Goal: Task Accomplishment & Management: Use online tool/utility

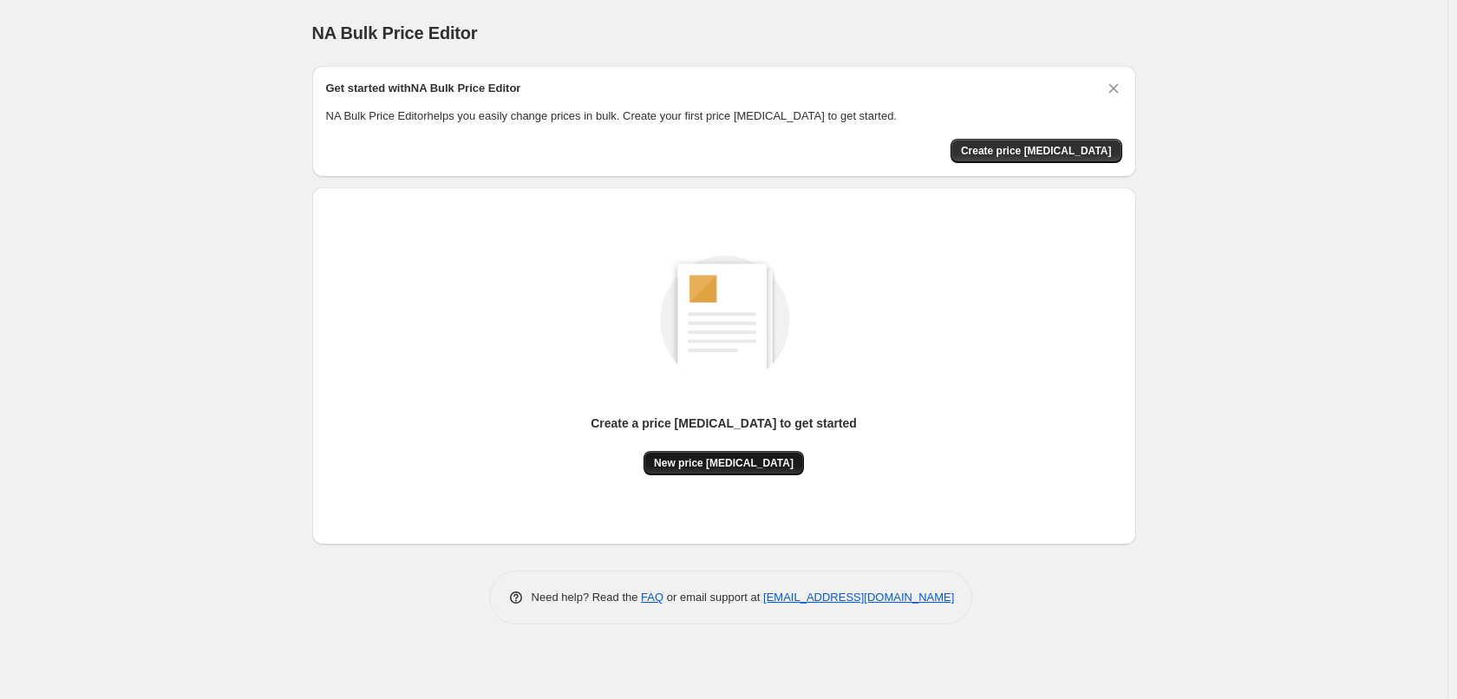
click at [709, 465] on span "New price [MEDICAL_DATA]" at bounding box center [724, 463] width 140 height 14
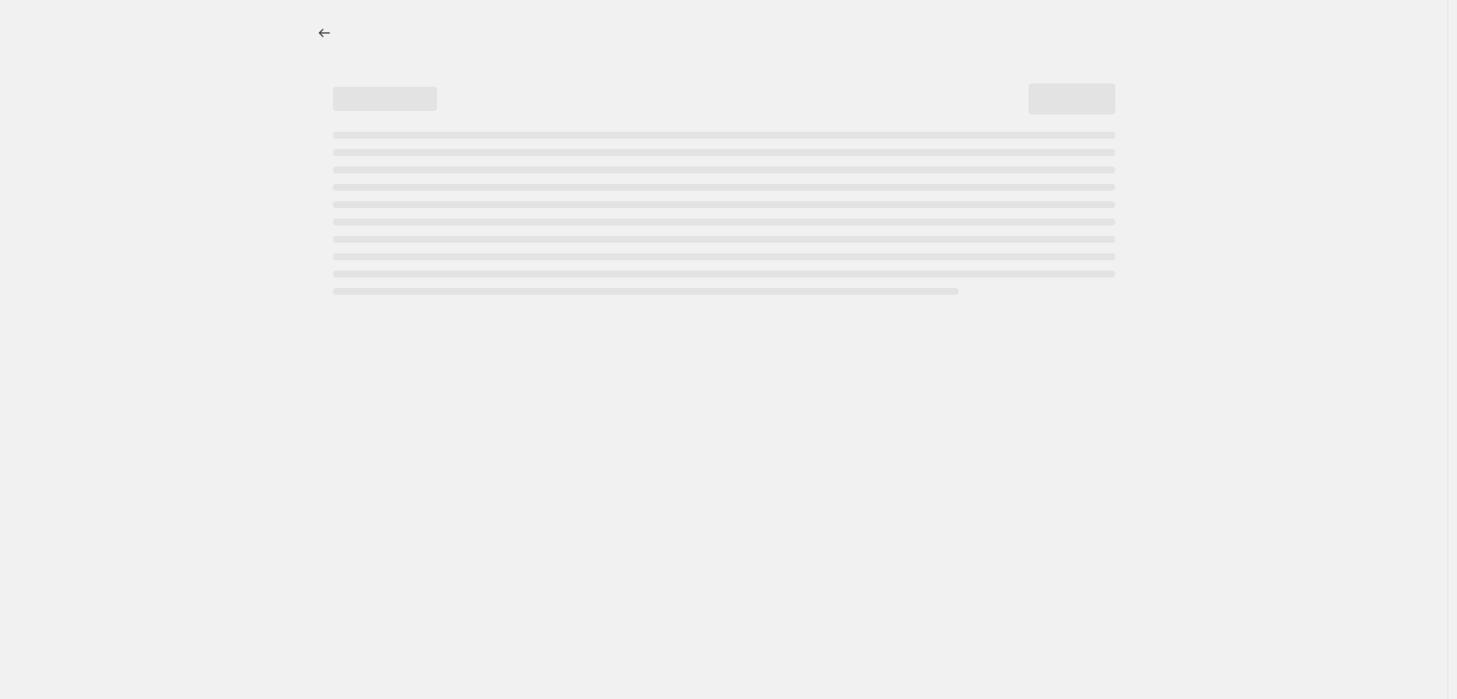
select select "percentage"
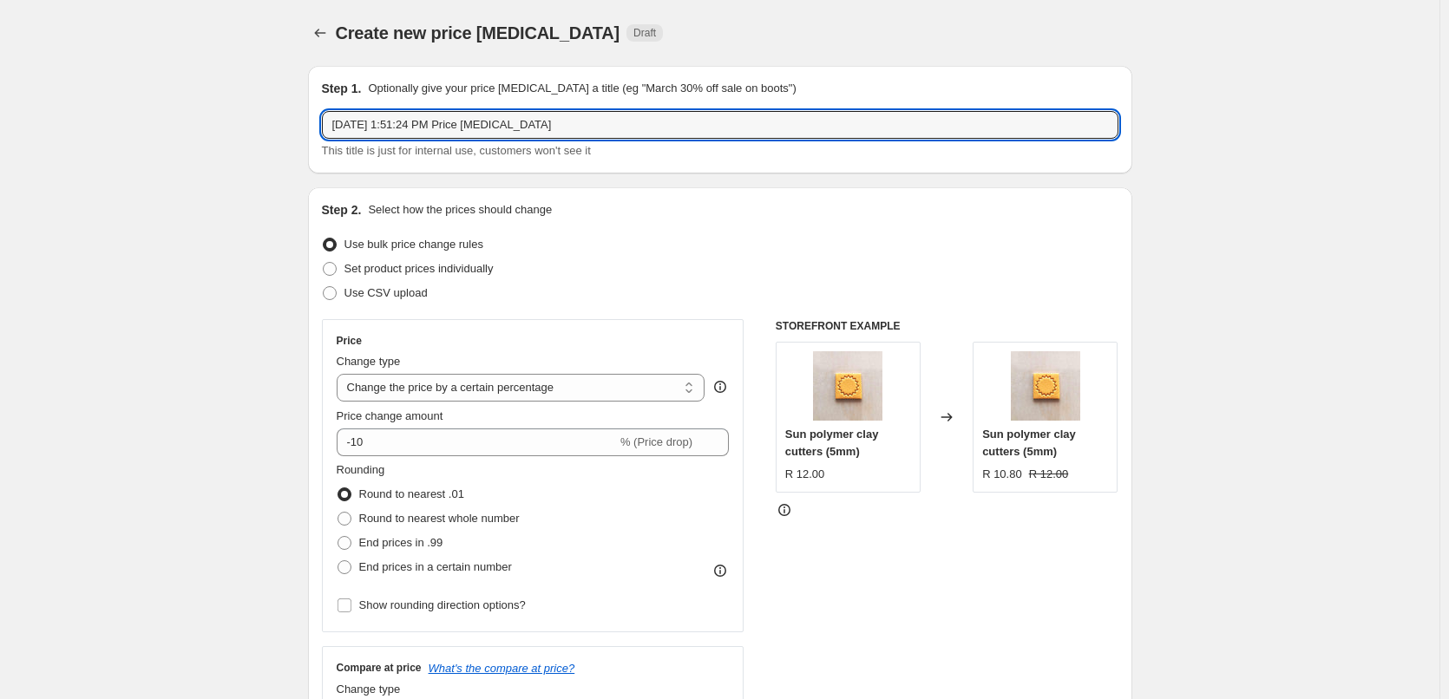
drag, startPoint x: 588, startPoint y: 125, endPoint x: 301, endPoint y: 129, distance: 287.2
type input "Price increase 4%"
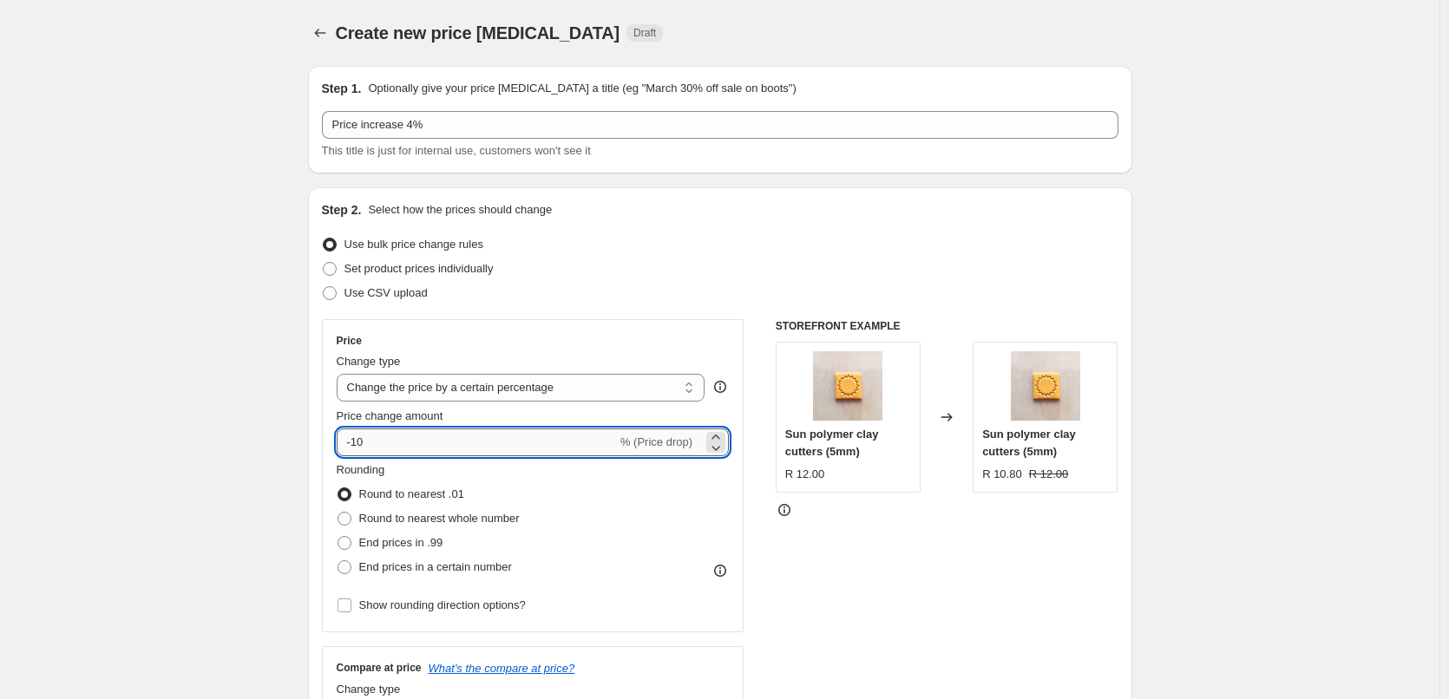
click at [357, 443] on input "-10" at bounding box center [477, 443] width 280 height 28
drag, startPoint x: 422, startPoint y: 453, endPoint x: 261, endPoint y: 449, distance: 161.4
type input "4"
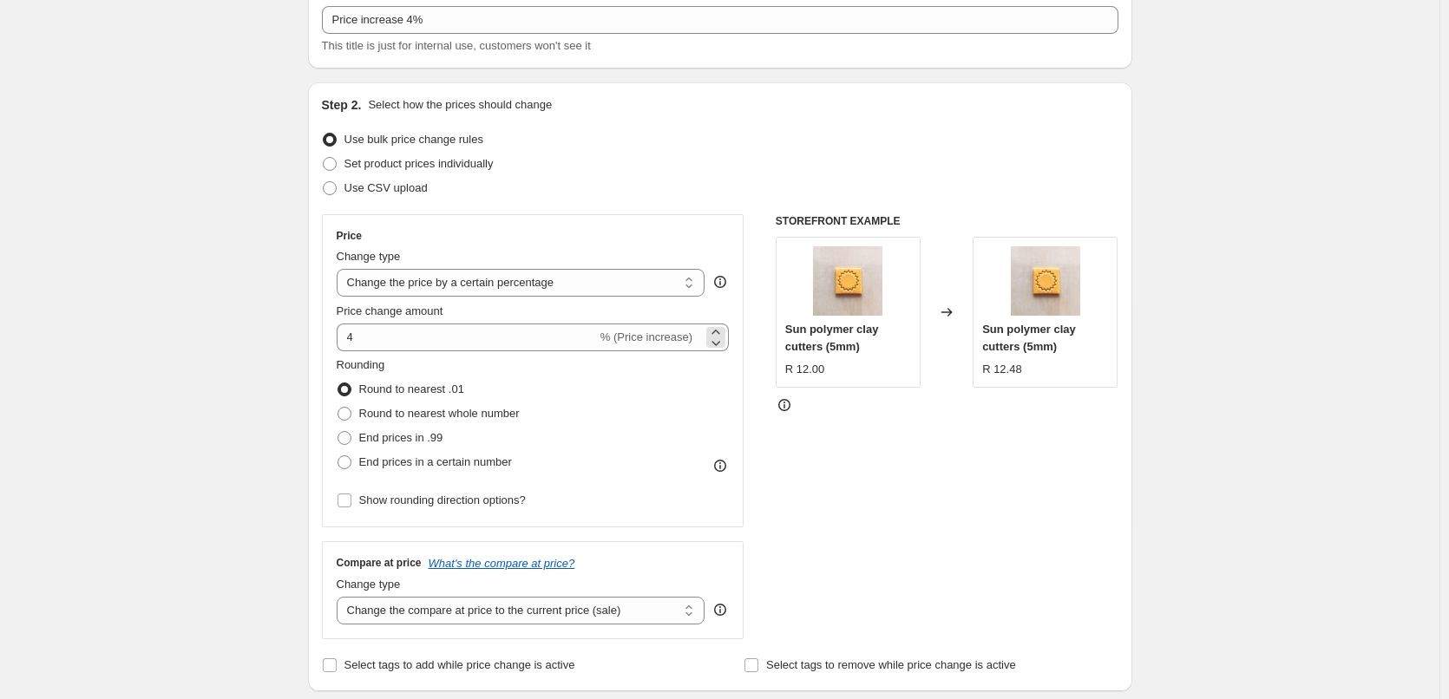
scroll to position [115, 0]
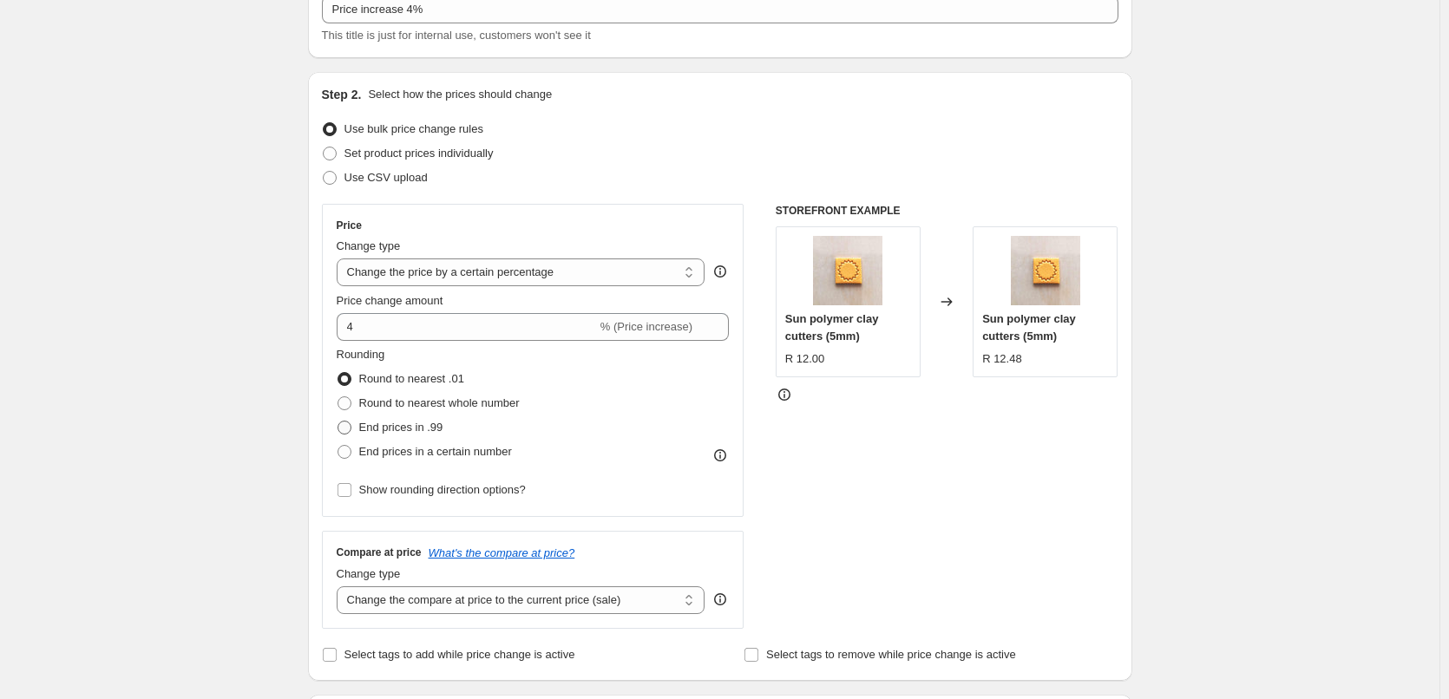
click at [357, 429] on label "End prices in .99" at bounding box center [390, 427] width 107 height 24
click at [338, 422] on input "End prices in .99" at bounding box center [337, 421] width 1 height 1
radio input "true"
drag, startPoint x: 1011, startPoint y: 363, endPoint x: 1023, endPoint y: 360, distance: 12.4
click at [1022, 360] on div "R 11.99" at bounding box center [1002, 358] width 40 height 17
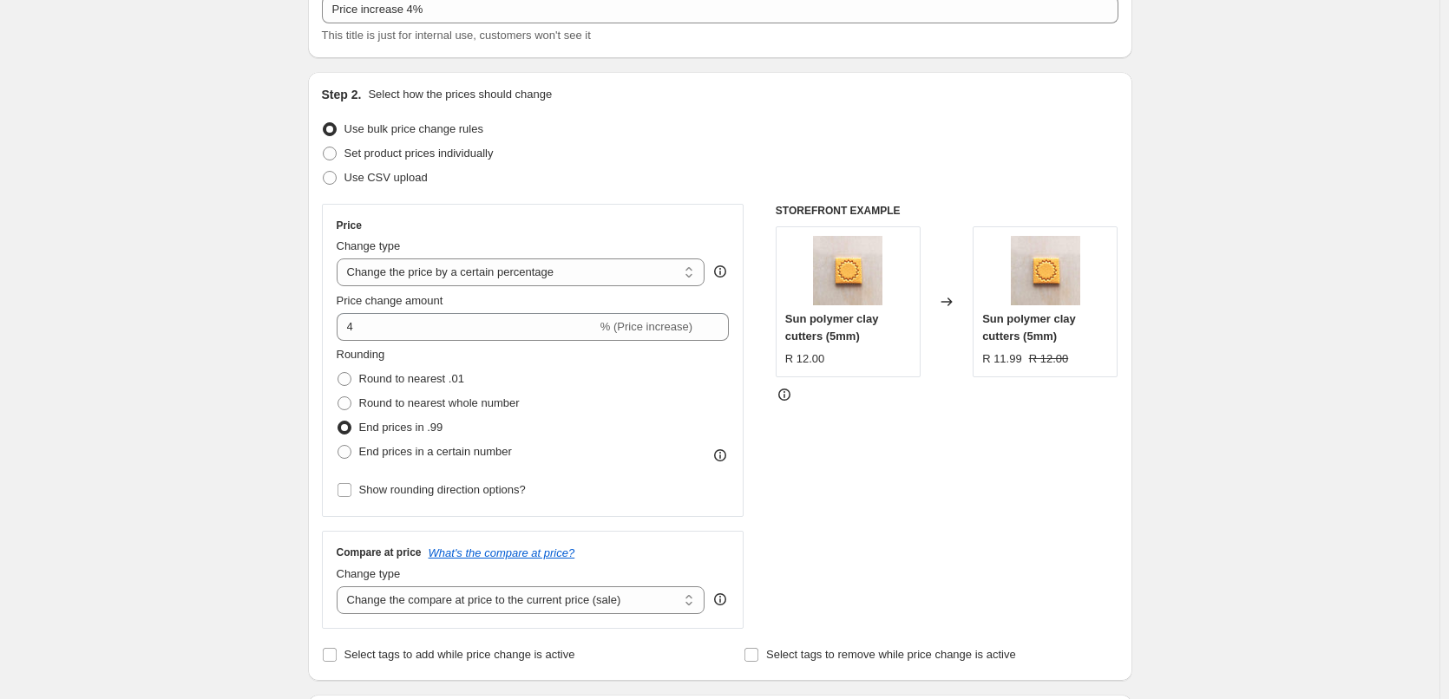
click at [1021, 379] on div "STOREFRONT EXAMPLE Sun polymer clay cutters (5mm) R 12.00 Changed to Sun polyme…" at bounding box center [946, 416] width 343 height 425
click at [350, 384] on span at bounding box center [344, 379] width 14 height 14
click at [338, 373] on input "Round to nearest .01" at bounding box center [337, 372] width 1 height 1
radio input "true"
click at [351, 399] on span at bounding box center [344, 403] width 14 height 14
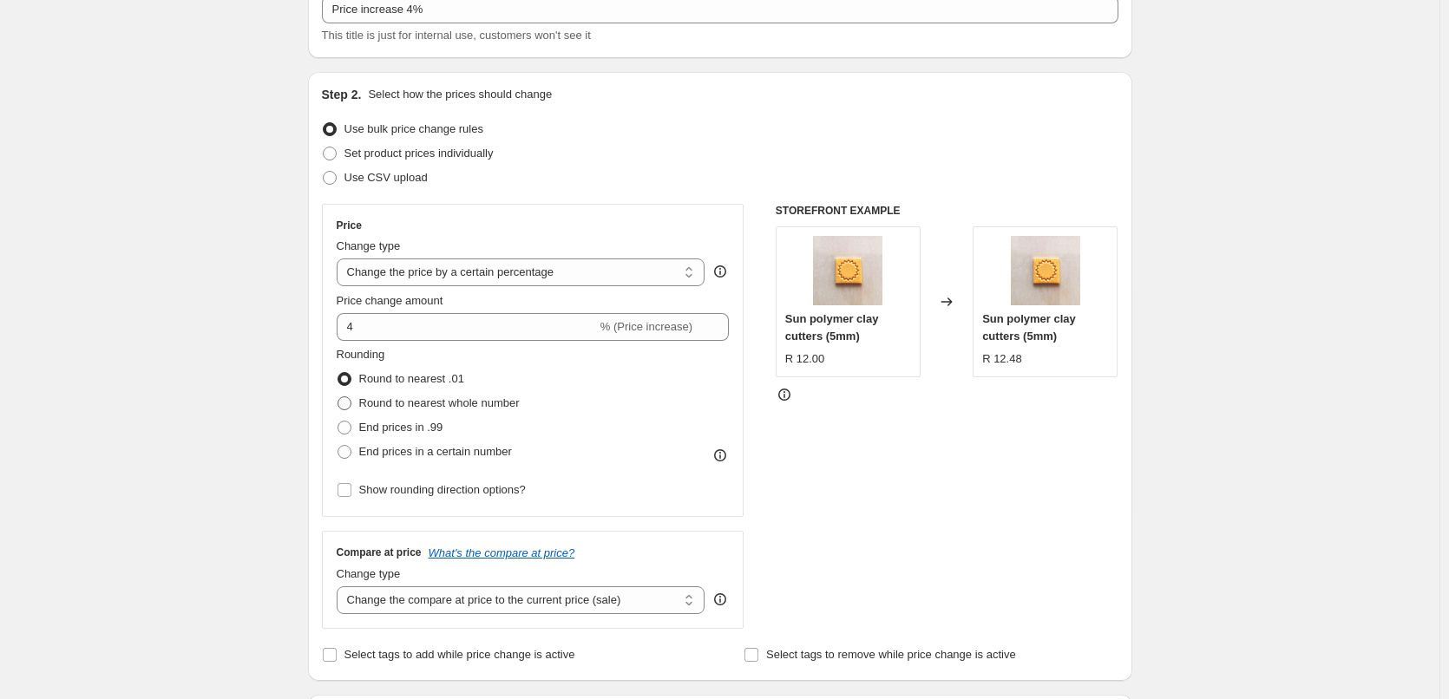
click at [338, 397] on input "Round to nearest whole number" at bounding box center [337, 396] width 1 height 1
radio input "true"
drag, startPoint x: 353, startPoint y: 375, endPoint x: 368, endPoint y: 389, distance: 20.3
click at [351, 374] on span at bounding box center [344, 379] width 14 height 14
click at [338, 373] on input "Round to nearest .01" at bounding box center [337, 372] width 1 height 1
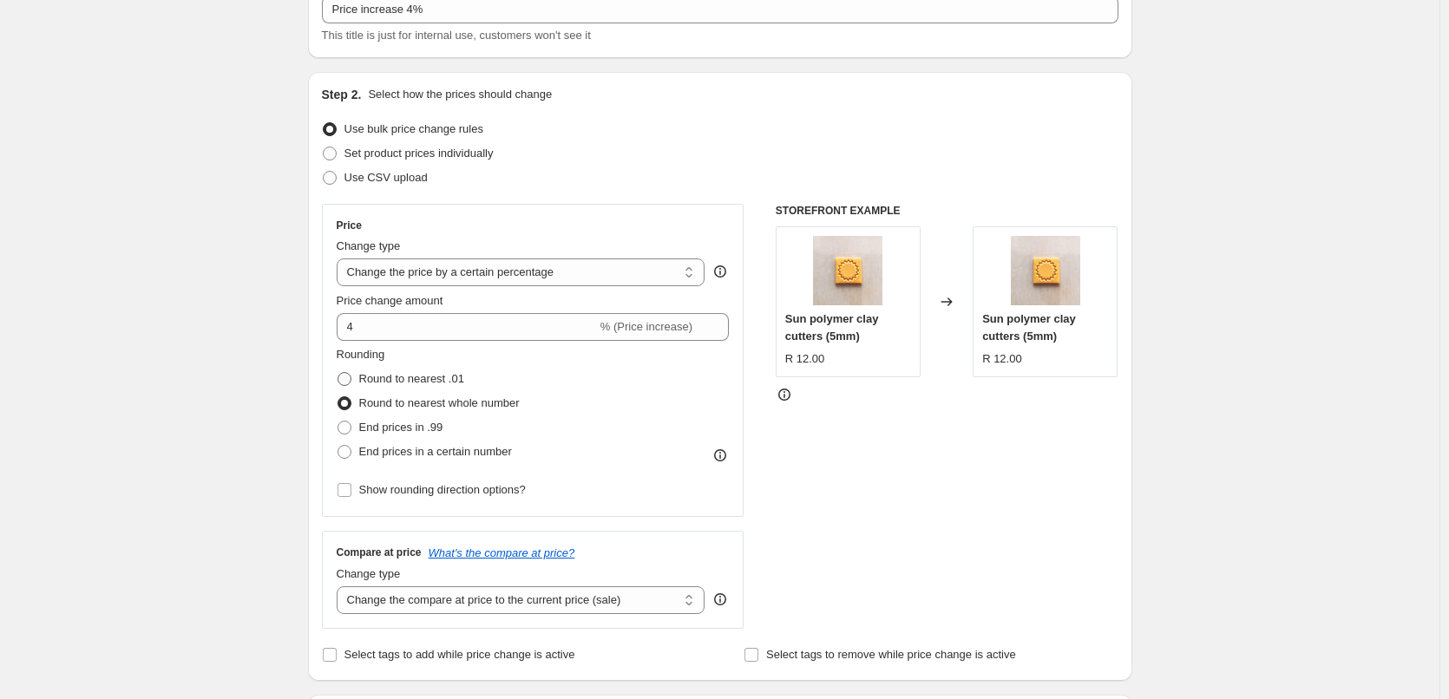
radio input "true"
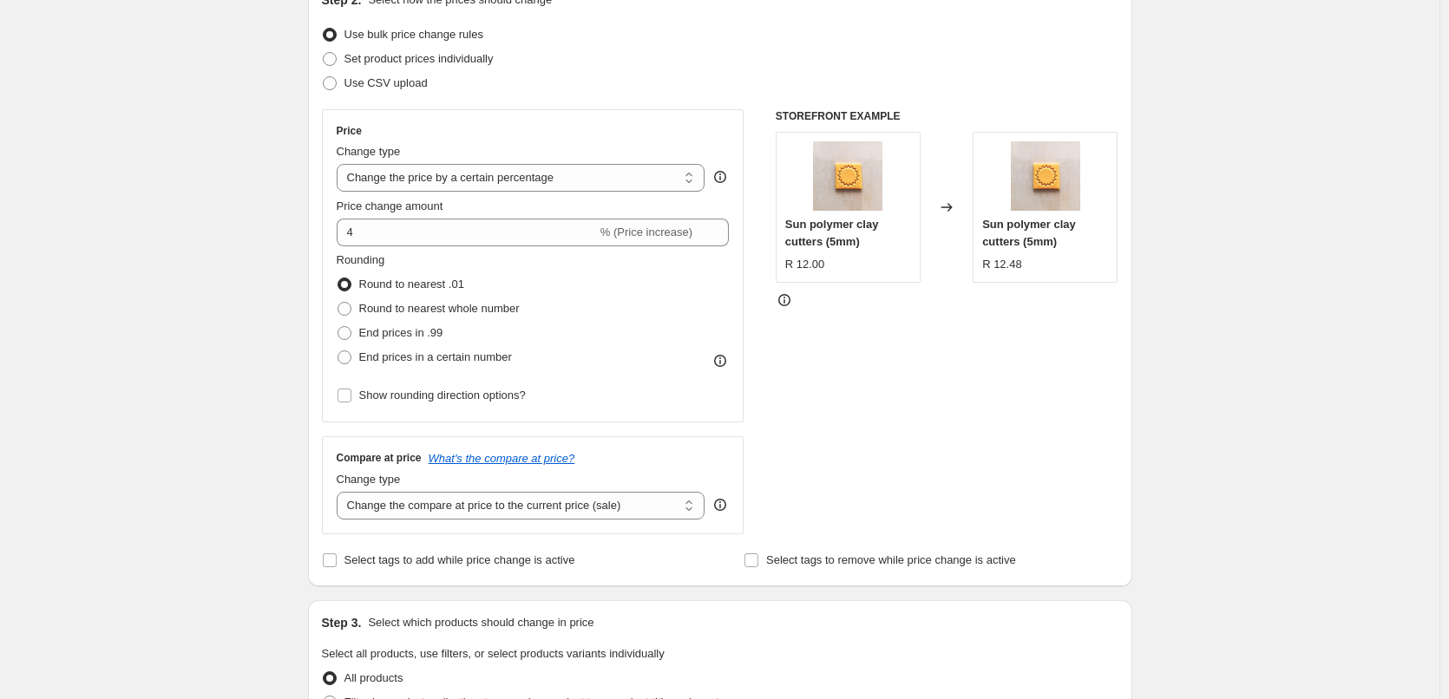
scroll to position [232, 0]
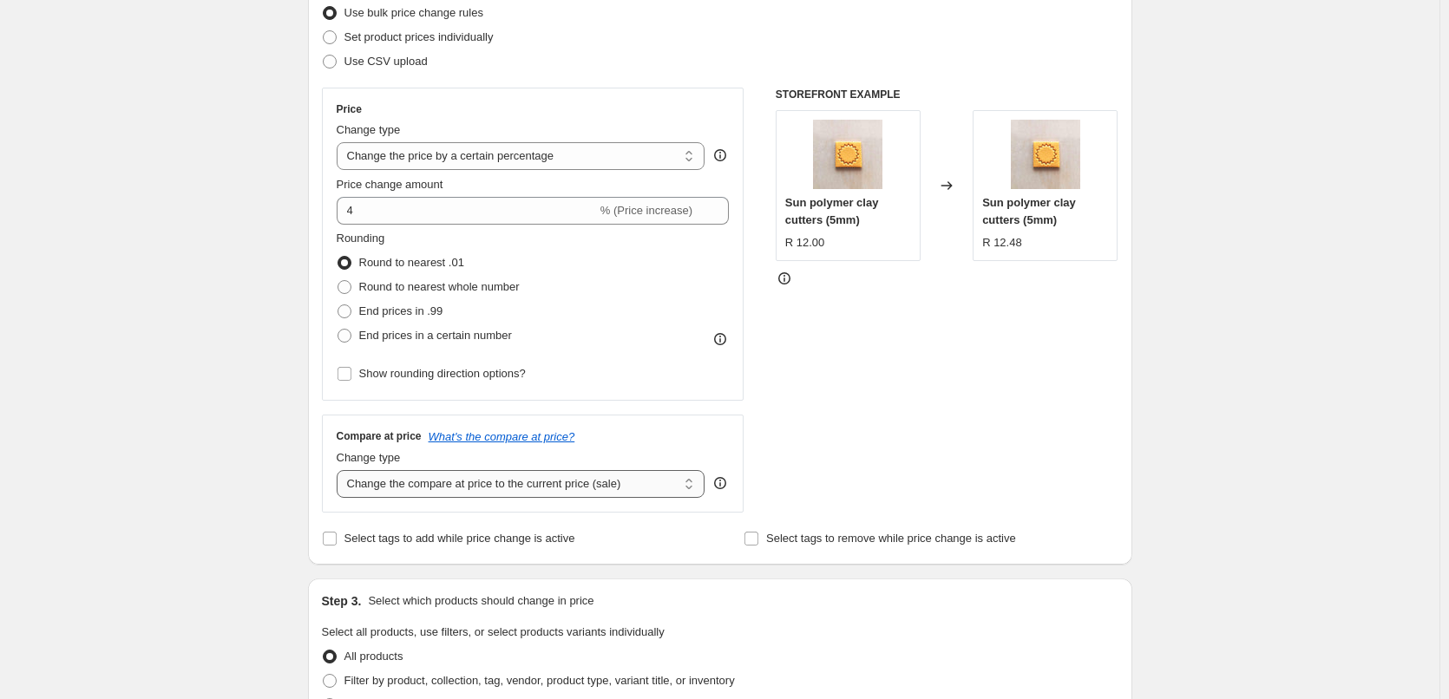
click at [569, 488] on select "Change the compare at price to the current price (sale) Change the compare at p…" at bounding box center [521, 484] width 369 height 28
select select "remove"
click at [340, 470] on select "Change the compare at price to the current price (sale) Change the compare at p…" at bounding box center [521, 484] width 369 height 28
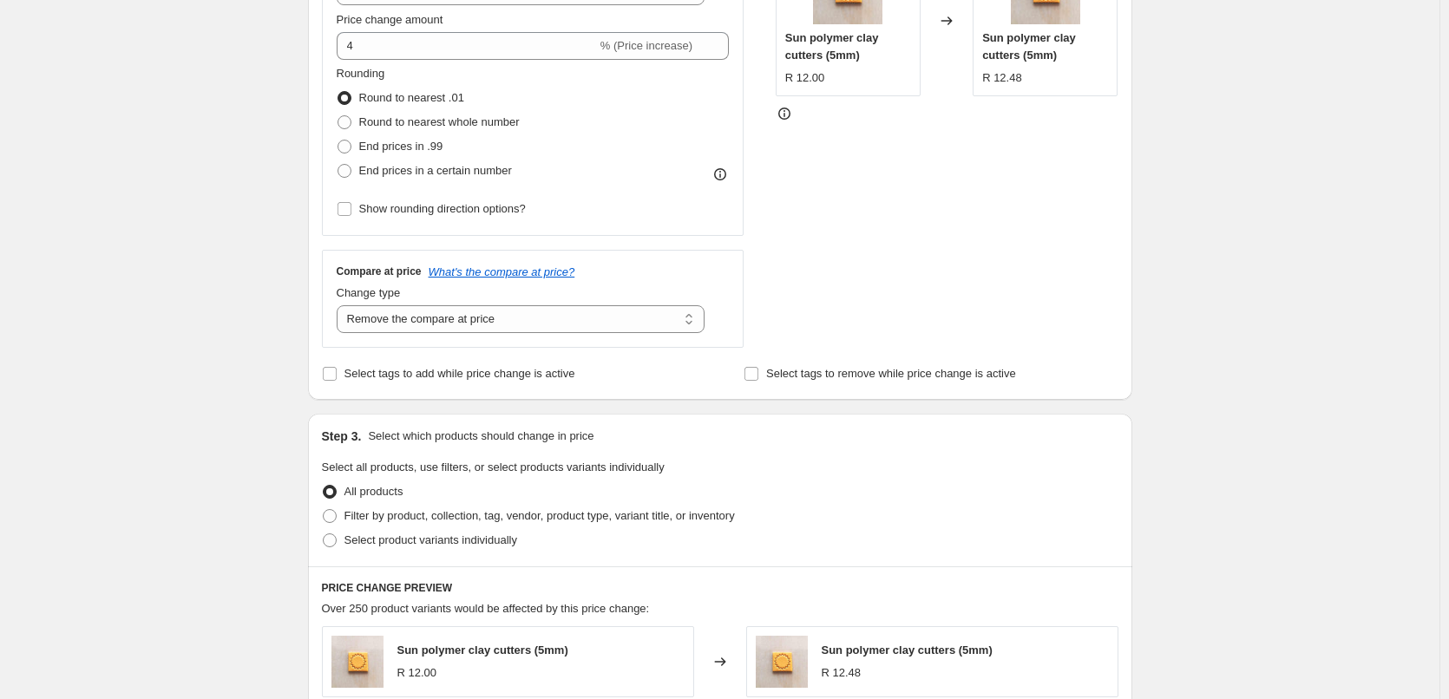
scroll to position [462, 0]
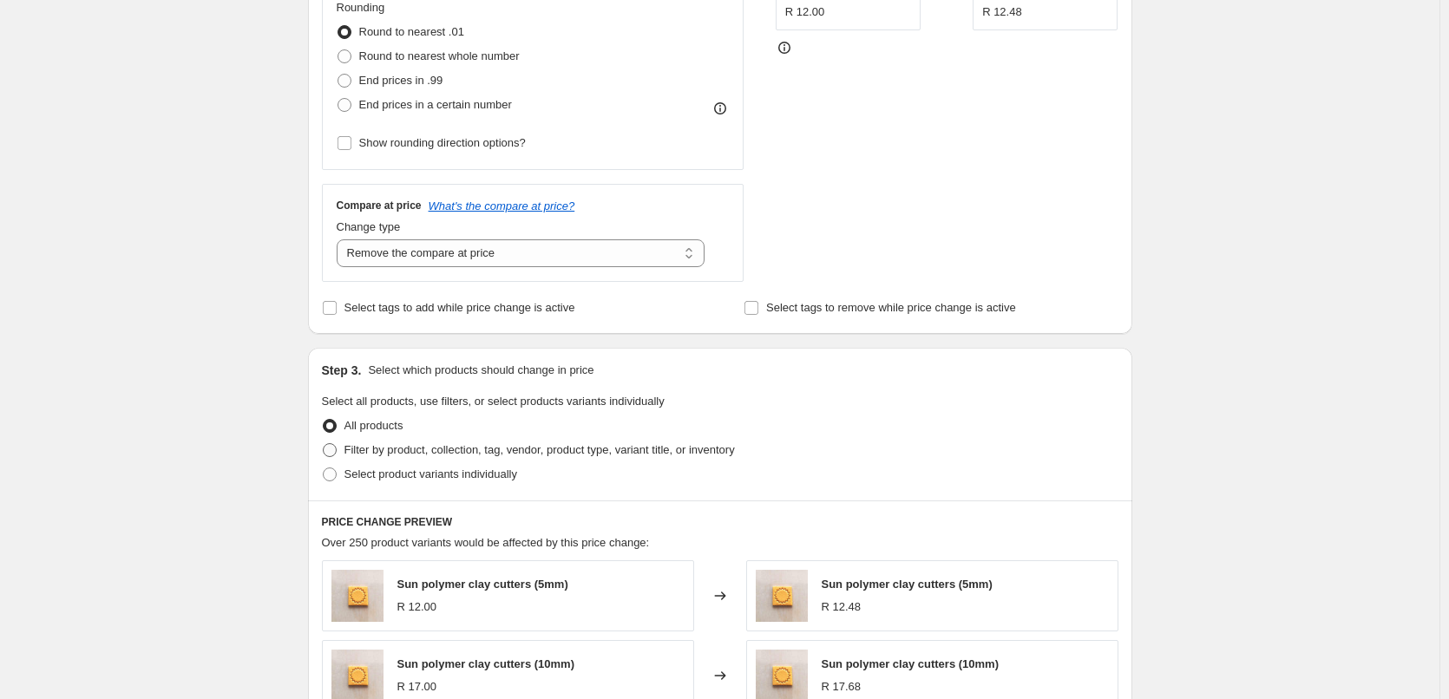
click at [337, 452] on span at bounding box center [330, 450] width 14 height 14
click at [324, 444] on input "Filter by product, collection, tag, vendor, product type, variant title, or inv…" at bounding box center [323, 443] width 1 height 1
radio input "true"
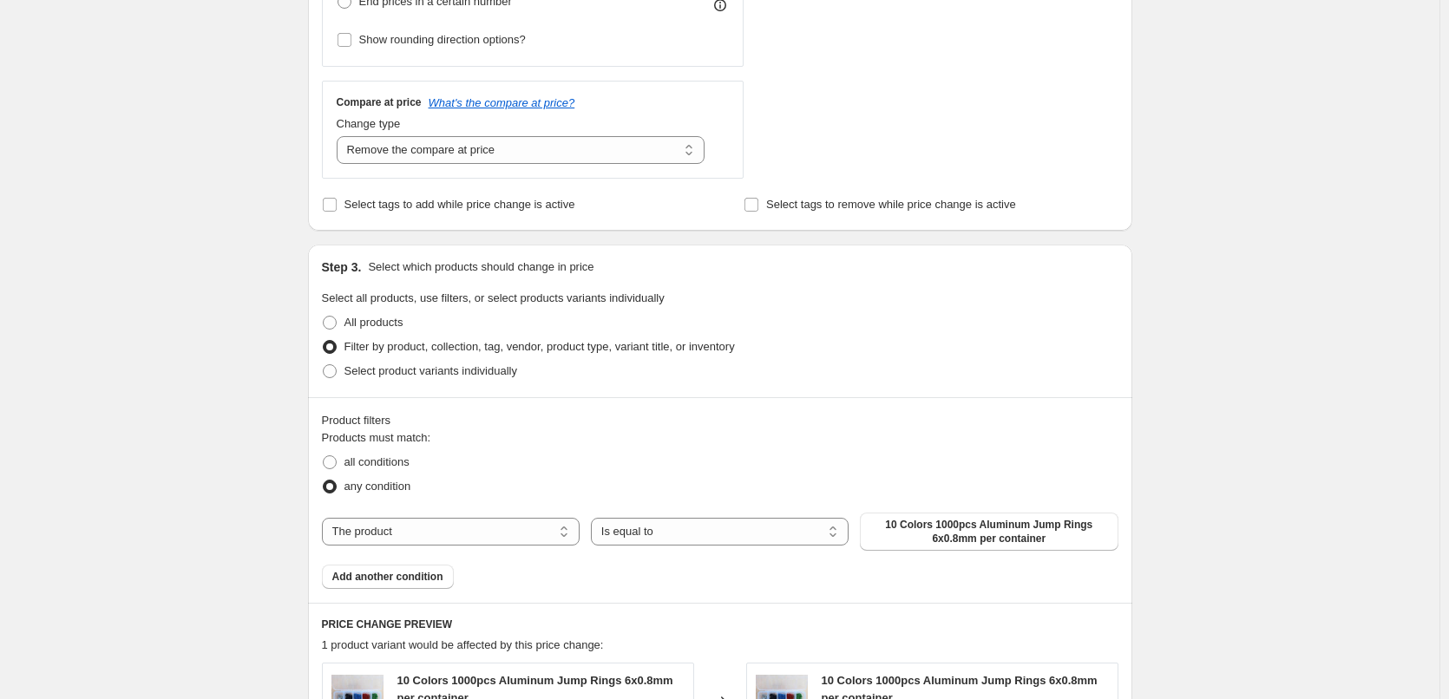
scroll to position [579, 0]
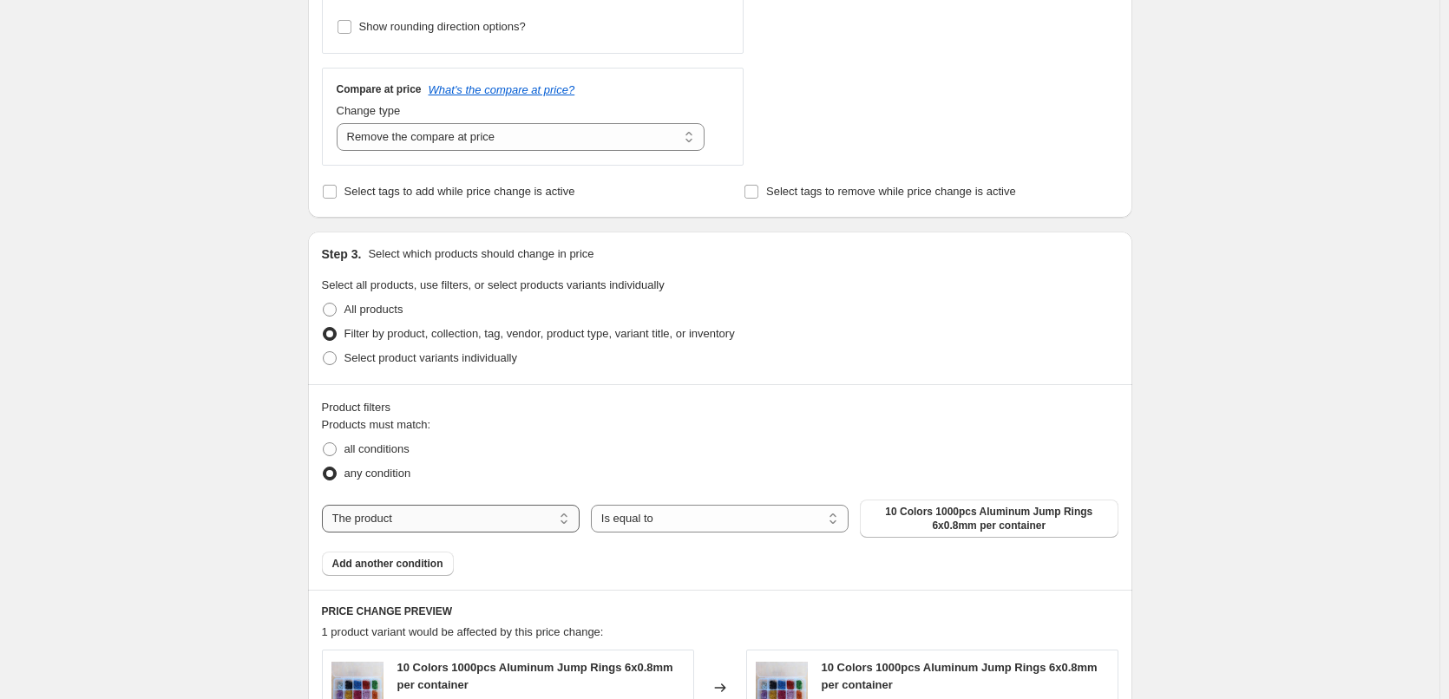
click at [492, 517] on select "The product The product's collection The product's tag The product's vendor The…" at bounding box center [451, 519] width 258 height 28
select select "collection"
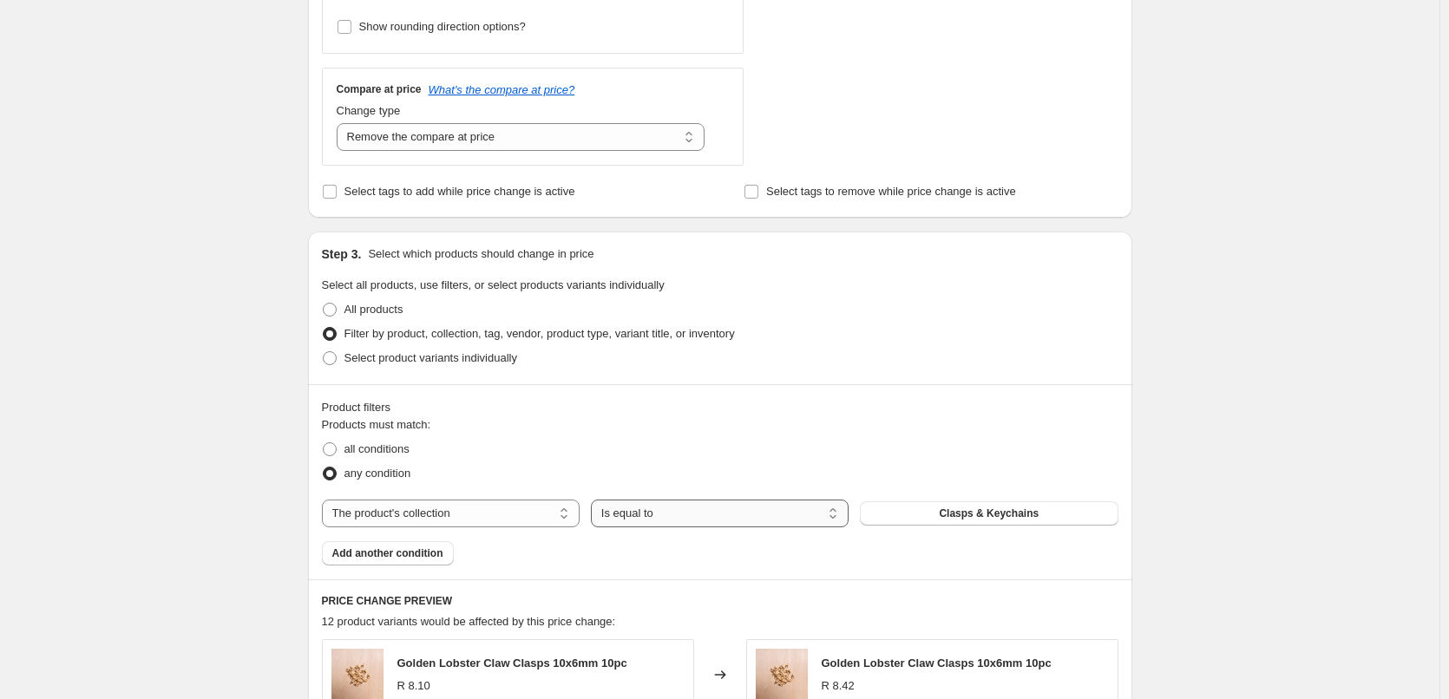
click at [705, 517] on select "Is equal to Is not equal to" at bounding box center [720, 514] width 258 height 28
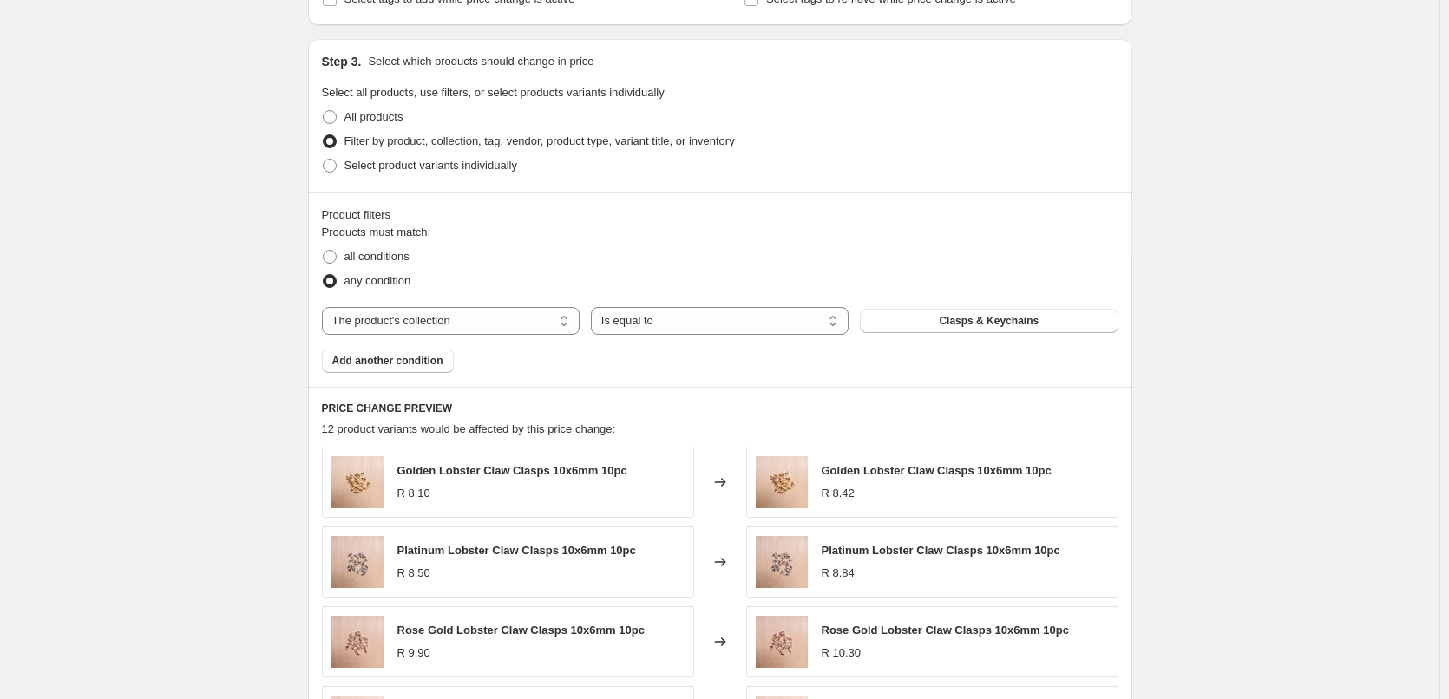
scroll to position [809, 0]
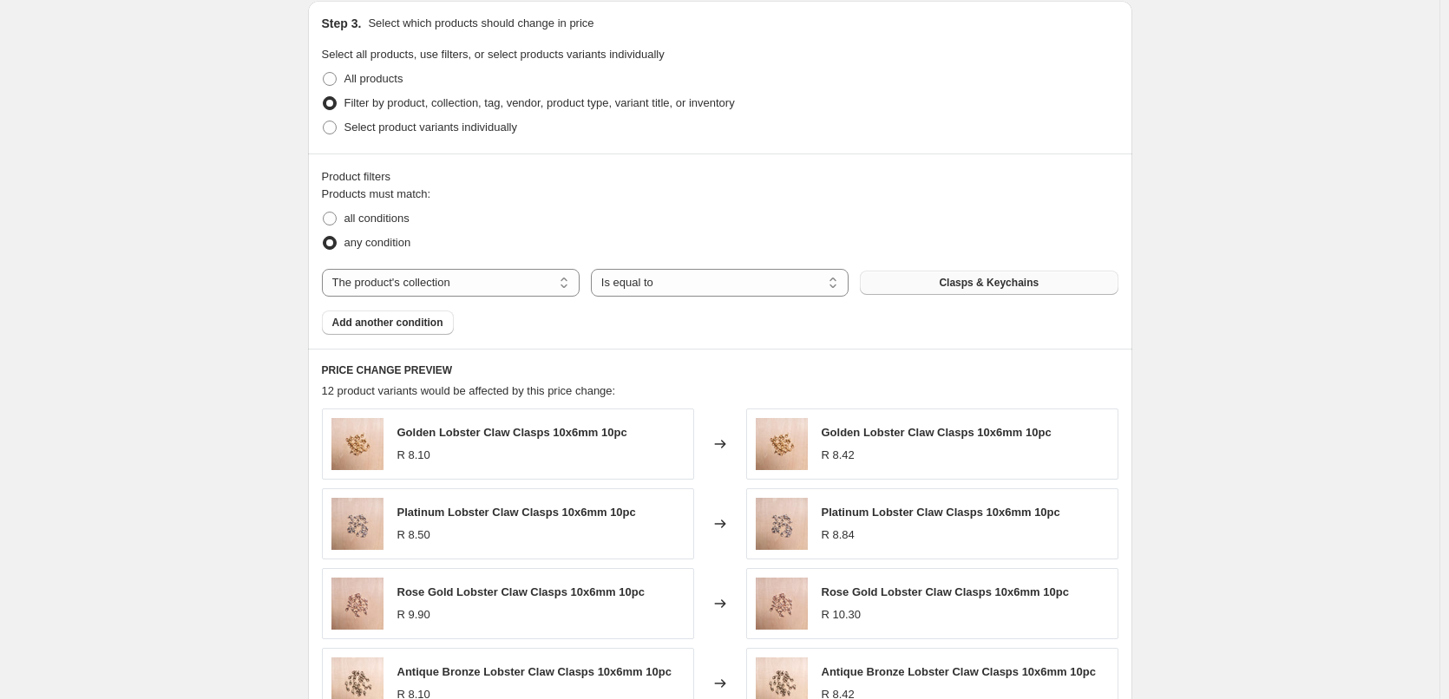
click at [969, 288] on span "Clasps & Keychains" at bounding box center [989, 283] width 100 height 14
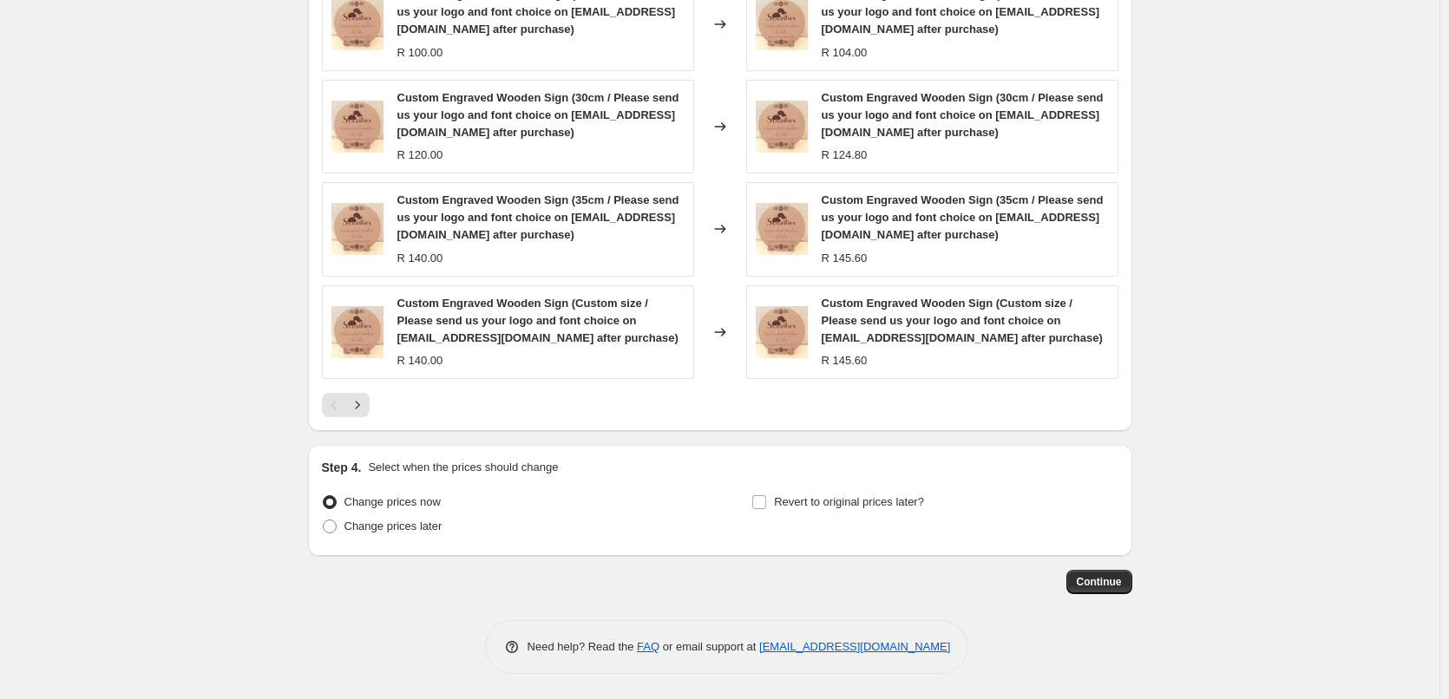
scroll to position [1345, 0]
click at [363, 406] on icon "Next" at bounding box center [357, 404] width 17 height 17
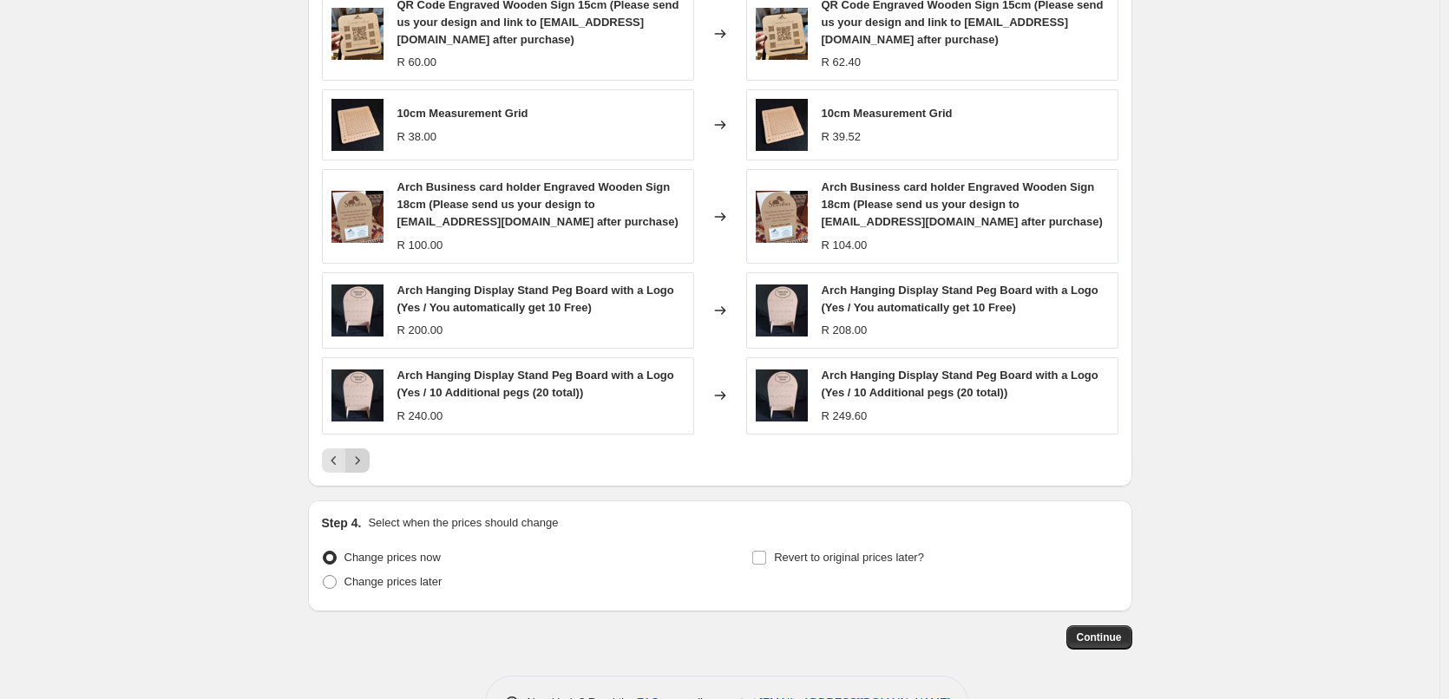
scroll to position [1288, 0]
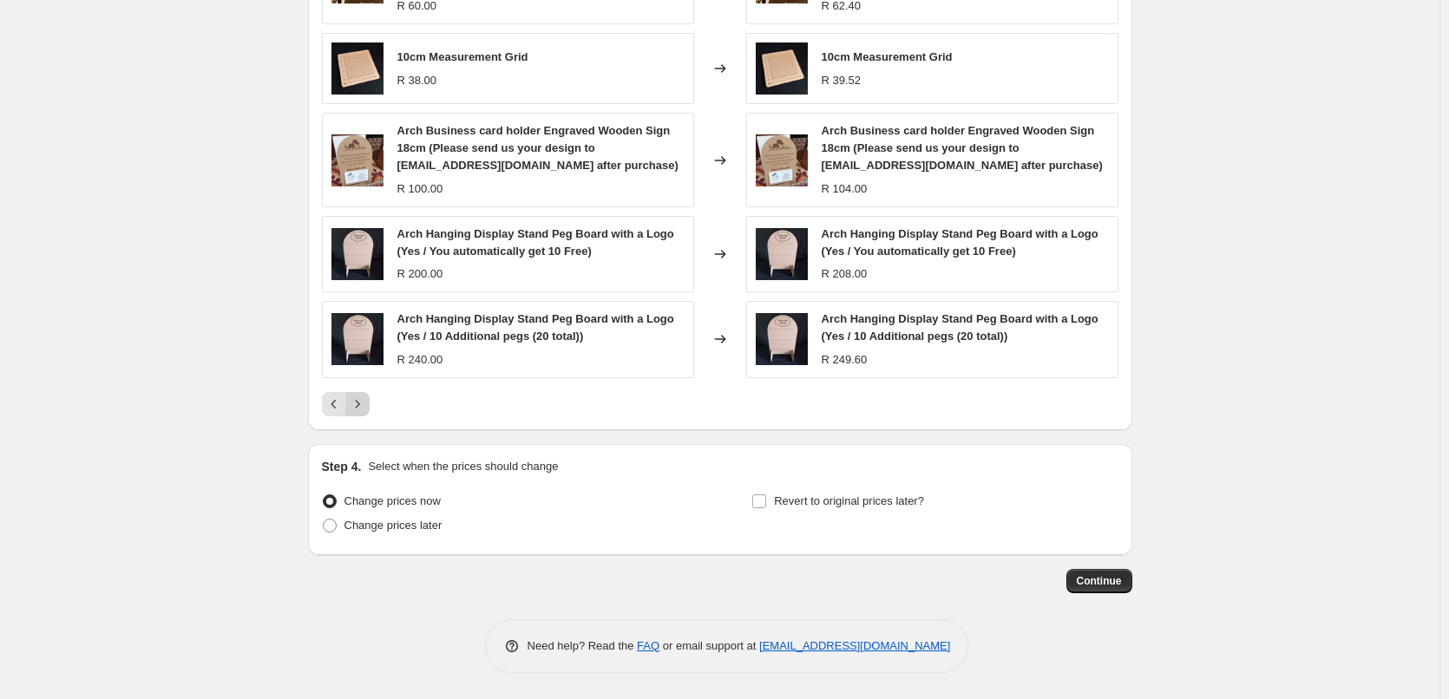
click at [363, 406] on icon "Next" at bounding box center [357, 404] width 17 height 17
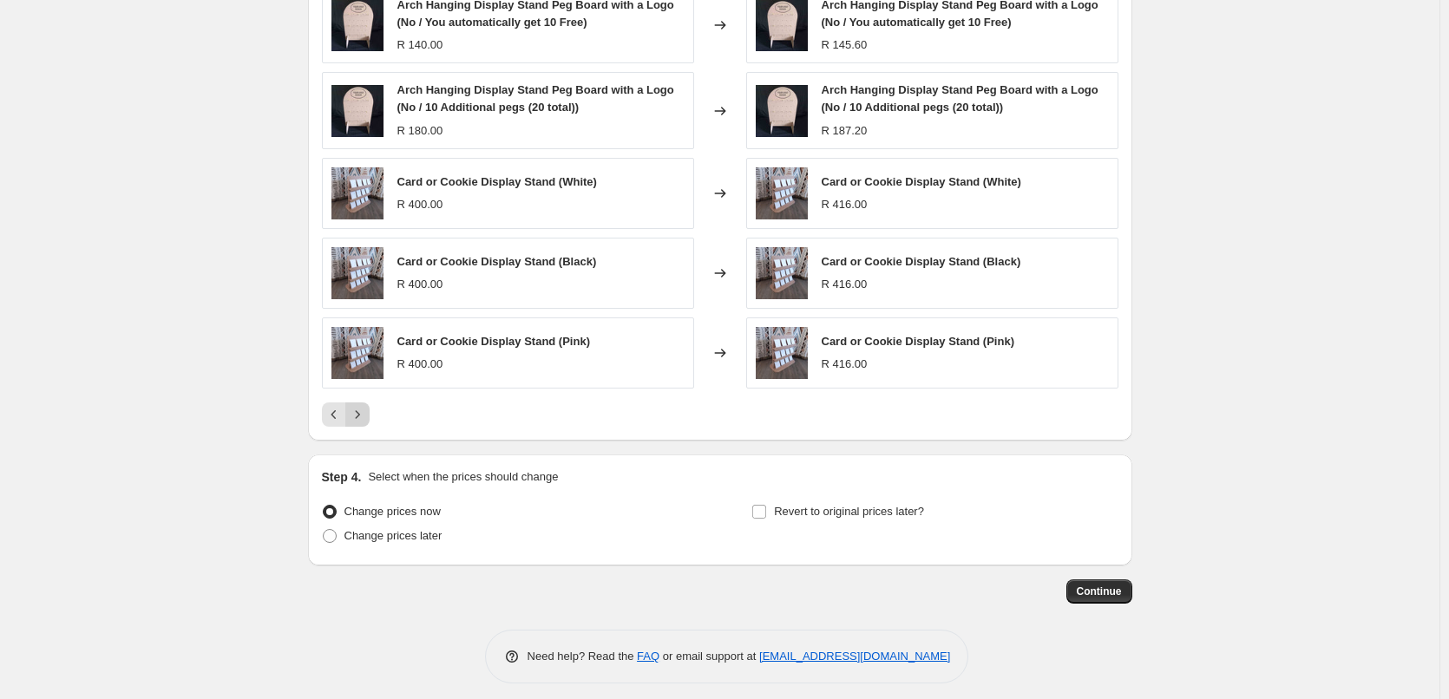
scroll to position [1242, 0]
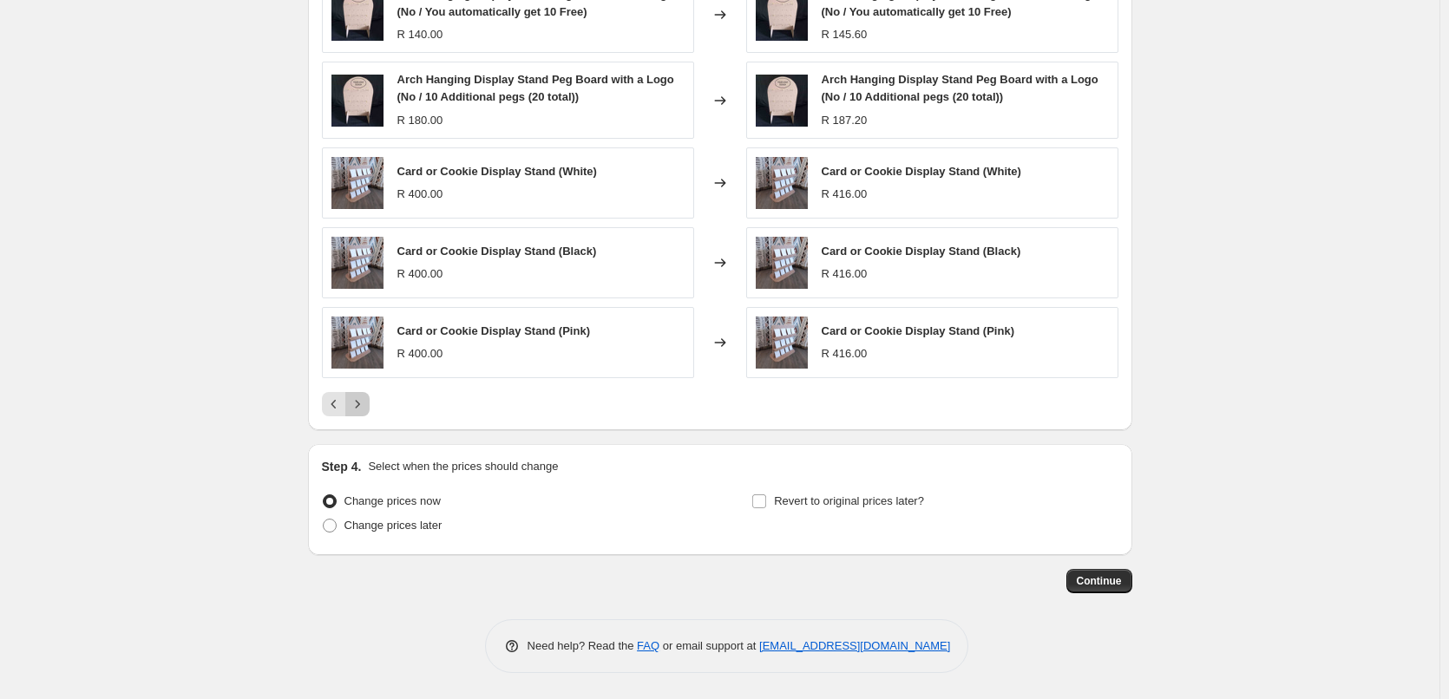
click at [363, 406] on icon "Next" at bounding box center [357, 404] width 17 height 17
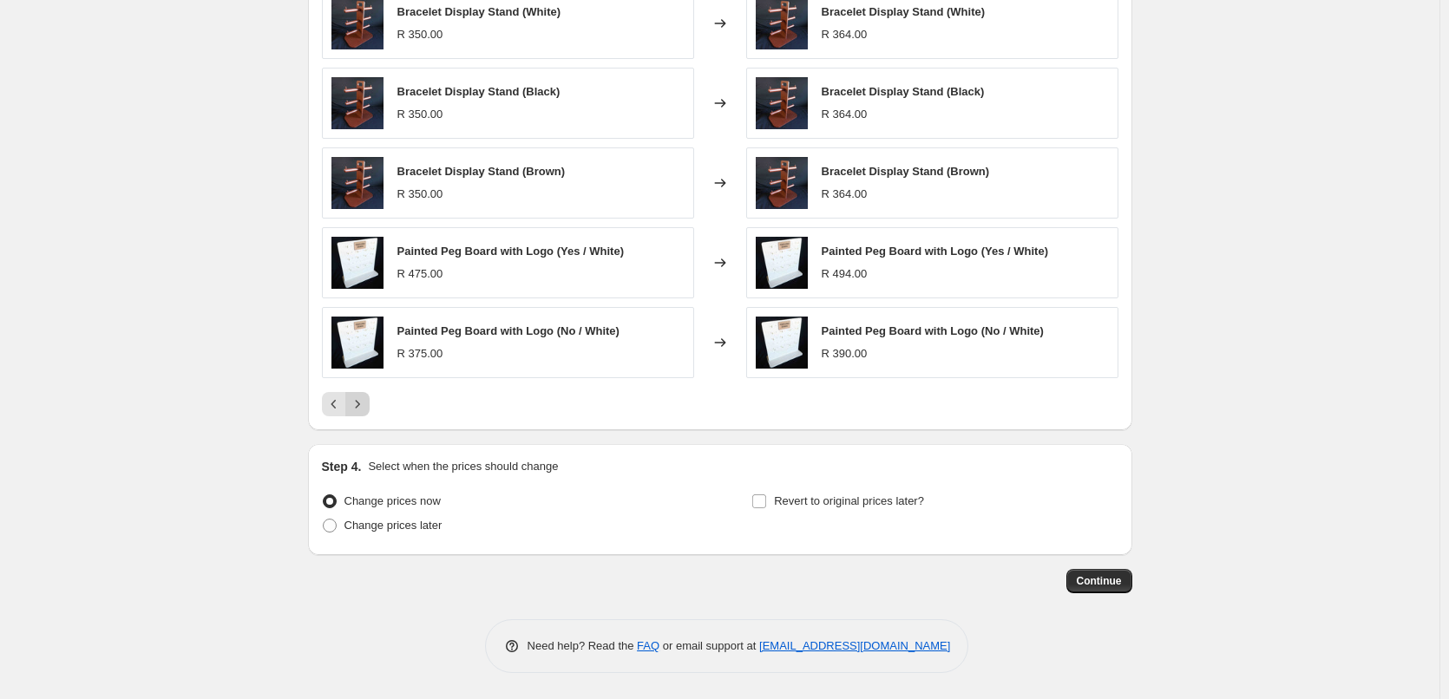
click at [366, 406] on icon "Next" at bounding box center [357, 404] width 17 height 17
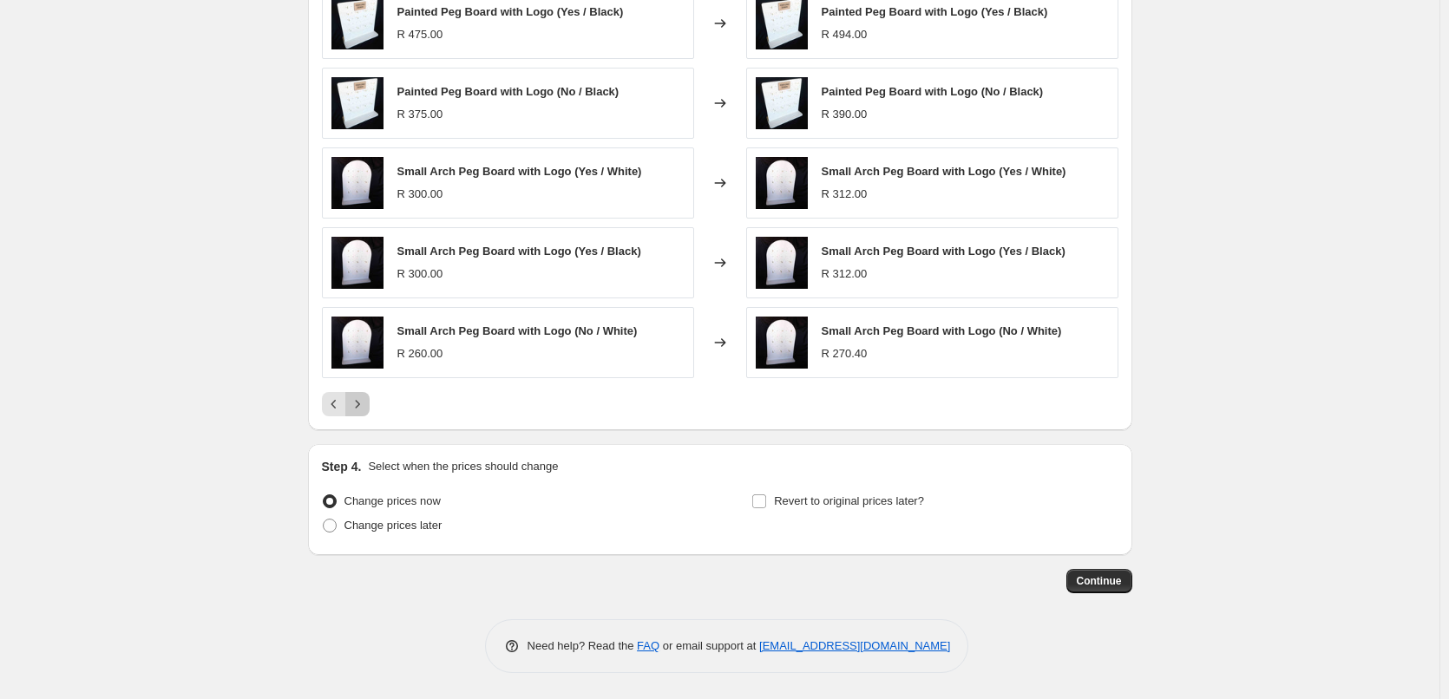
click at [366, 406] on icon "Next" at bounding box center [357, 404] width 17 height 17
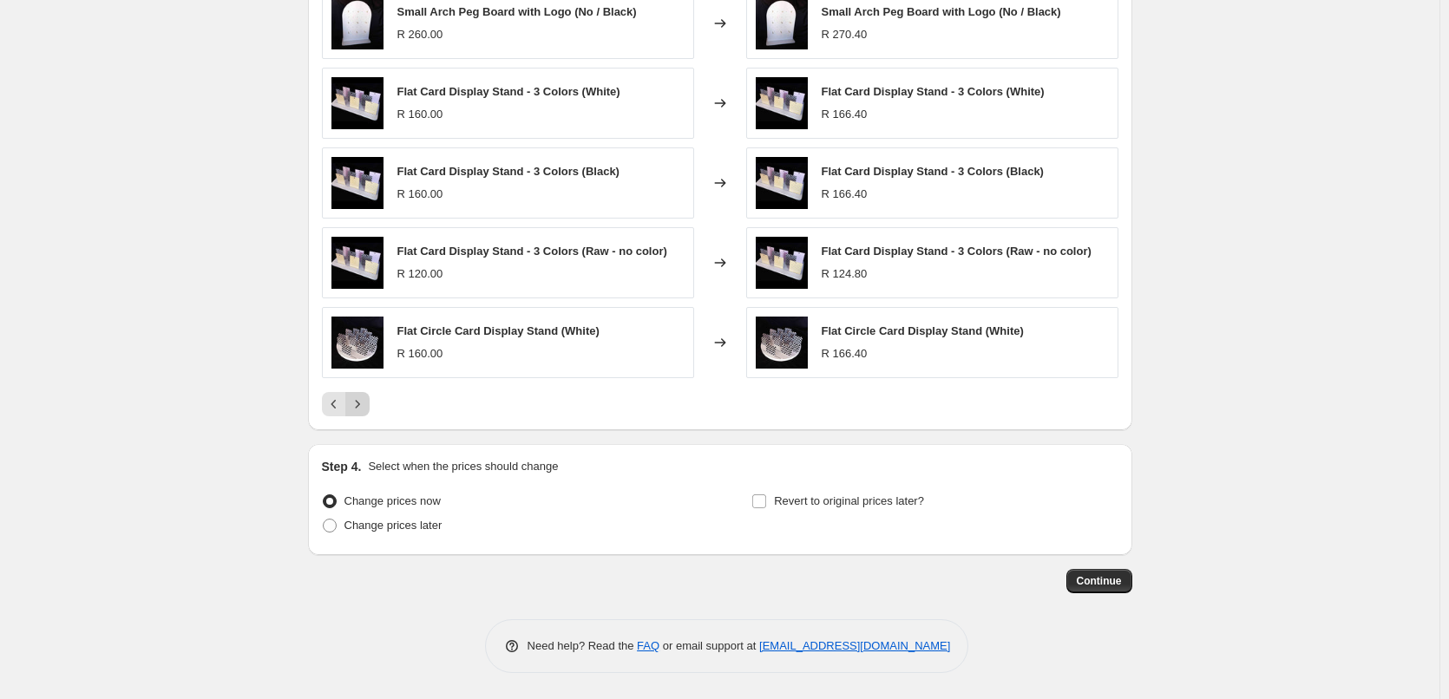
click at [366, 406] on icon "Next" at bounding box center [357, 404] width 17 height 17
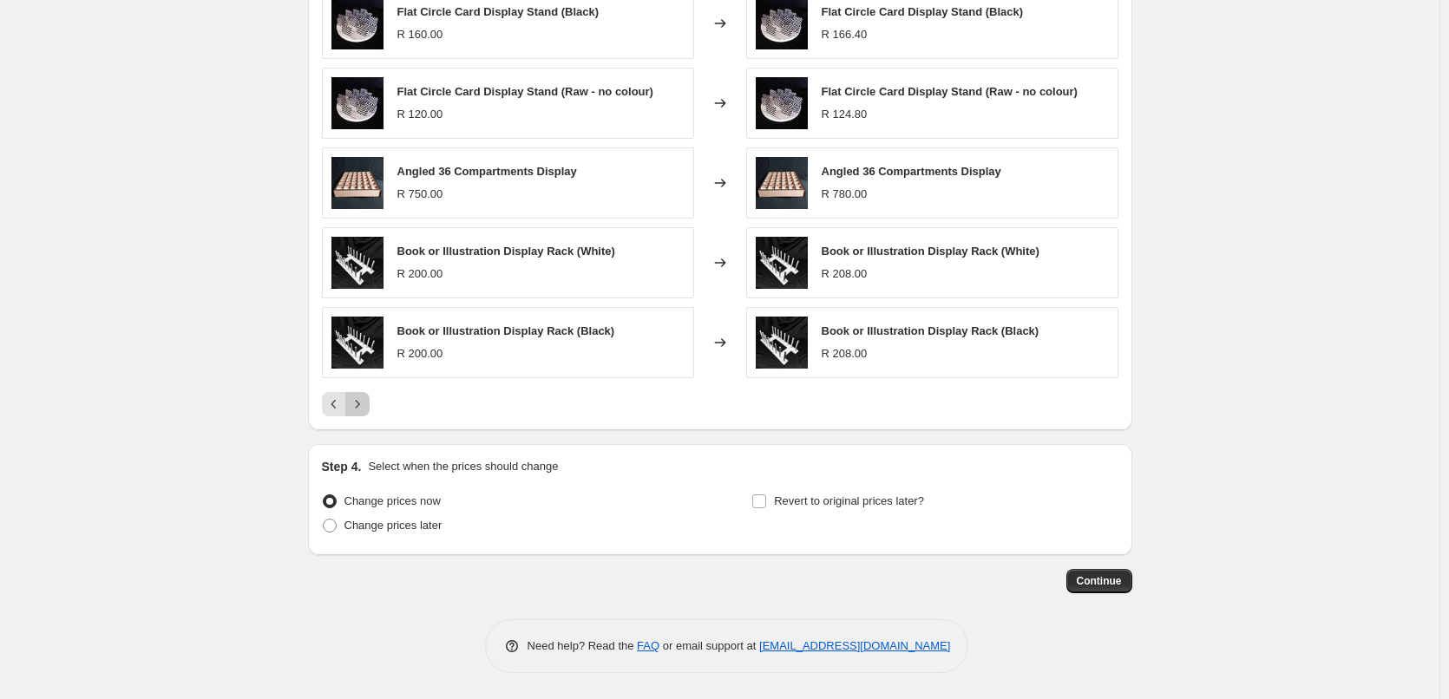
click at [366, 406] on icon "Next" at bounding box center [357, 404] width 17 height 17
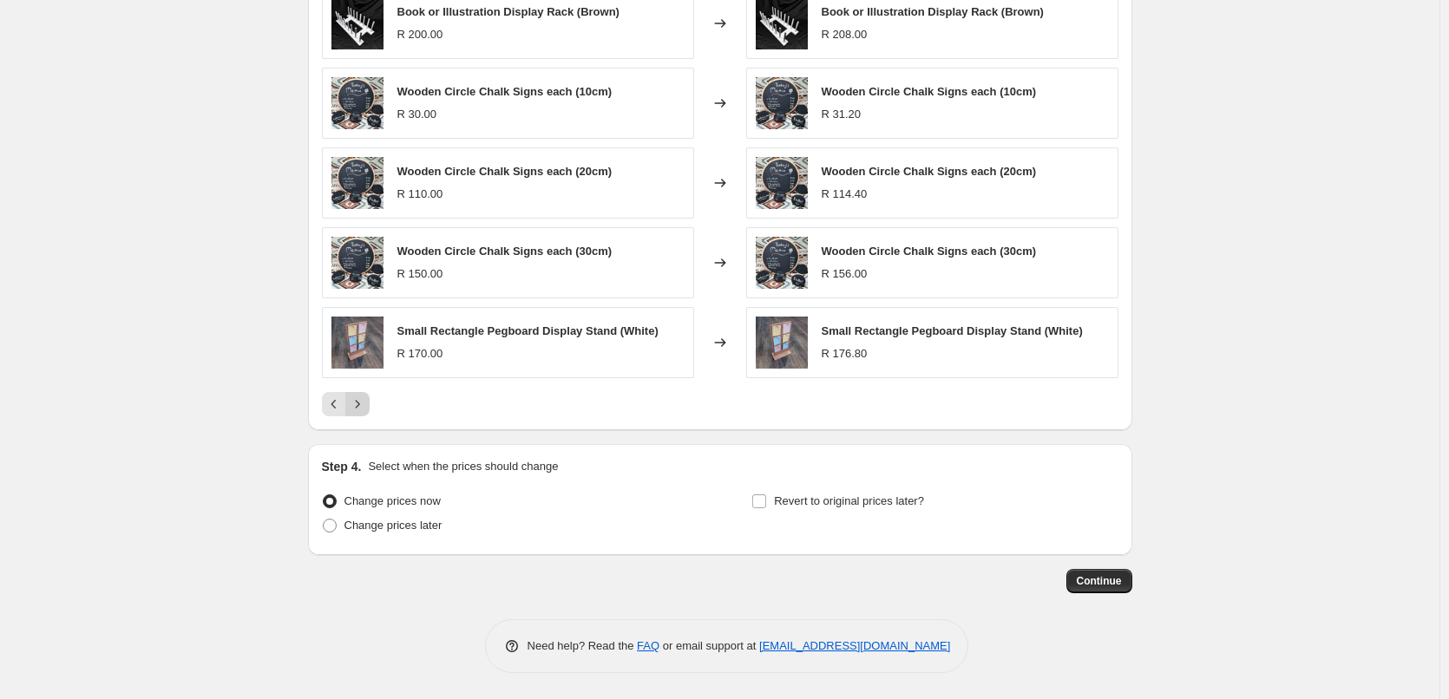
click at [366, 406] on icon "Next" at bounding box center [357, 404] width 17 height 17
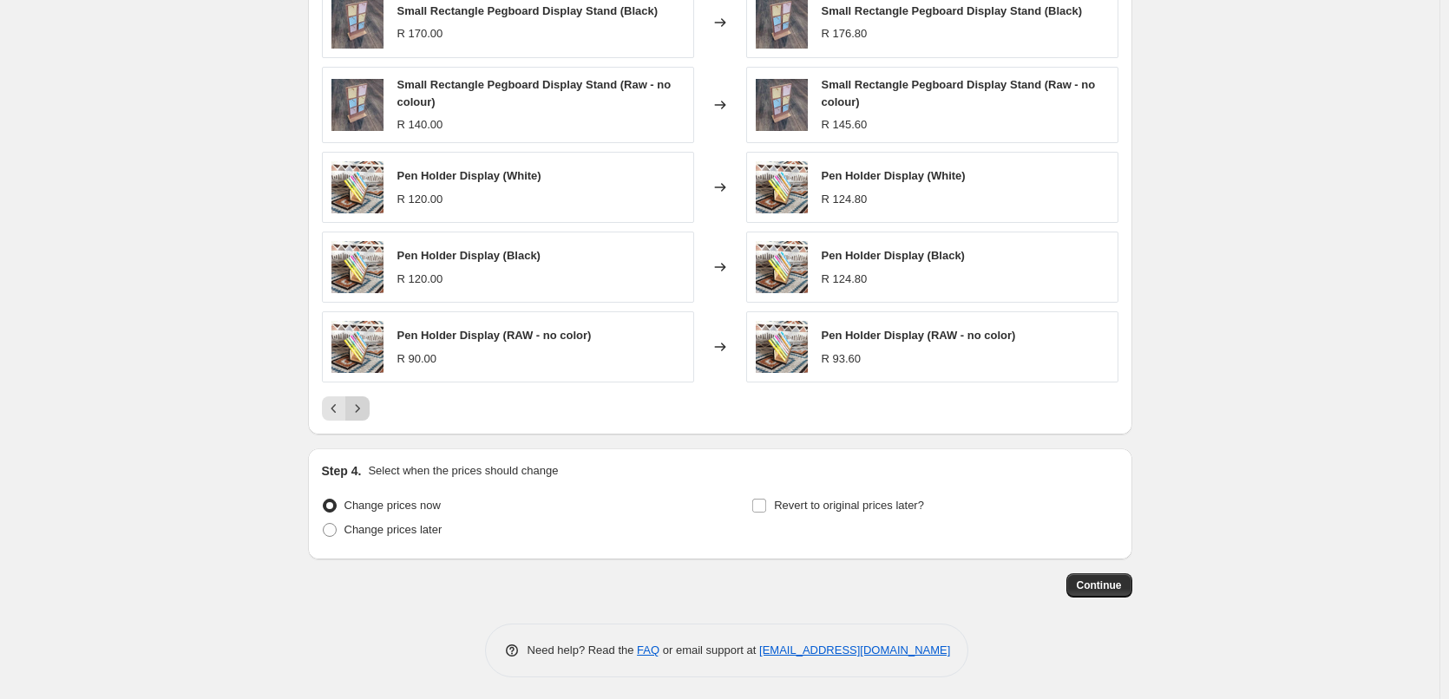
click at [366, 406] on icon "Next" at bounding box center [357, 408] width 17 height 17
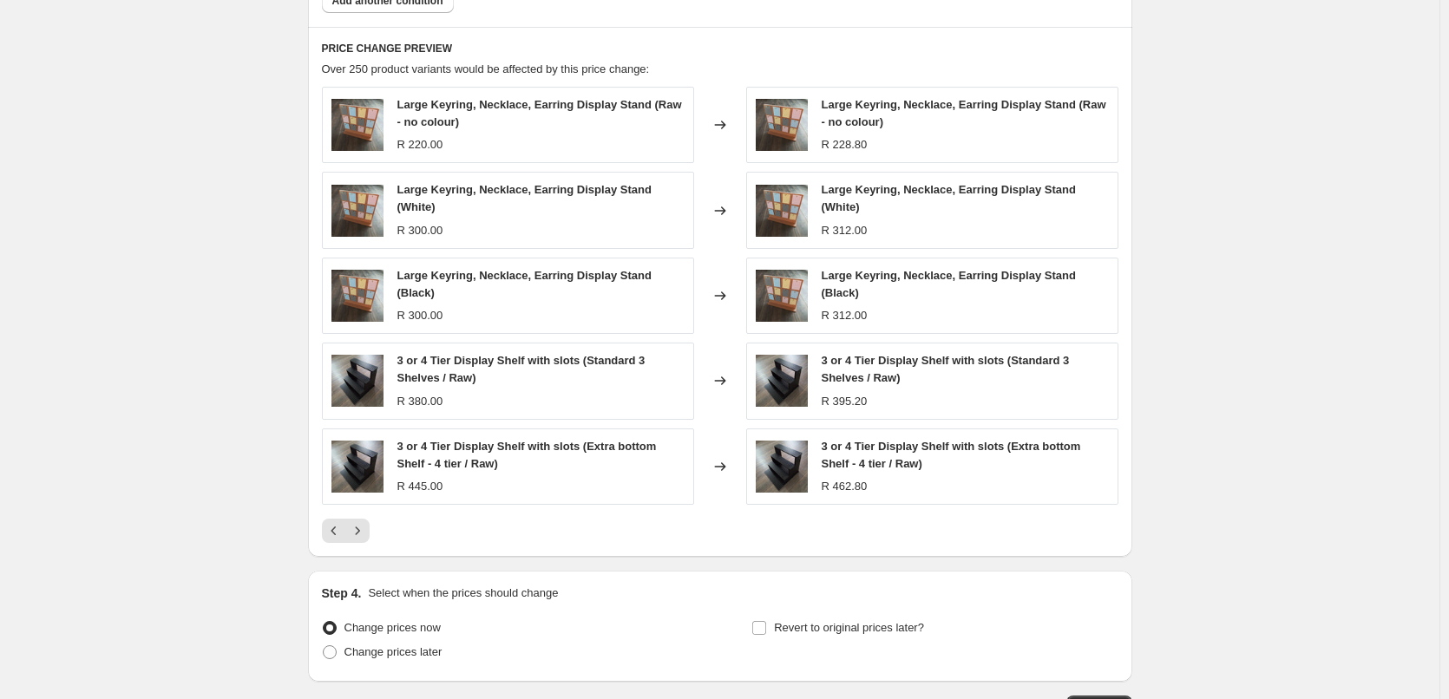
scroll to position [1116, 0]
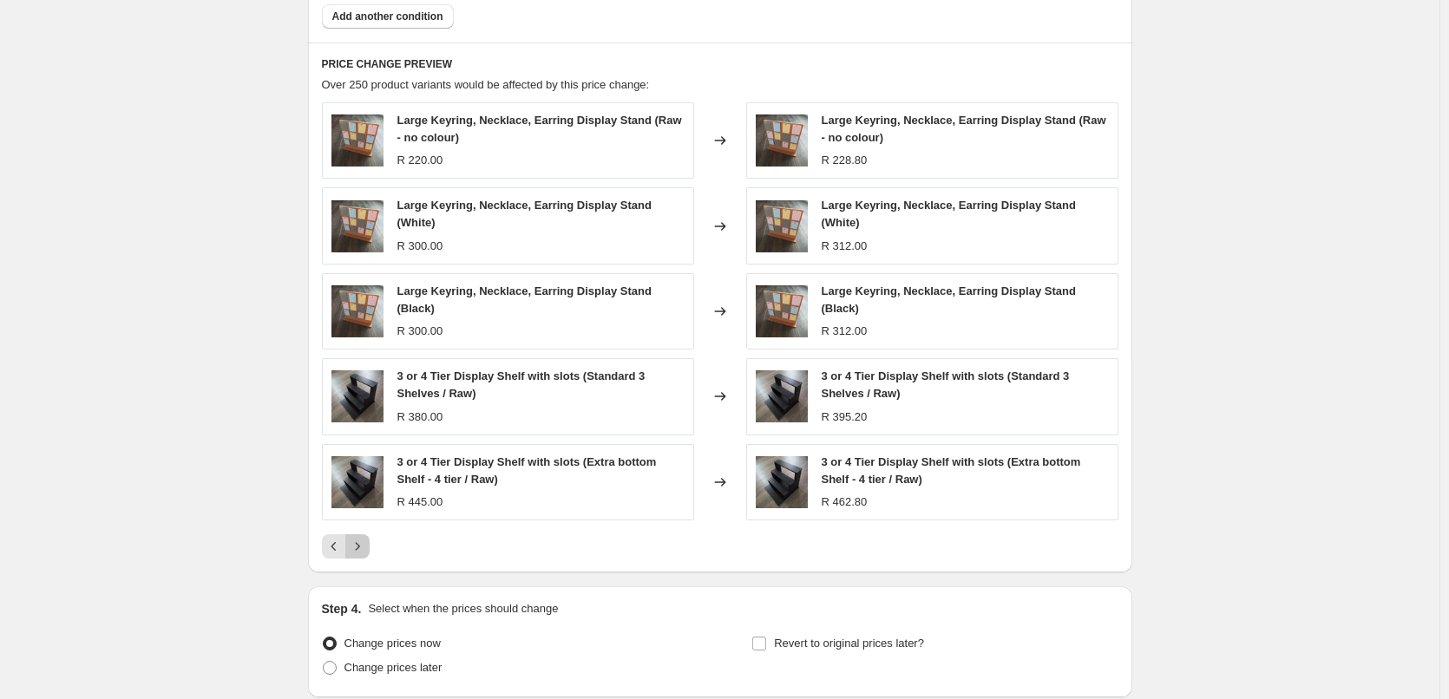
click at [364, 538] on icon "Next" at bounding box center [357, 546] width 17 height 17
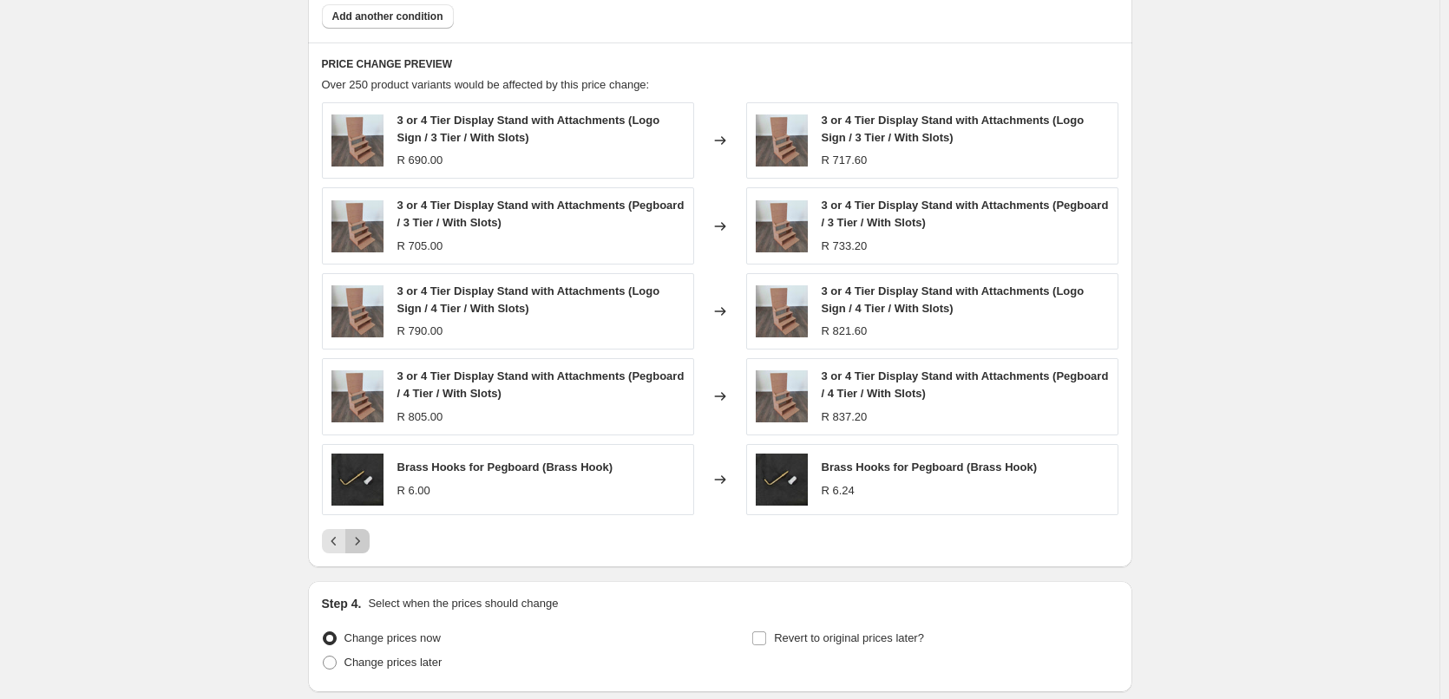
click at [364, 546] on icon "Next" at bounding box center [357, 541] width 17 height 17
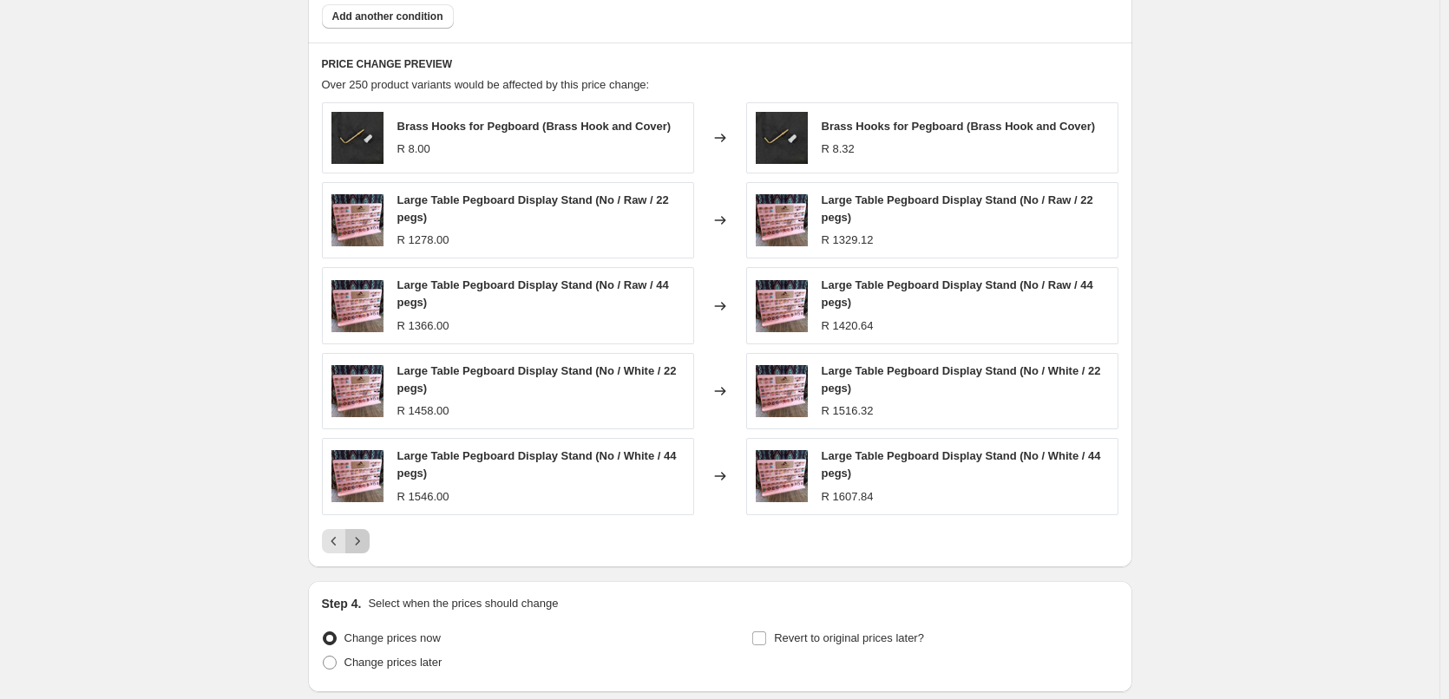
click at [365, 548] on icon "Next" at bounding box center [357, 541] width 17 height 17
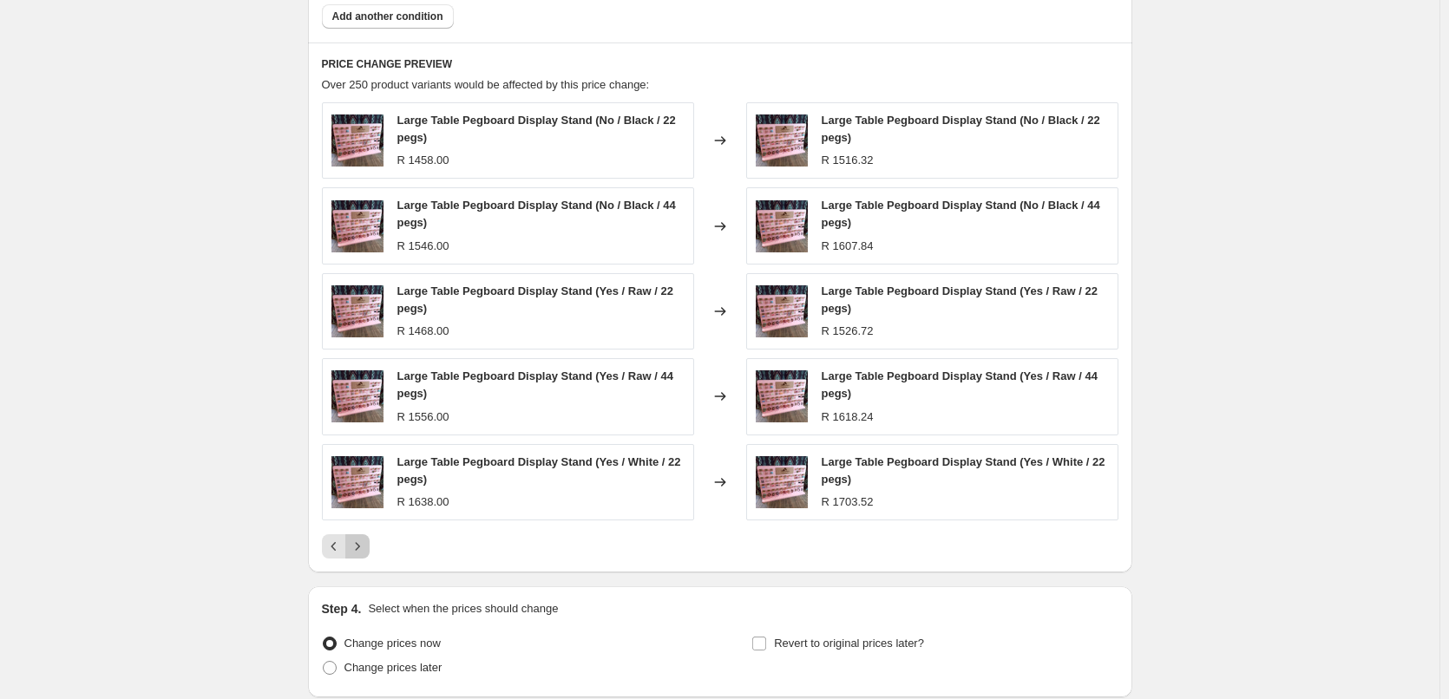
click at [366, 540] on icon "Next" at bounding box center [357, 546] width 17 height 17
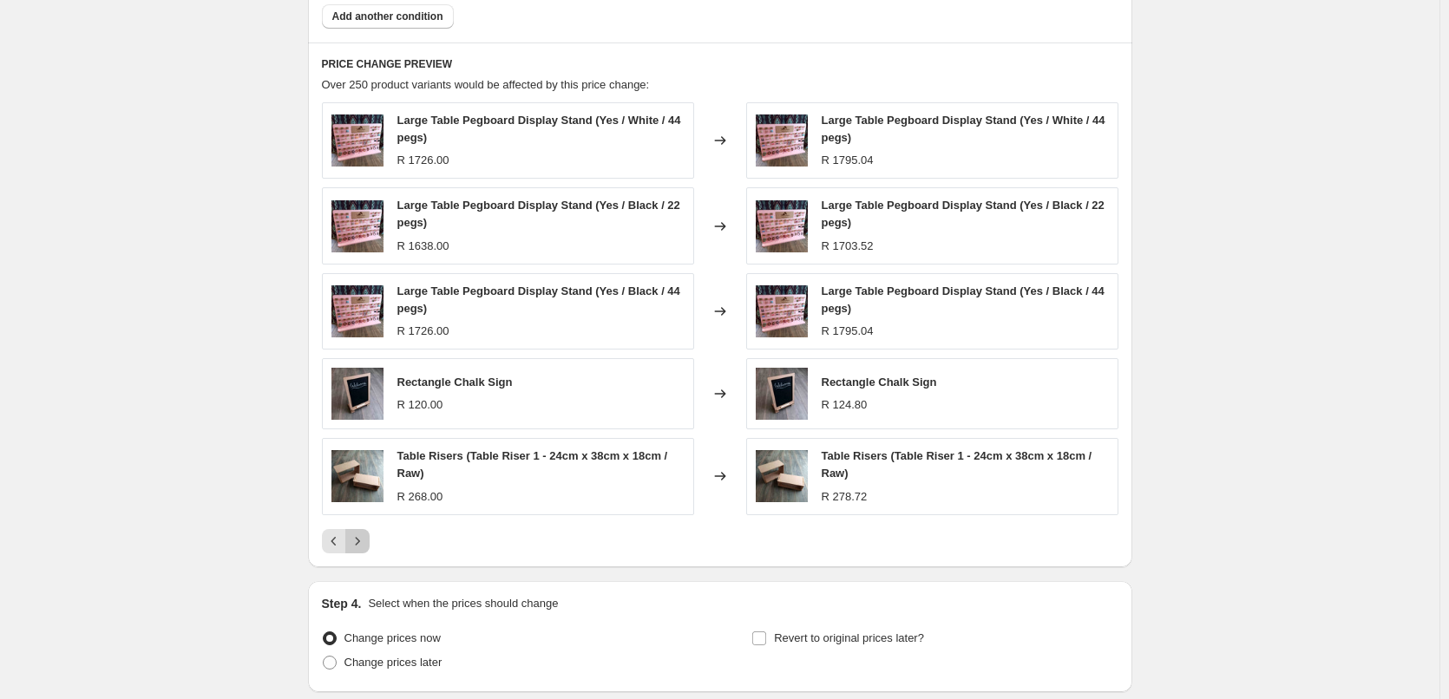
click at [365, 544] on icon "Next" at bounding box center [357, 541] width 17 height 17
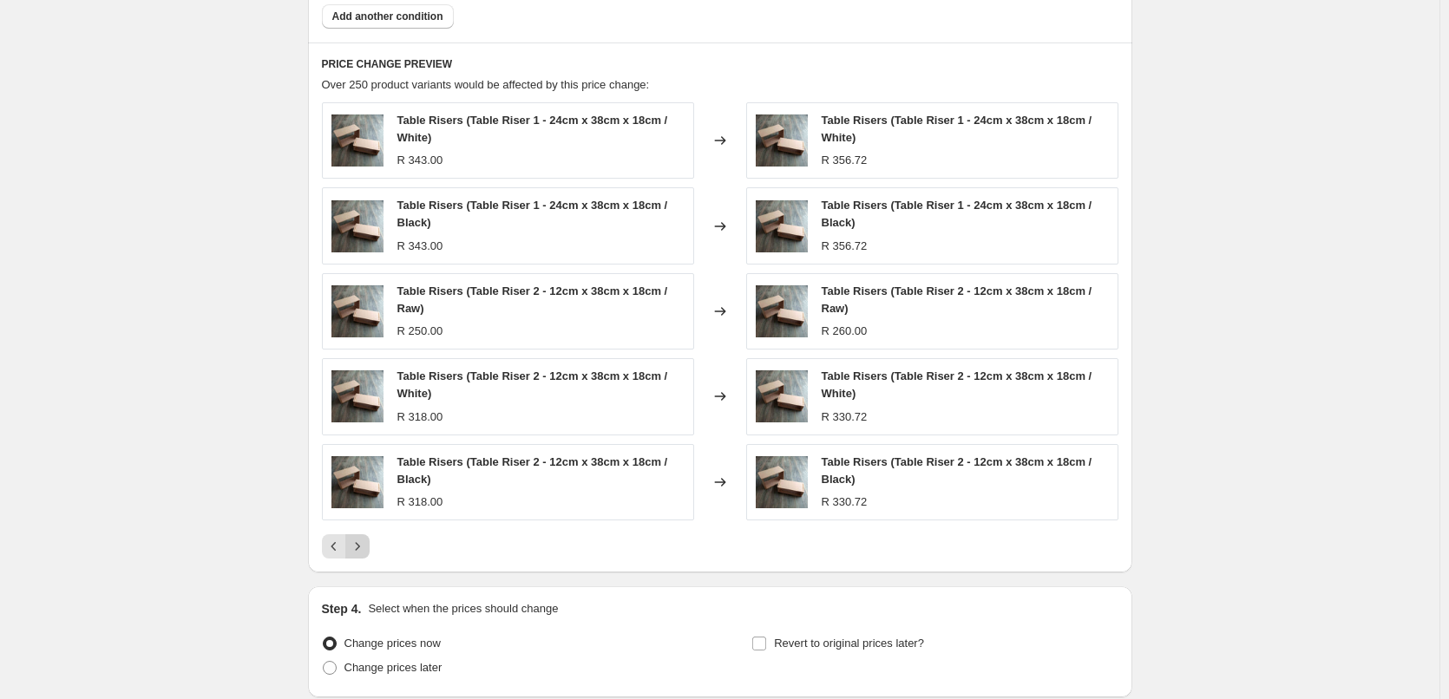
click at [366, 544] on icon "Next" at bounding box center [357, 546] width 17 height 17
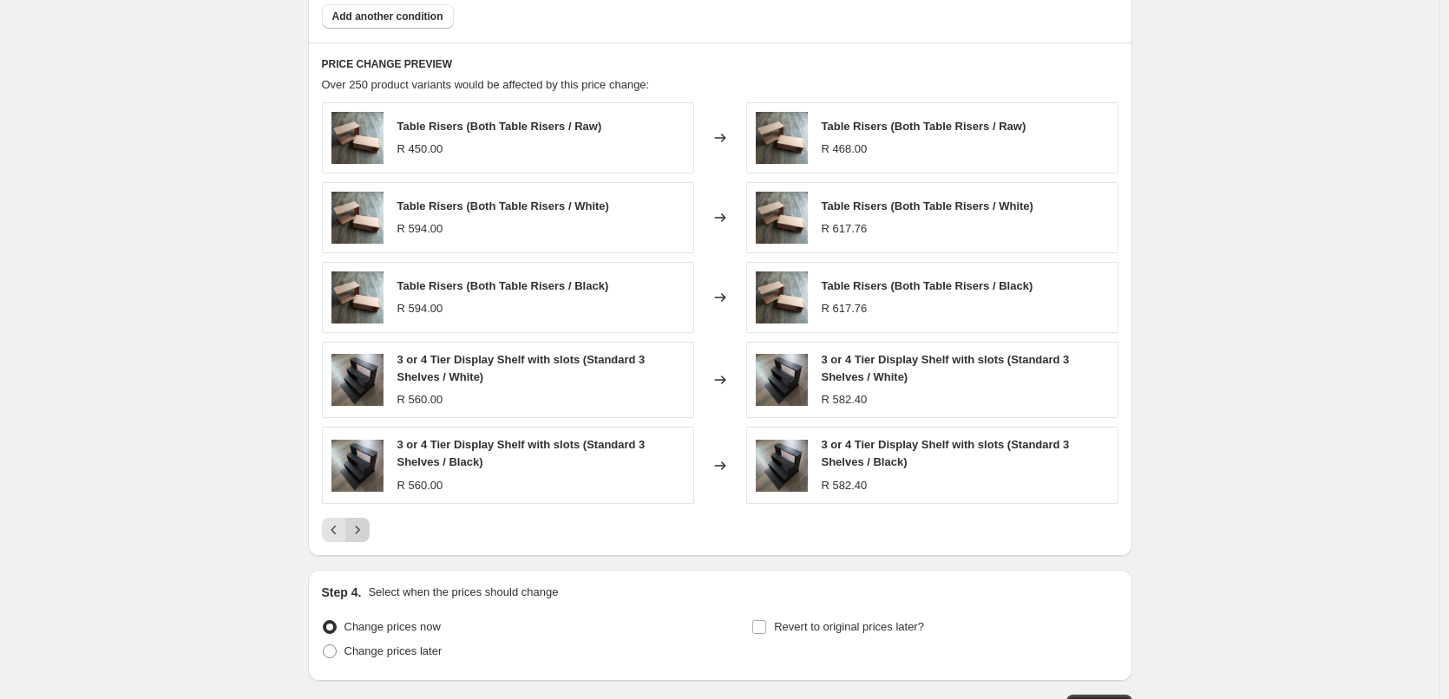
click at [357, 535] on icon "Next" at bounding box center [357, 529] width 17 height 17
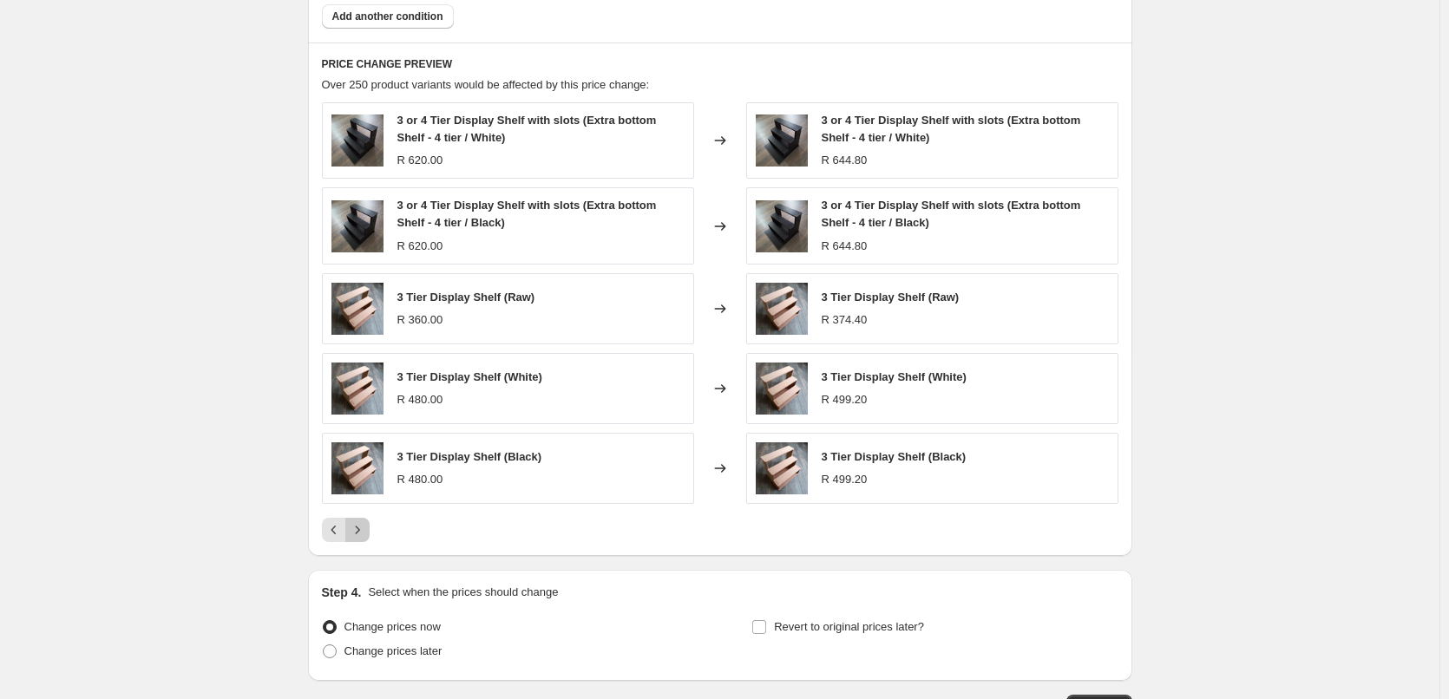
click at [359, 533] on icon "Next" at bounding box center [357, 530] width 4 height 8
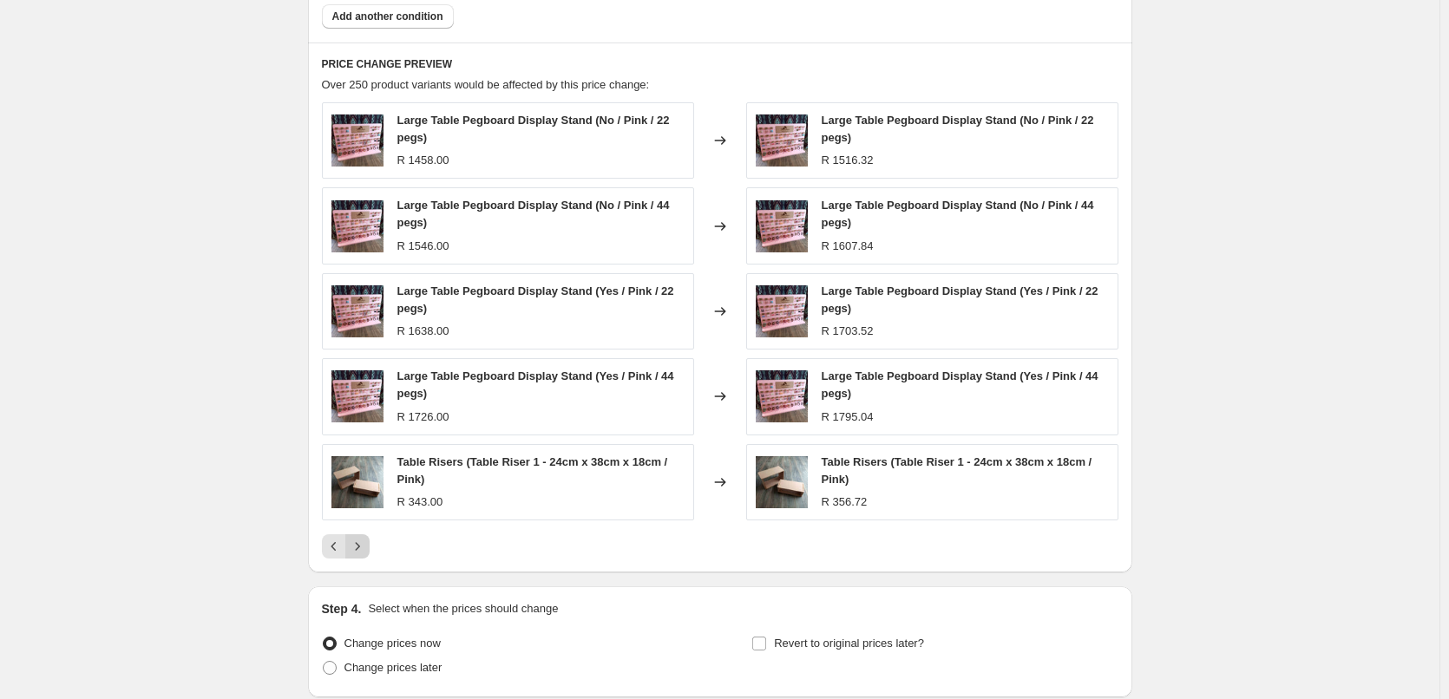
click at [366, 547] on icon "Next" at bounding box center [357, 546] width 17 height 17
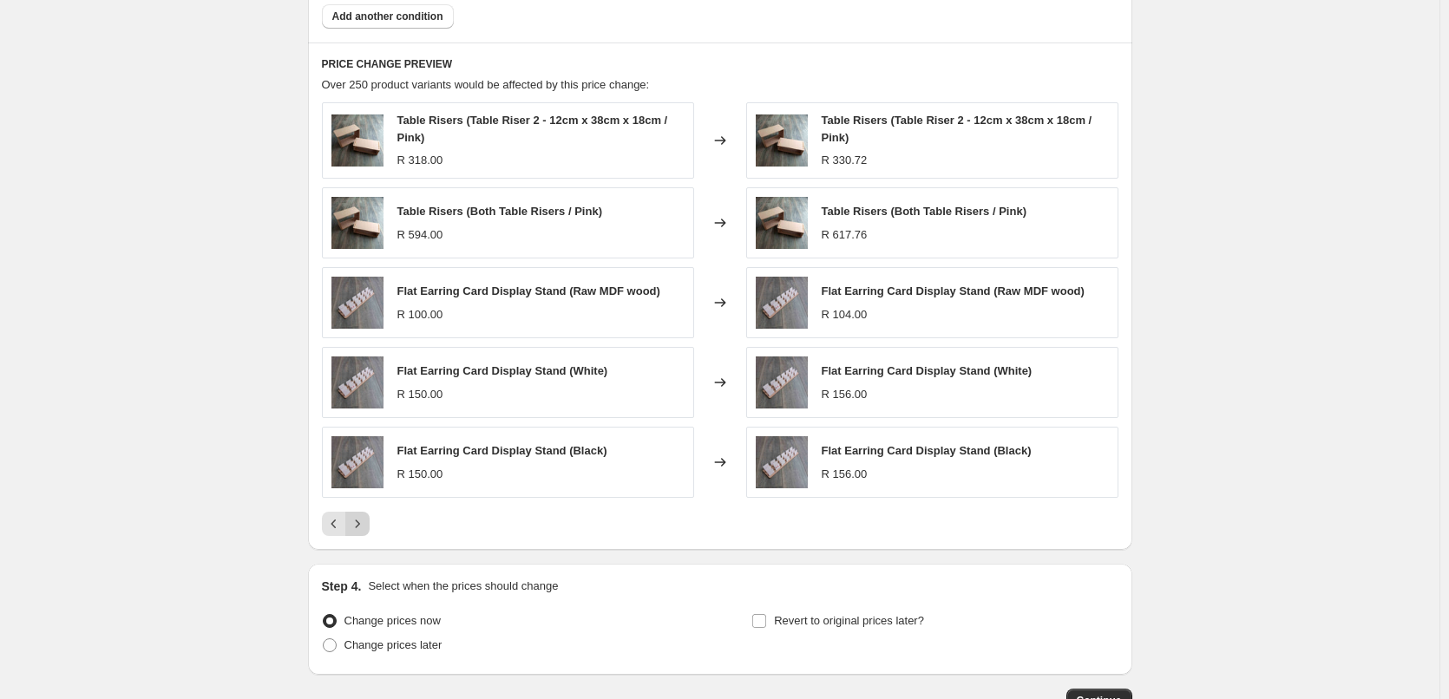
click at [359, 526] on icon "Next" at bounding box center [357, 524] width 4 height 8
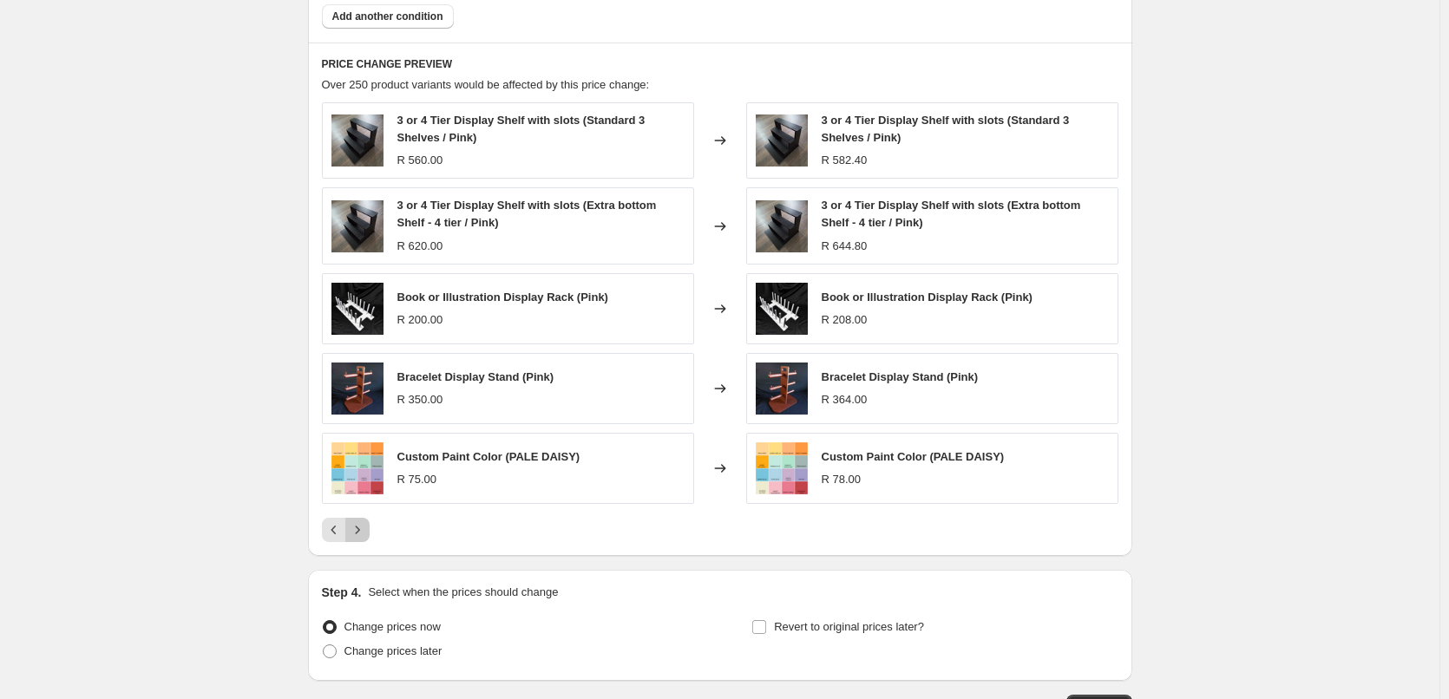
click at [366, 536] on icon "Next" at bounding box center [357, 529] width 17 height 17
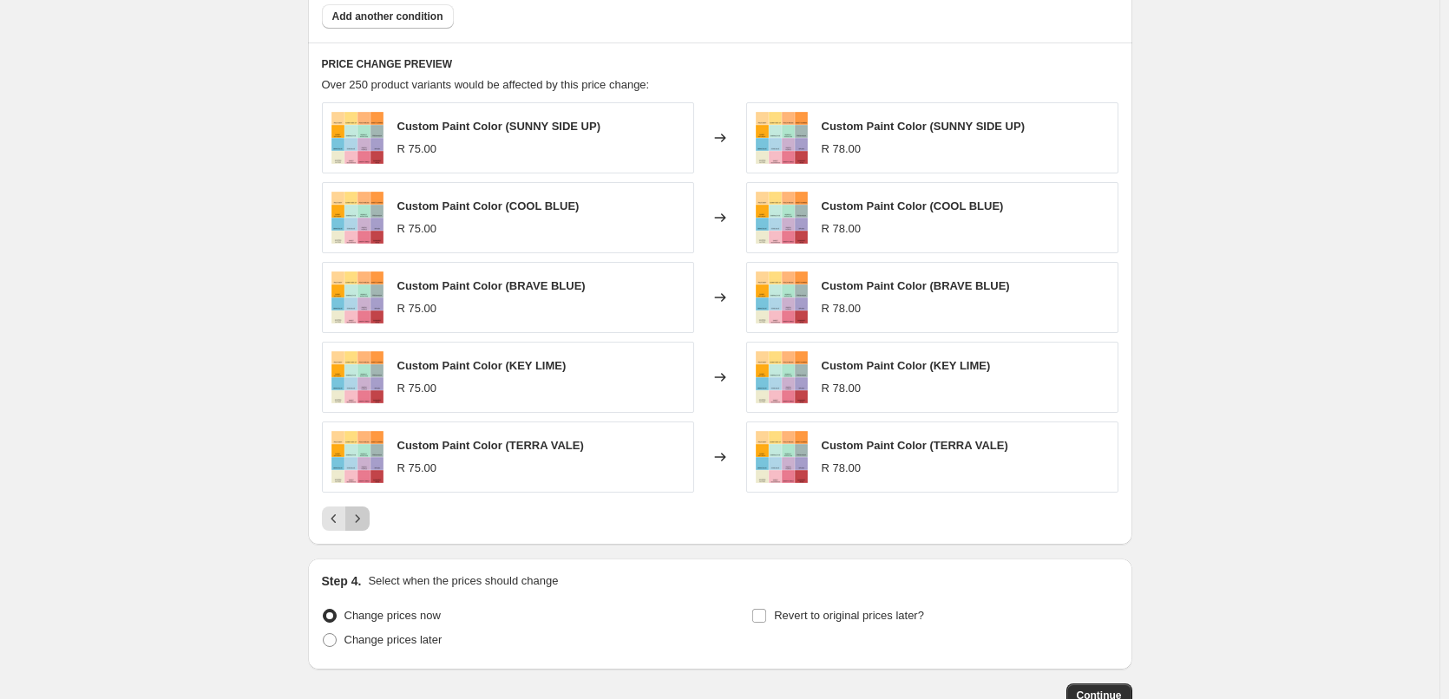
click at [364, 526] on icon "Next" at bounding box center [357, 518] width 17 height 17
click at [365, 517] on icon "Next" at bounding box center [357, 518] width 17 height 17
click at [366, 514] on icon "Next" at bounding box center [357, 518] width 17 height 17
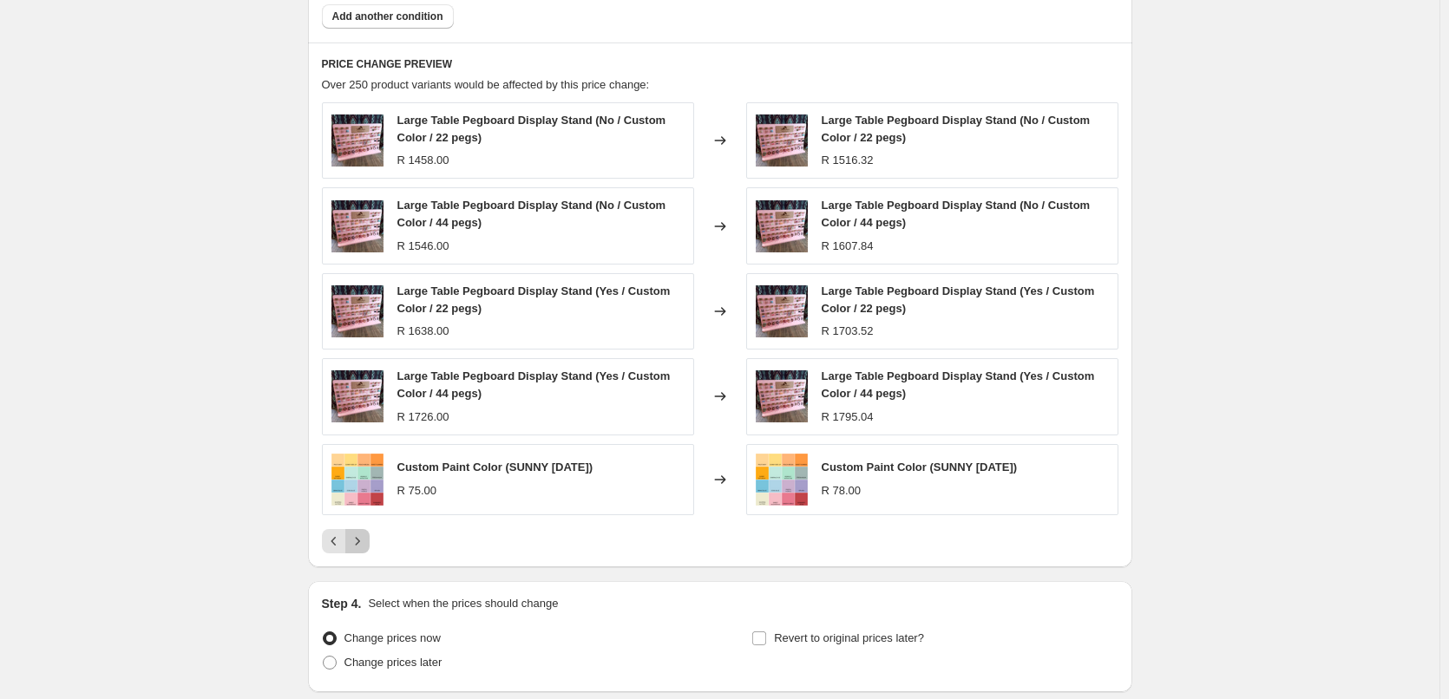
click at [363, 549] on icon "Next" at bounding box center [357, 541] width 17 height 17
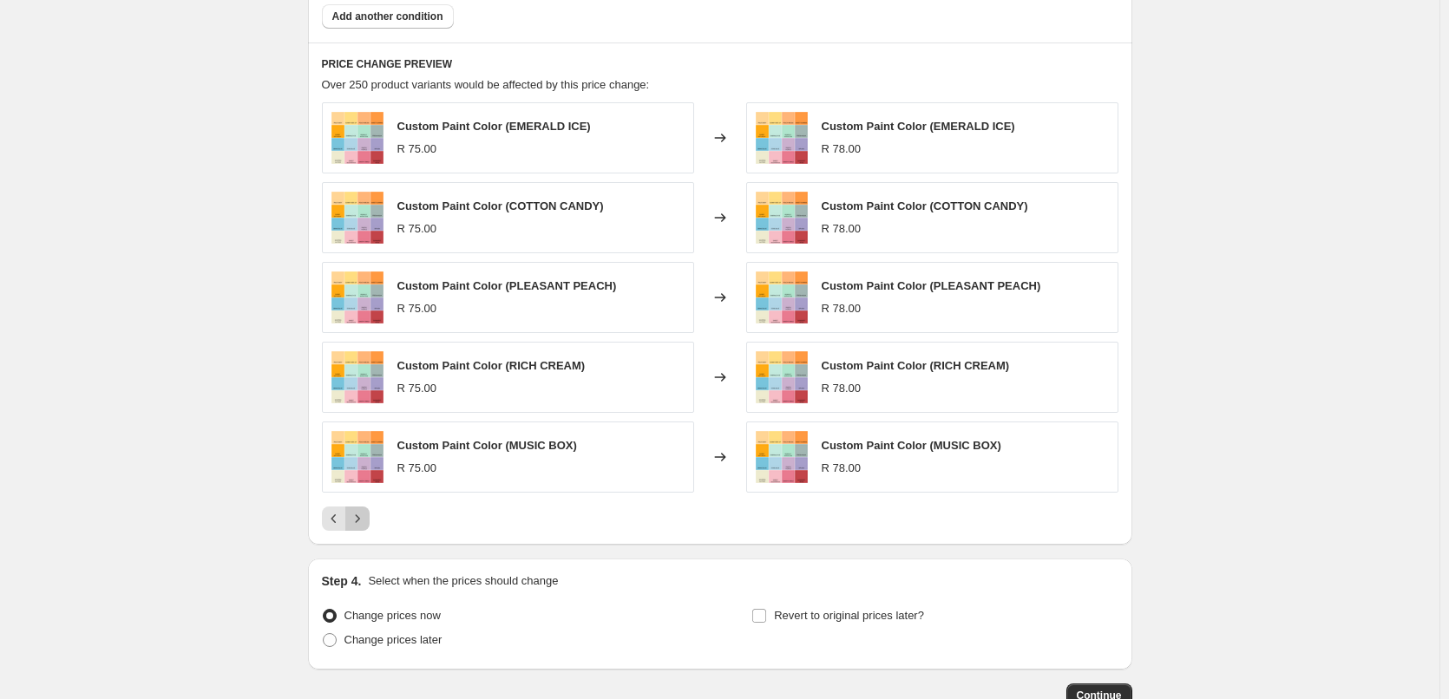
click at [359, 526] on icon "Next" at bounding box center [357, 518] width 17 height 17
click at [366, 521] on icon "Next" at bounding box center [357, 518] width 17 height 17
click at [364, 520] on icon "Next" at bounding box center [357, 518] width 17 height 17
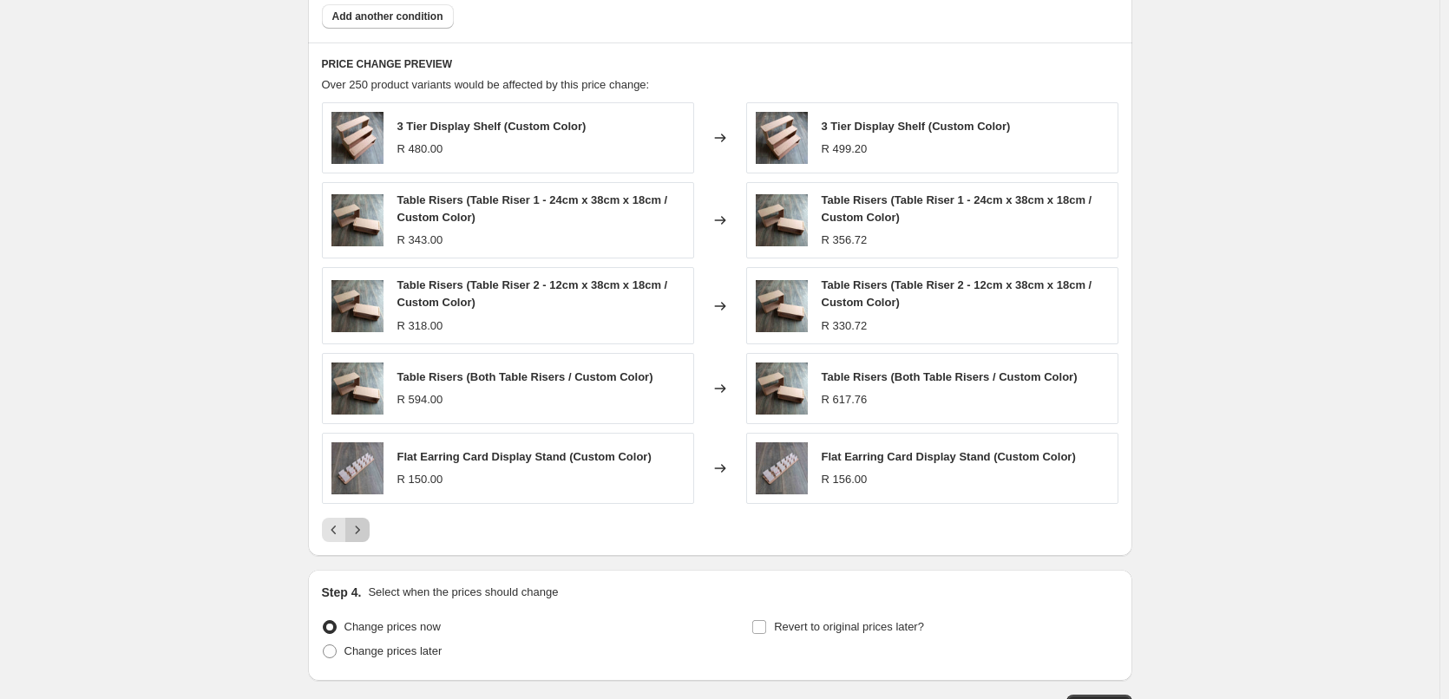
click at [364, 528] on icon "Next" at bounding box center [357, 529] width 17 height 17
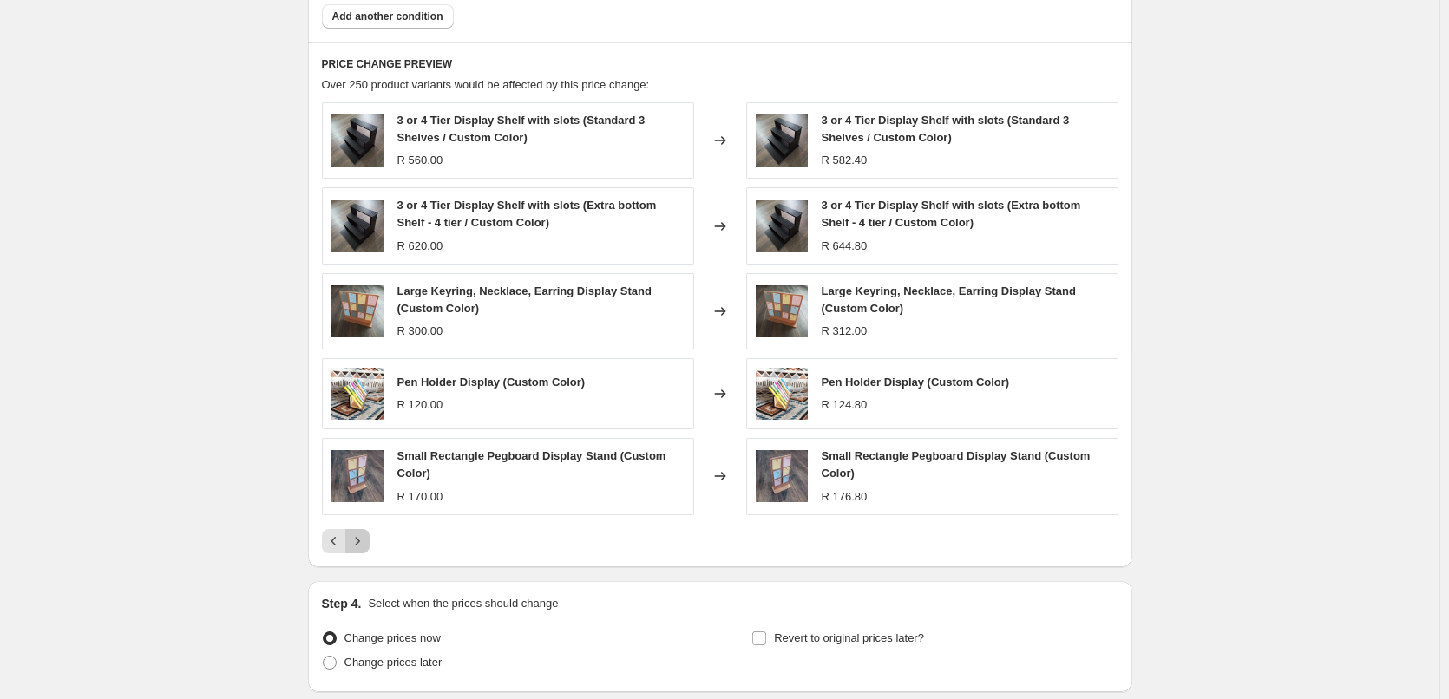
click at [366, 539] on icon "Next" at bounding box center [357, 541] width 17 height 17
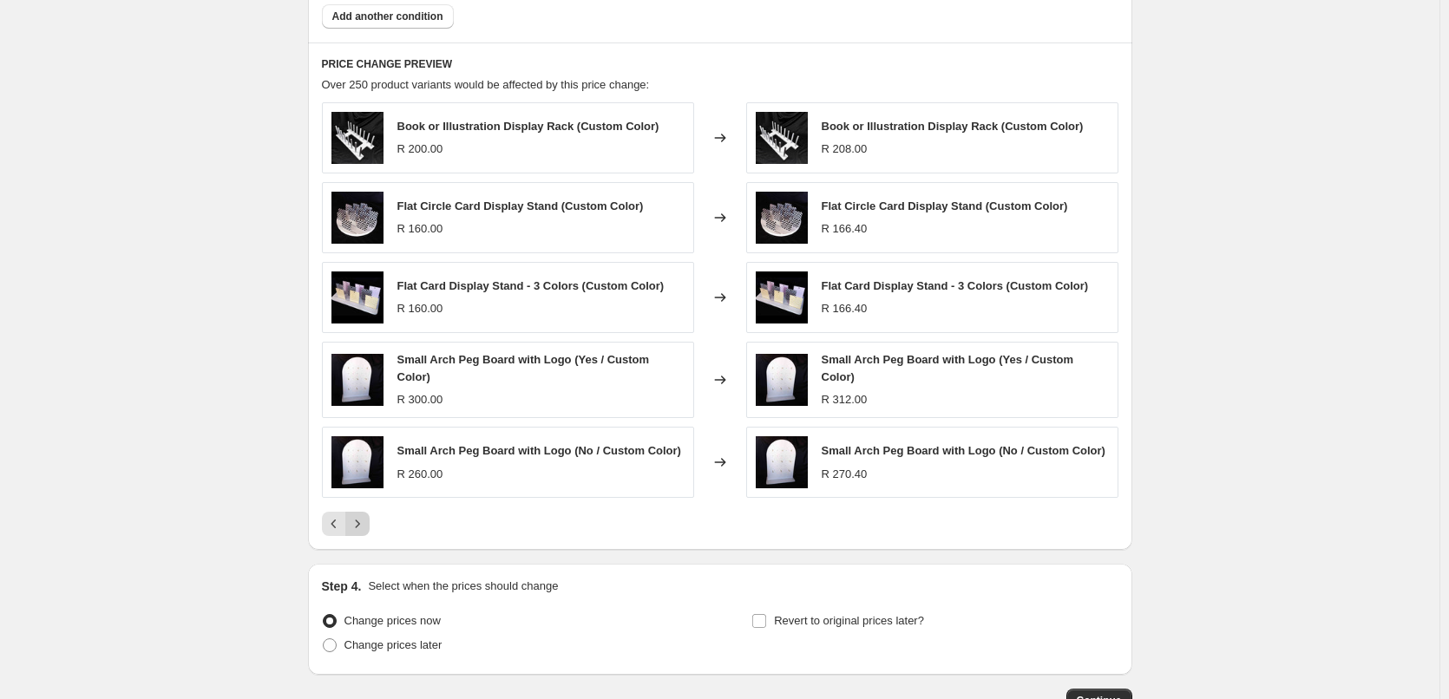
click at [366, 515] on icon "Next" at bounding box center [357, 523] width 17 height 17
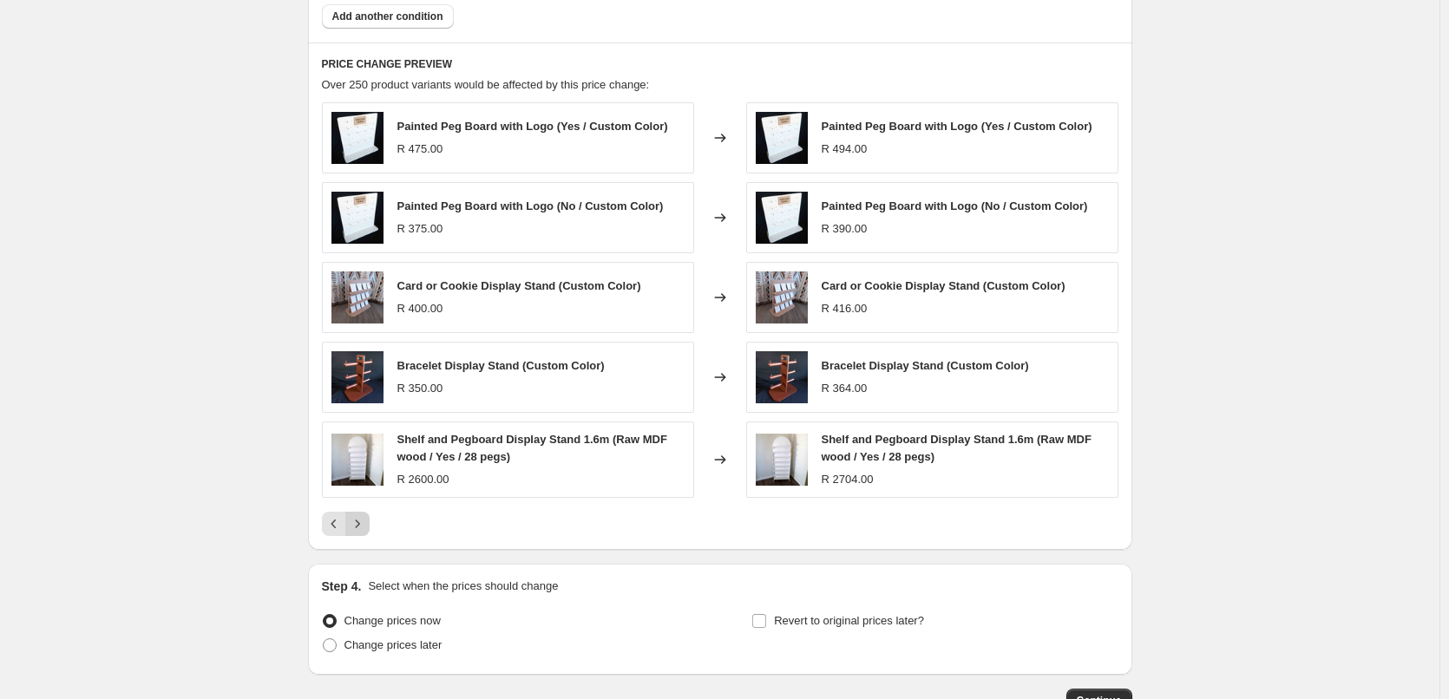
click at [365, 528] on icon "Next" at bounding box center [357, 523] width 17 height 17
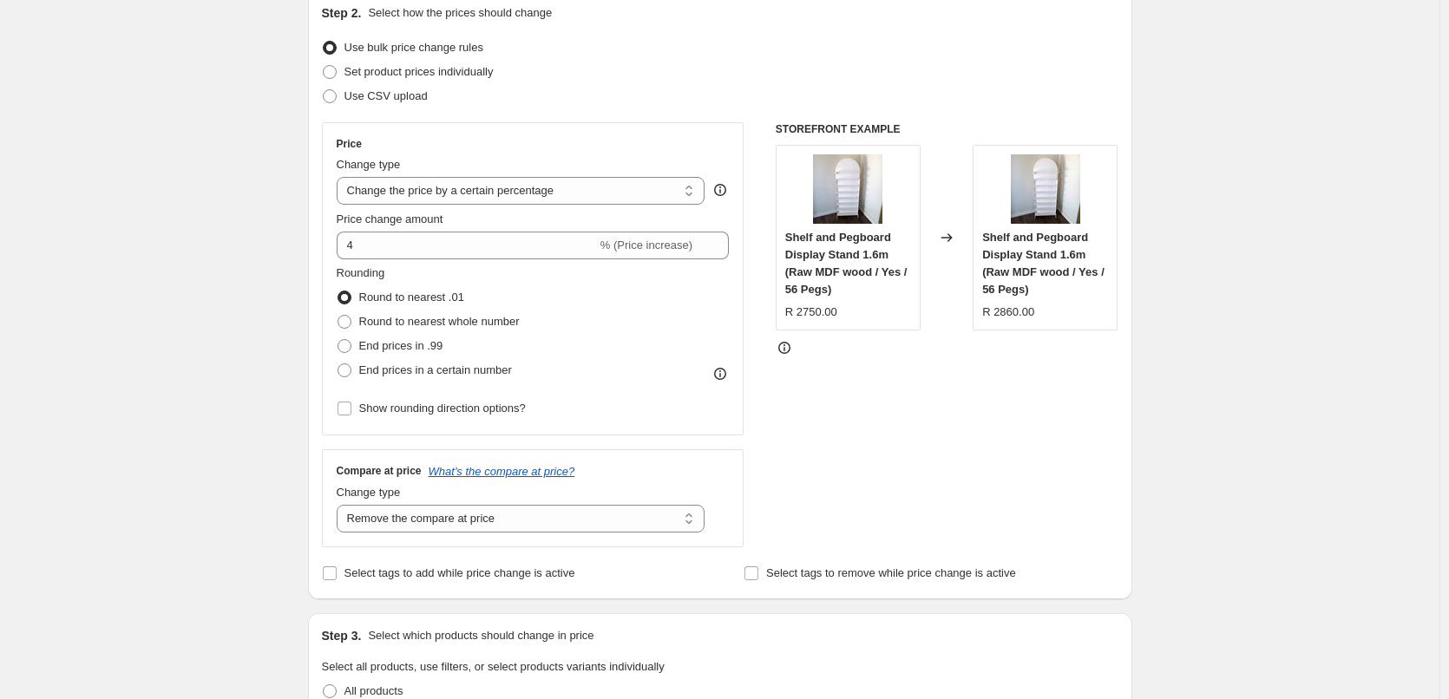
scroll to position [16, 0]
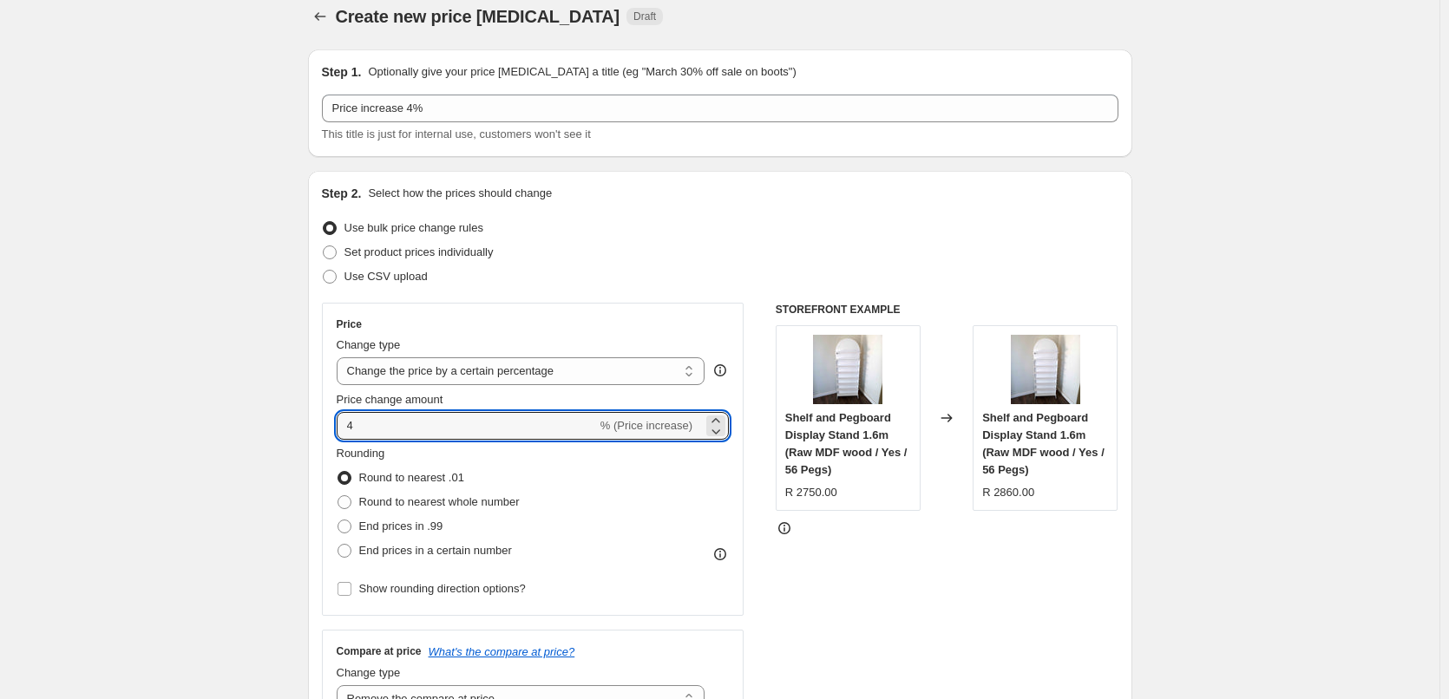
drag, startPoint x: 378, startPoint y: 429, endPoint x: 328, endPoint y: 428, distance: 50.3
click at [328, 428] on div "Price Change type Change the price to a certain amount Change the price by a ce…" at bounding box center [533, 459] width 422 height 313
click at [330, 427] on div "Price Change type Change the price to a certain amount Change the price by a ce…" at bounding box center [533, 459] width 422 height 313
type input "6"
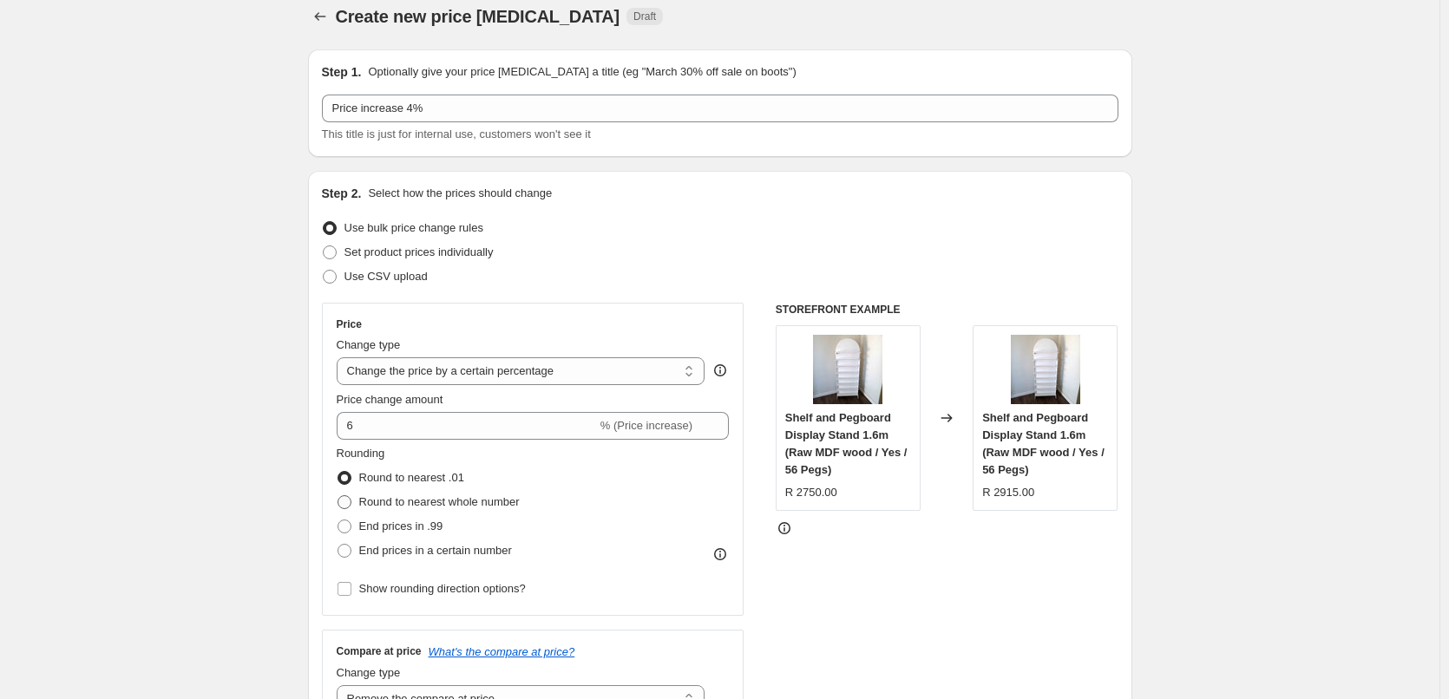
click at [349, 501] on span at bounding box center [344, 502] width 14 height 14
click at [338, 496] on input "Round to nearest whole number" at bounding box center [337, 495] width 1 height 1
radio input "true"
click at [363, 587] on span "Show rounding direction options?" at bounding box center [442, 588] width 167 height 13
click at [351, 587] on input "Show rounding direction options?" at bounding box center [344, 589] width 14 height 14
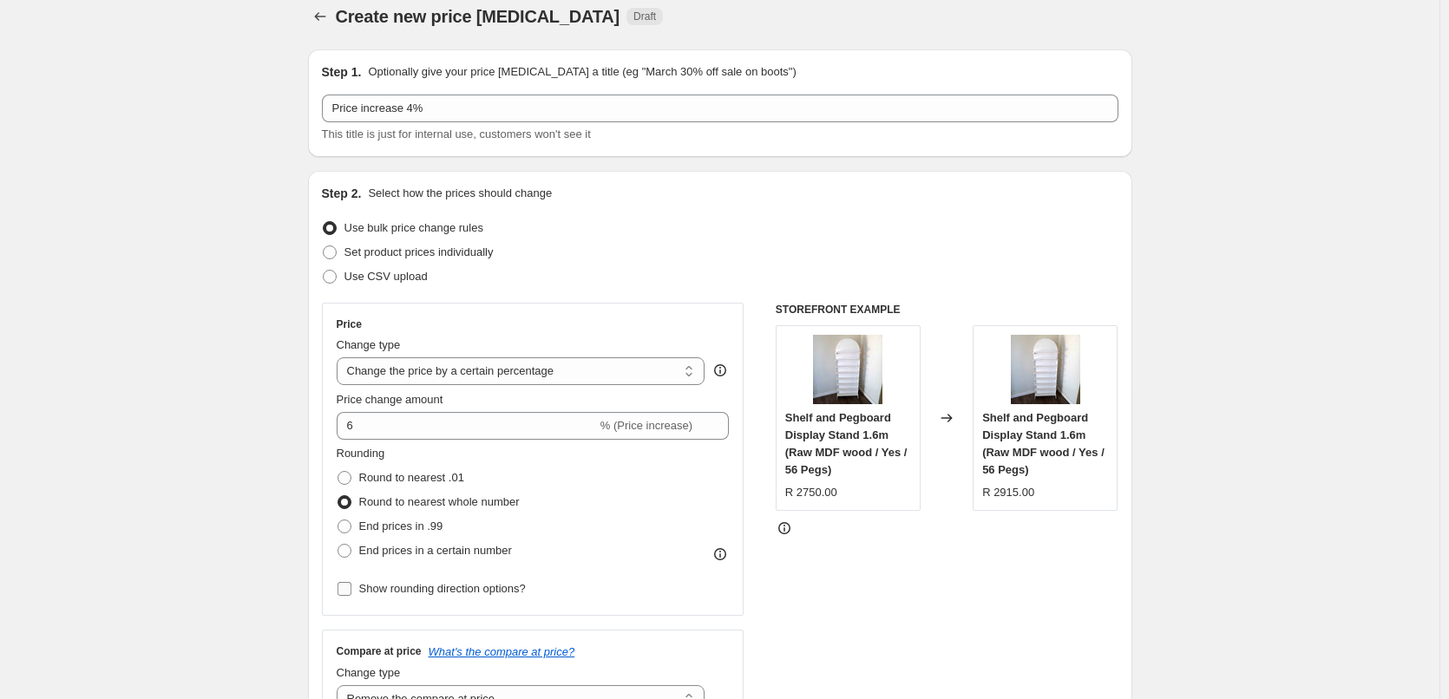
checkbox input "true"
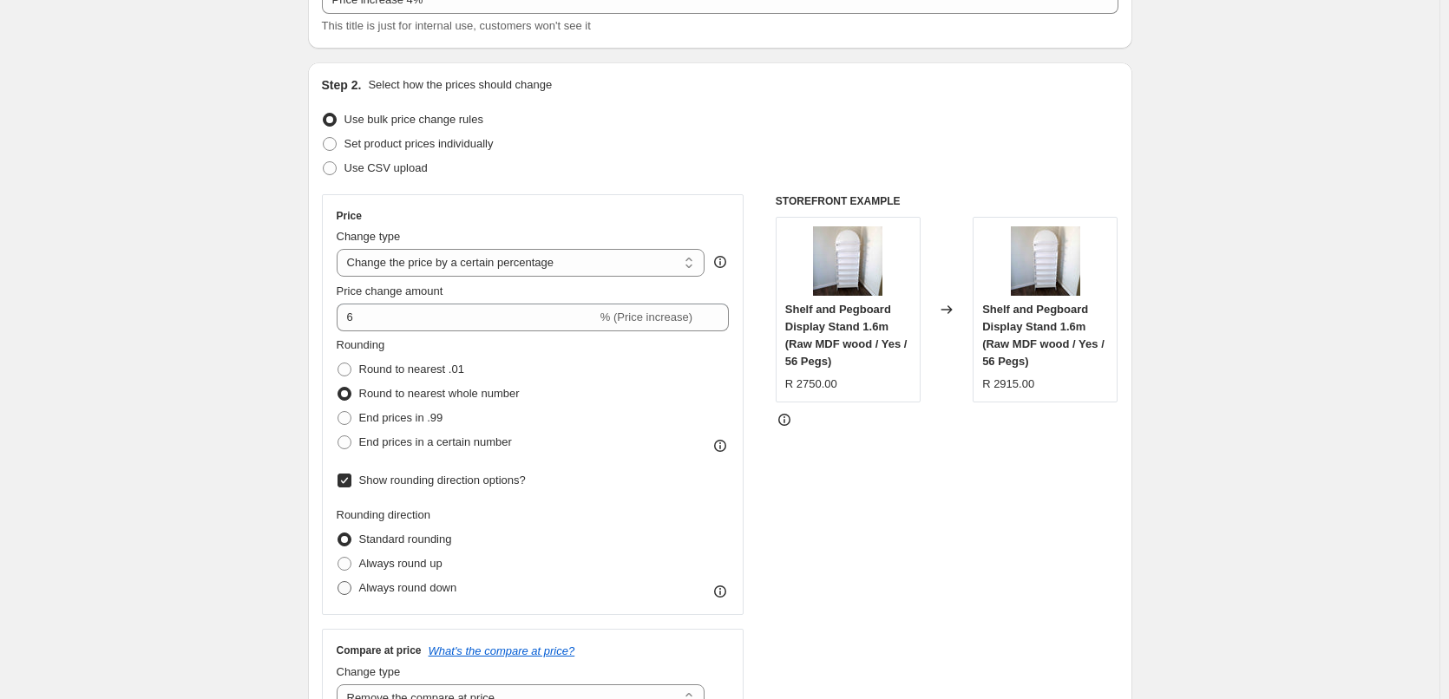
scroll to position [132, 0]
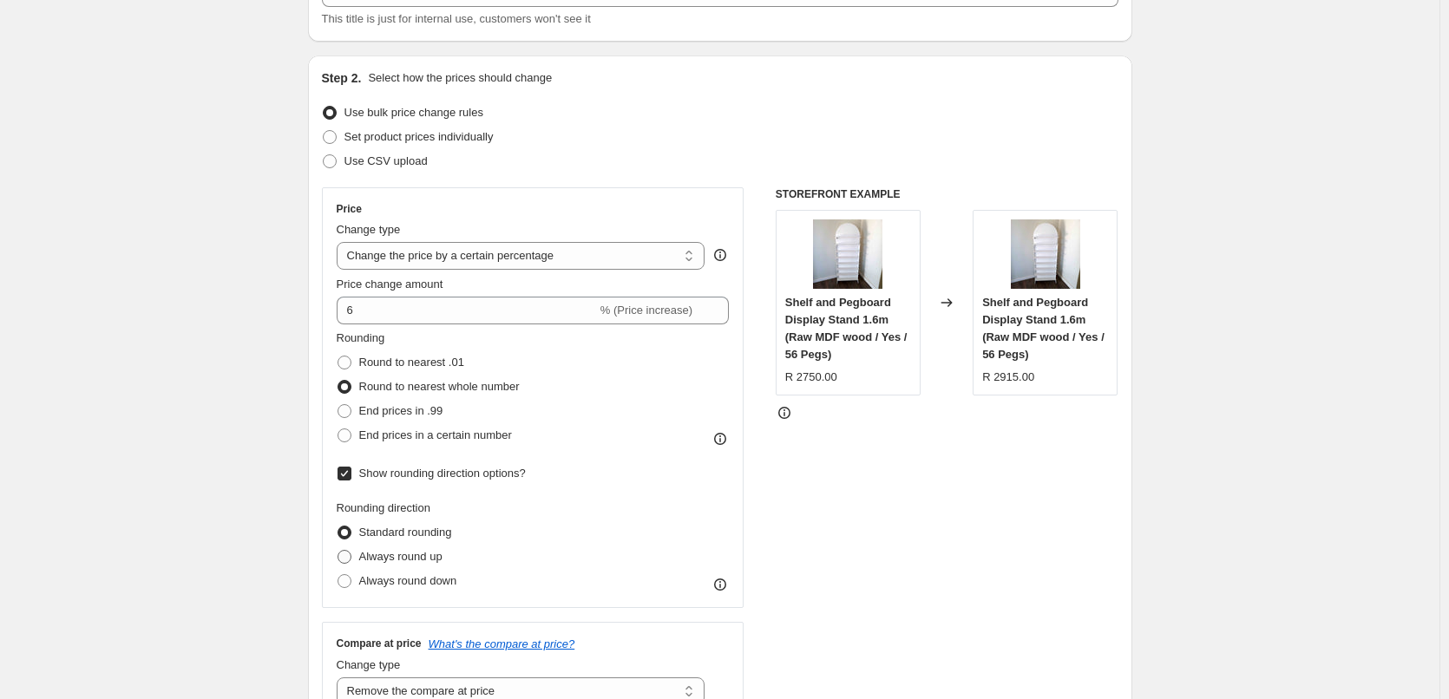
click at [346, 557] on span at bounding box center [344, 557] width 14 height 14
click at [338, 551] on input "Always round up" at bounding box center [337, 550] width 1 height 1
radio input "true"
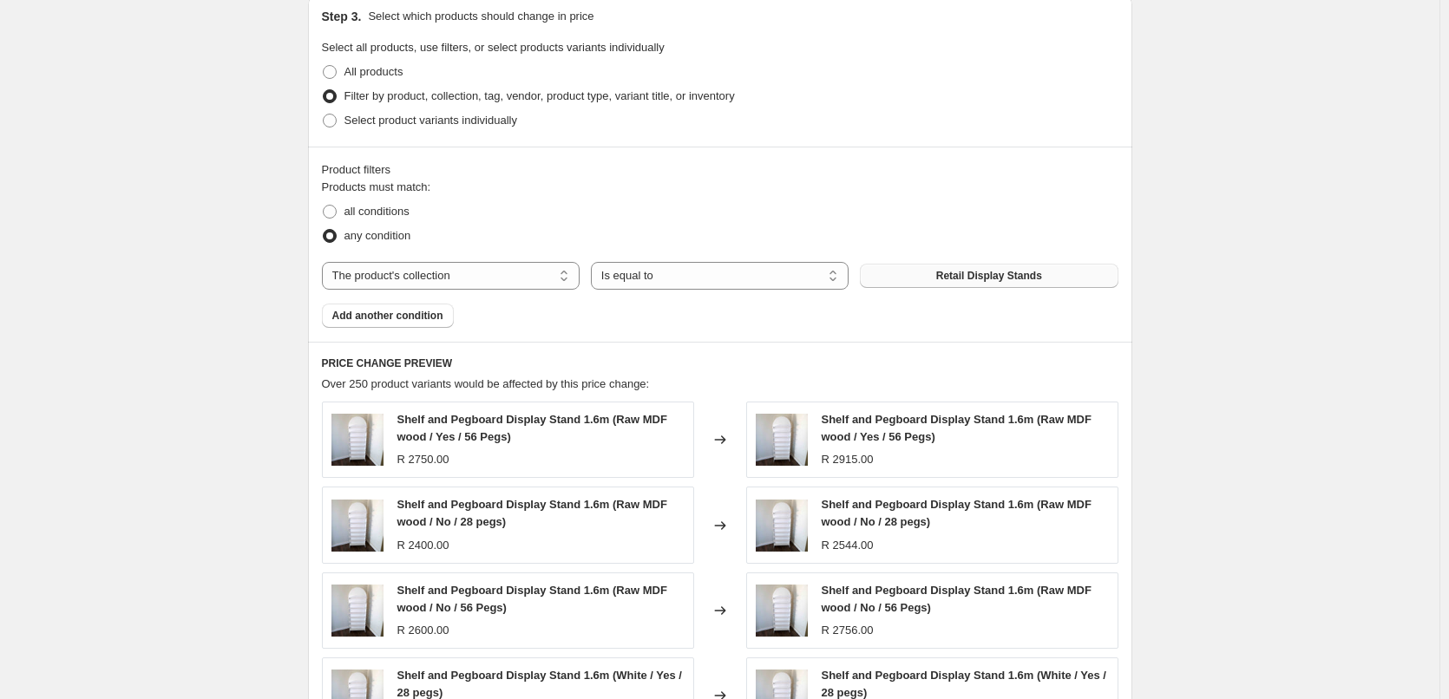
scroll to position [942, 0]
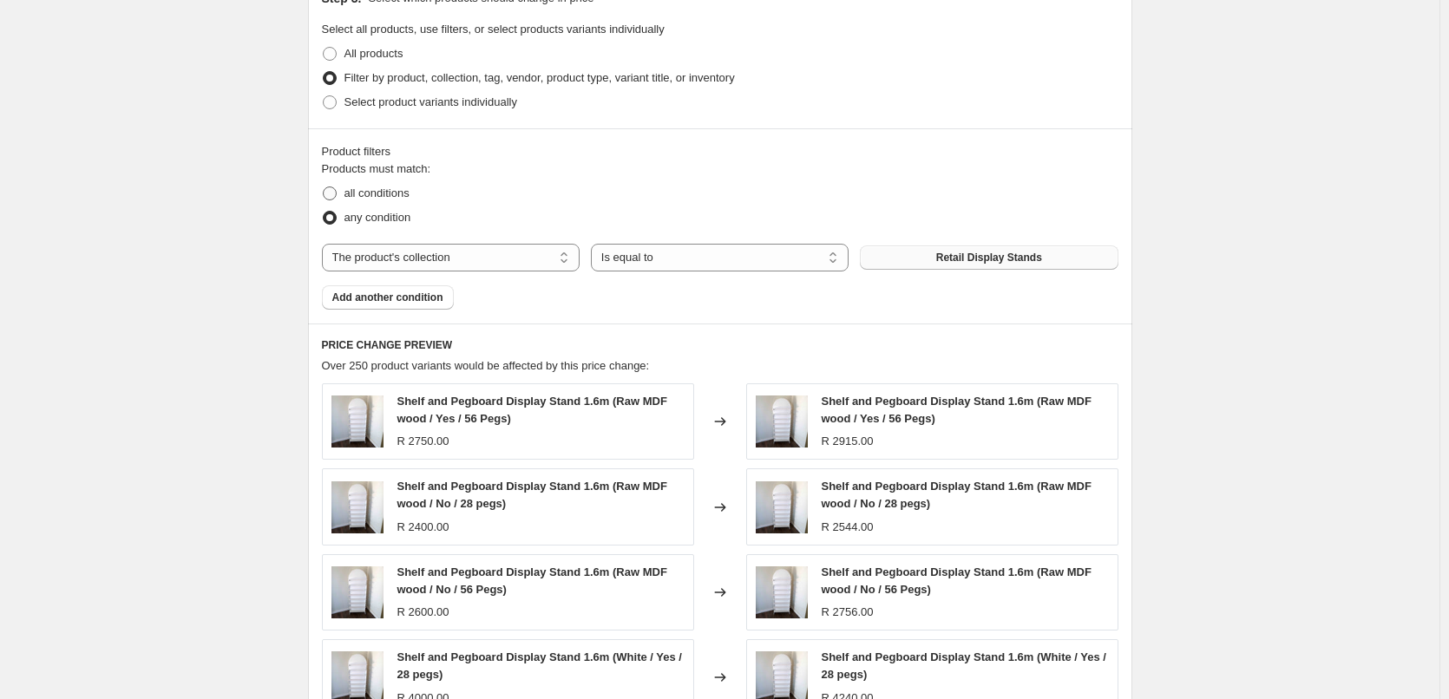
click at [331, 192] on span at bounding box center [330, 193] width 14 height 14
click at [324, 187] on input "all conditions" at bounding box center [323, 186] width 1 height 1
radio input "true"
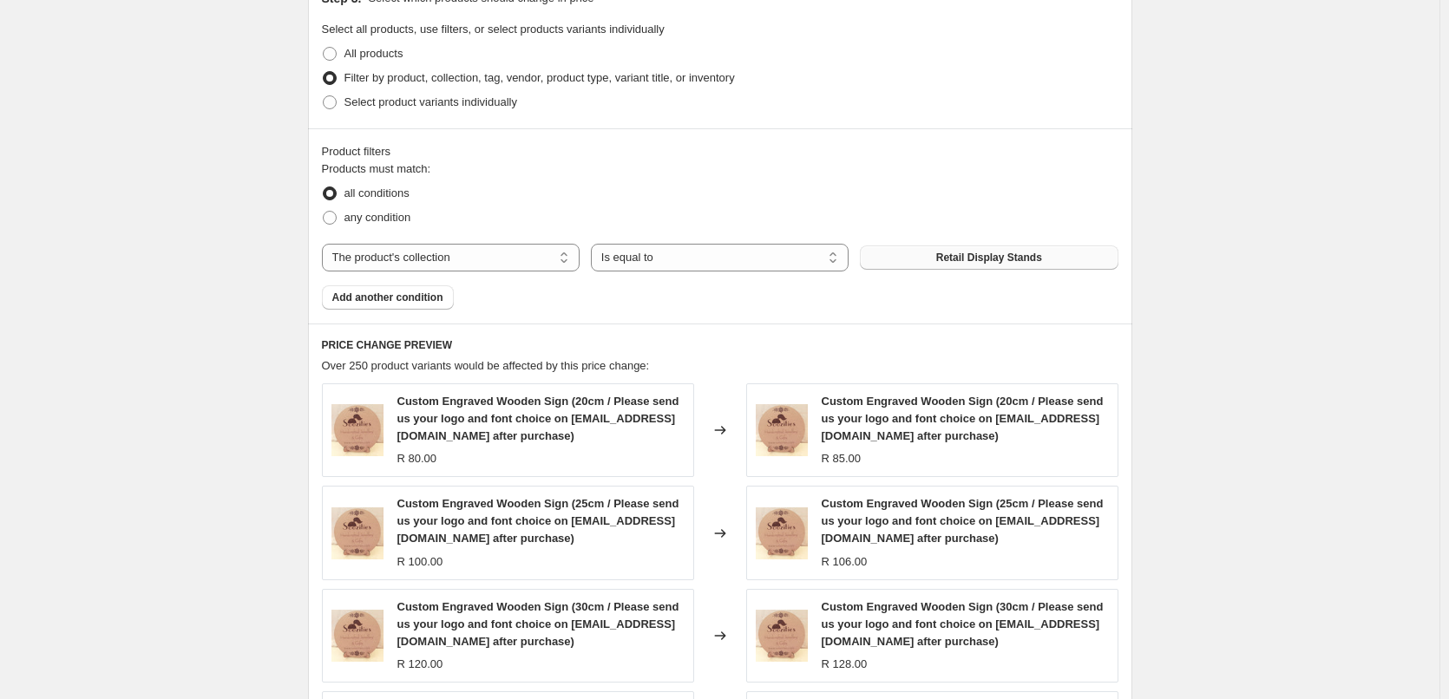
click at [985, 261] on span "Retail Display Stands" at bounding box center [989, 258] width 106 height 14
click at [465, 266] on select "The product The product's collection The product's tag The product's vendor The…" at bounding box center [451, 258] width 258 height 28
select select "tag"
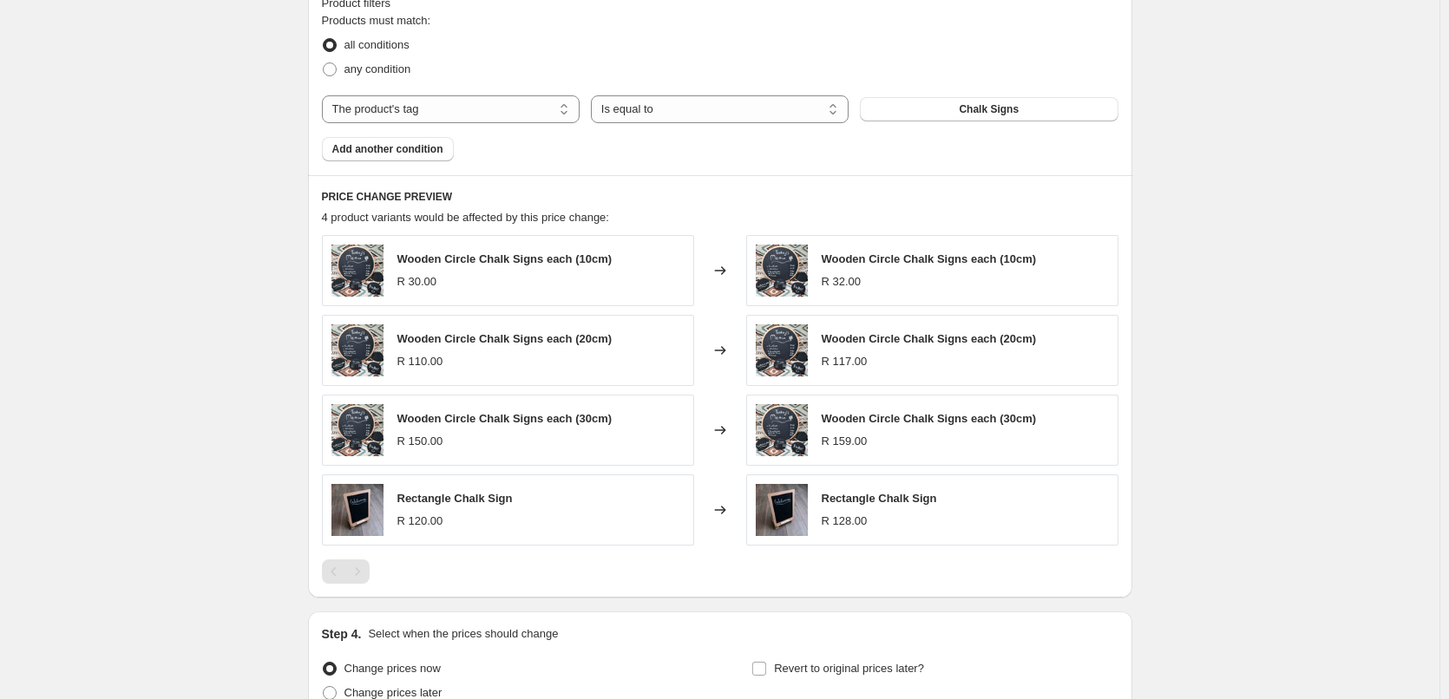
scroll to position [884, 0]
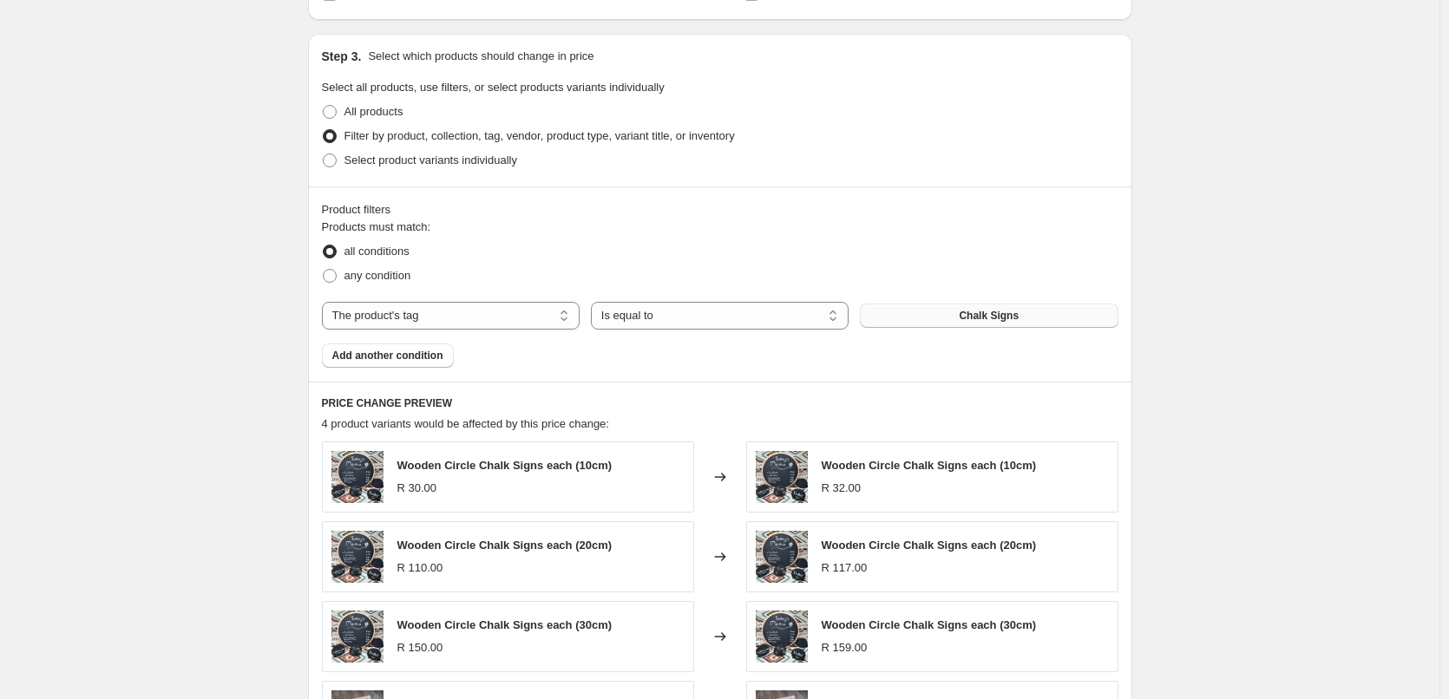
click at [1022, 319] on button "Chalk Signs" at bounding box center [989, 316] width 258 height 24
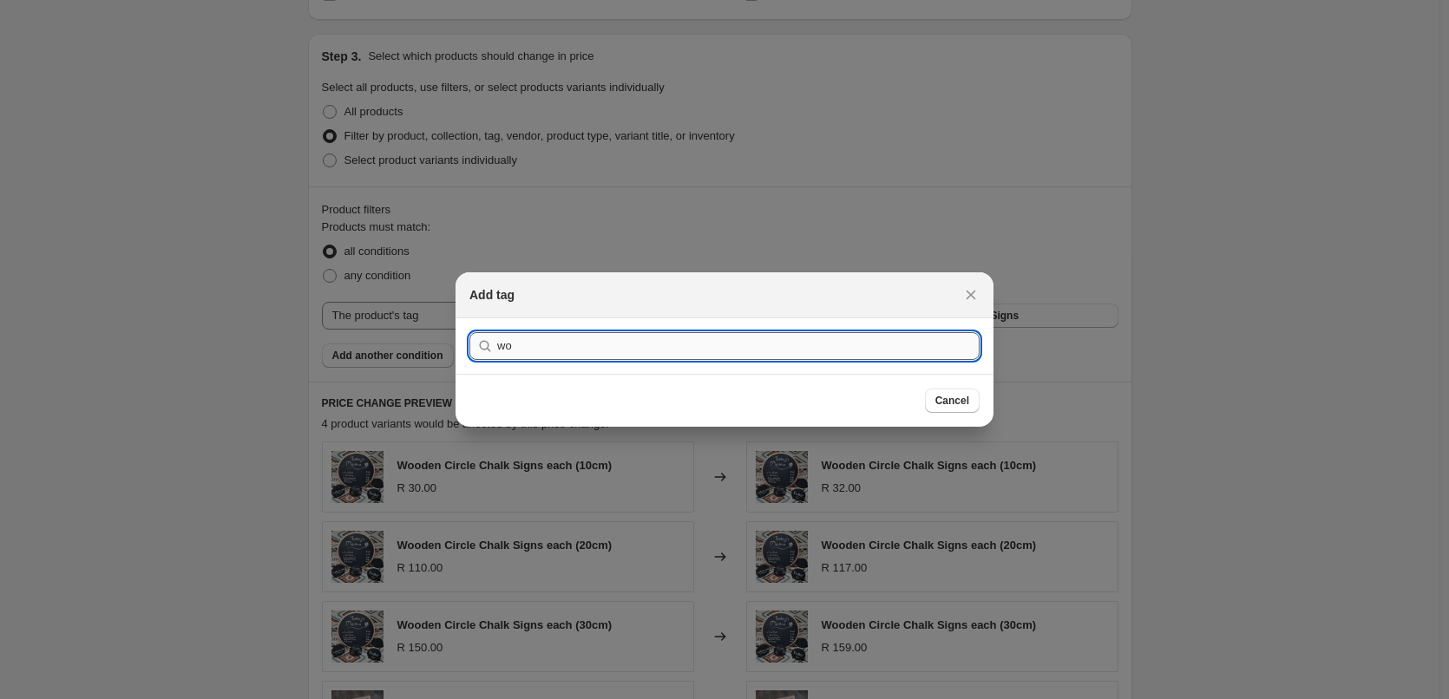
type input "w"
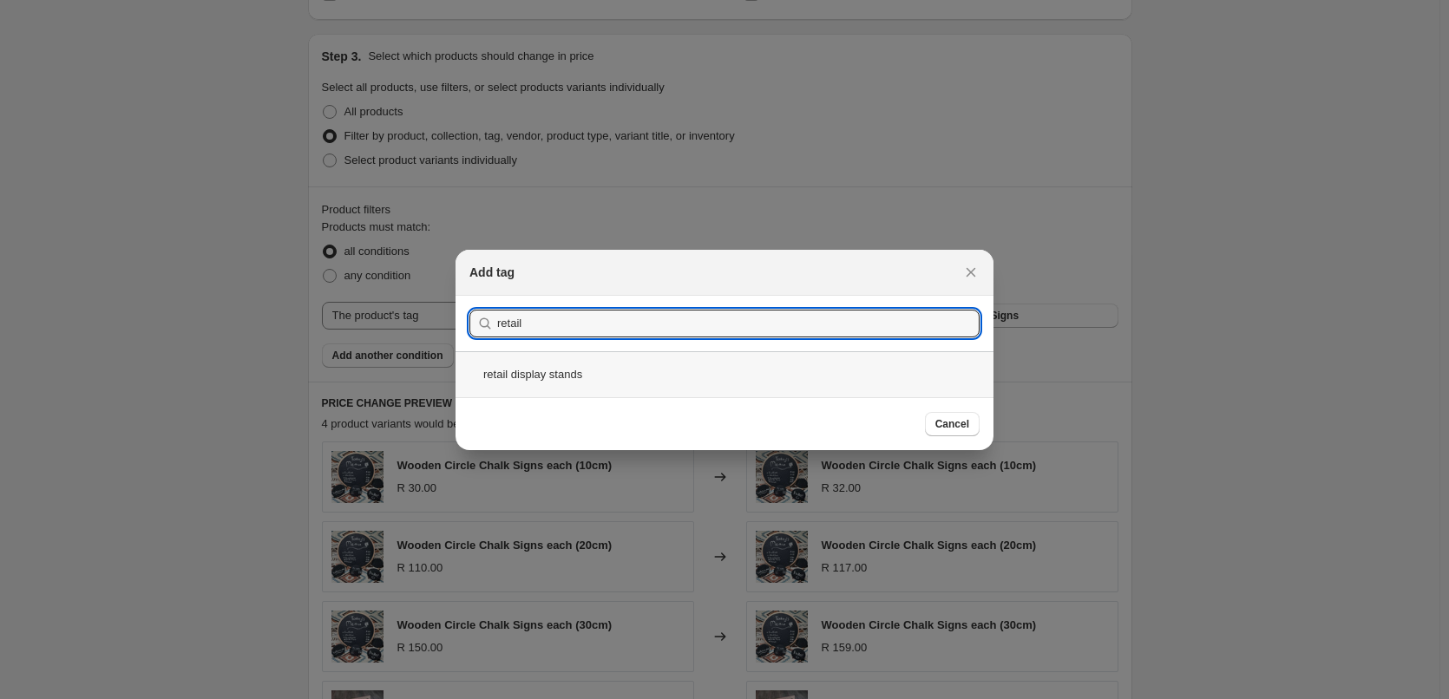
type input "retail"
click at [694, 370] on div "retail display stands" at bounding box center [724, 374] width 538 height 46
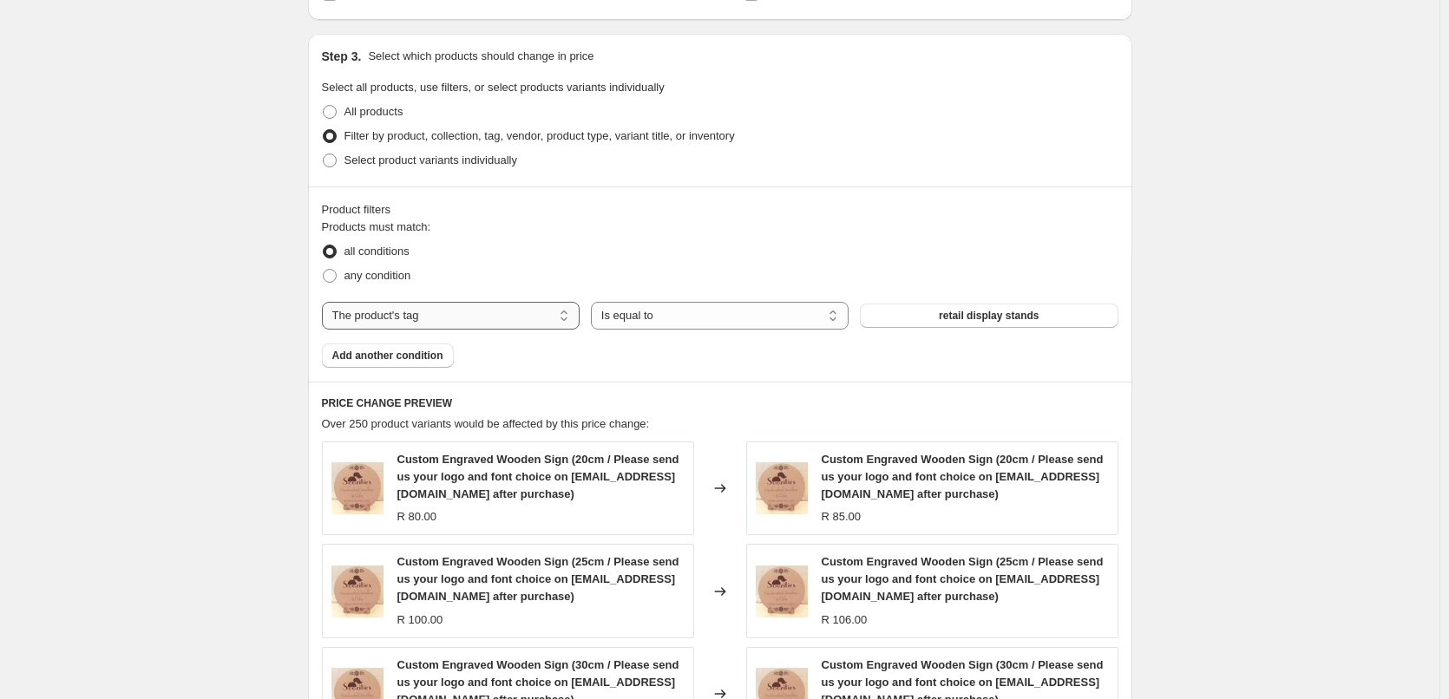
click at [522, 319] on select "The product The product's collection The product's tag The product's vendor The…" at bounding box center [451, 316] width 258 height 28
select select "collection"
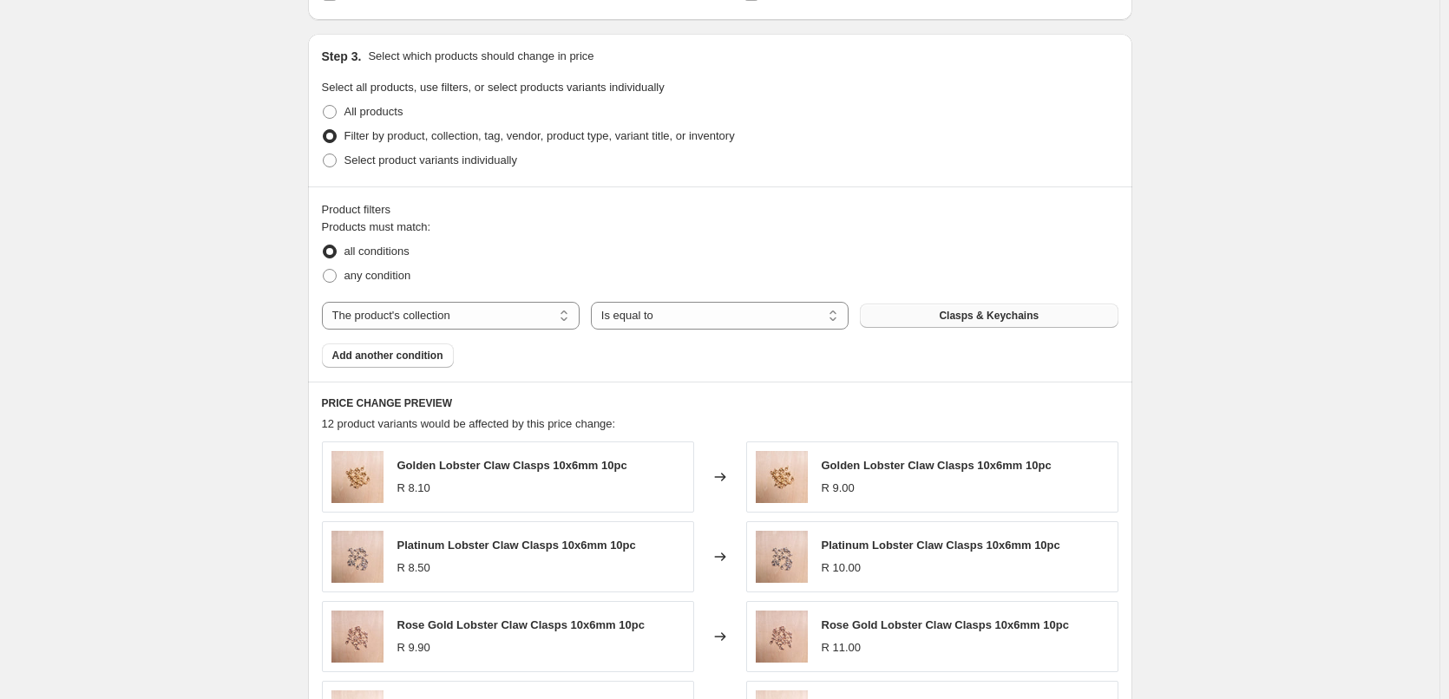
click at [978, 319] on span "Clasps & Keychains" at bounding box center [989, 316] width 100 height 14
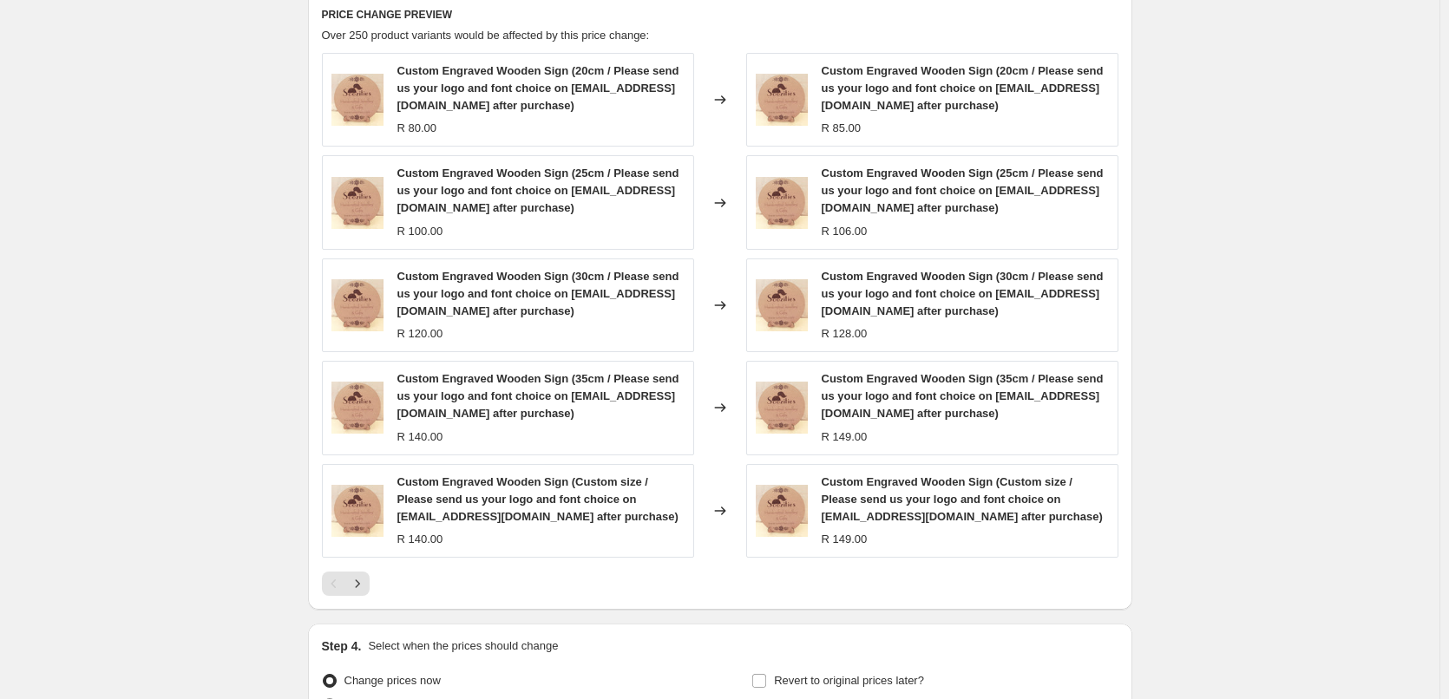
scroll to position [1289, 0]
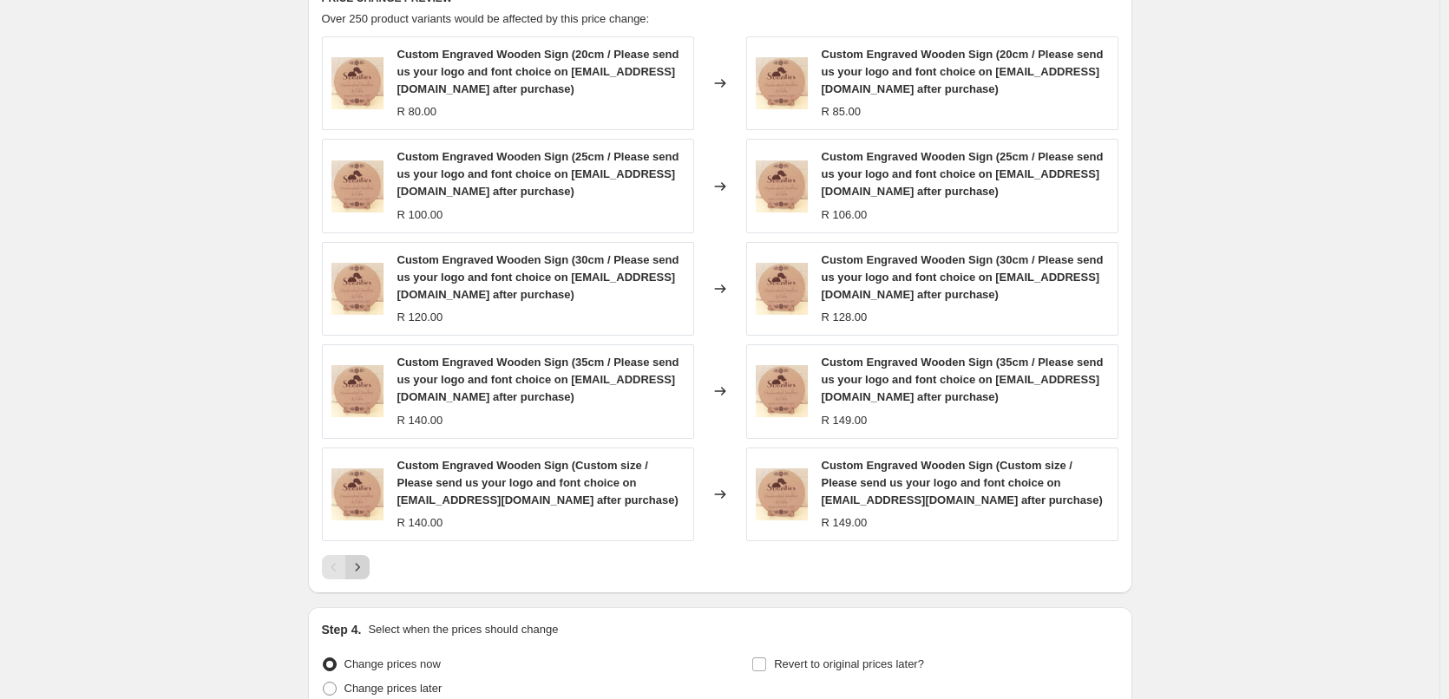
click at [364, 566] on icon "Next" at bounding box center [357, 567] width 17 height 17
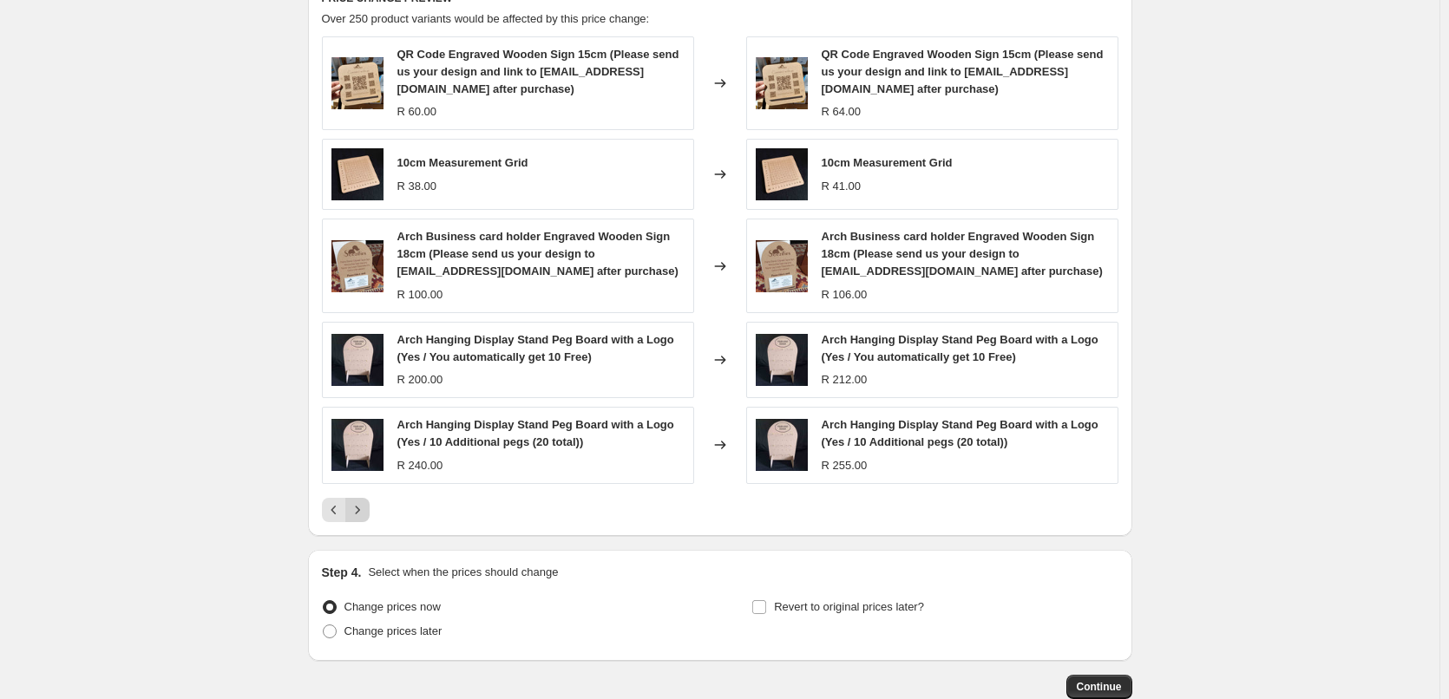
click at [363, 510] on icon "Next" at bounding box center [357, 509] width 17 height 17
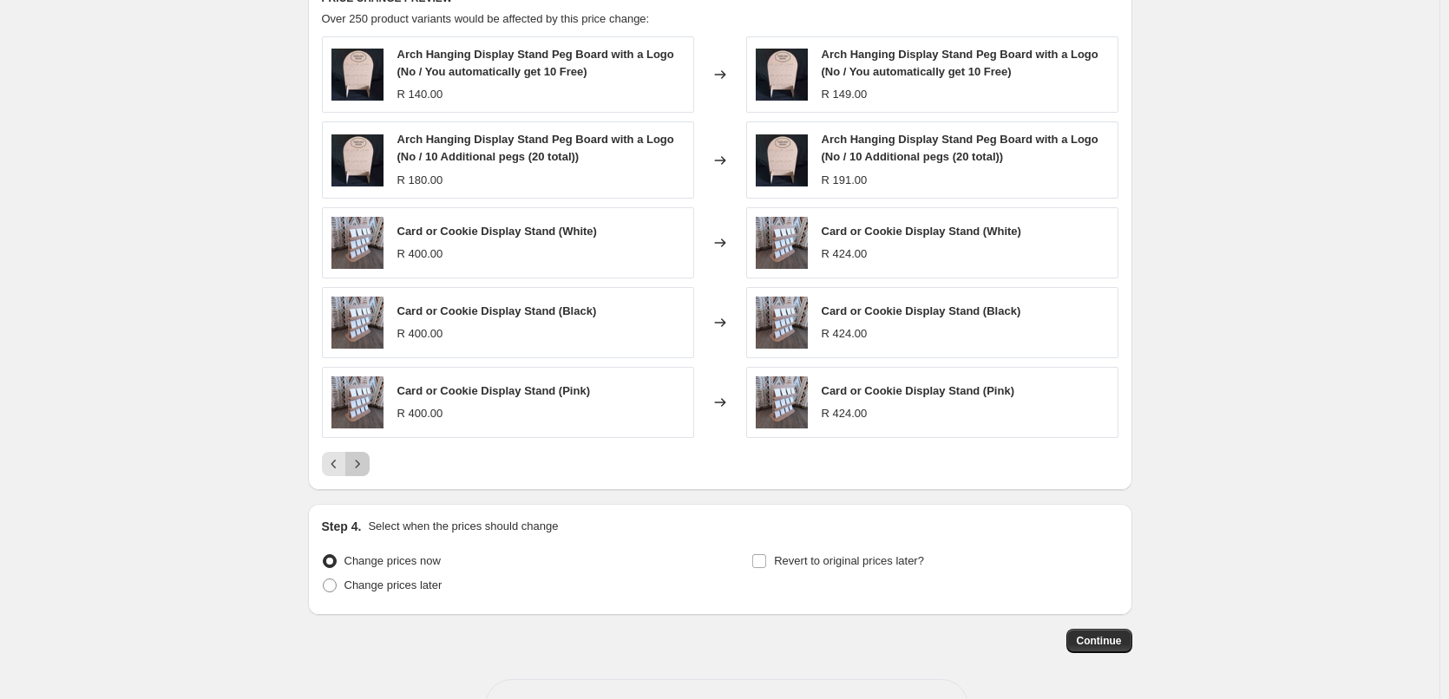
click at [364, 471] on icon "Next" at bounding box center [357, 463] width 17 height 17
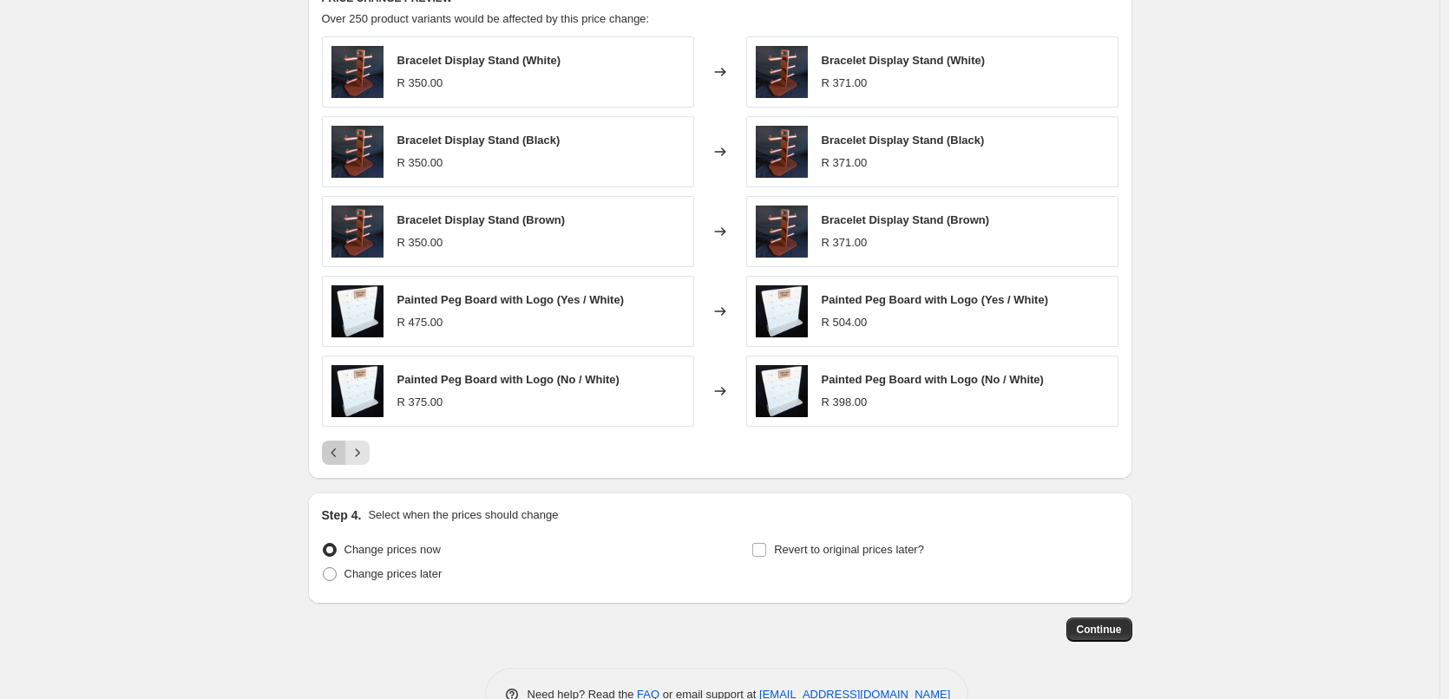
click at [336, 451] on icon "Previous" at bounding box center [333, 452] width 17 height 17
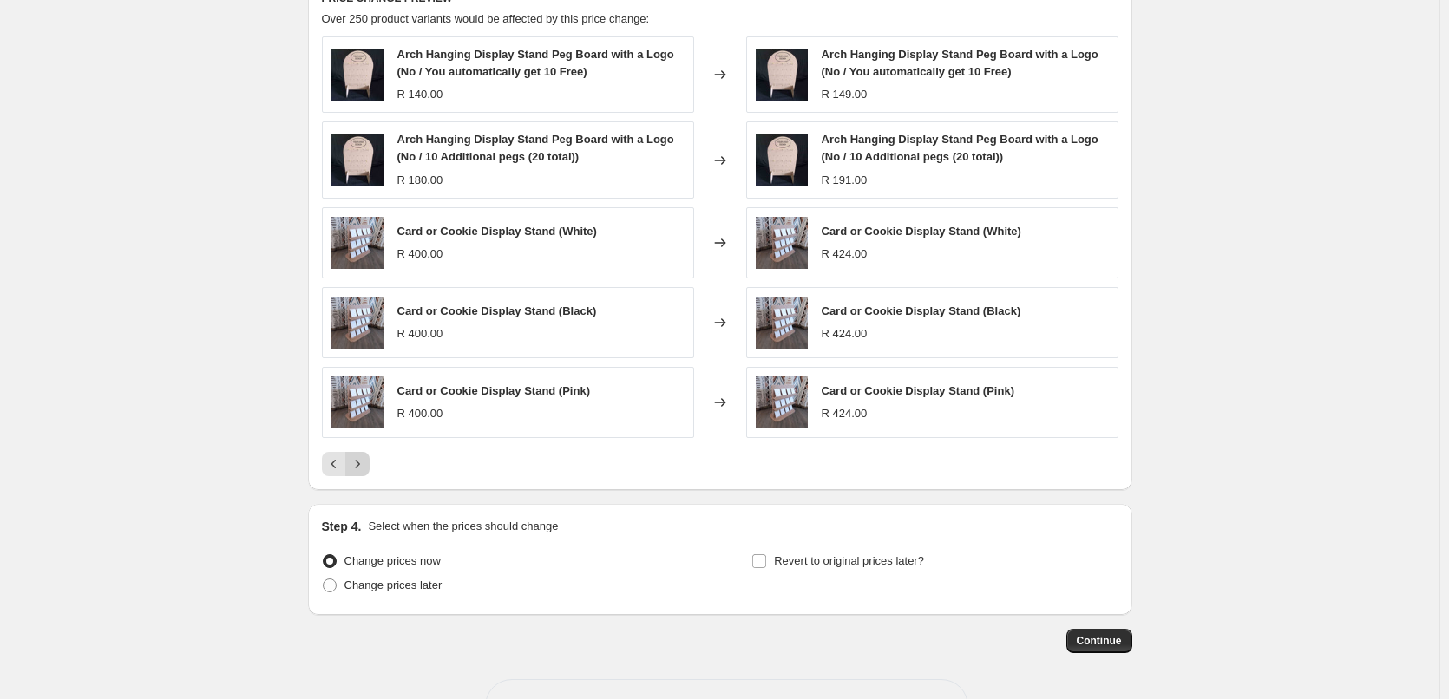
click at [370, 459] on button "Next" at bounding box center [357, 464] width 24 height 24
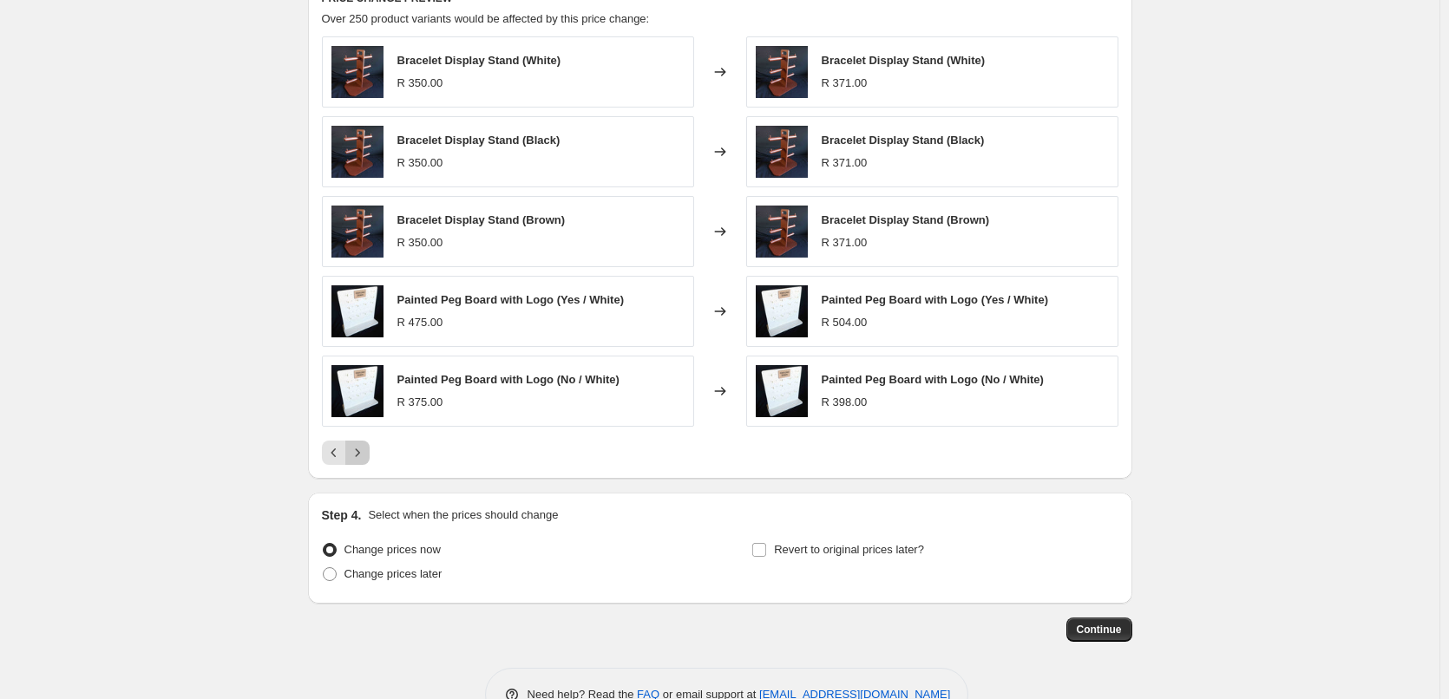
click at [362, 456] on icon "Next" at bounding box center [357, 452] width 17 height 17
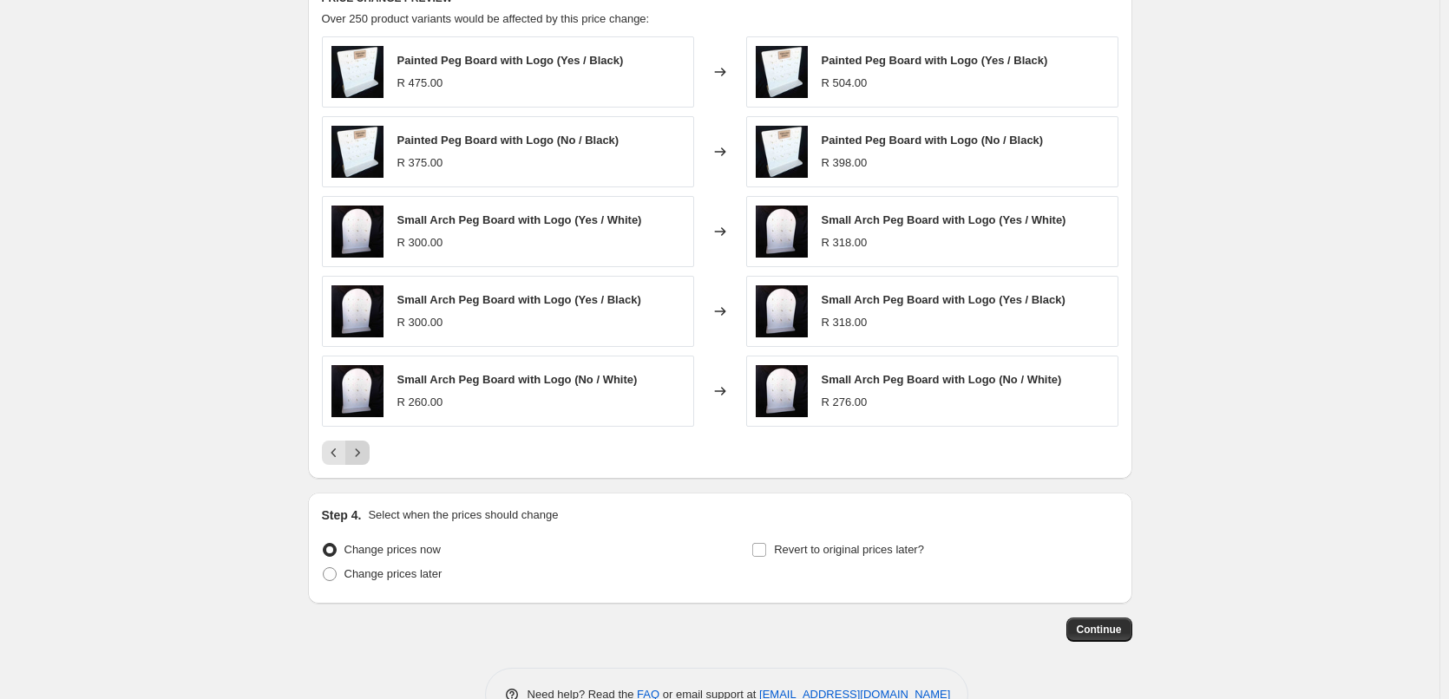
click at [359, 452] on icon "Next" at bounding box center [357, 452] width 4 height 8
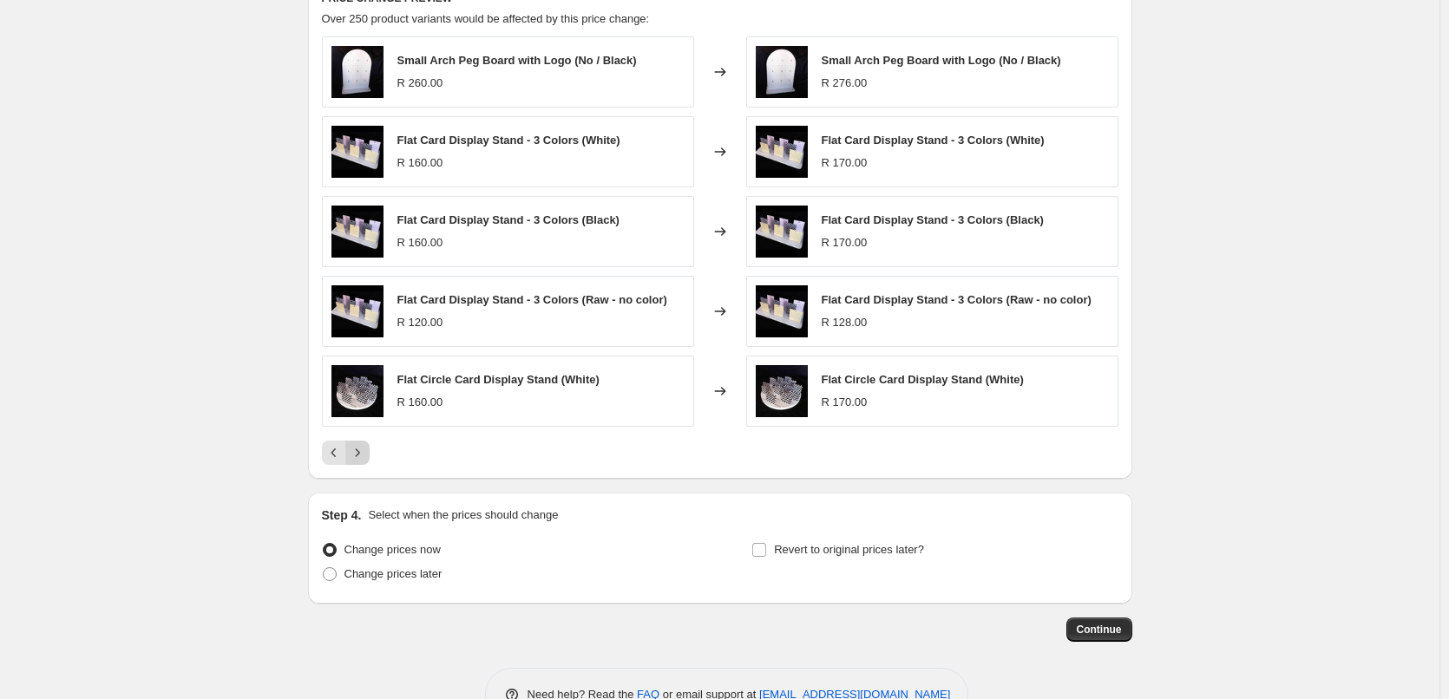
click at [363, 449] on icon "Next" at bounding box center [357, 452] width 17 height 17
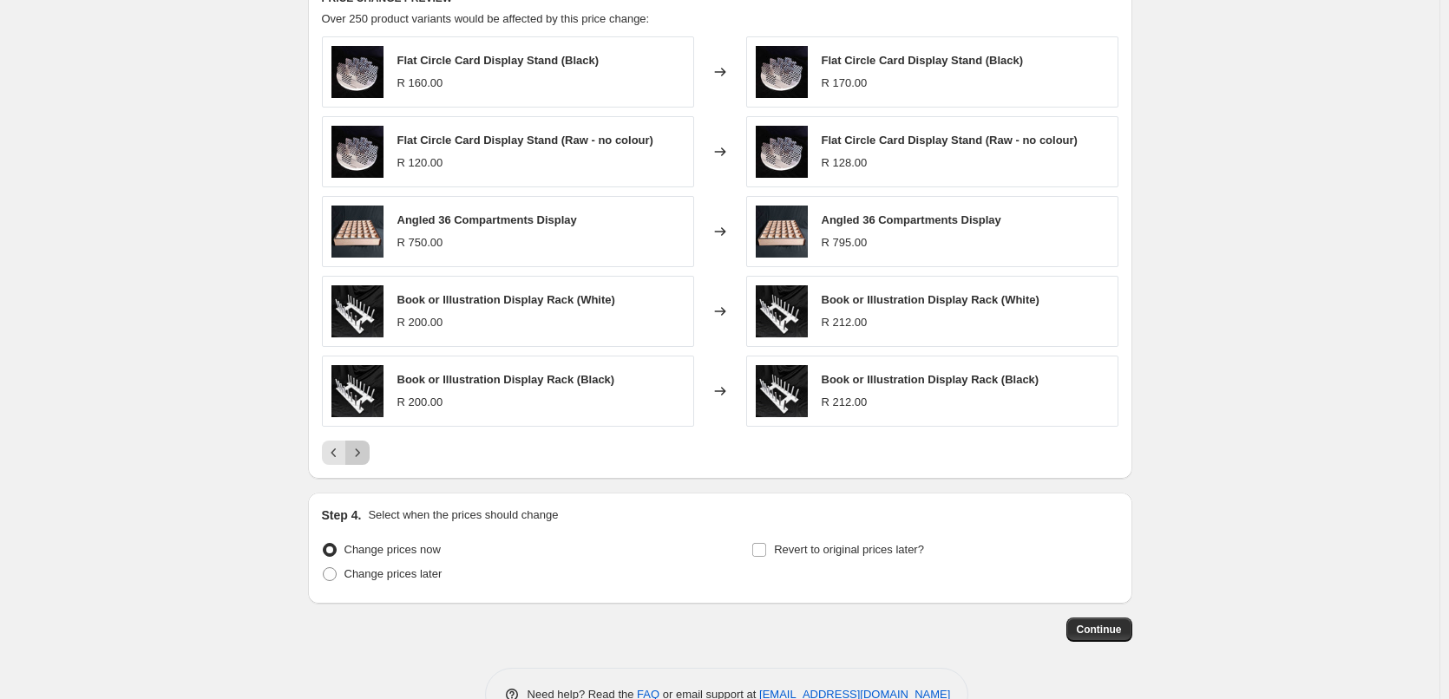
click at [363, 449] on icon "Next" at bounding box center [357, 452] width 17 height 17
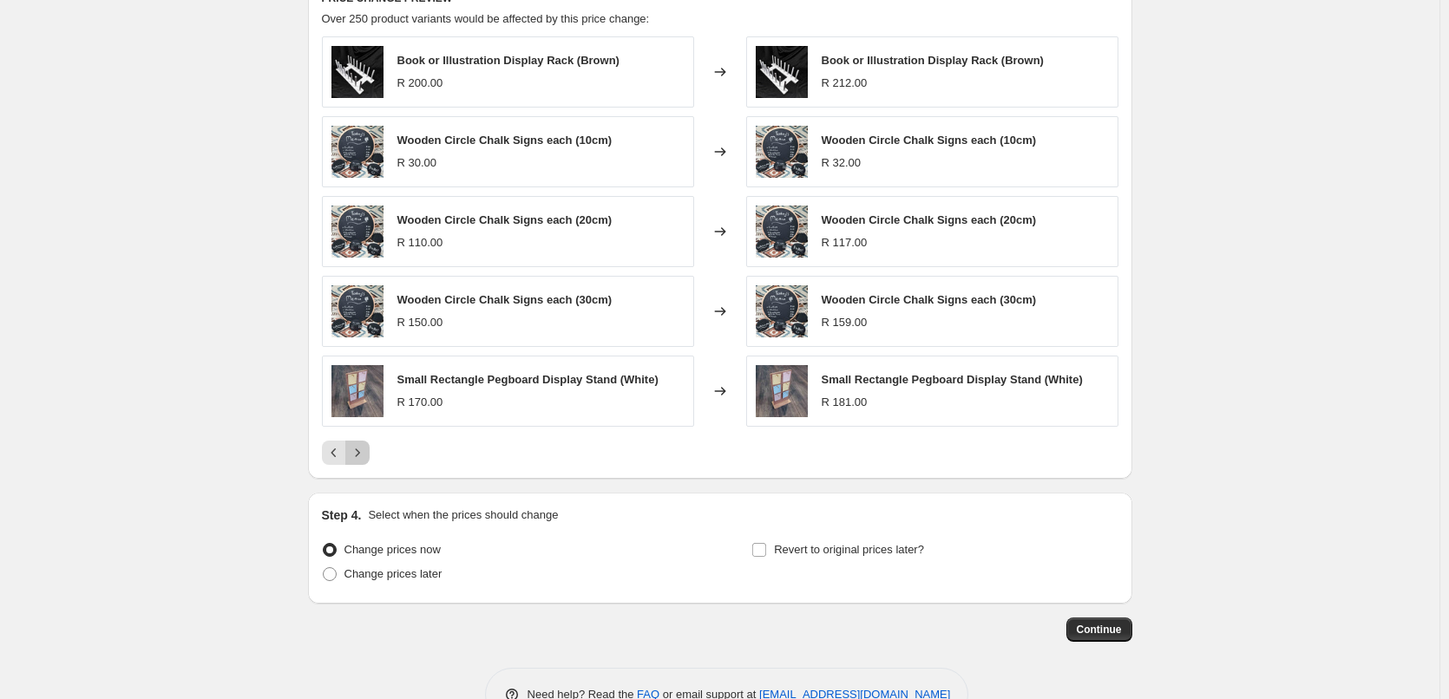
click at [366, 450] on icon "Next" at bounding box center [357, 452] width 17 height 17
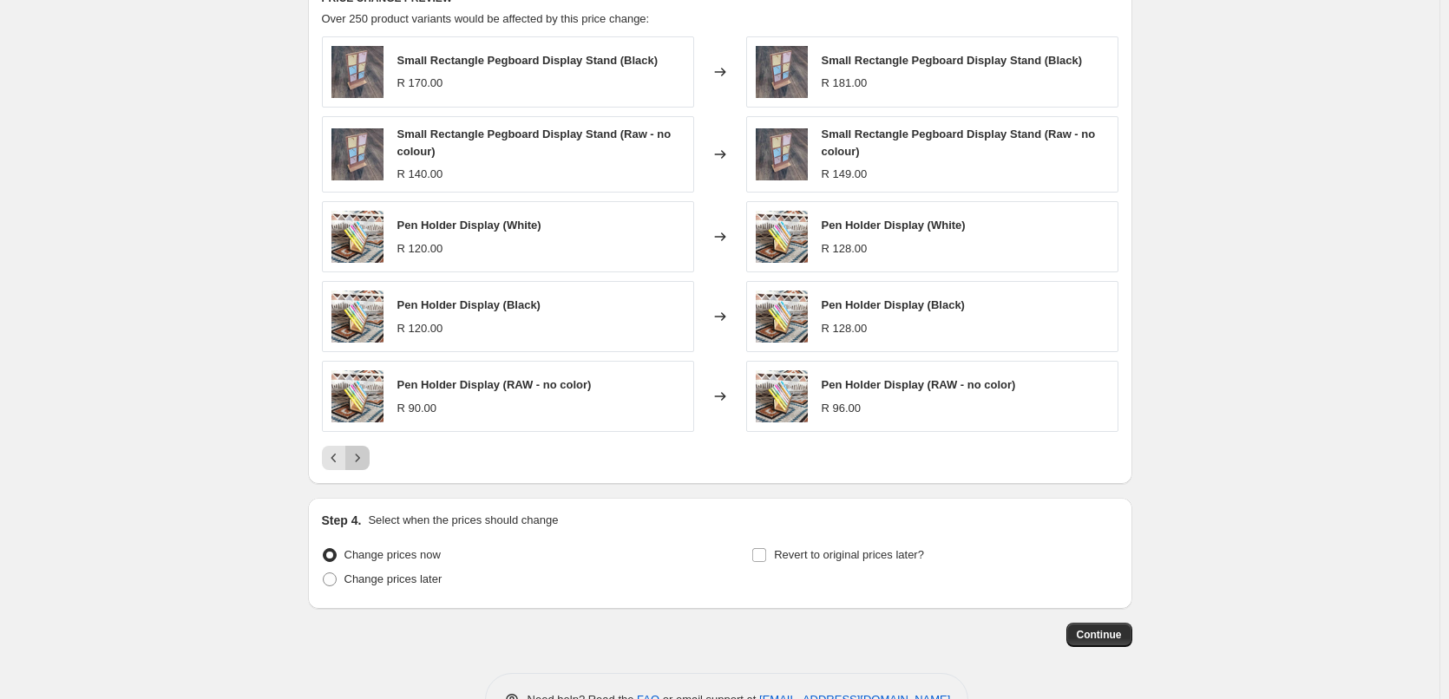
click at [366, 456] on icon "Next" at bounding box center [357, 457] width 17 height 17
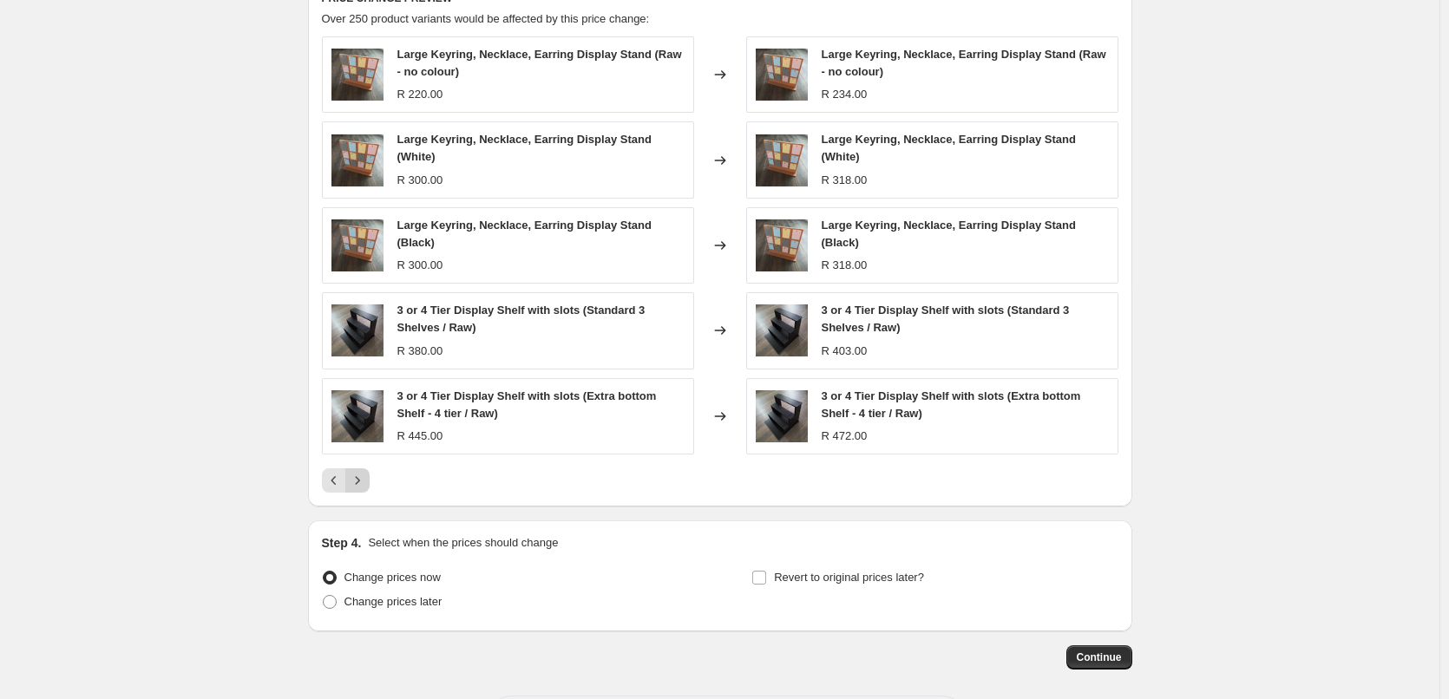
click at [361, 477] on icon "Next" at bounding box center [357, 480] width 17 height 17
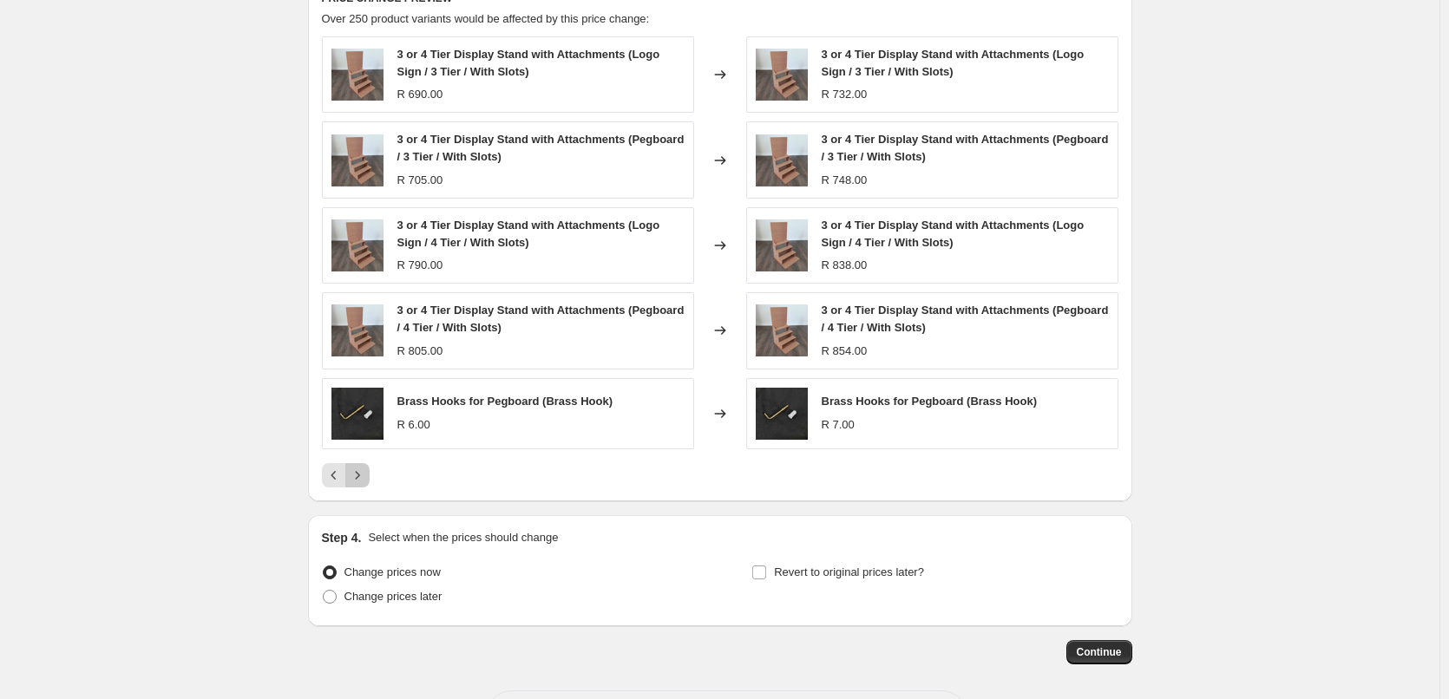
click at [359, 473] on icon "Next" at bounding box center [357, 475] width 4 height 8
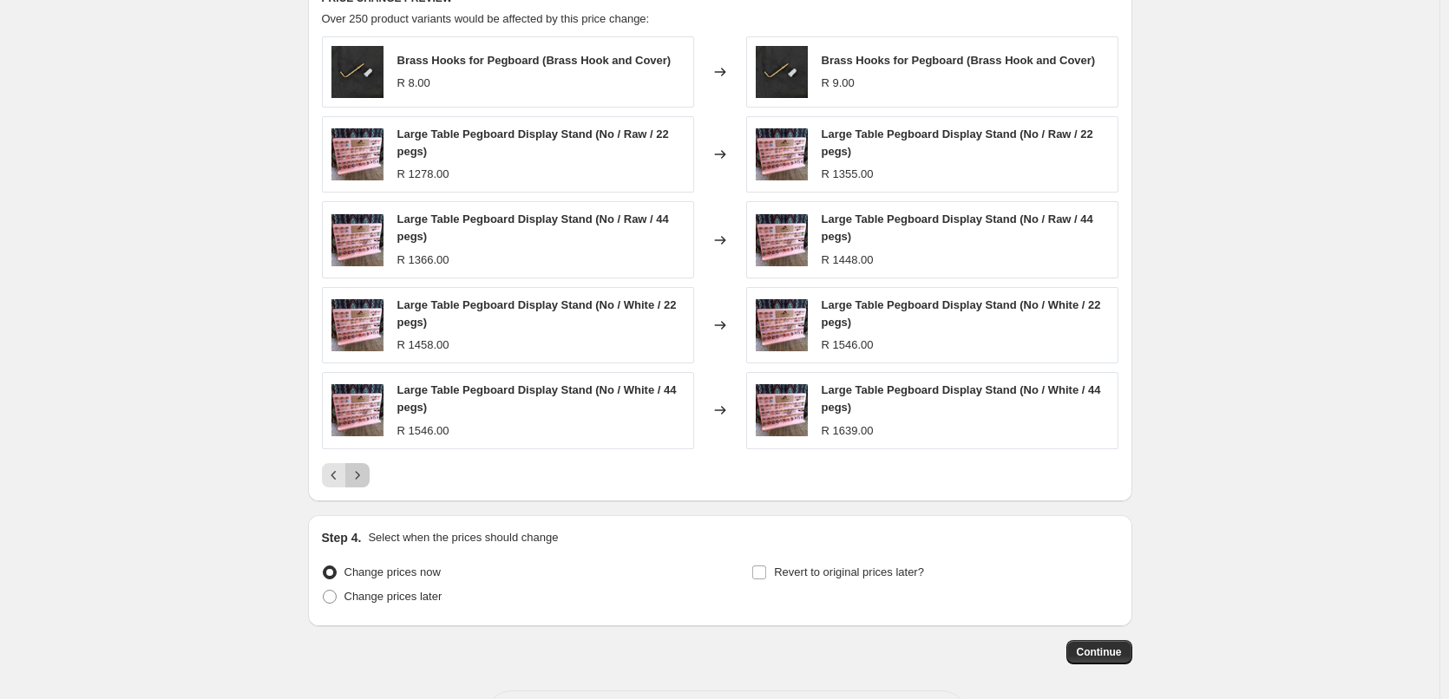
click at [363, 466] on button "Next" at bounding box center [357, 475] width 24 height 24
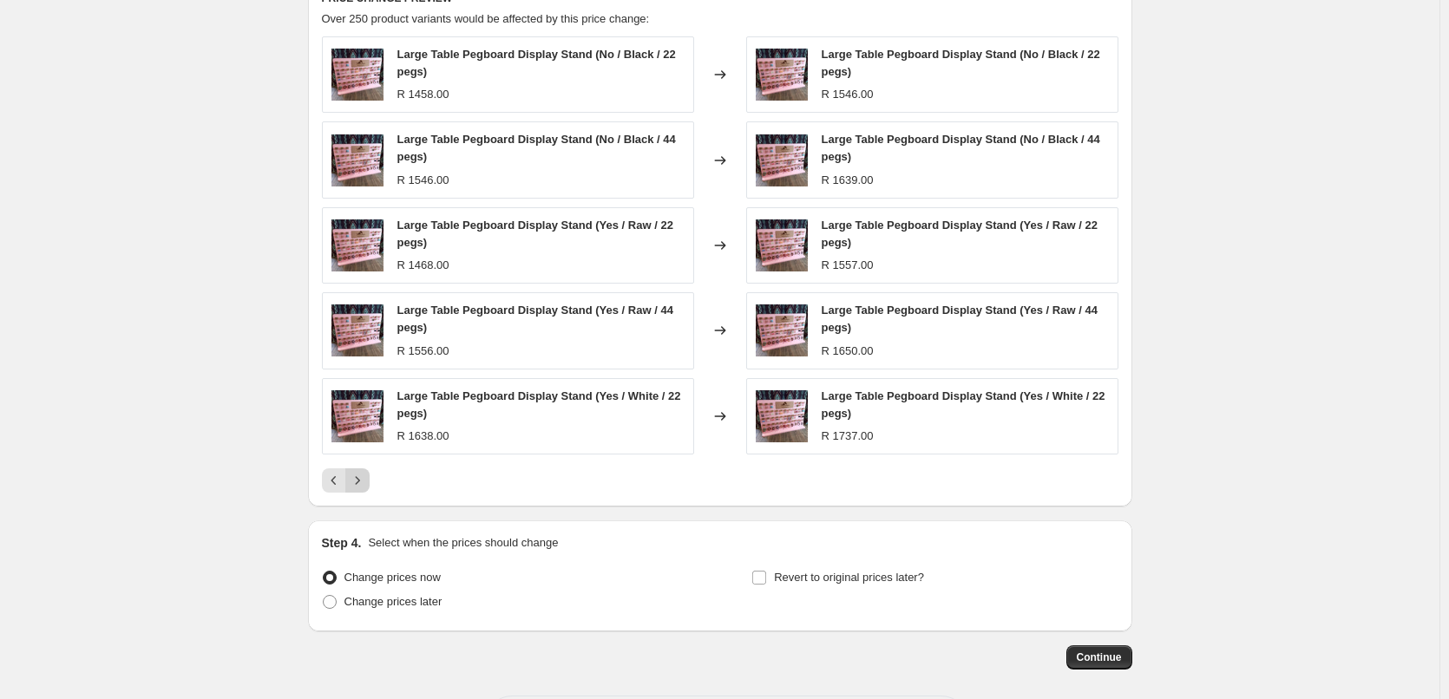
click at [366, 478] on icon "Next" at bounding box center [357, 480] width 17 height 17
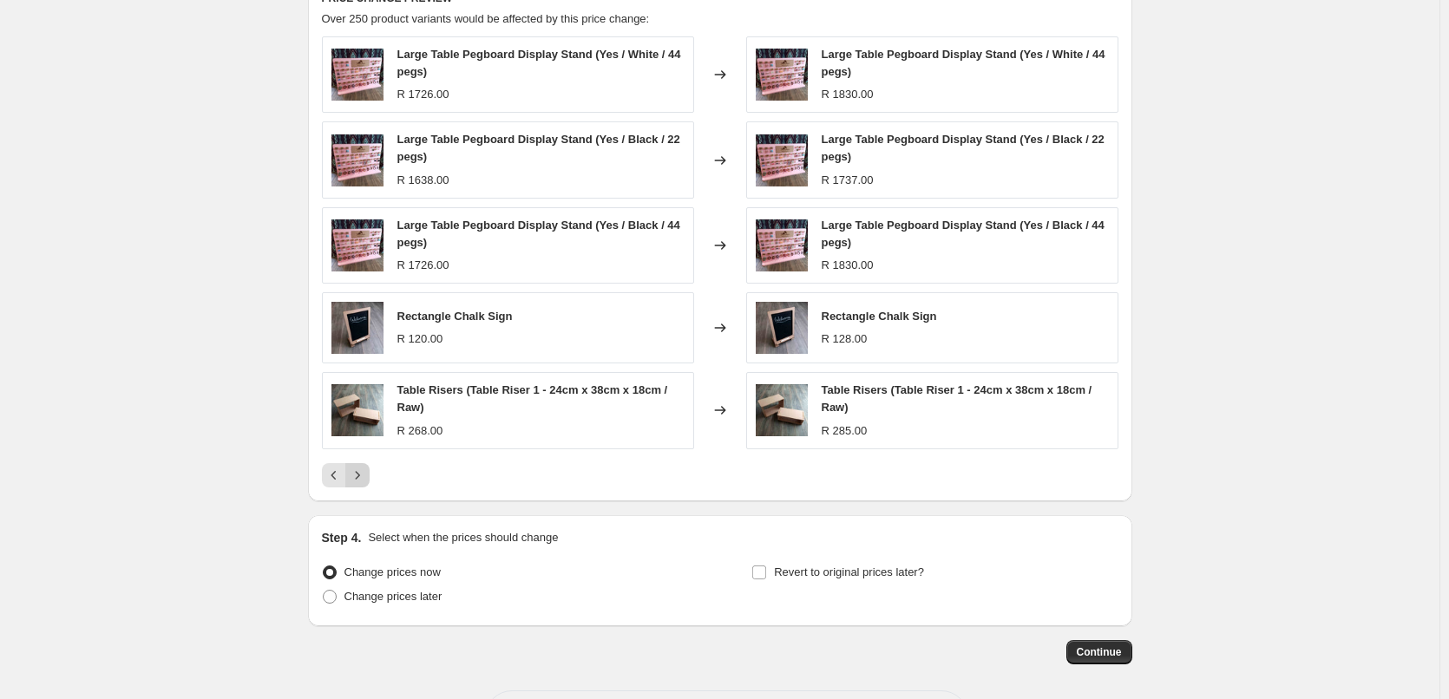
click at [361, 481] on icon "Next" at bounding box center [357, 475] width 17 height 17
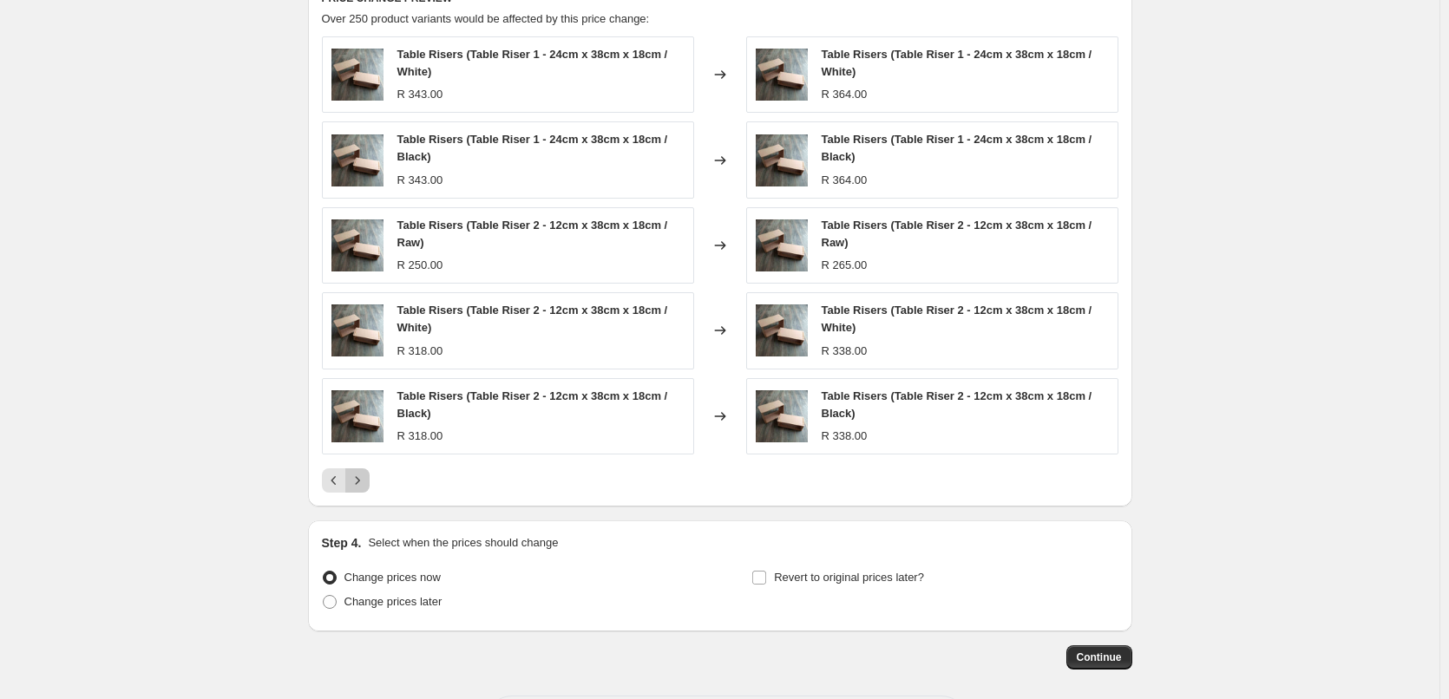
click at [360, 480] on icon "Next" at bounding box center [357, 480] width 17 height 17
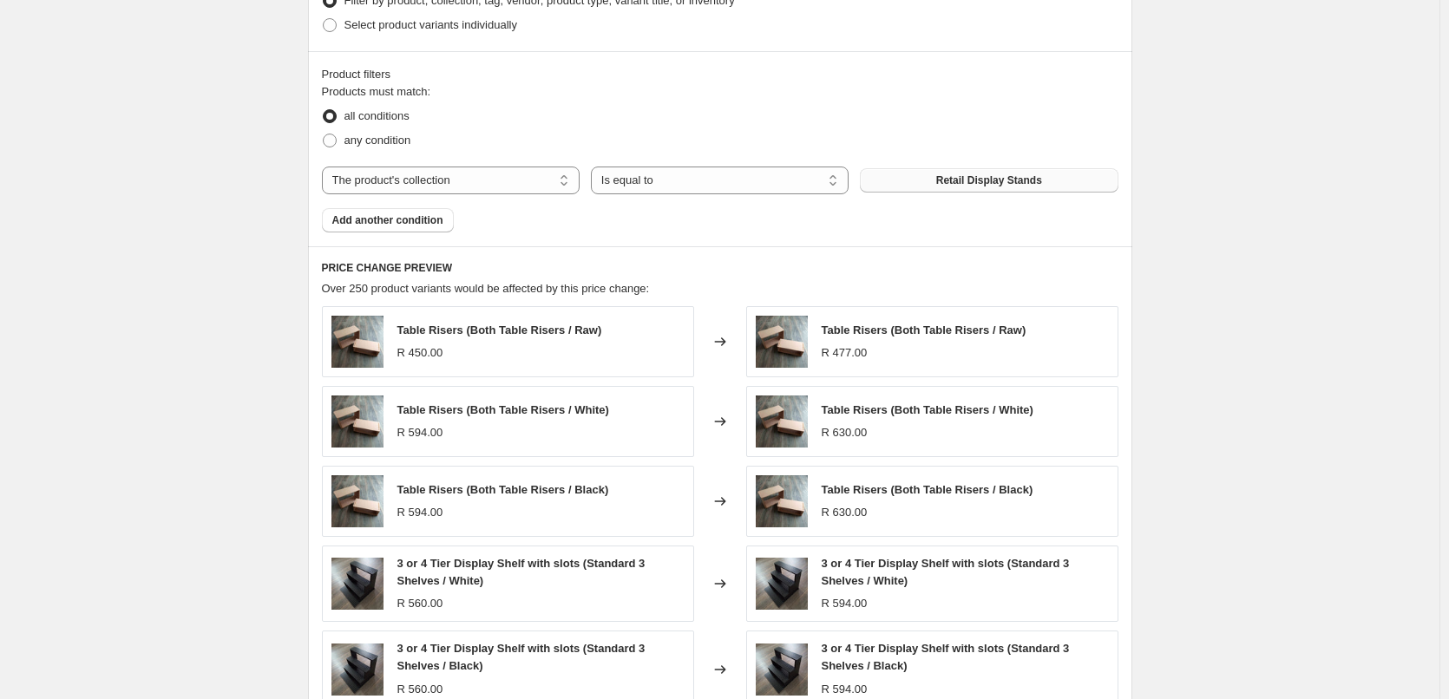
scroll to position [999, 0]
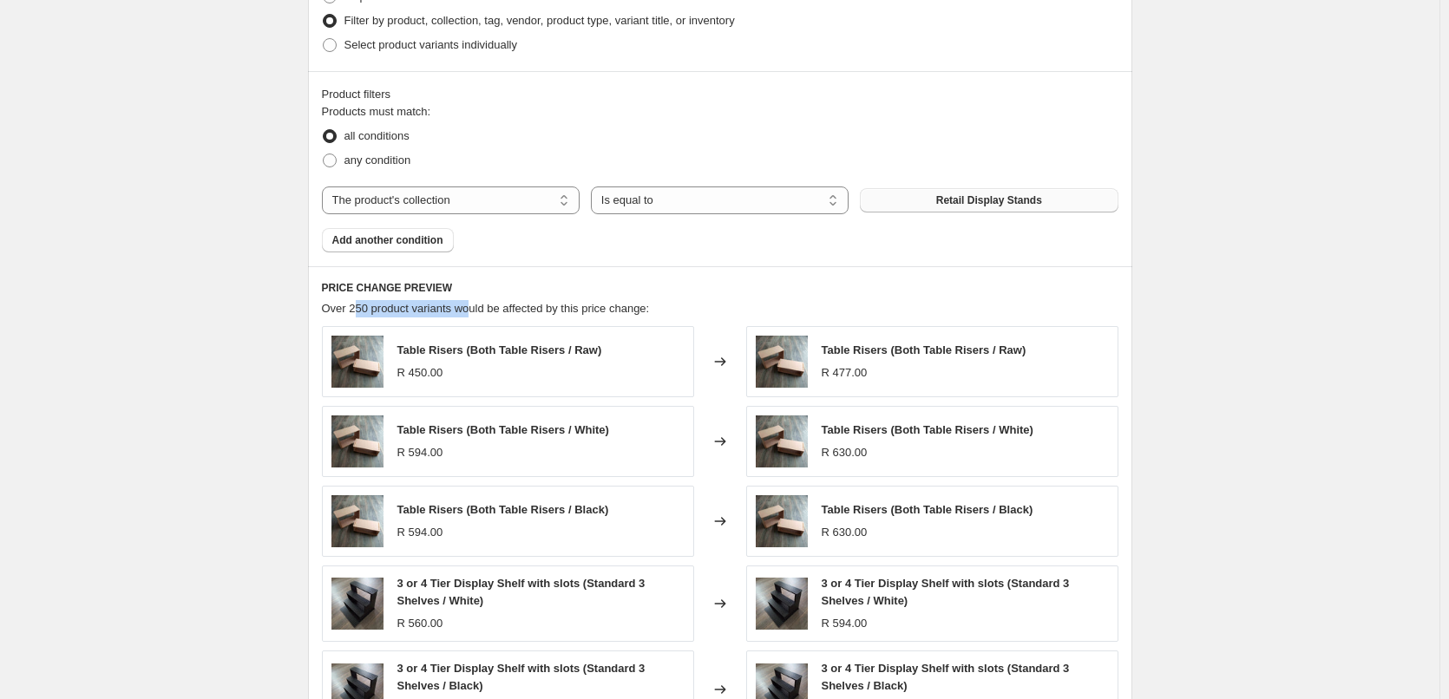
drag, startPoint x: 372, startPoint y: 311, endPoint x: 475, endPoint y: 311, distance: 103.2
click at [475, 311] on span "Over 250 product variants would be affected by this price change:" at bounding box center [486, 308] width 328 height 13
click at [982, 276] on div "PRICE CHANGE PREVIEW Over 250 product variants would be affected by this price …" at bounding box center [720, 523] width 824 height 514
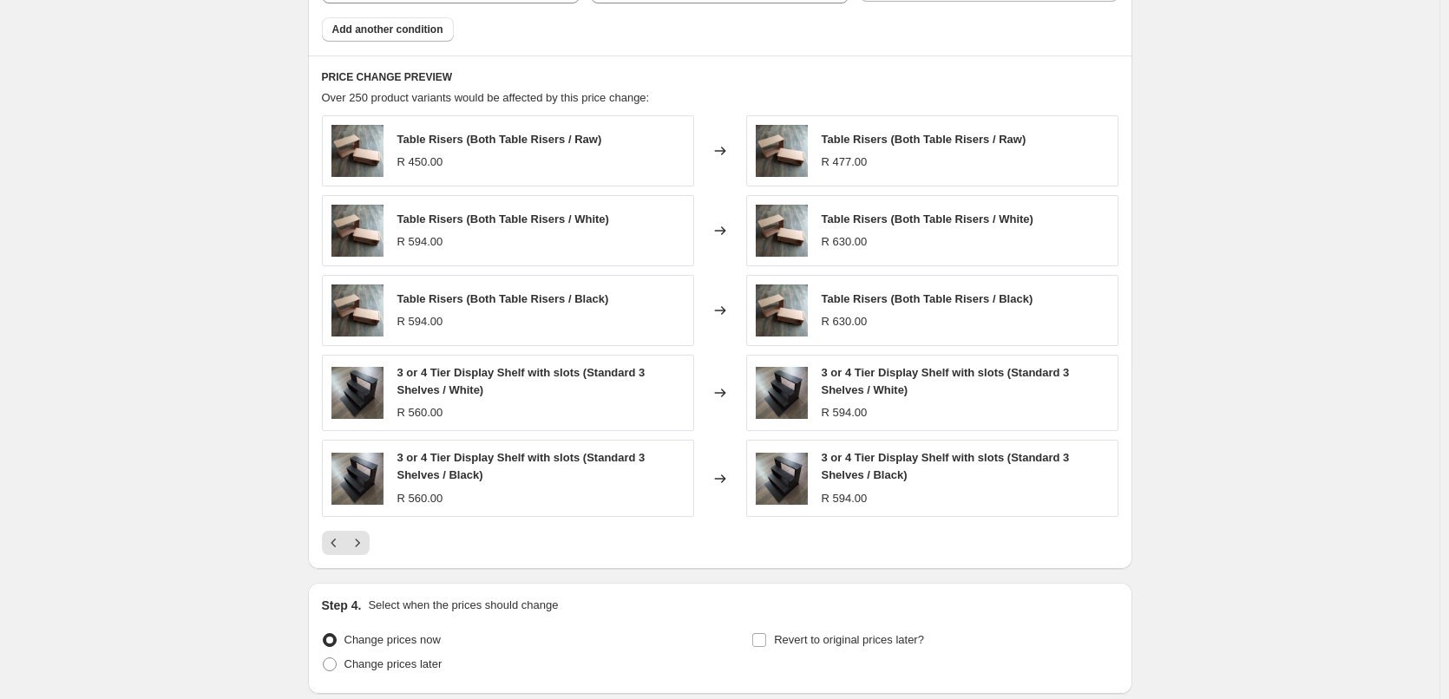
scroll to position [1231, 0]
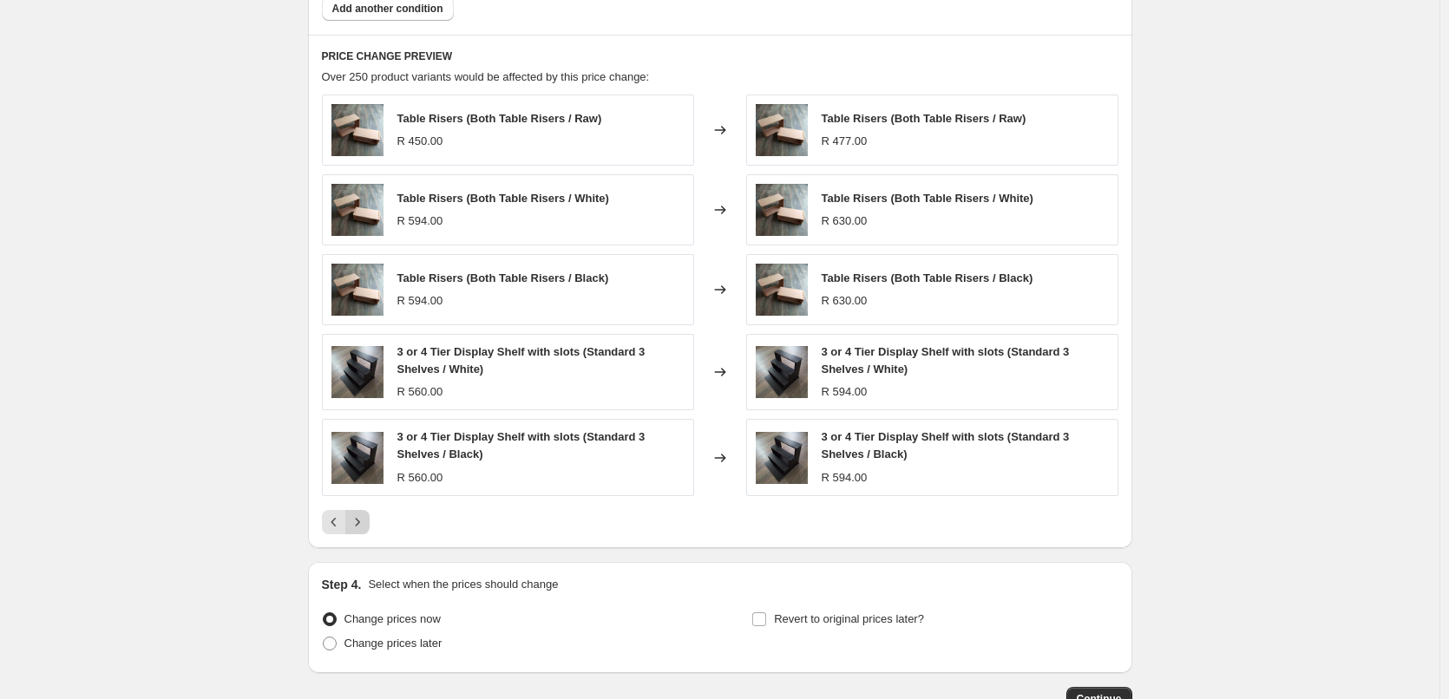
click at [357, 522] on icon "Next" at bounding box center [357, 522] width 17 height 17
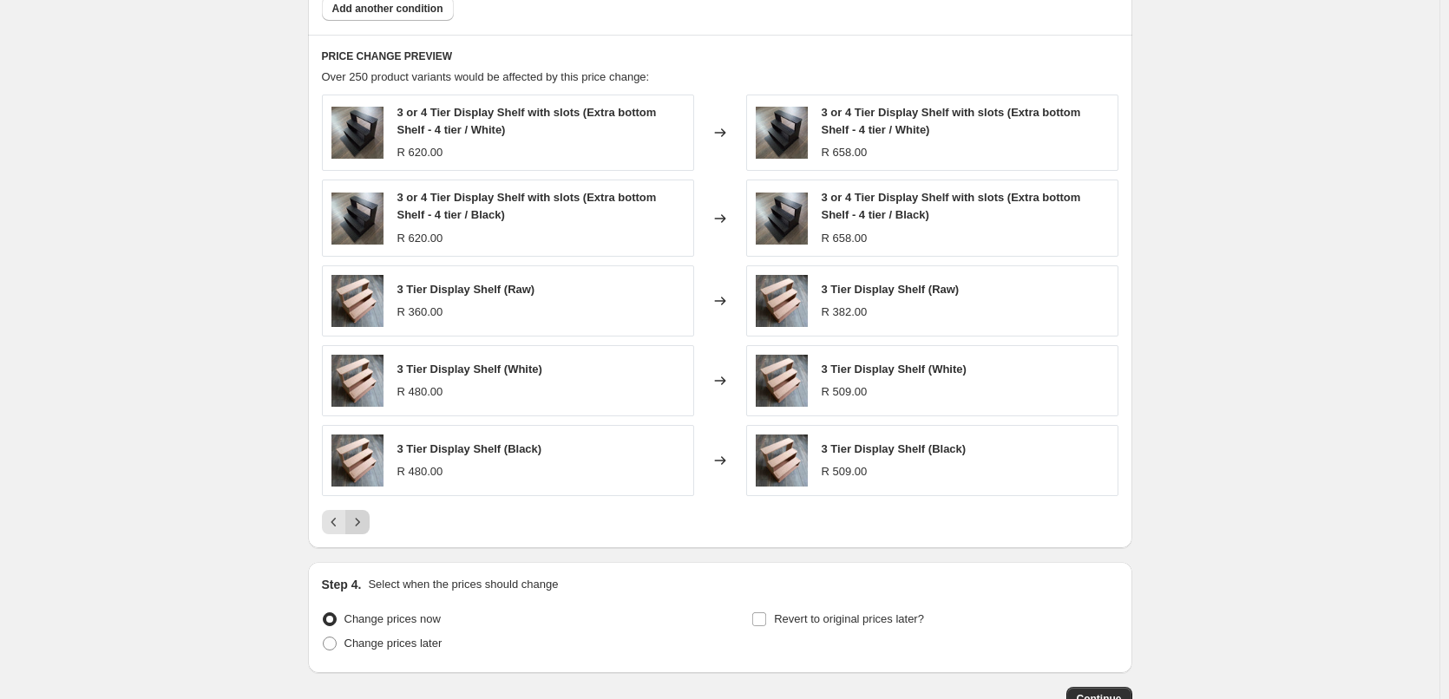
click at [359, 523] on icon "Next" at bounding box center [357, 522] width 17 height 17
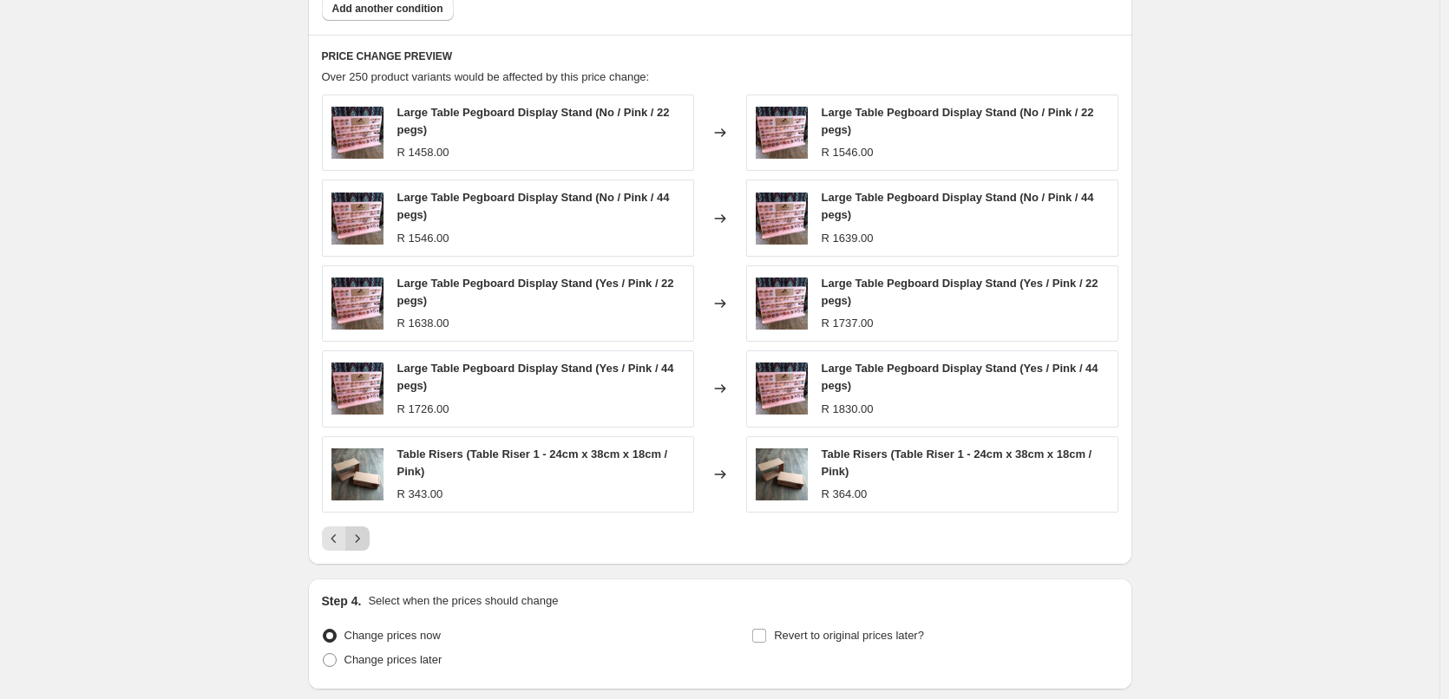
click at [365, 541] on icon "Next" at bounding box center [357, 538] width 17 height 17
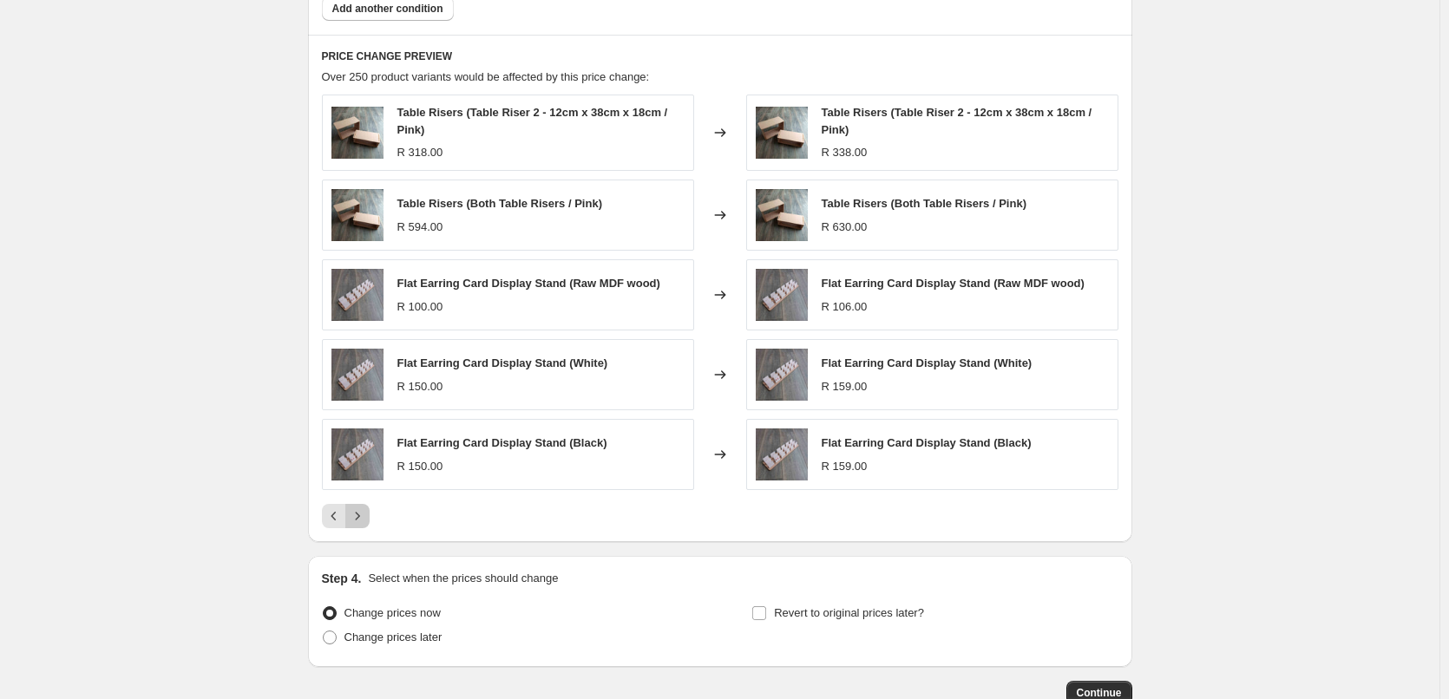
click at [365, 522] on icon "Next" at bounding box center [357, 515] width 17 height 17
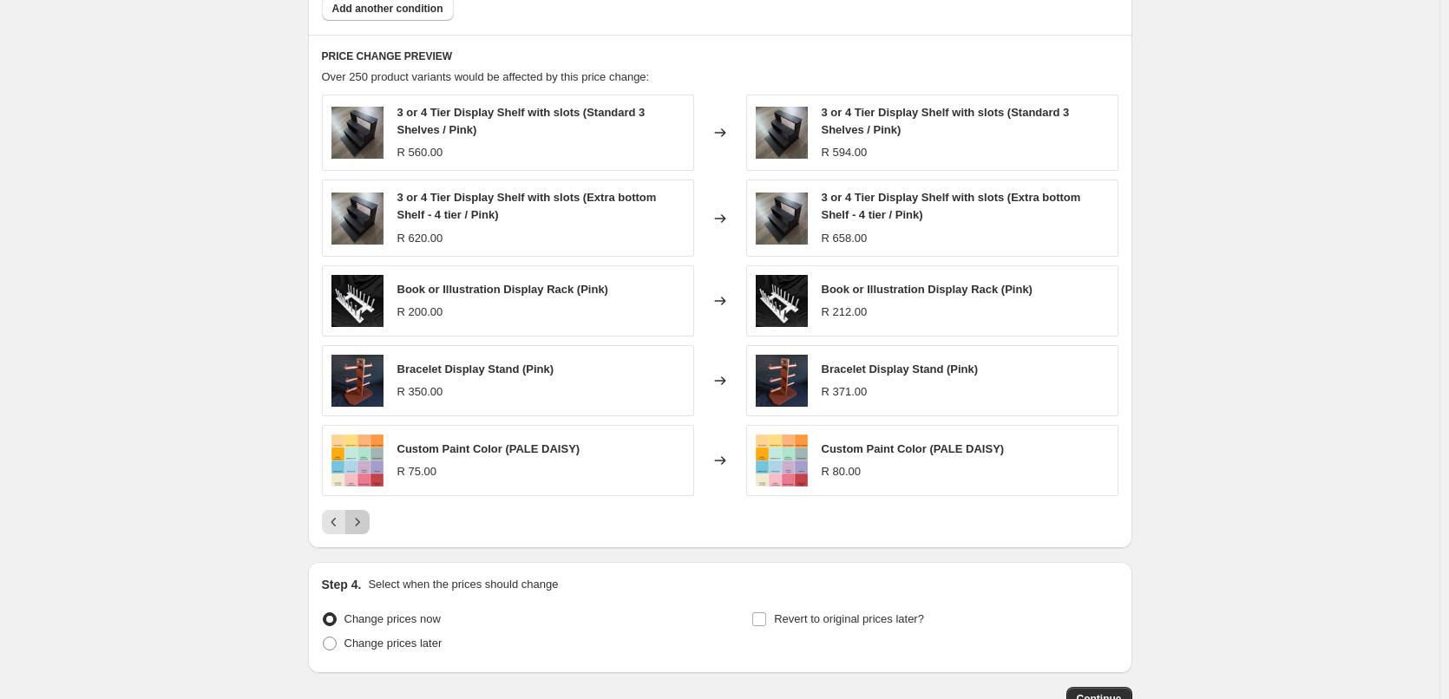
click at [362, 526] on icon "Next" at bounding box center [357, 522] width 17 height 17
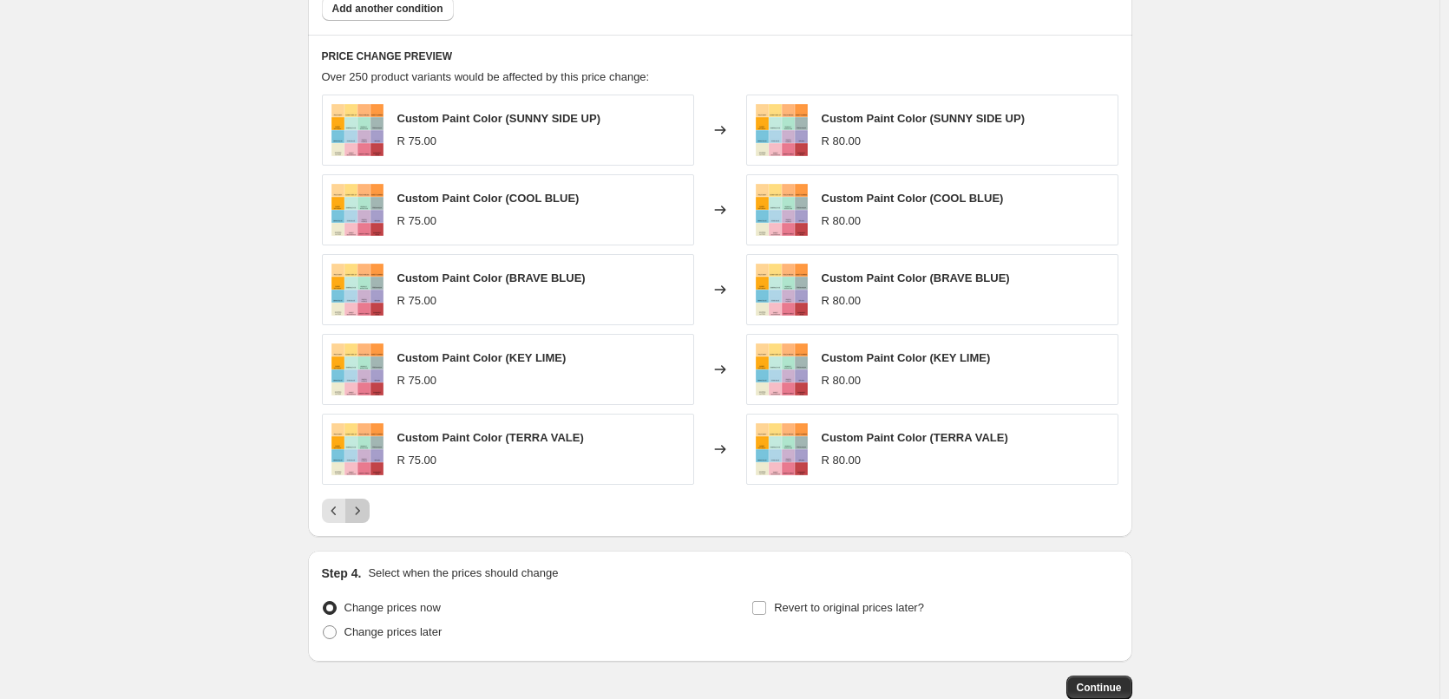
click at [366, 520] on icon "Next" at bounding box center [357, 510] width 17 height 17
click at [366, 509] on icon "Next" at bounding box center [357, 510] width 17 height 17
click at [366, 513] on icon "Next" at bounding box center [357, 510] width 17 height 17
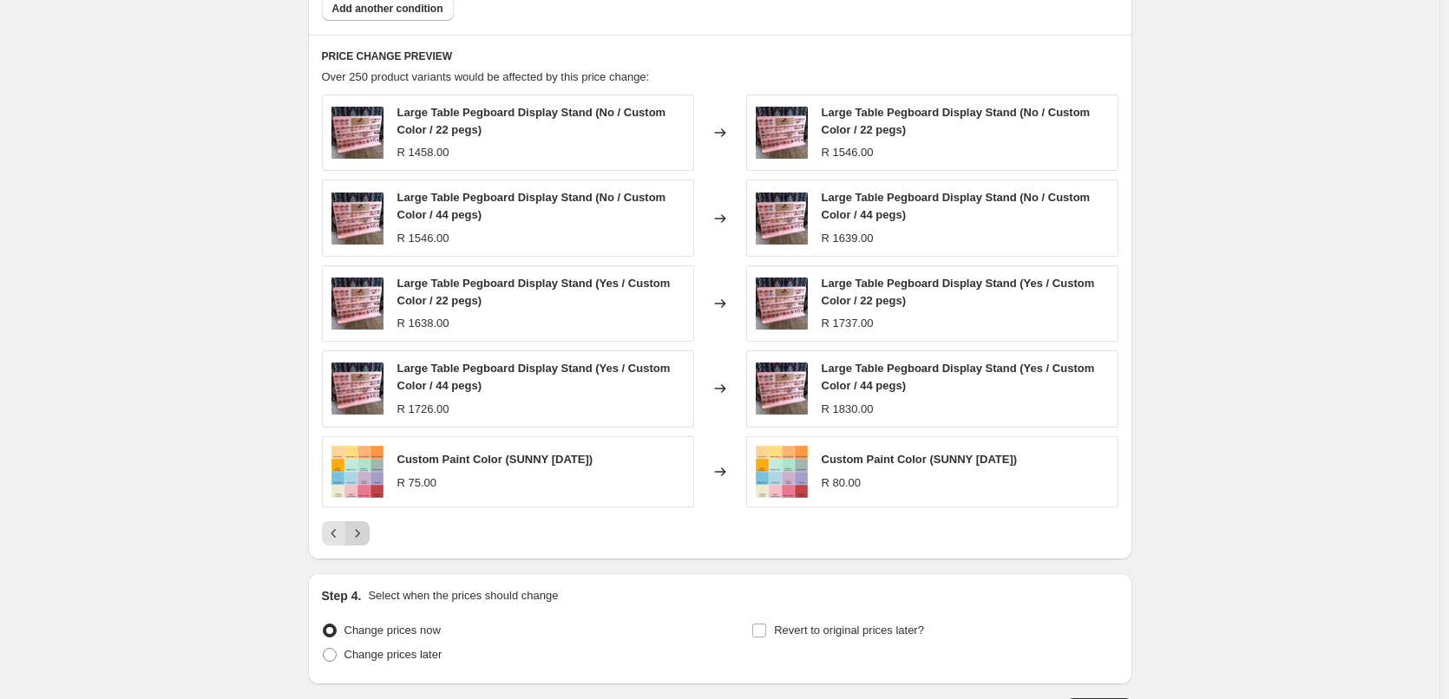
click at [366, 531] on icon "Next" at bounding box center [357, 533] width 17 height 17
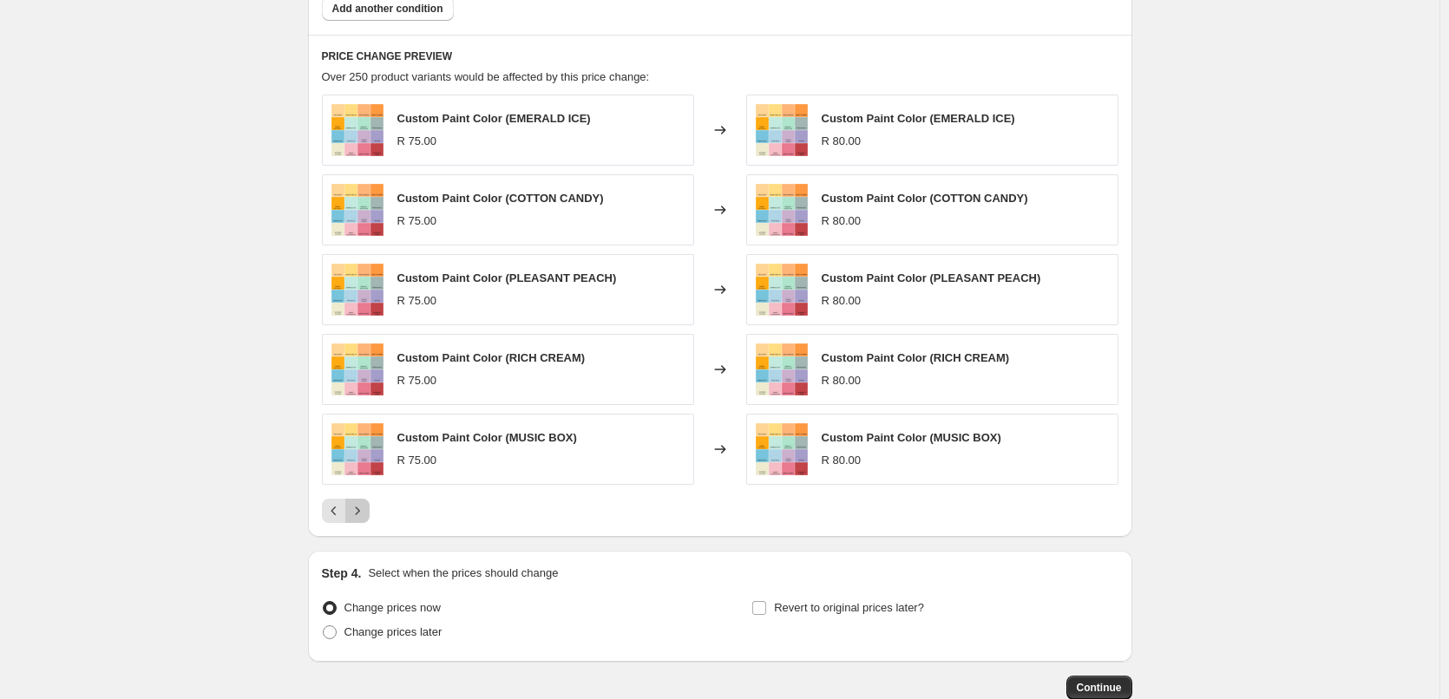
click at [366, 511] on icon "Next" at bounding box center [357, 510] width 17 height 17
click at [359, 509] on icon "Next" at bounding box center [357, 510] width 17 height 17
click at [364, 507] on icon "Next" at bounding box center [357, 510] width 17 height 17
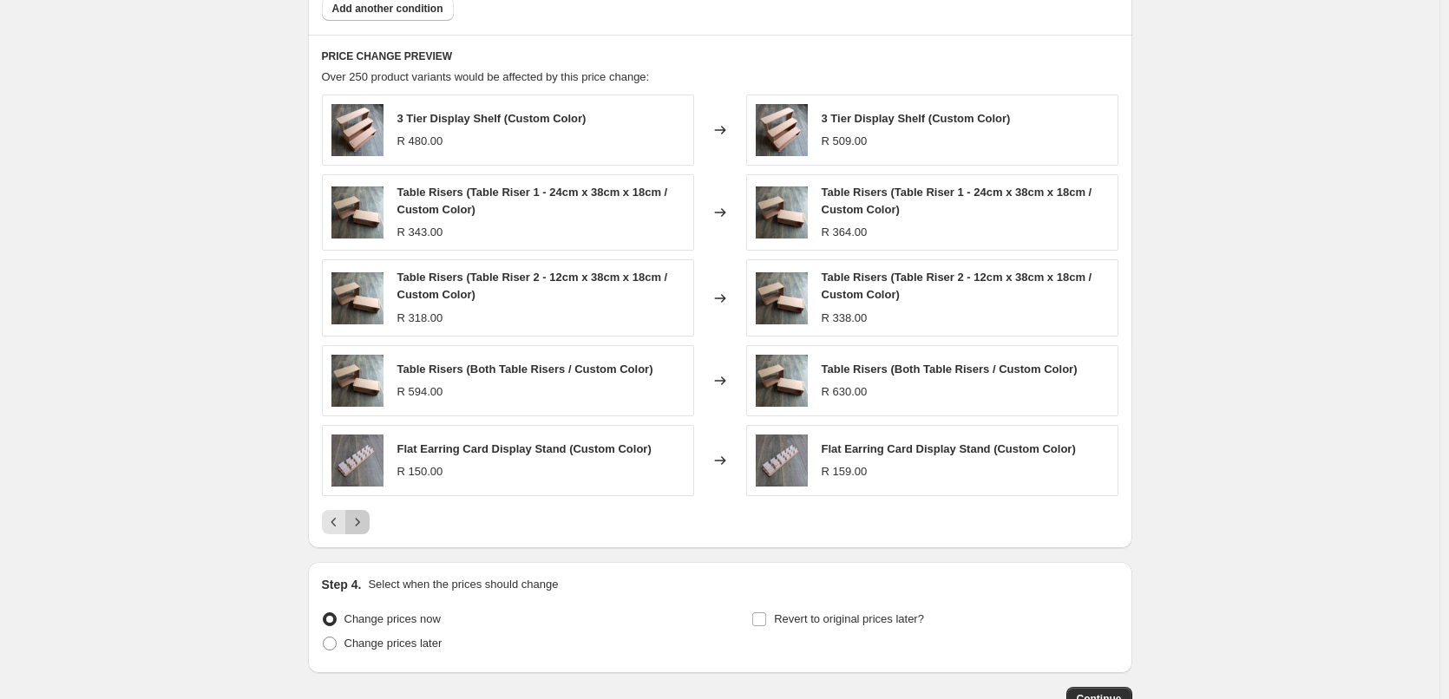
click at [361, 527] on icon "Next" at bounding box center [357, 522] width 17 height 17
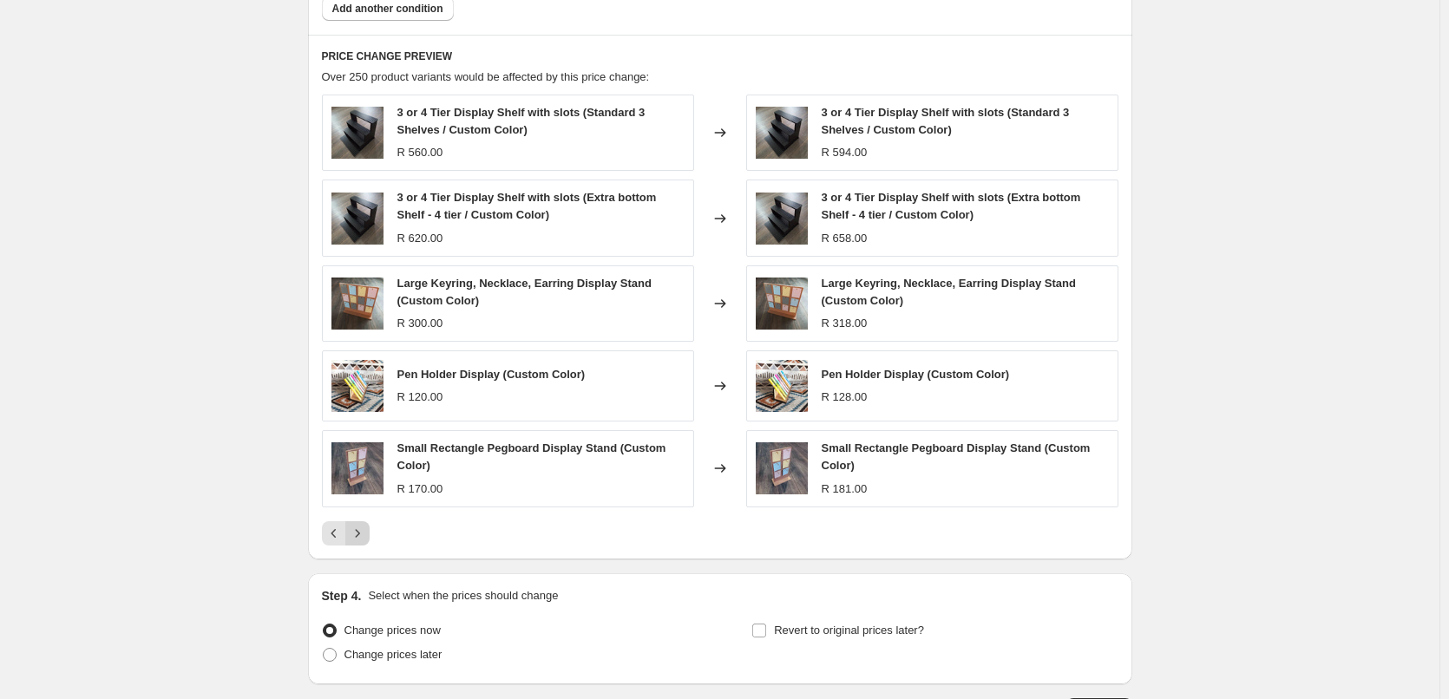
click at [366, 537] on icon "Next" at bounding box center [357, 533] width 17 height 17
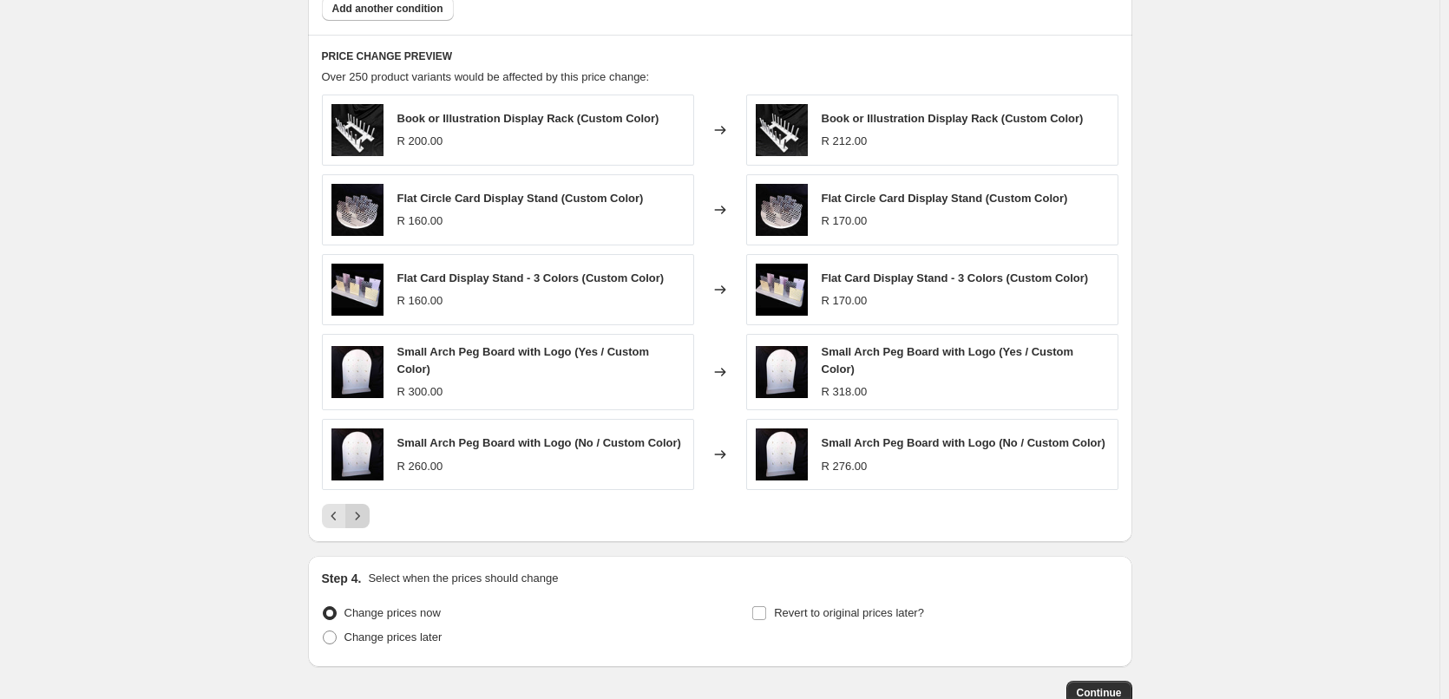
click at [366, 508] on icon "Next" at bounding box center [357, 515] width 17 height 17
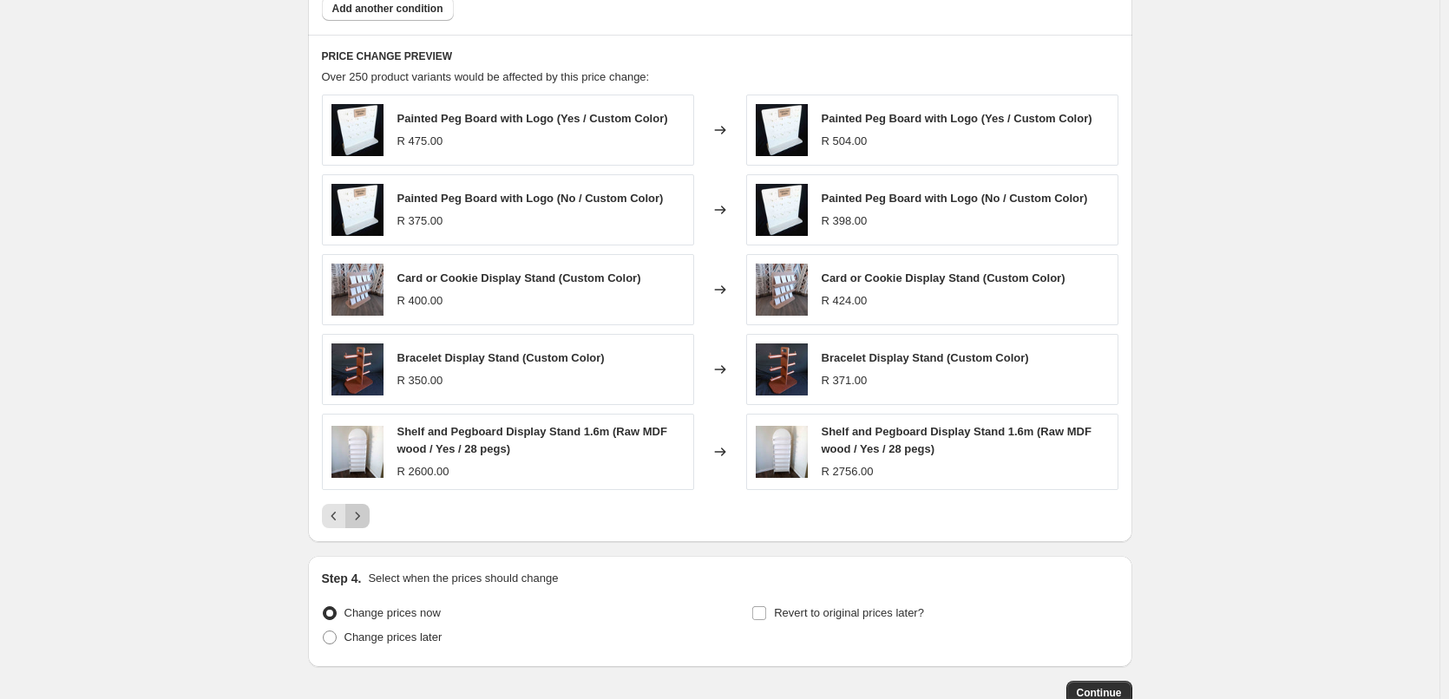
click at [364, 518] on icon "Next" at bounding box center [357, 515] width 17 height 17
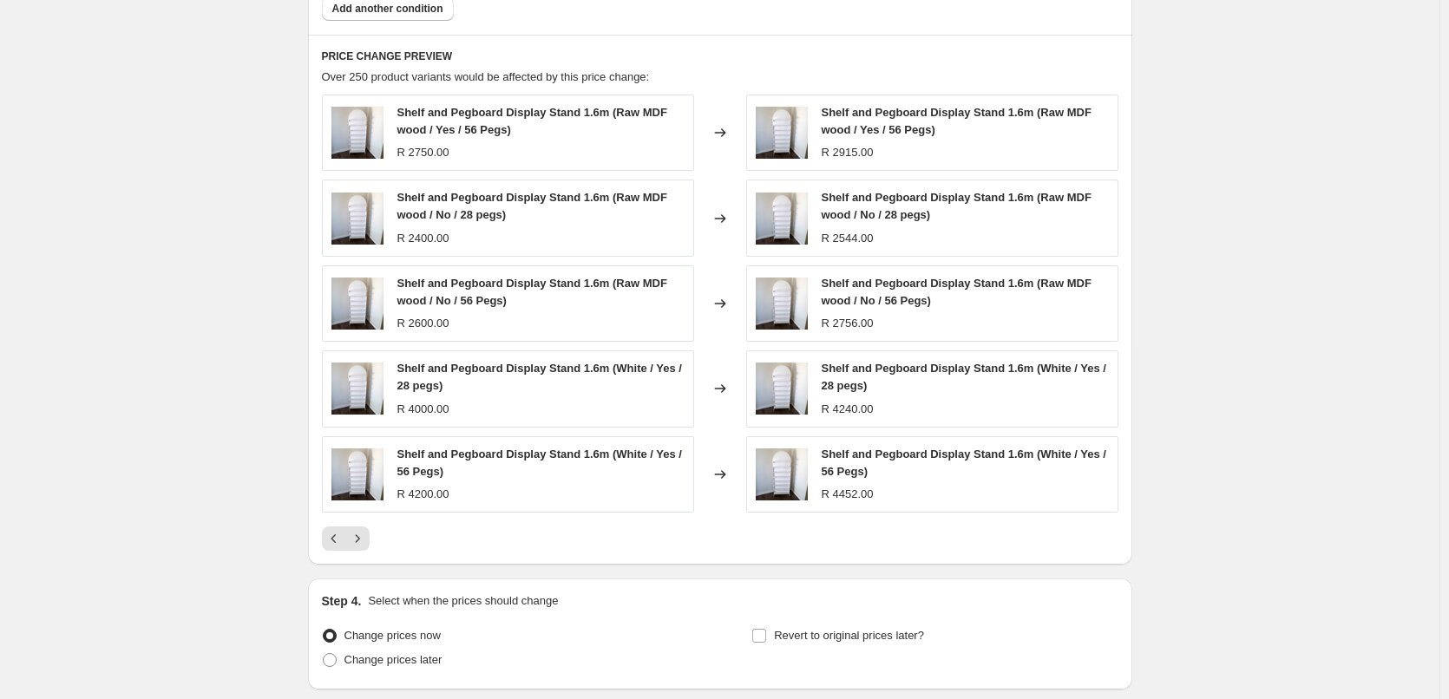
click at [366, 537] on icon "Next" at bounding box center [357, 538] width 17 height 17
click at [364, 540] on icon "Next" at bounding box center [357, 538] width 17 height 17
click at [365, 539] on icon "Next" at bounding box center [357, 538] width 17 height 17
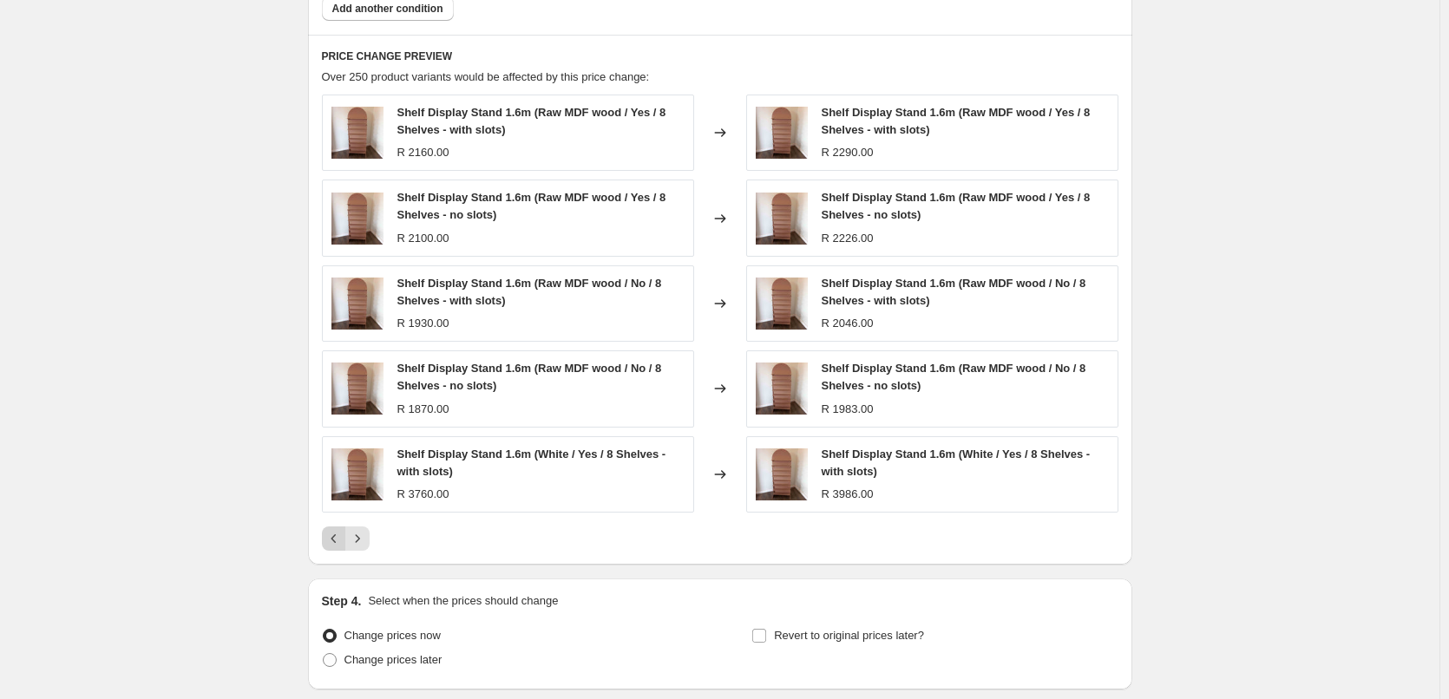
click at [337, 533] on icon "Previous" at bounding box center [333, 538] width 17 height 17
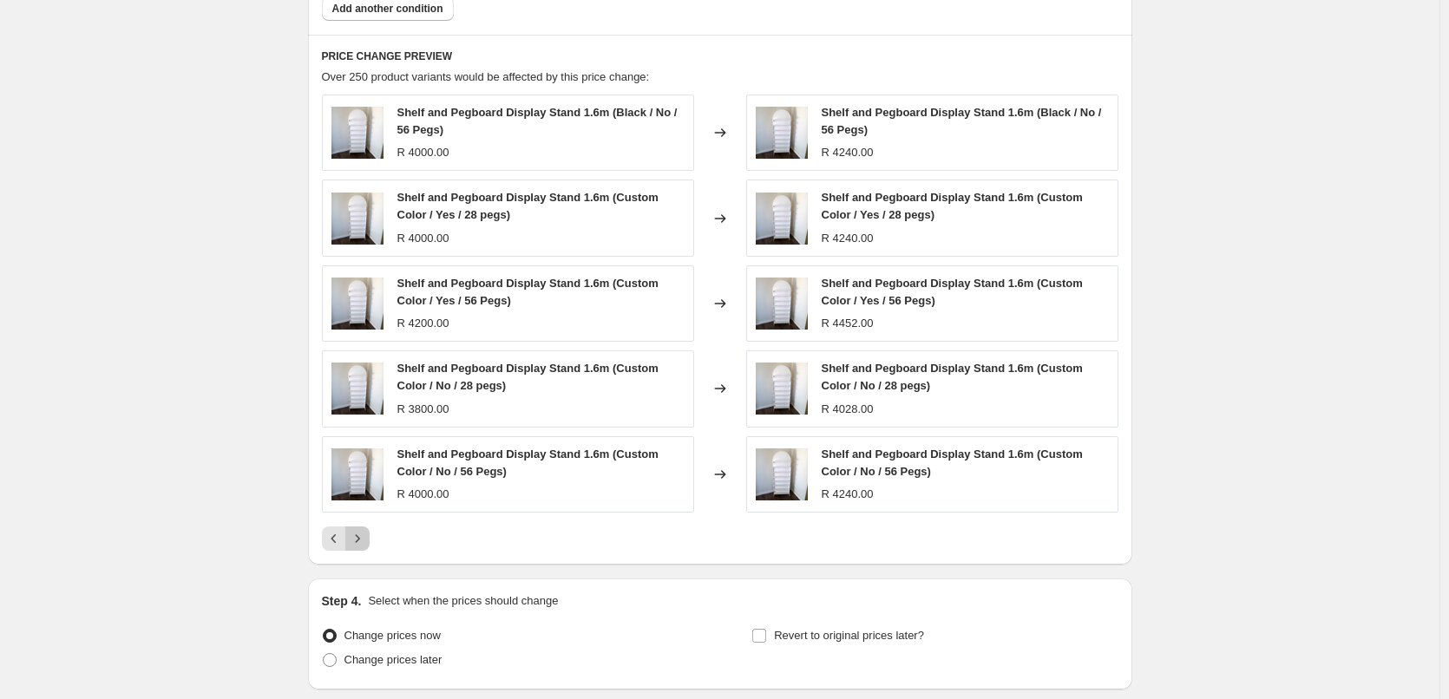
click at [366, 533] on icon "Next" at bounding box center [357, 538] width 17 height 17
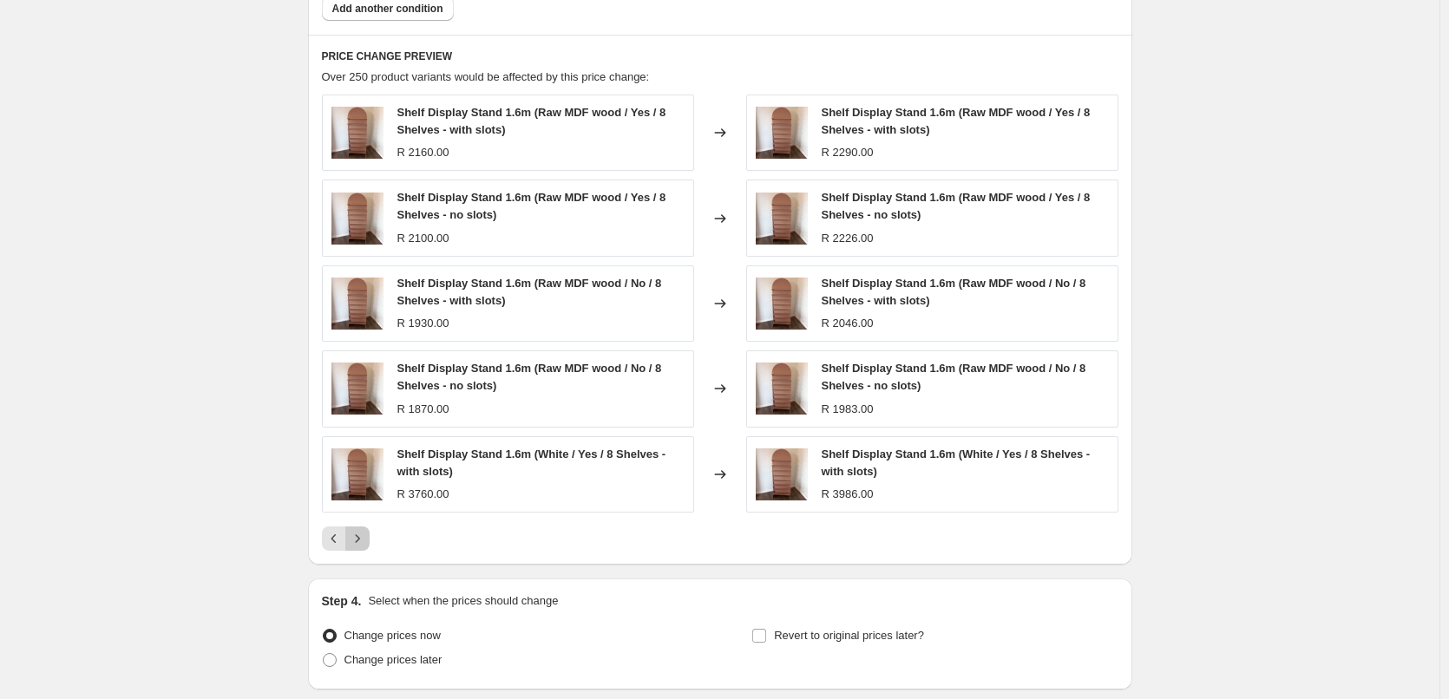
click at [365, 533] on icon "Next" at bounding box center [357, 538] width 17 height 17
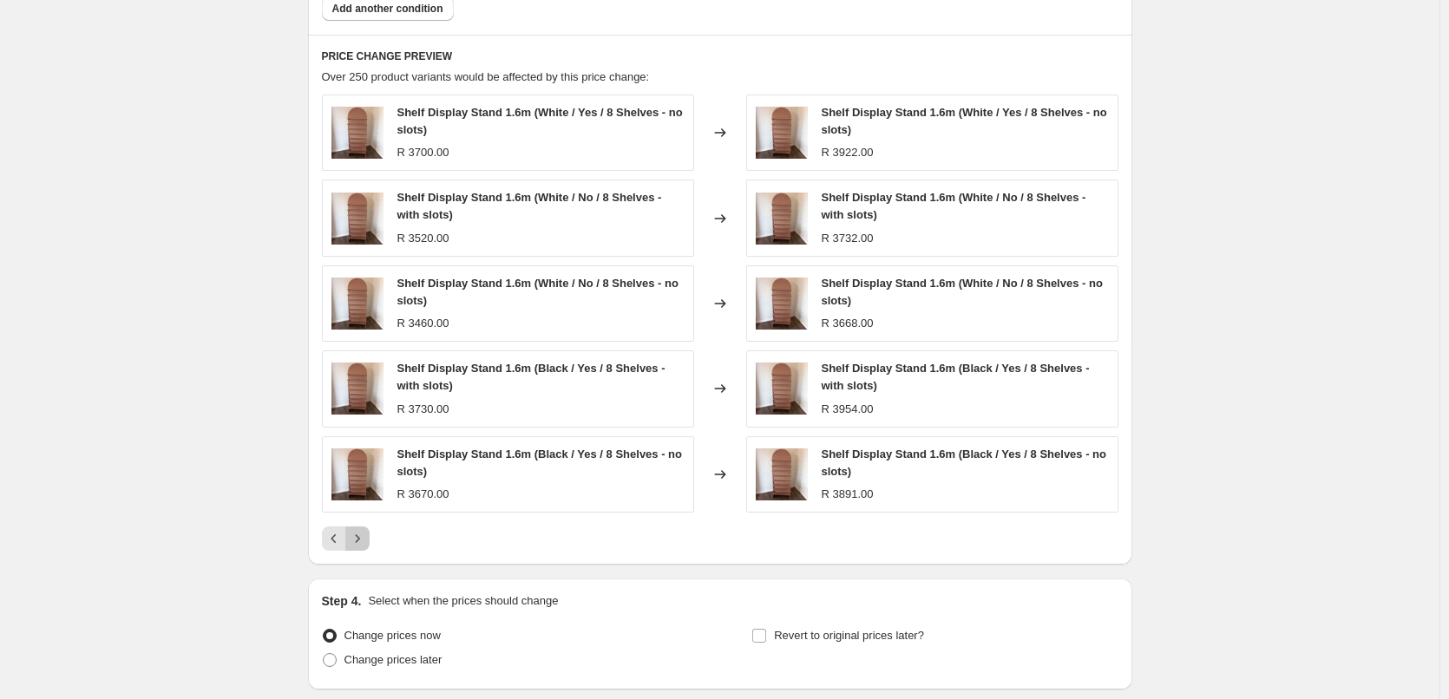
click at [363, 529] on button "Next" at bounding box center [357, 539] width 24 height 24
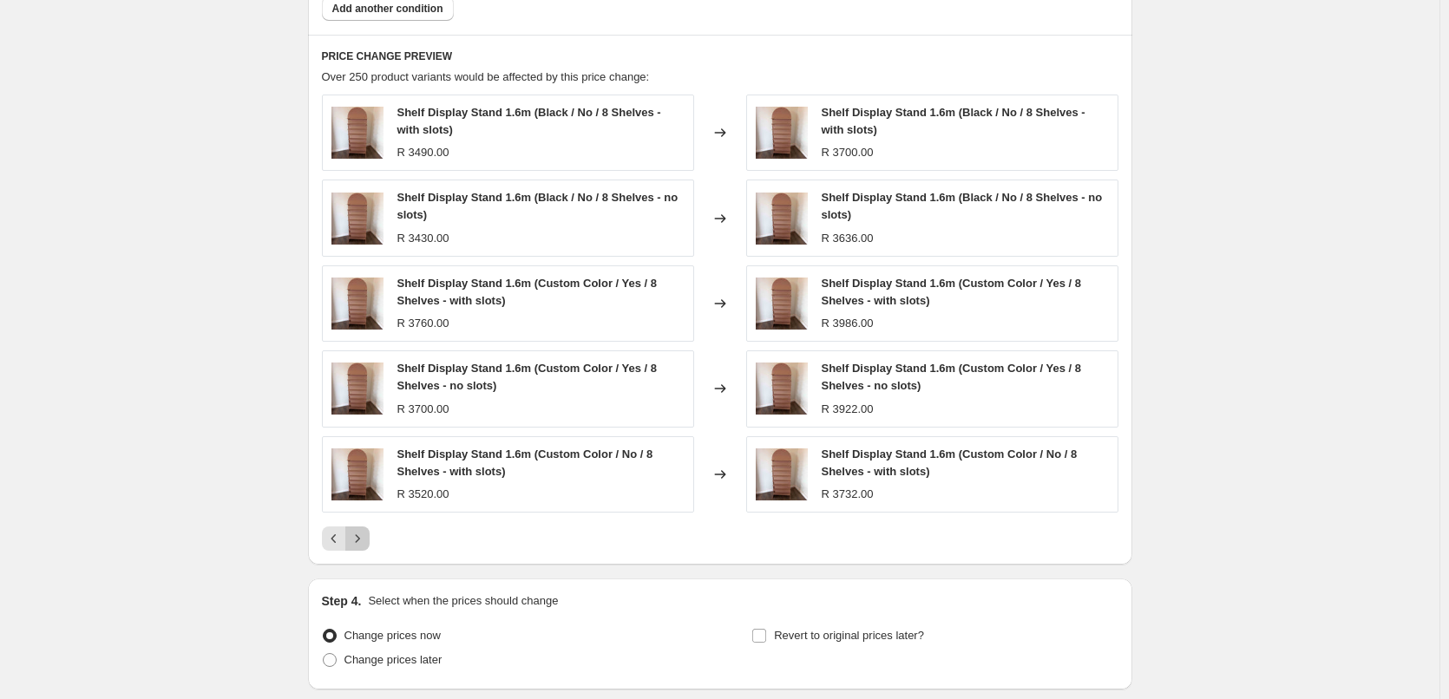
click at [366, 534] on icon "Next" at bounding box center [357, 538] width 17 height 17
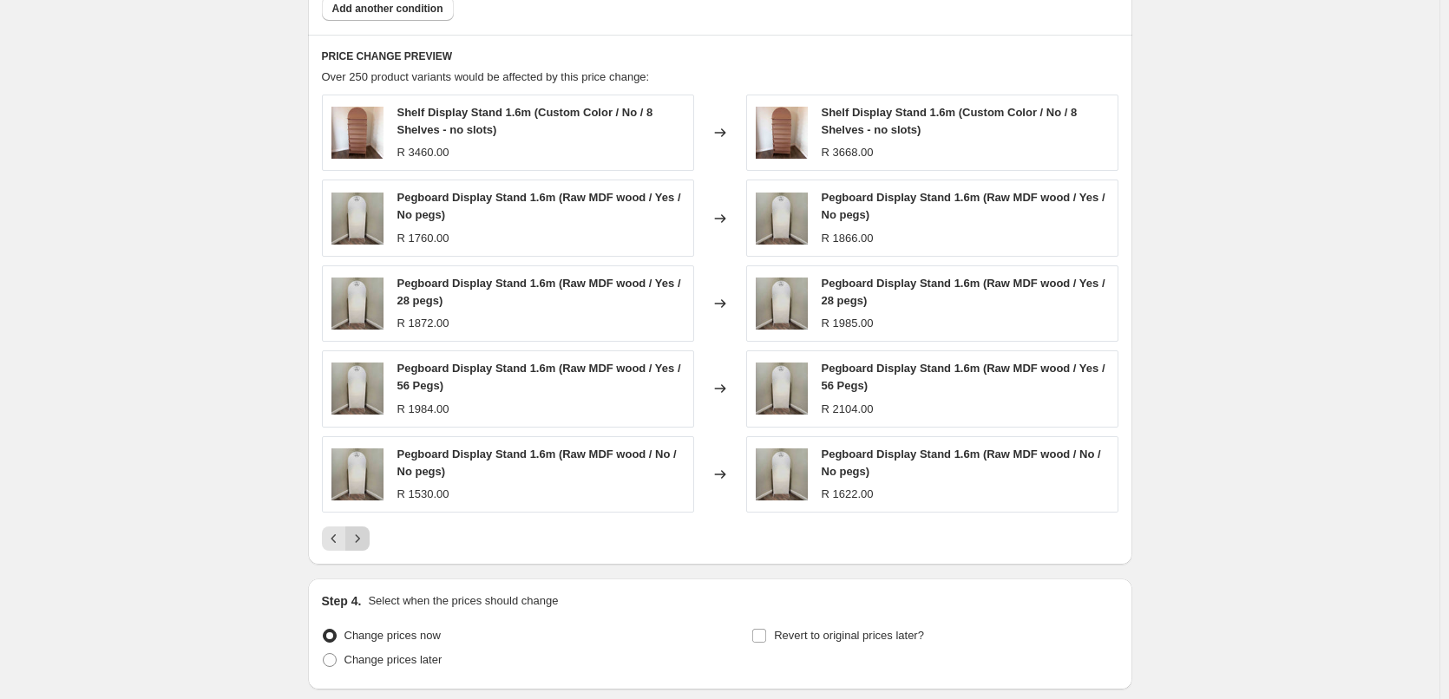
click at [361, 537] on icon "Next" at bounding box center [357, 538] width 17 height 17
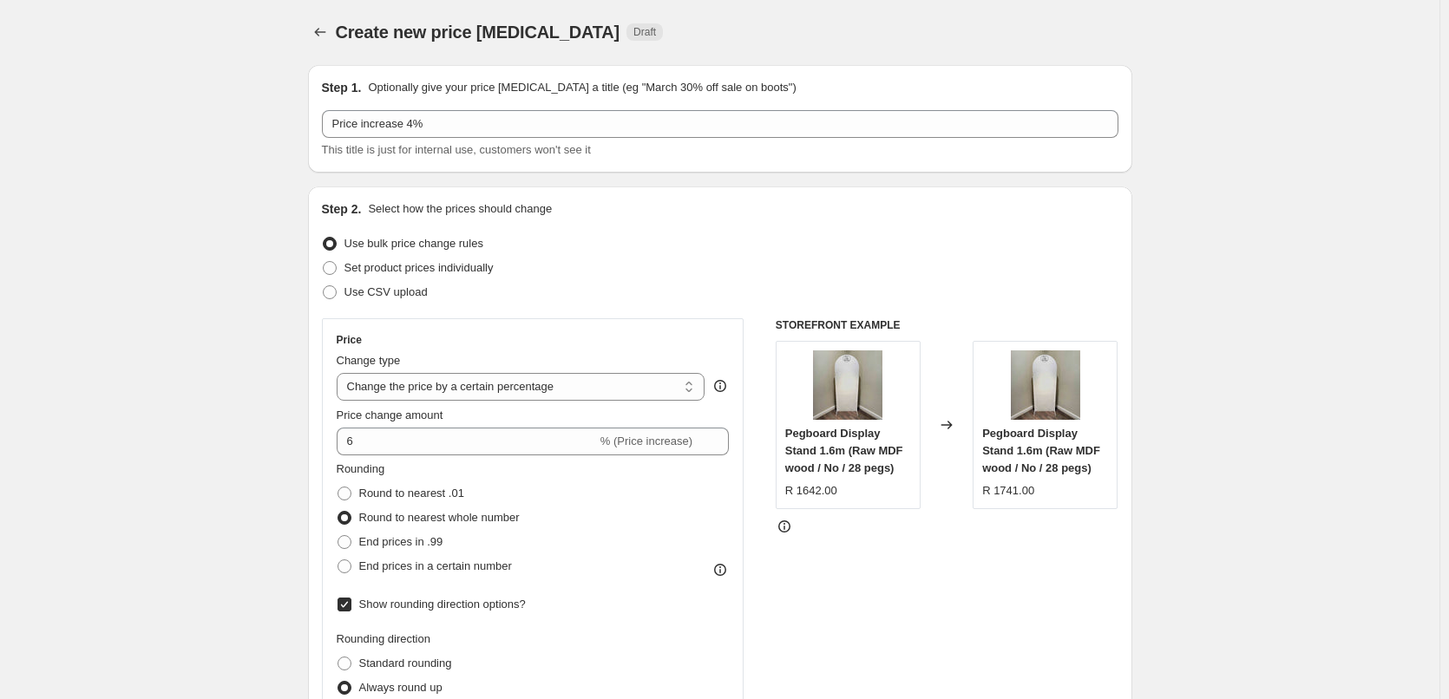
scroll to position [0, 0]
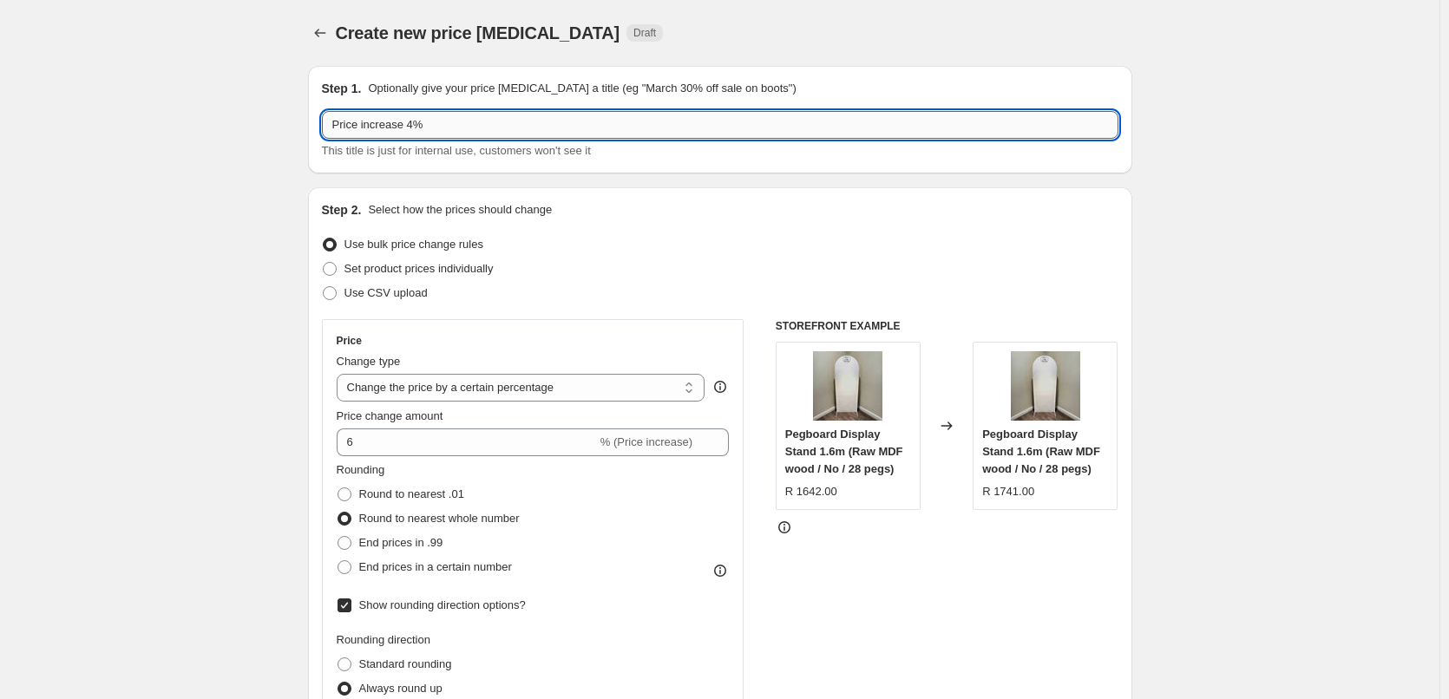
click at [409, 128] on input "Price increase 4%" at bounding box center [720, 125] width 796 height 28
type input "Price increase 6%"
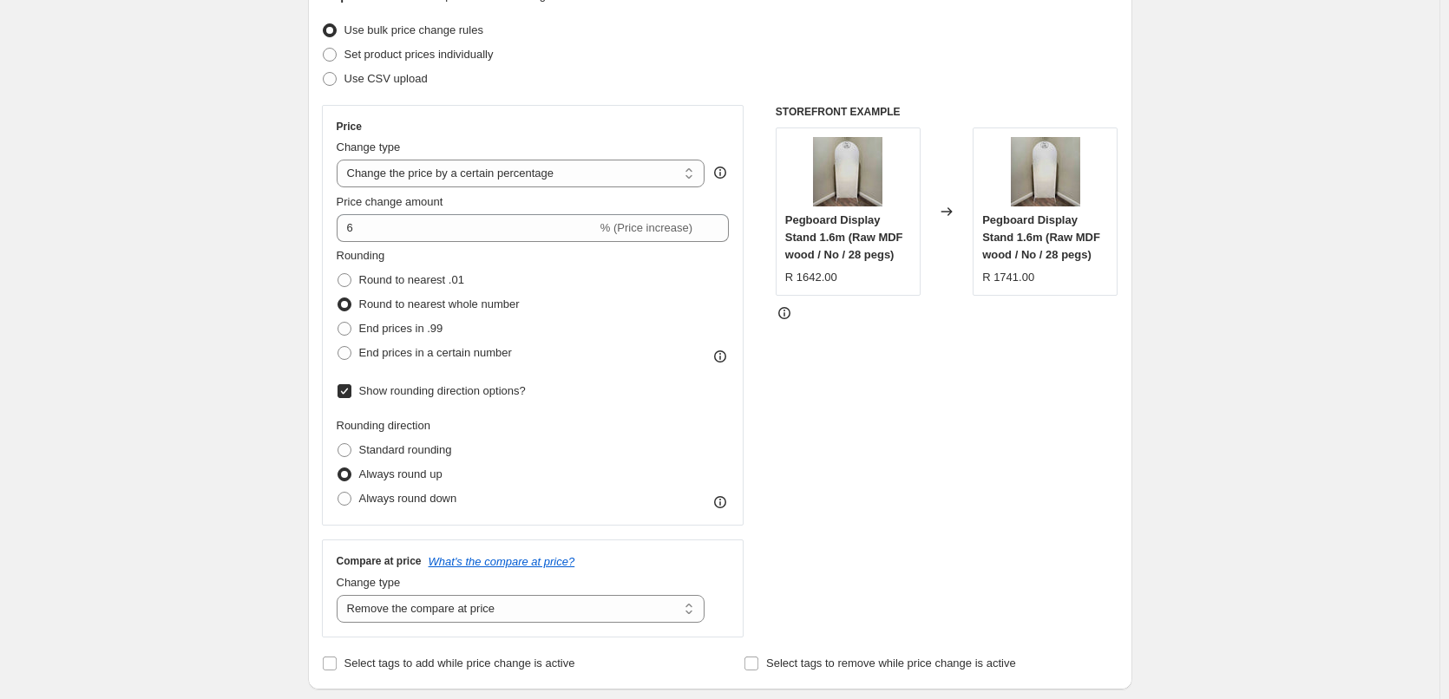
scroll to position [232, 0]
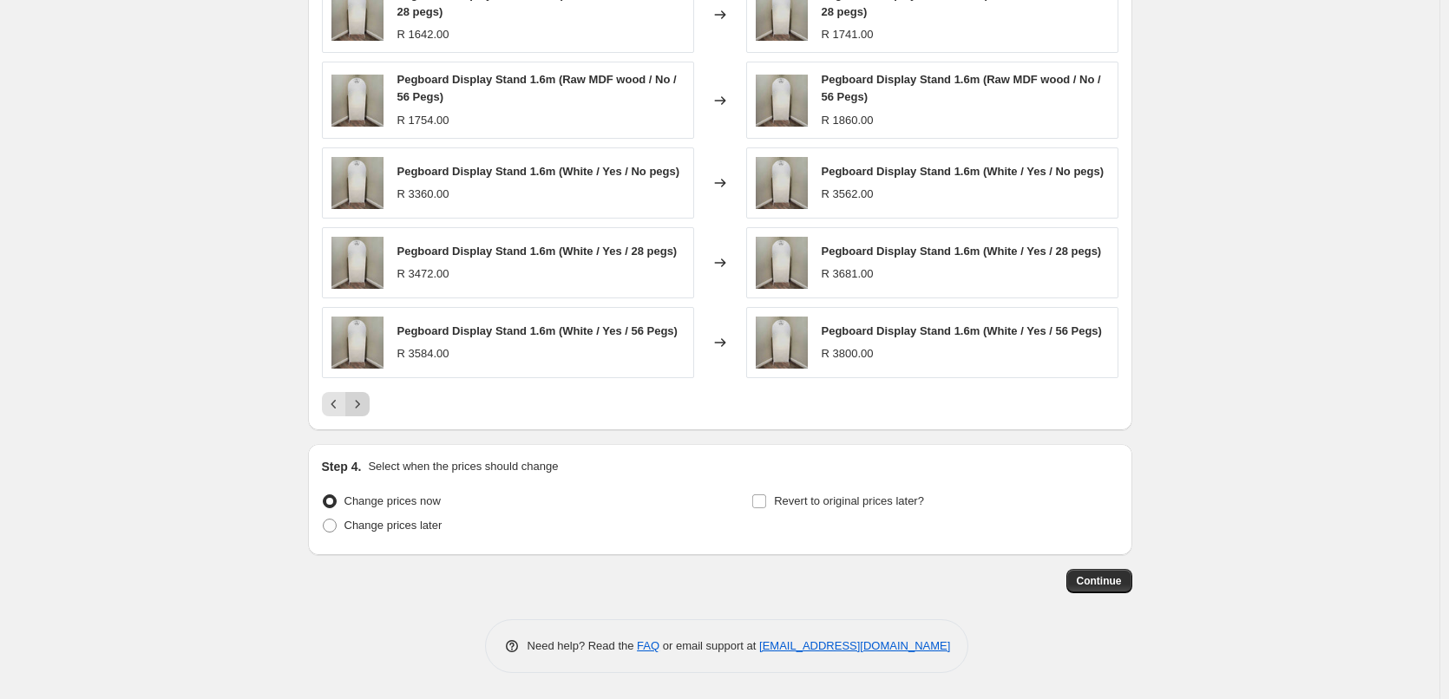
click at [363, 405] on icon "Next" at bounding box center [357, 404] width 17 height 17
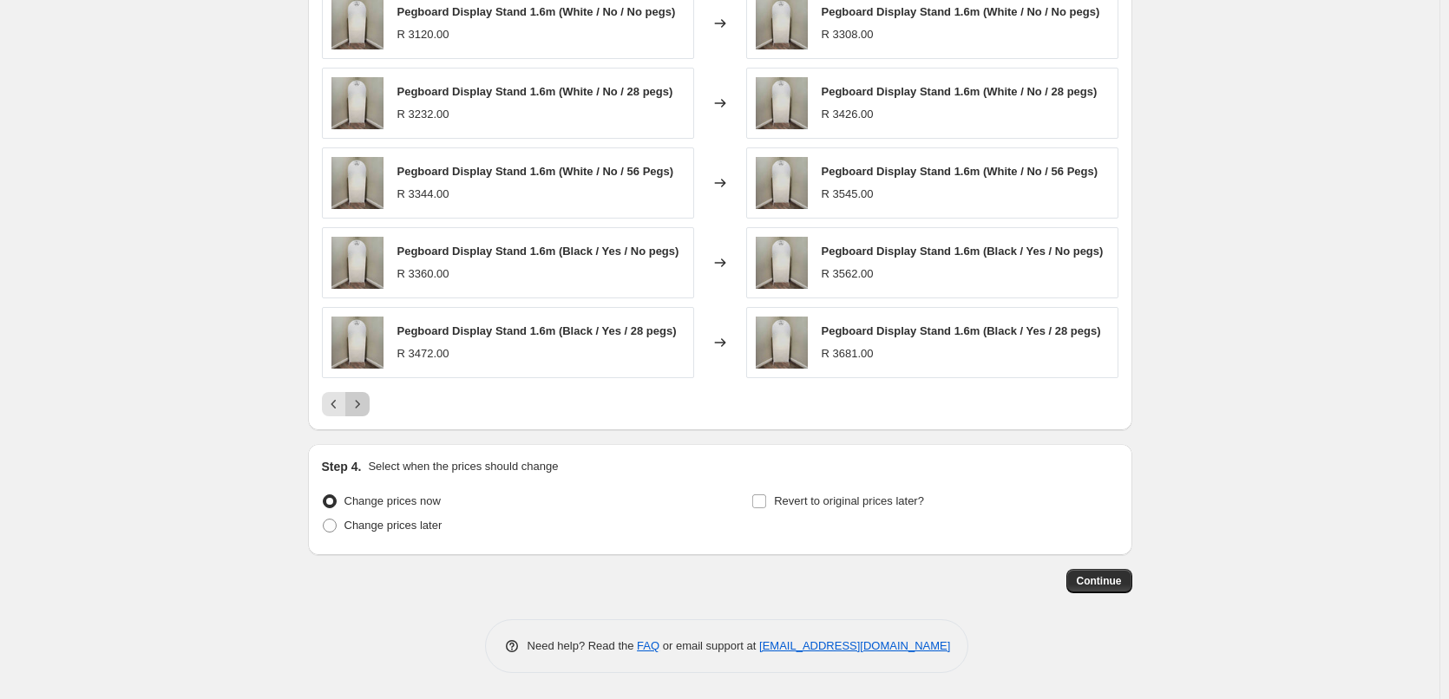
click at [364, 411] on icon "Next" at bounding box center [357, 404] width 17 height 17
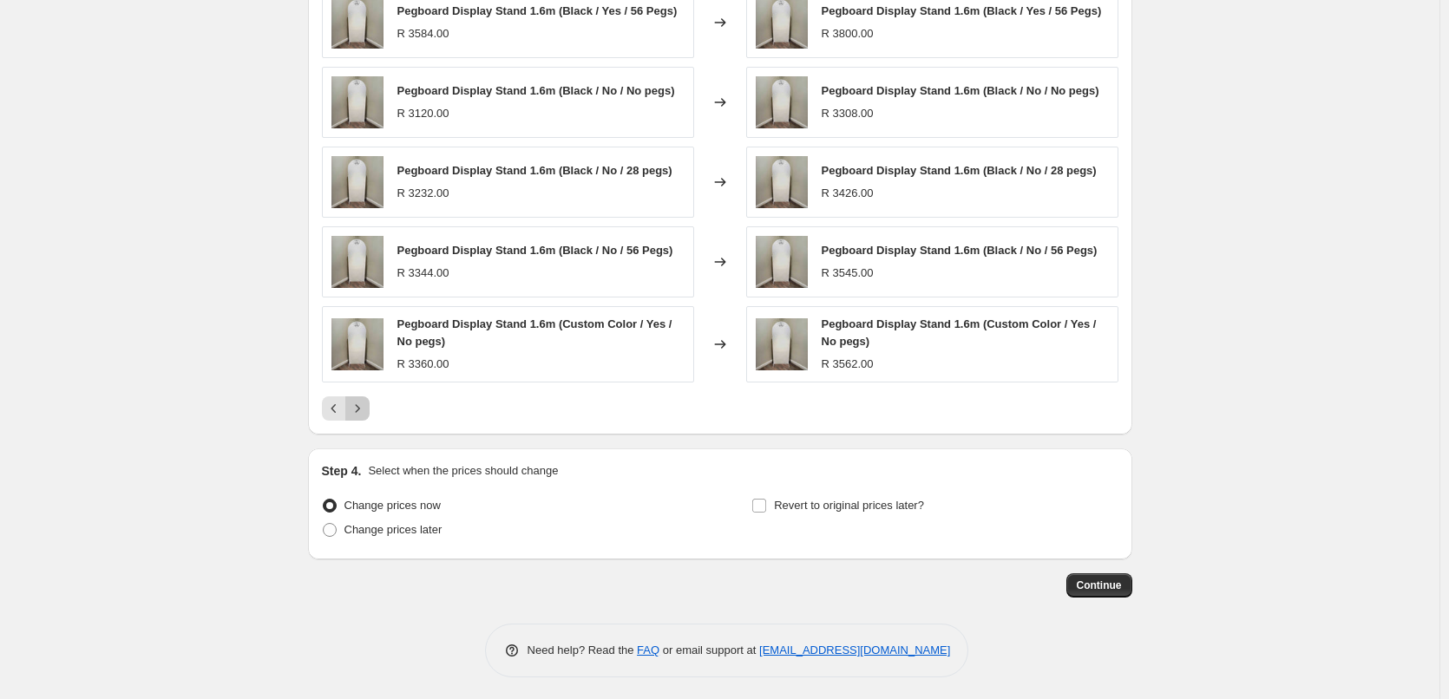
click at [359, 409] on icon "Next" at bounding box center [357, 409] width 4 height 8
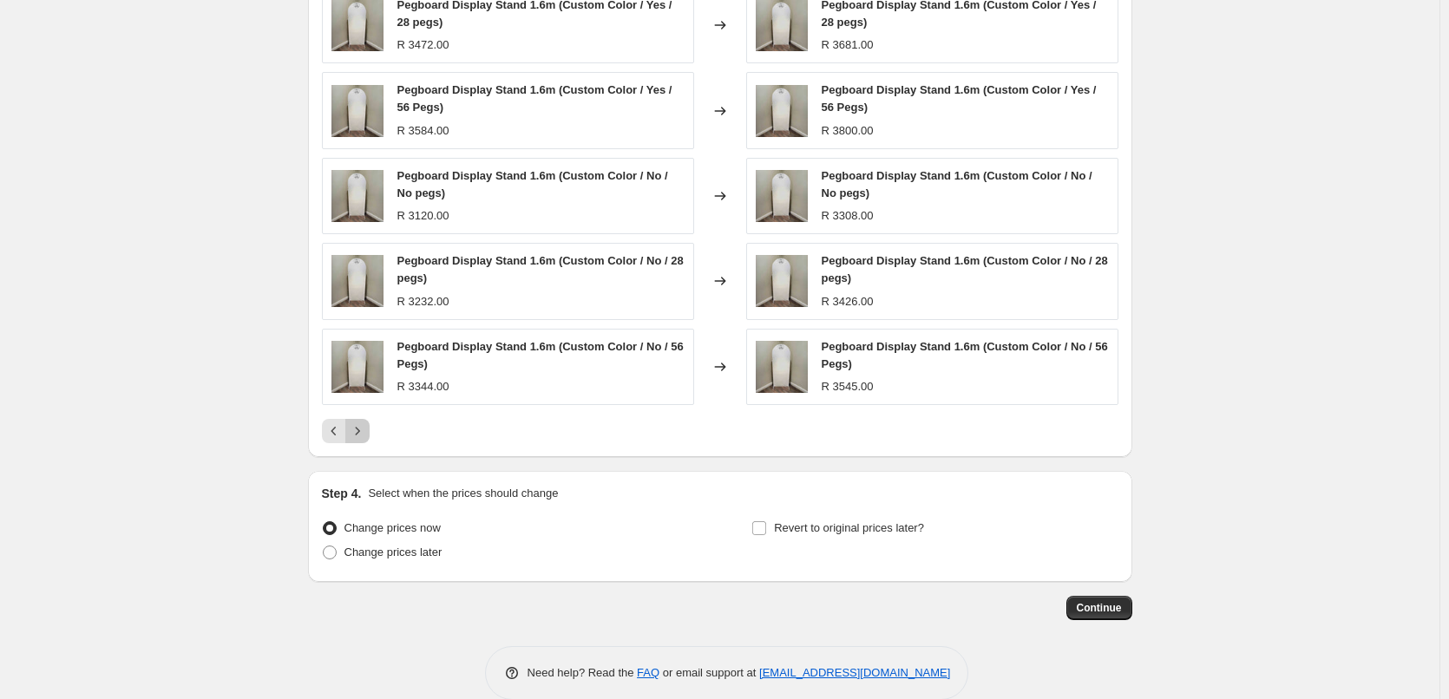
click at [363, 434] on icon "Next" at bounding box center [357, 430] width 17 height 17
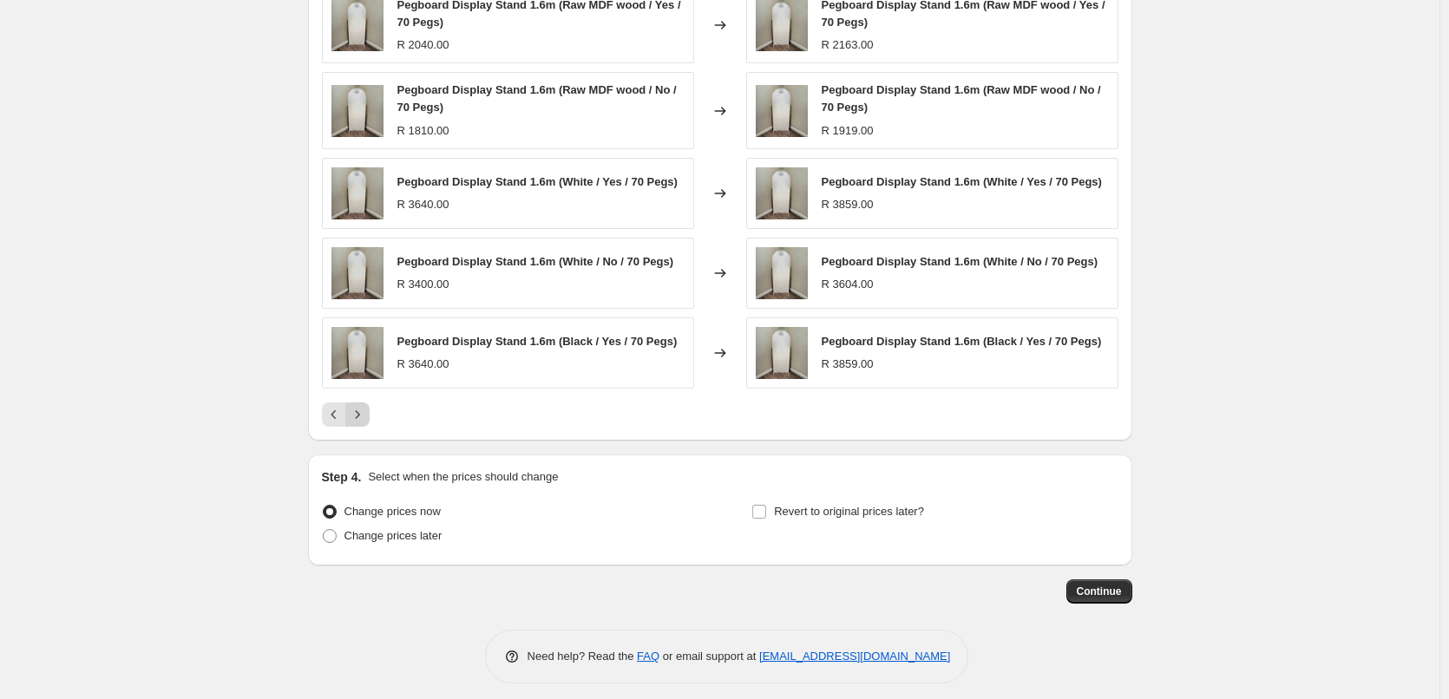
click at [362, 426] on button "Next" at bounding box center [357, 414] width 24 height 24
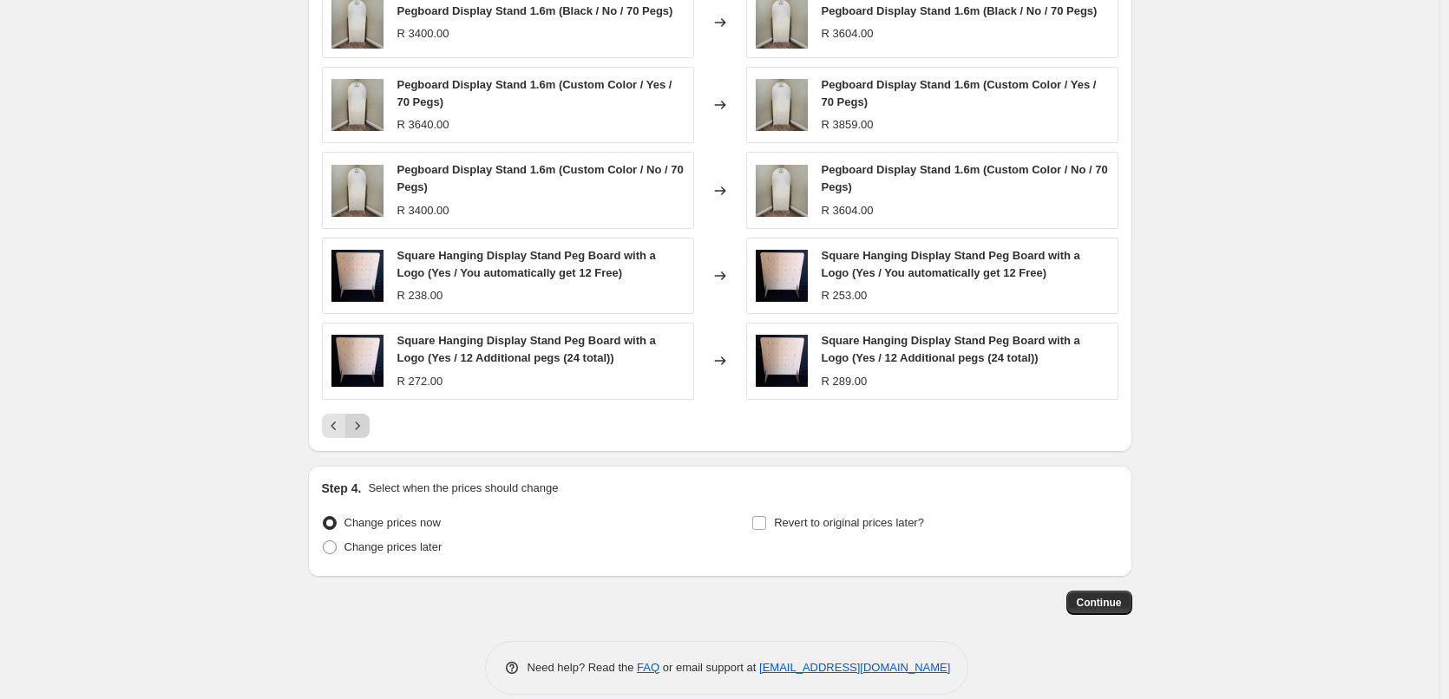
click at [363, 429] on icon "Next" at bounding box center [357, 425] width 17 height 17
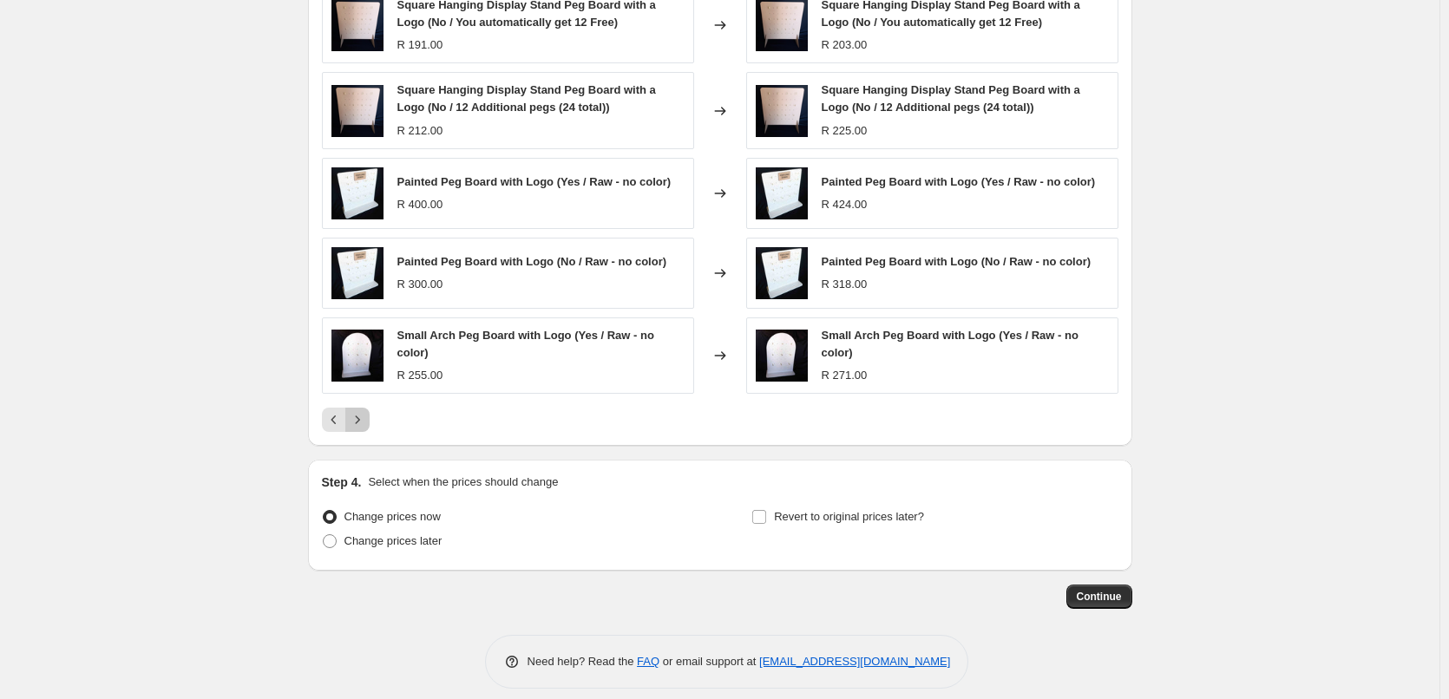
click at [366, 421] on icon "Next" at bounding box center [357, 419] width 17 height 17
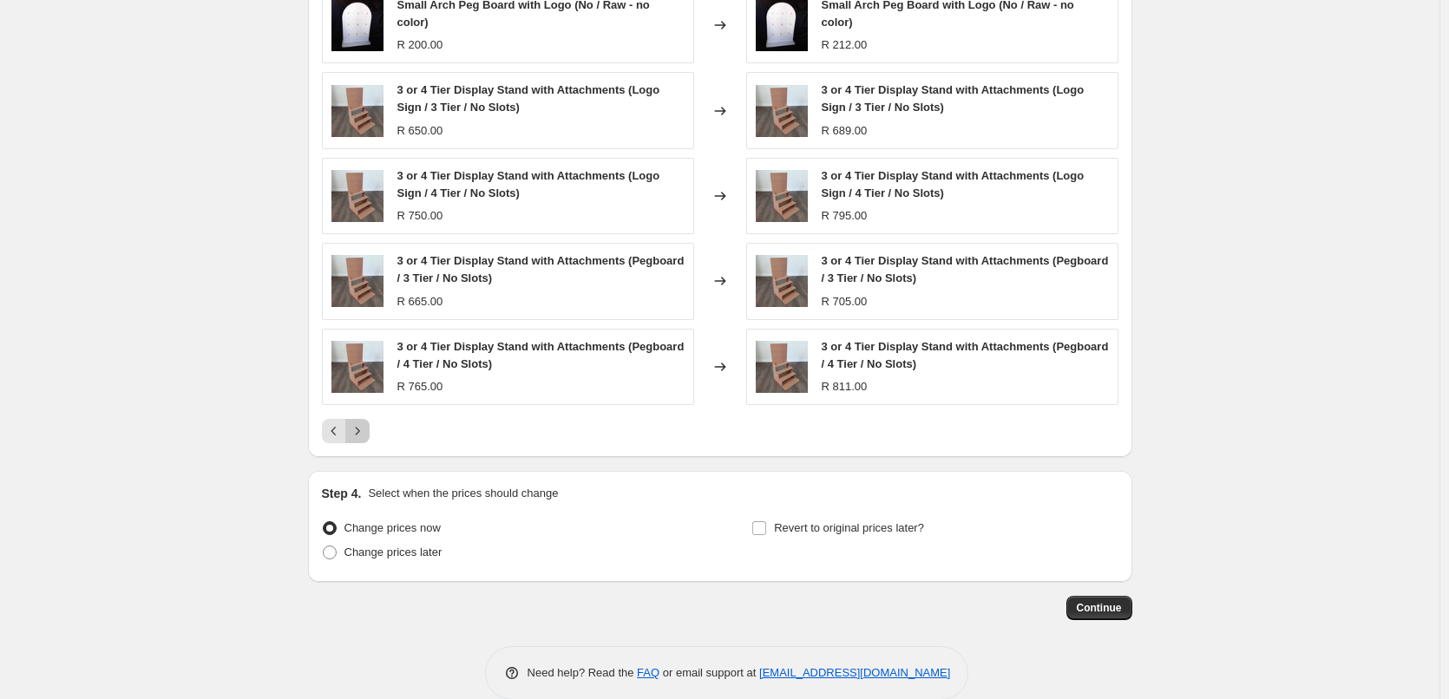
click at [363, 429] on icon "Next" at bounding box center [357, 430] width 17 height 17
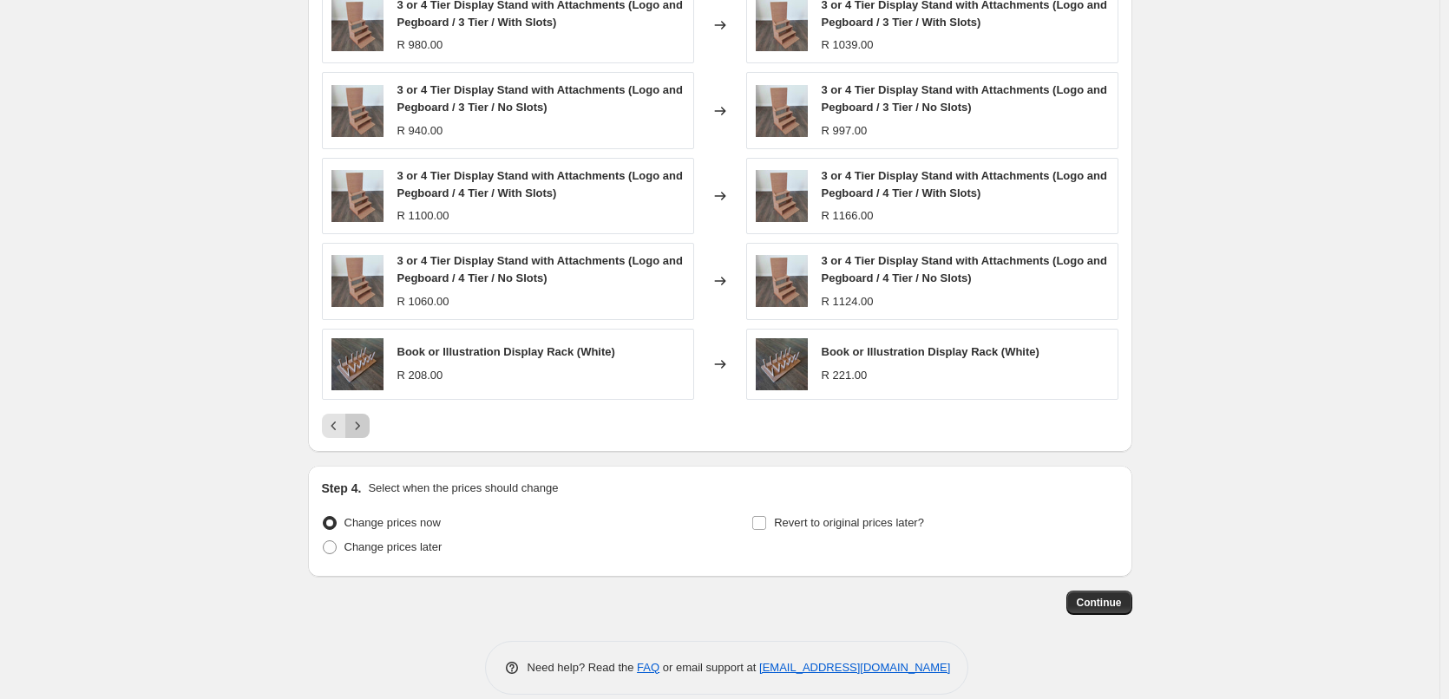
click at [359, 427] on icon "Next" at bounding box center [357, 426] width 4 height 8
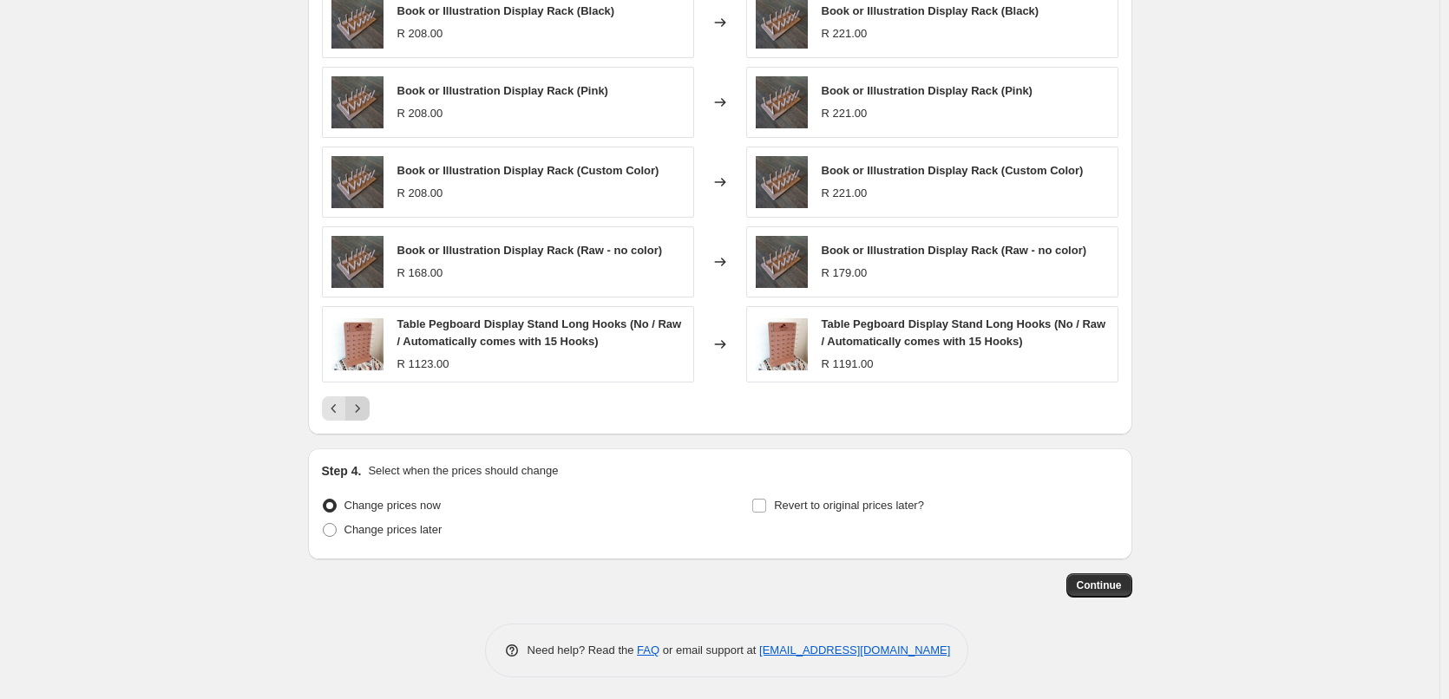
click at [365, 414] on icon "Next" at bounding box center [357, 408] width 17 height 17
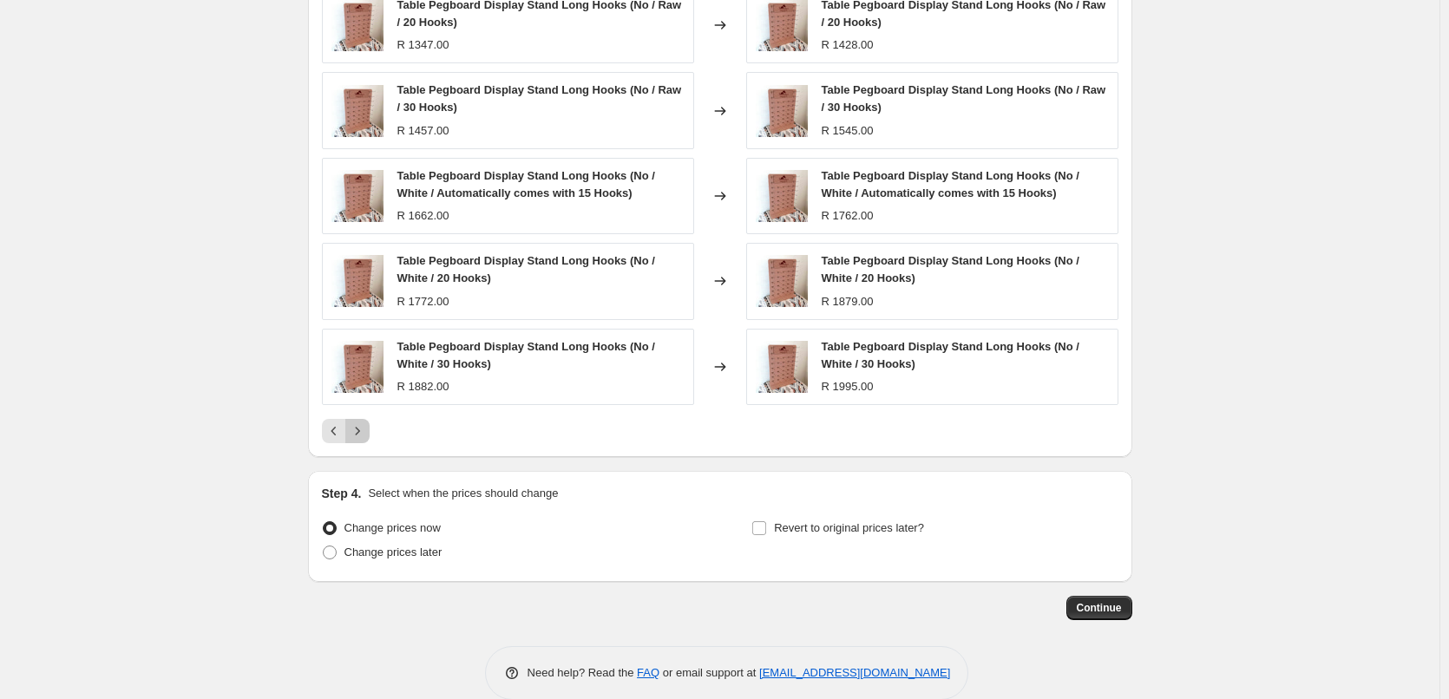
click at [366, 429] on icon "Next" at bounding box center [357, 430] width 17 height 17
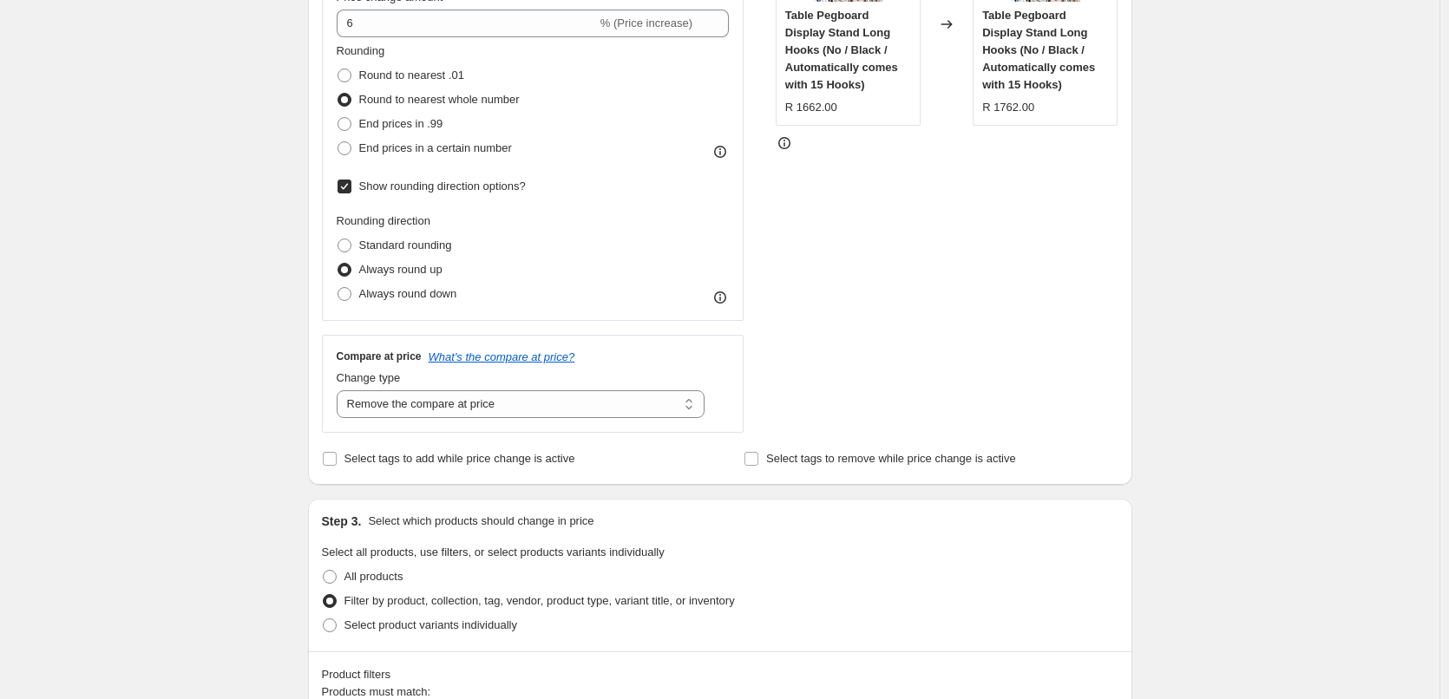
scroll to position [462, 0]
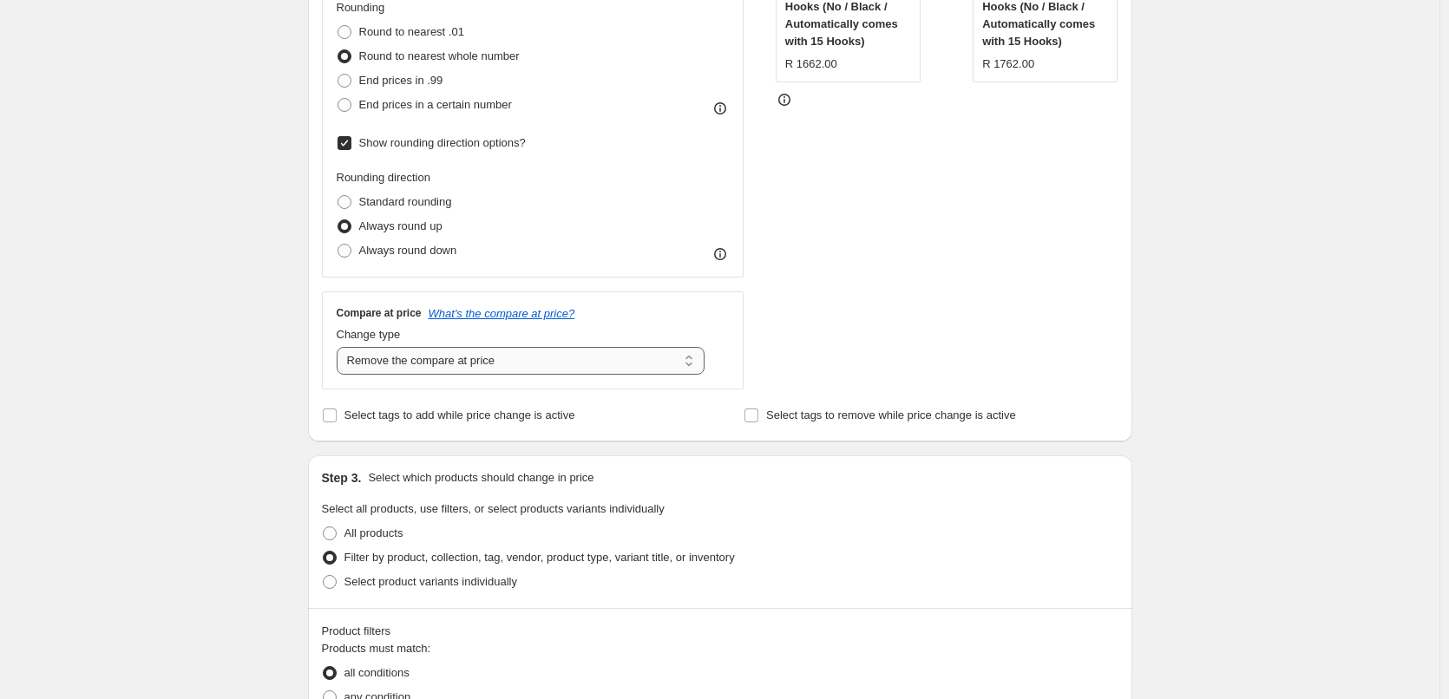
click at [636, 371] on select "Change the compare at price to the current price (sale) Change the compare at p…" at bounding box center [521, 361] width 369 height 28
click at [626, 363] on select "Change the compare at price to the current price (sale) Change the compare at p…" at bounding box center [521, 361] width 369 height 28
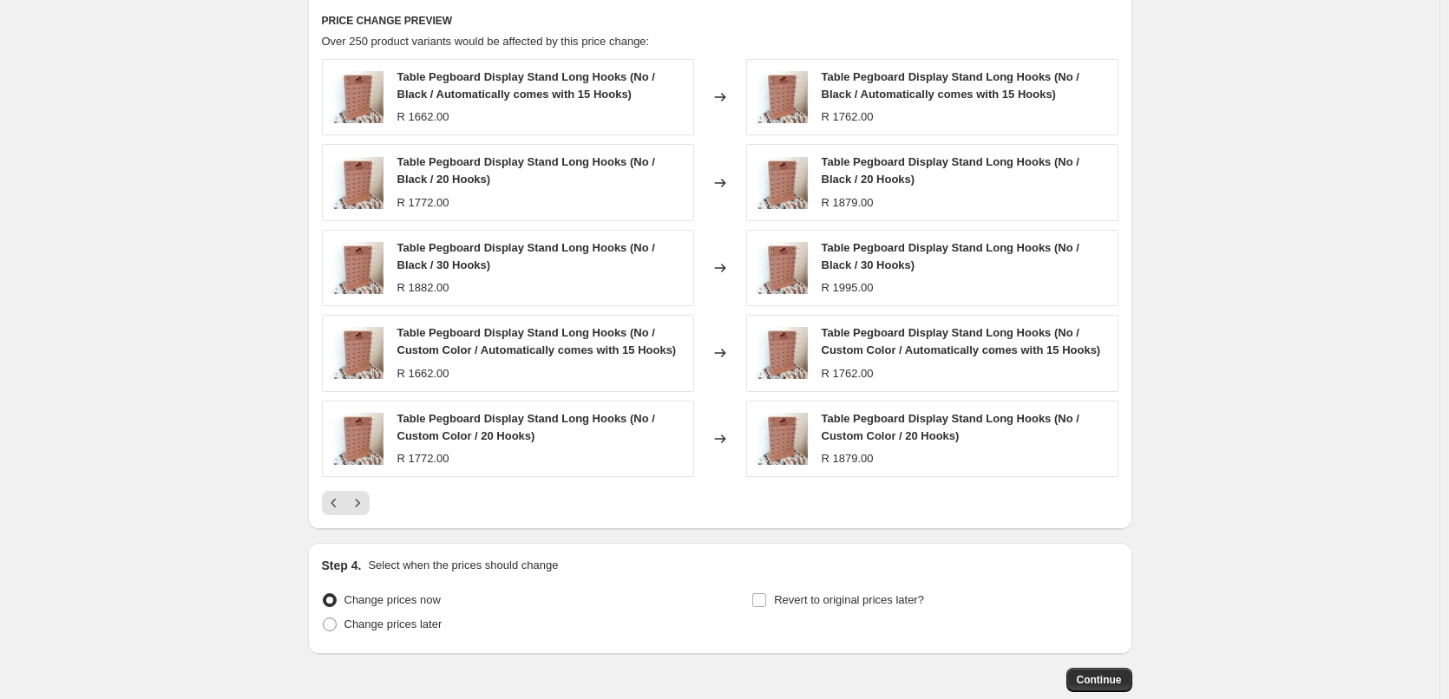
scroll to position [1273, 0]
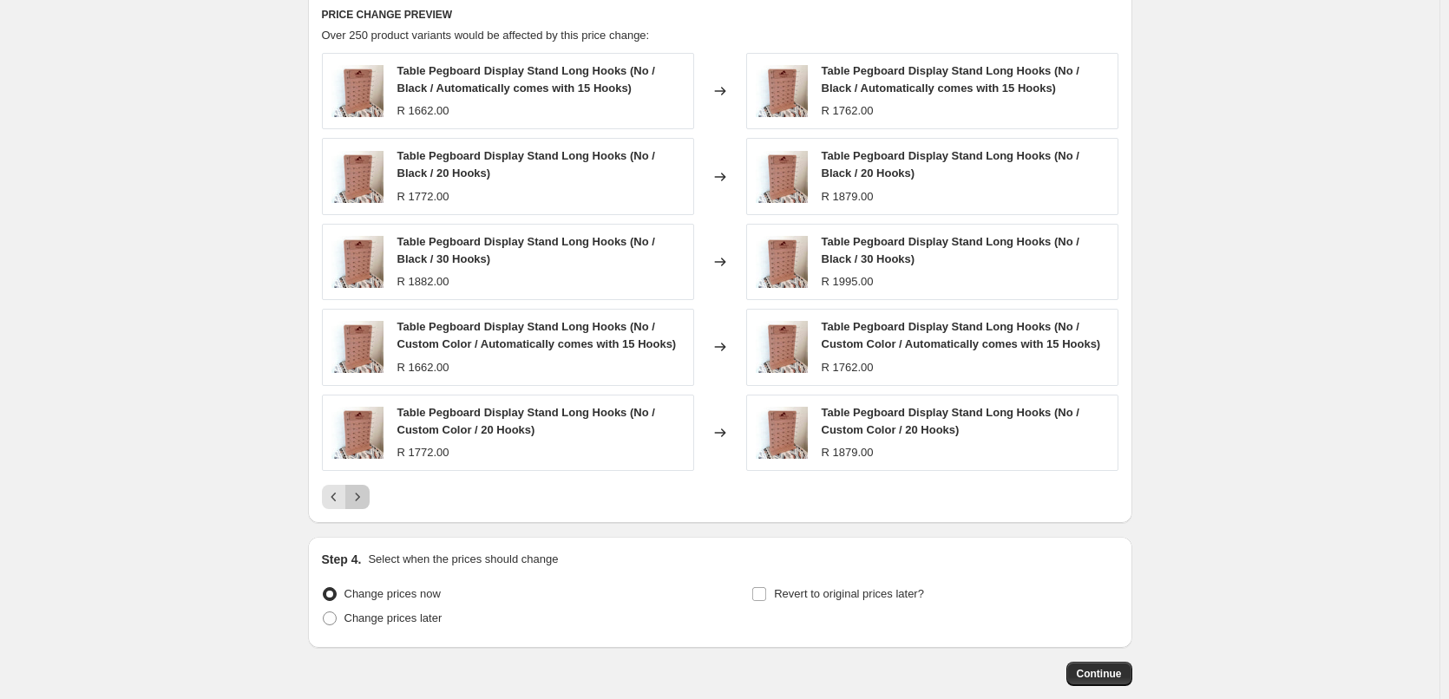
click at [361, 499] on icon "Next" at bounding box center [357, 496] width 17 height 17
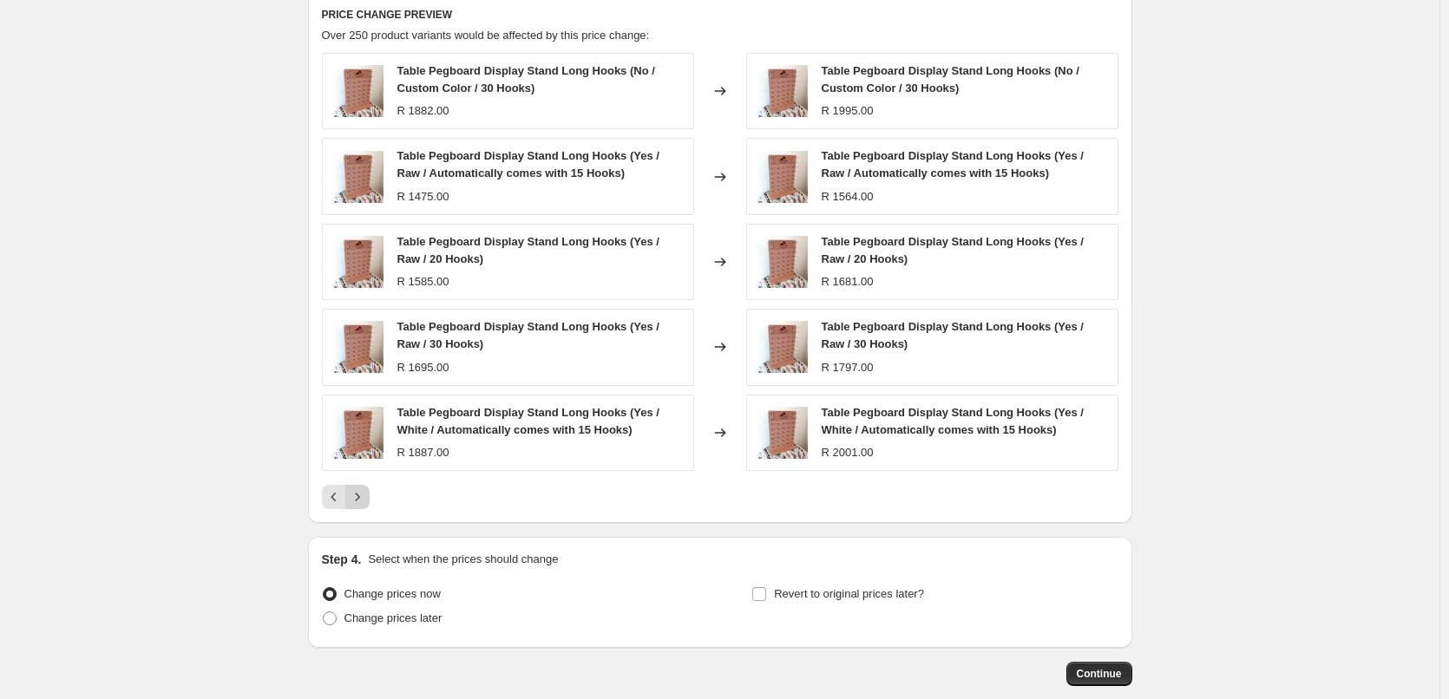
click at [359, 498] on icon "Next" at bounding box center [357, 497] width 4 height 8
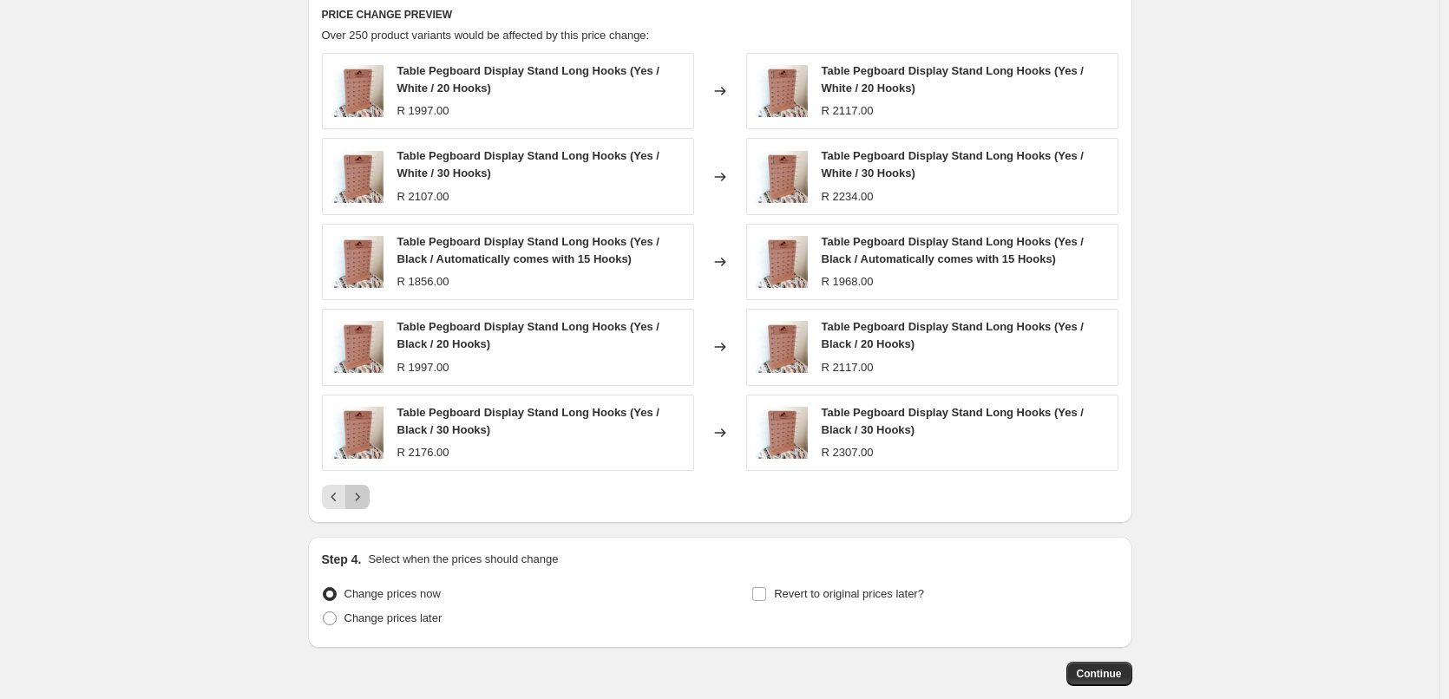
click at [363, 496] on icon "Next" at bounding box center [357, 496] width 17 height 17
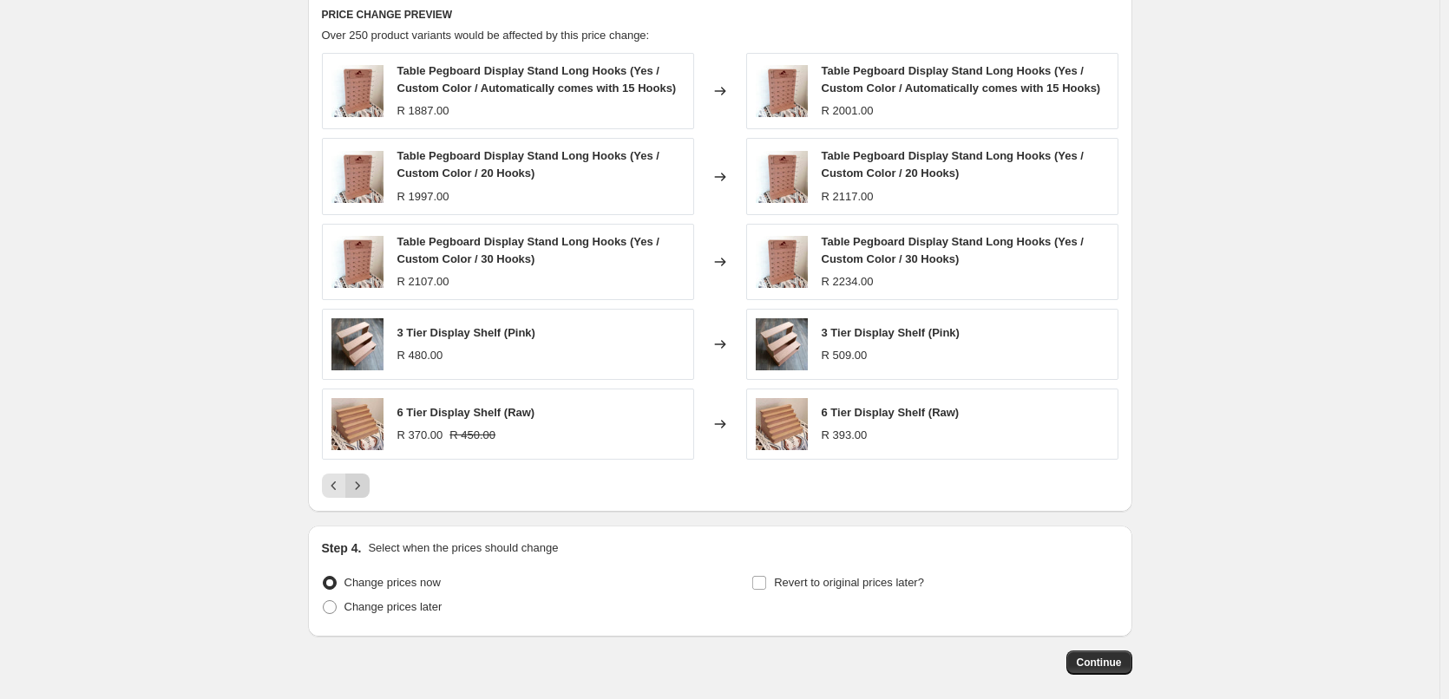
click at [364, 491] on icon "Next" at bounding box center [357, 485] width 17 height 17
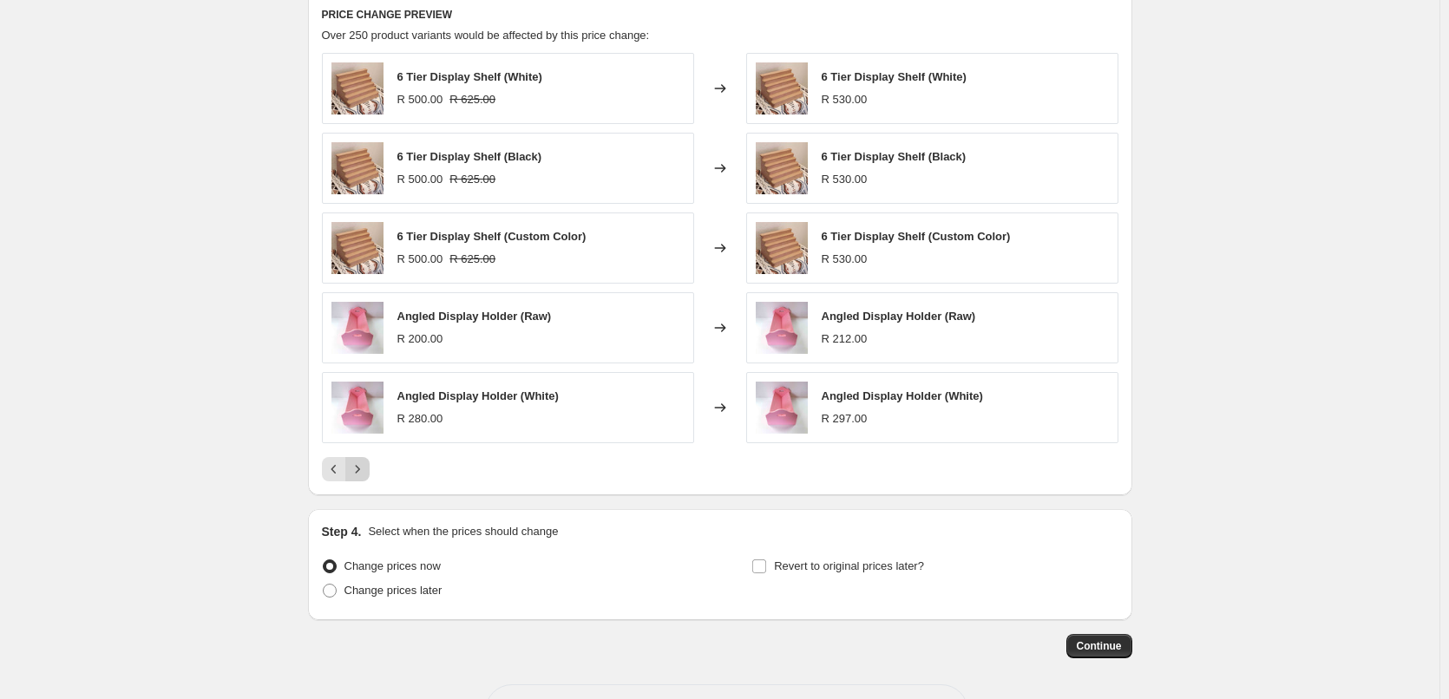
click at [365, 469] on icon "Next" at bounding box center [357, 469] width 17 height 17
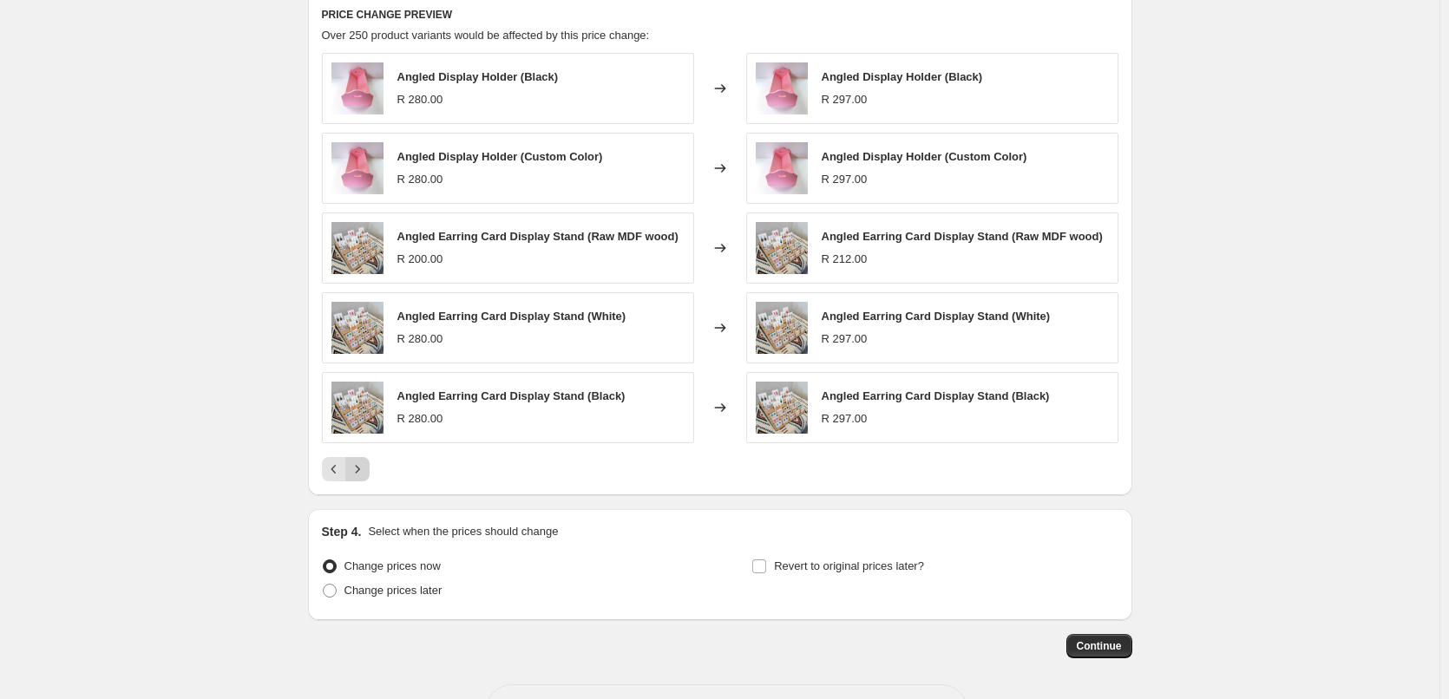
click at [366, 472] on icon "Next" at bounding box center [357, 469] width 17 height 17
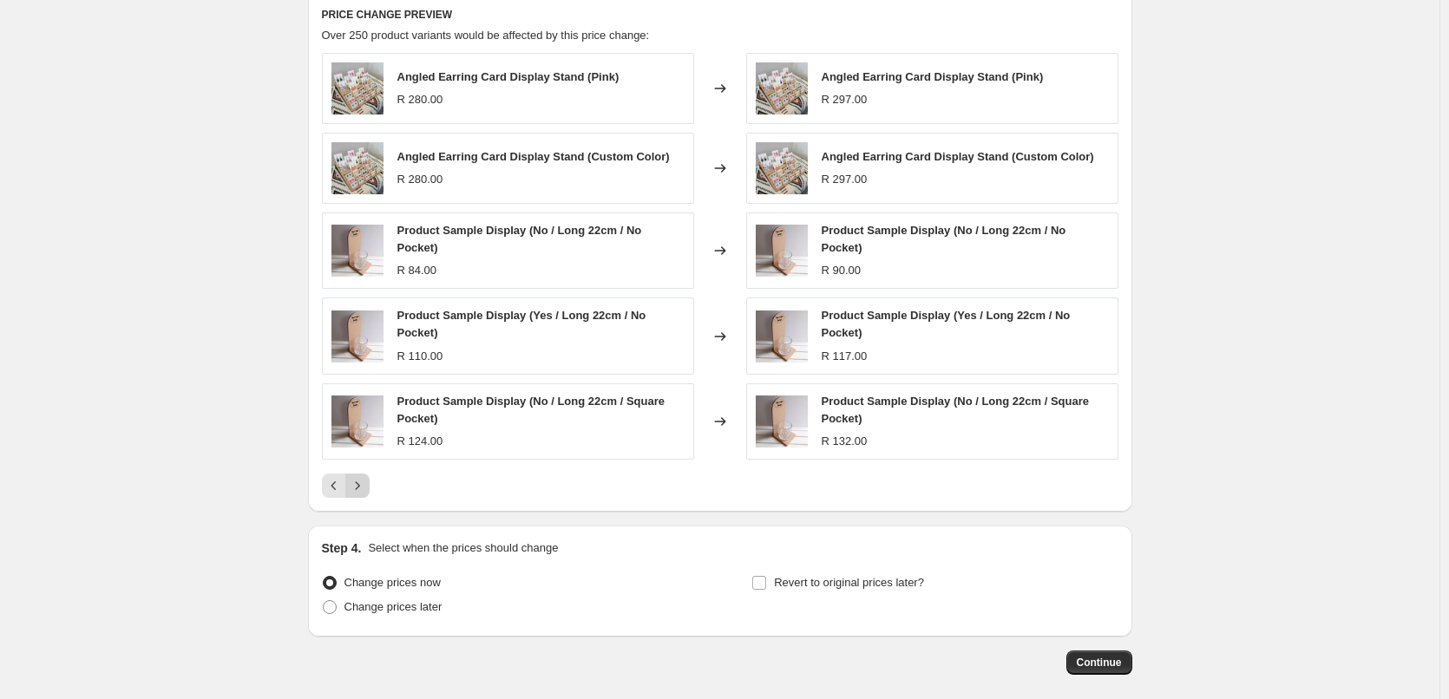
click at [366, 481] on icon "Next" at bounding box center [357, 485] width 17 height 17
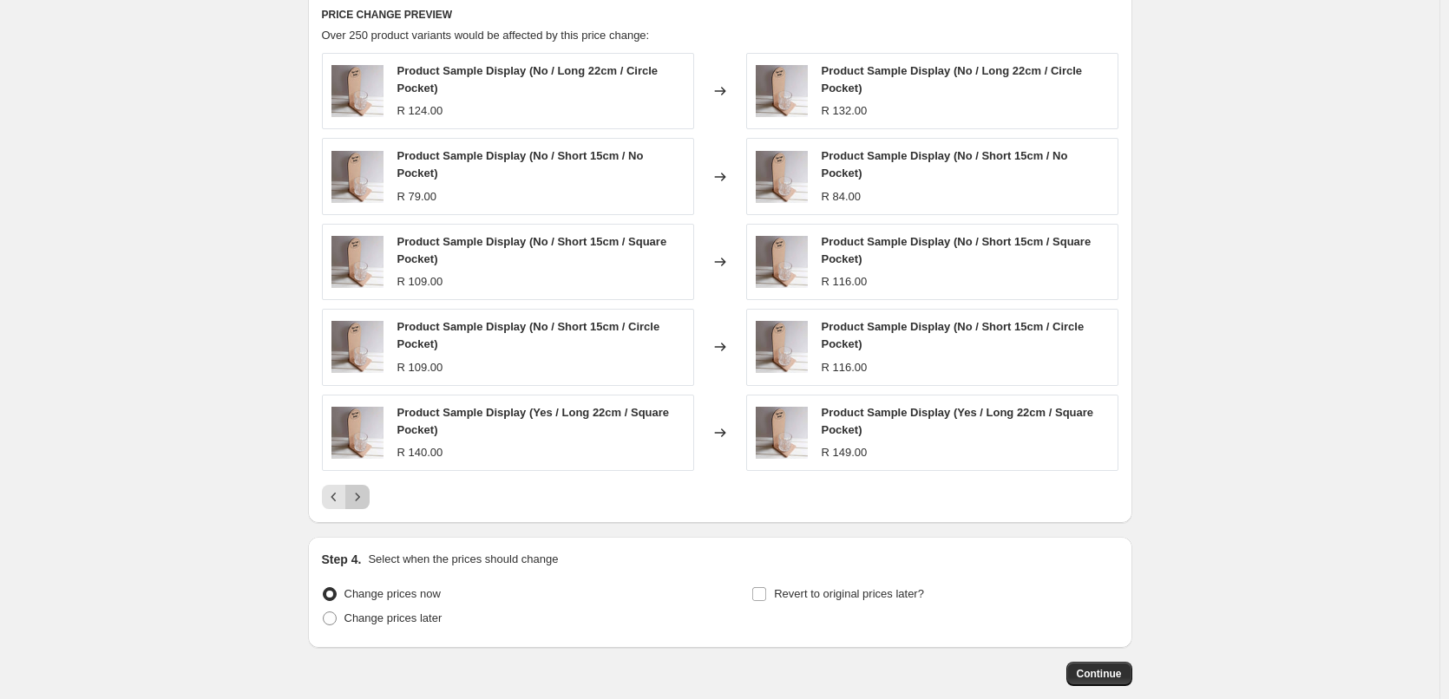
click at [364, 493] on icon "Next" at bounding box center [357, 496] width 17 height 17
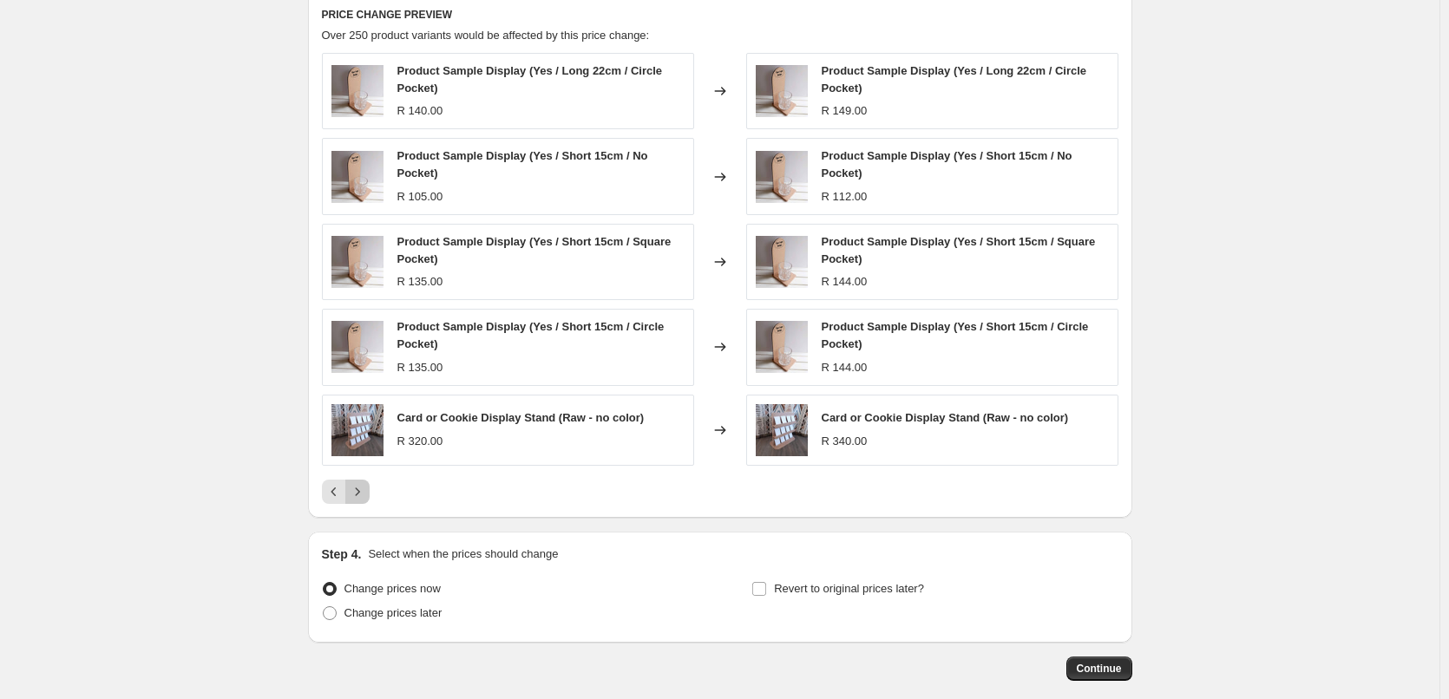
click at [366, 491] on icon "Next" at bounding box center [357, 491] width 17 height 17
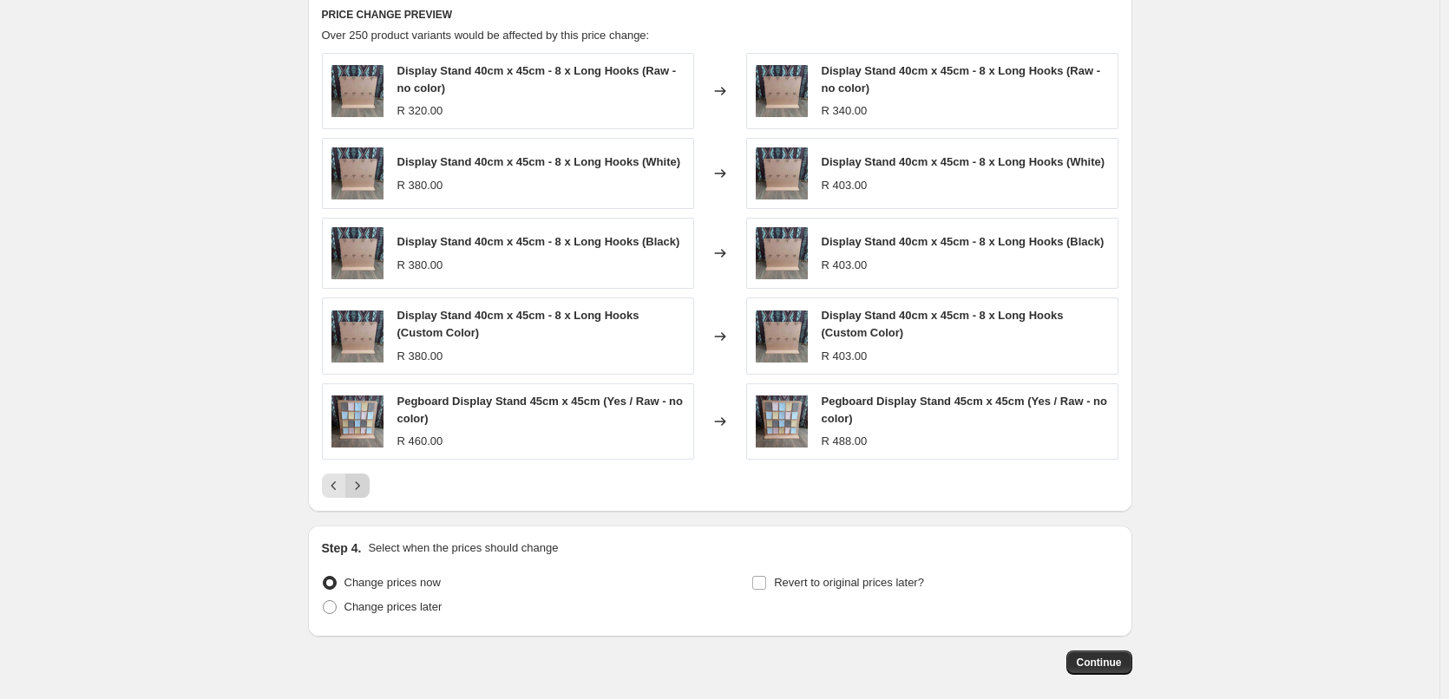
click at [362, 487] on icon "Next" at bounding box center [357, 485] width 17 height 17
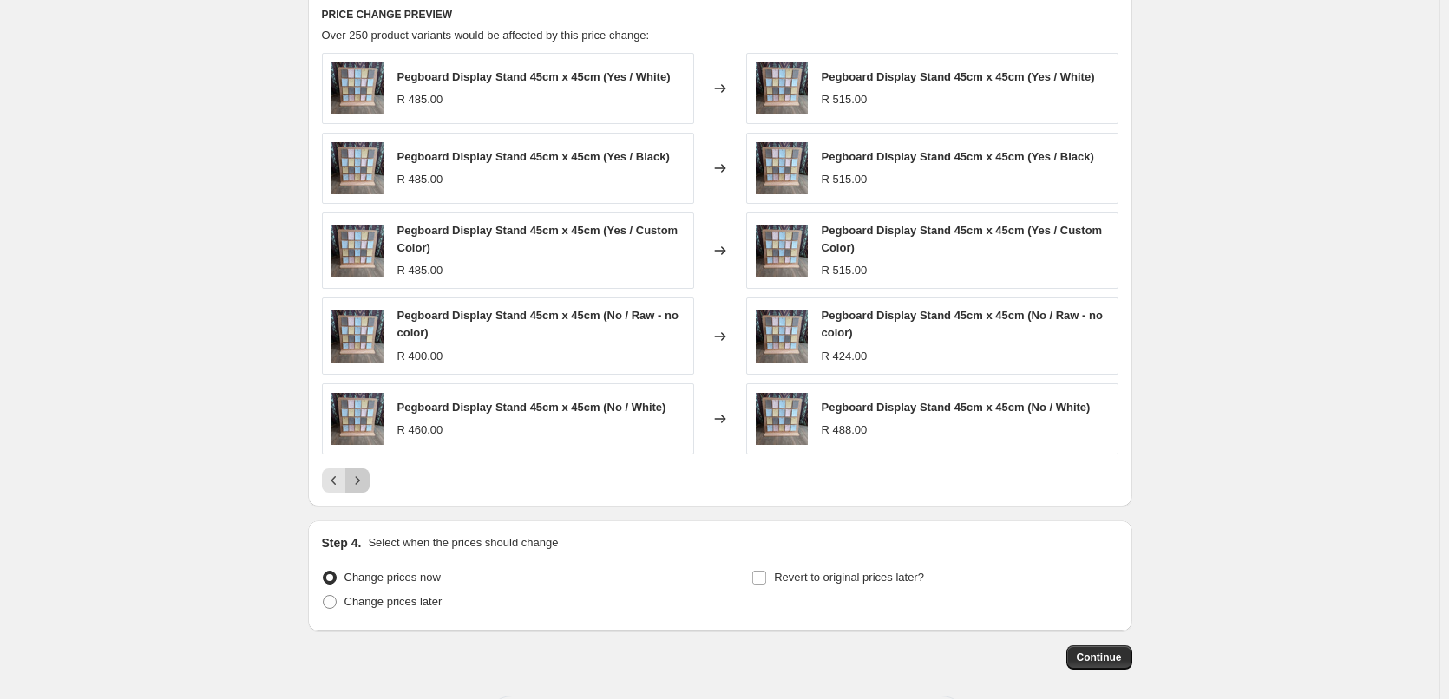
click at [366, 474] on icon "Next" at bounding box center [357, 480] width 17 height 17
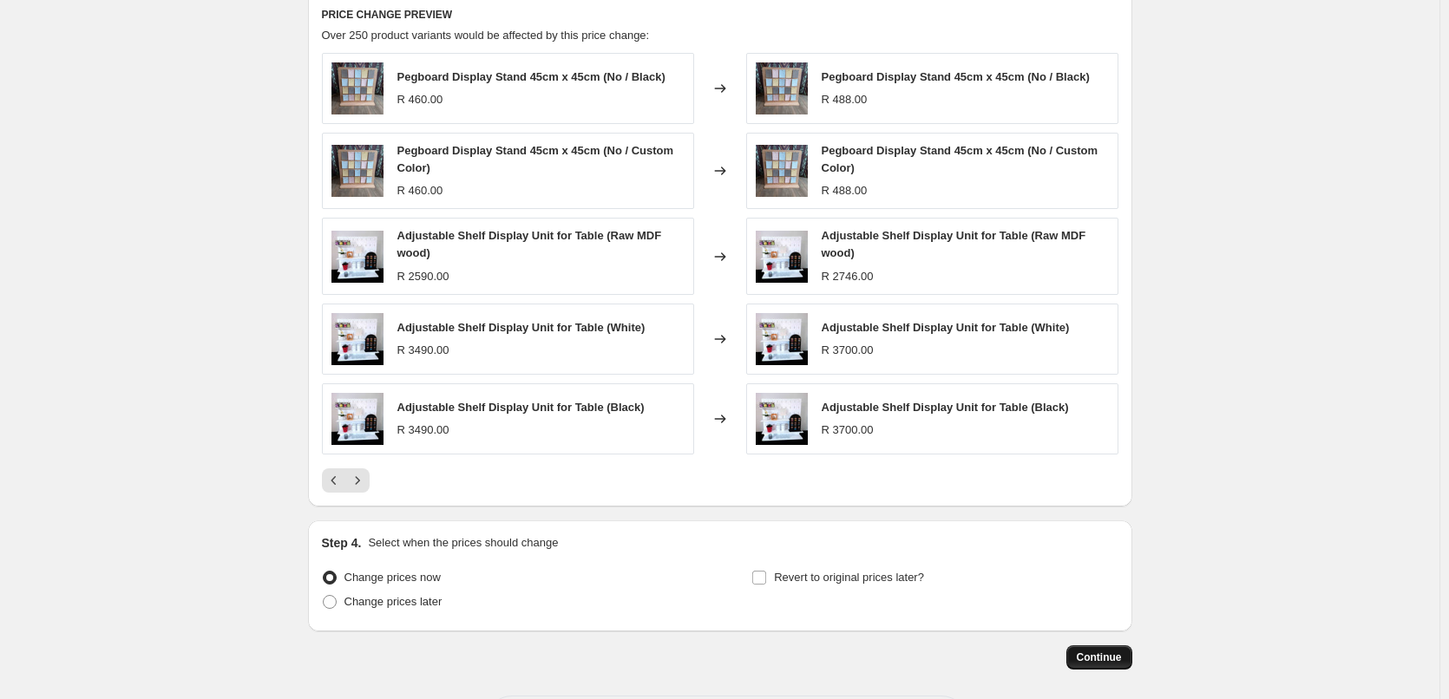
click at [1091, 658] on span "Continue" at bounding box center [1098, 658] width 45 height 14
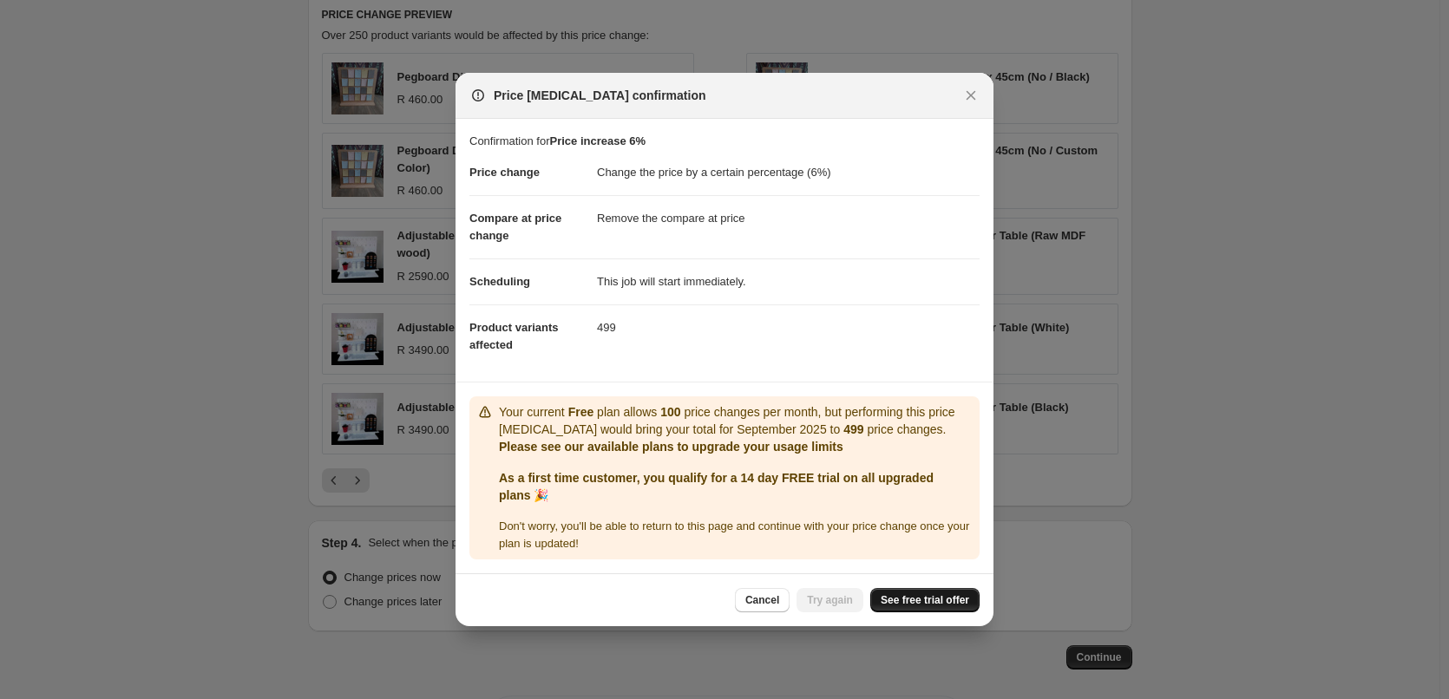
click at [939, 599] on span "See free trial offer" at bounding box center [924, 600] width 88 height 14
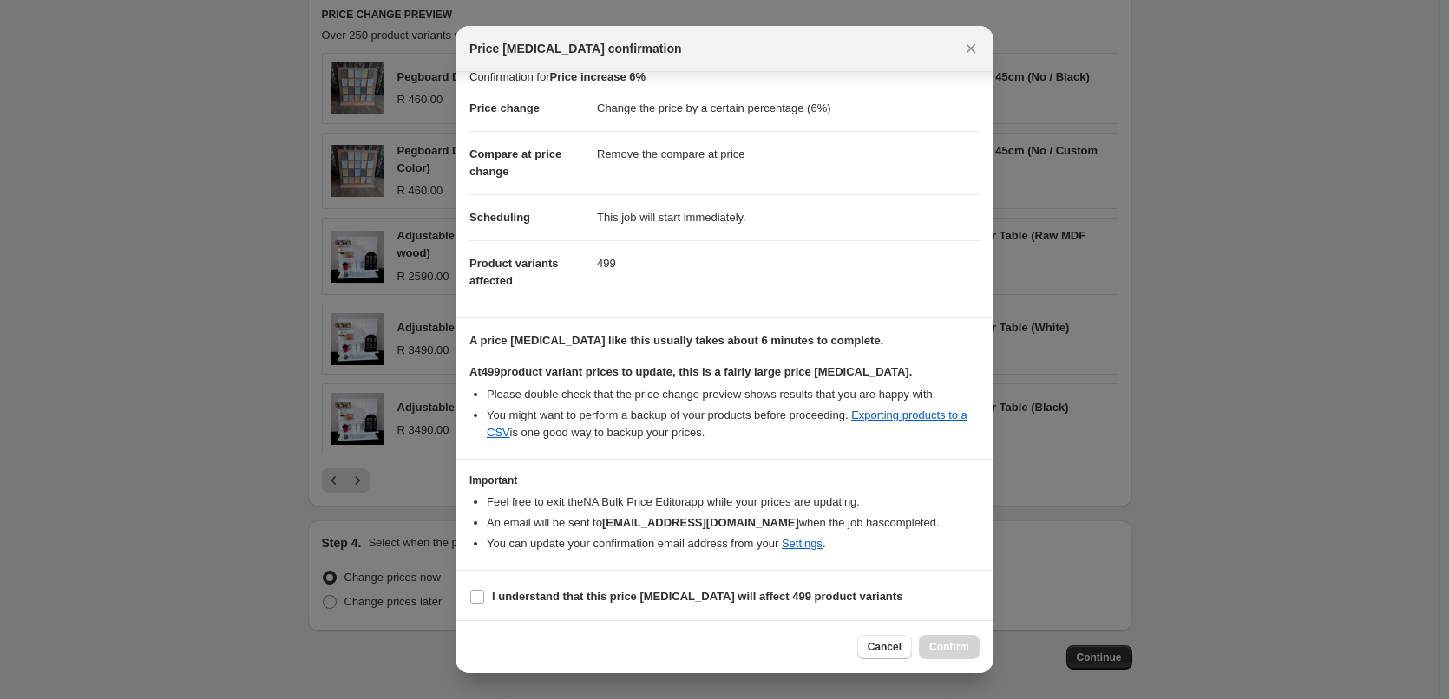
scroll to position [20, 0]
click at [551, 592] on b "I understand that this price change job will affect 499 product variants" at bounding box center [697, 593] width 410 height 13
click at [484, 592] on input "I understand that this price change job will affect 499 product variants" at bounding box center [477, 594] width 14 height 14
checkbox input "true"
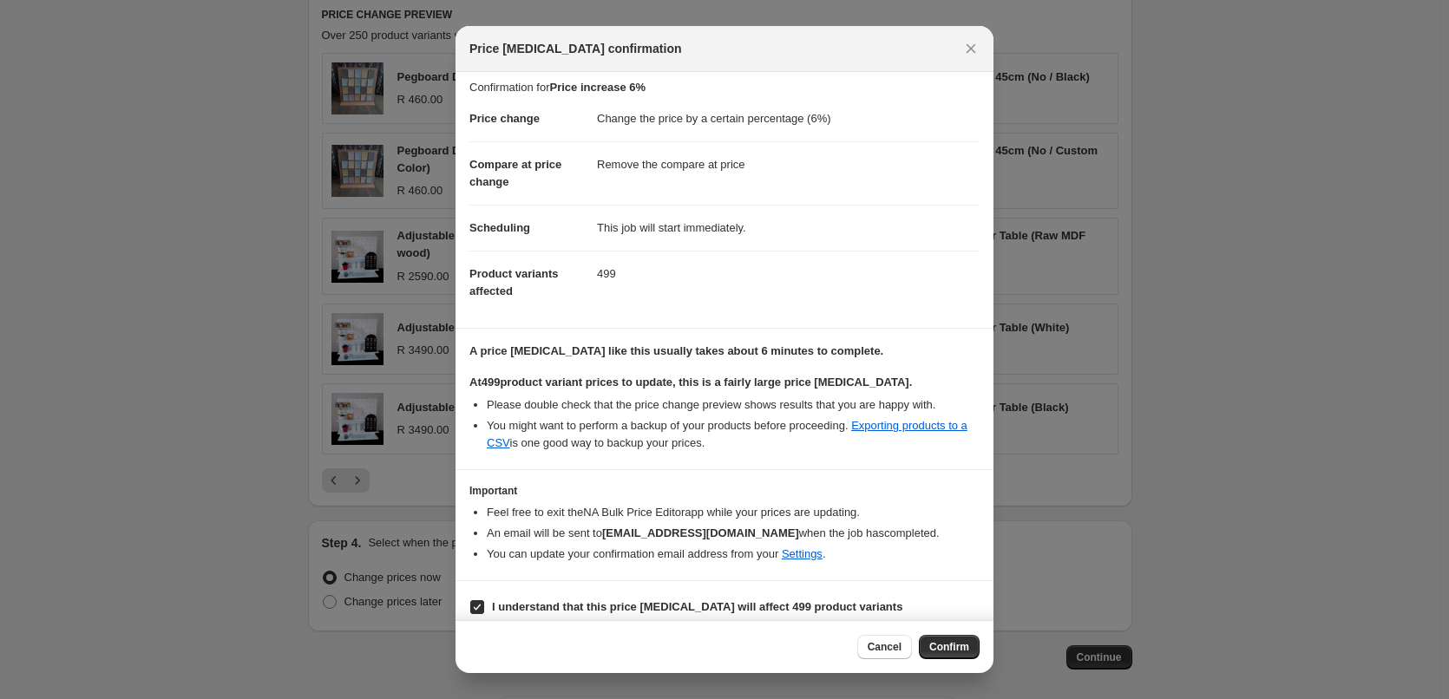
scroll to position [0, 0]
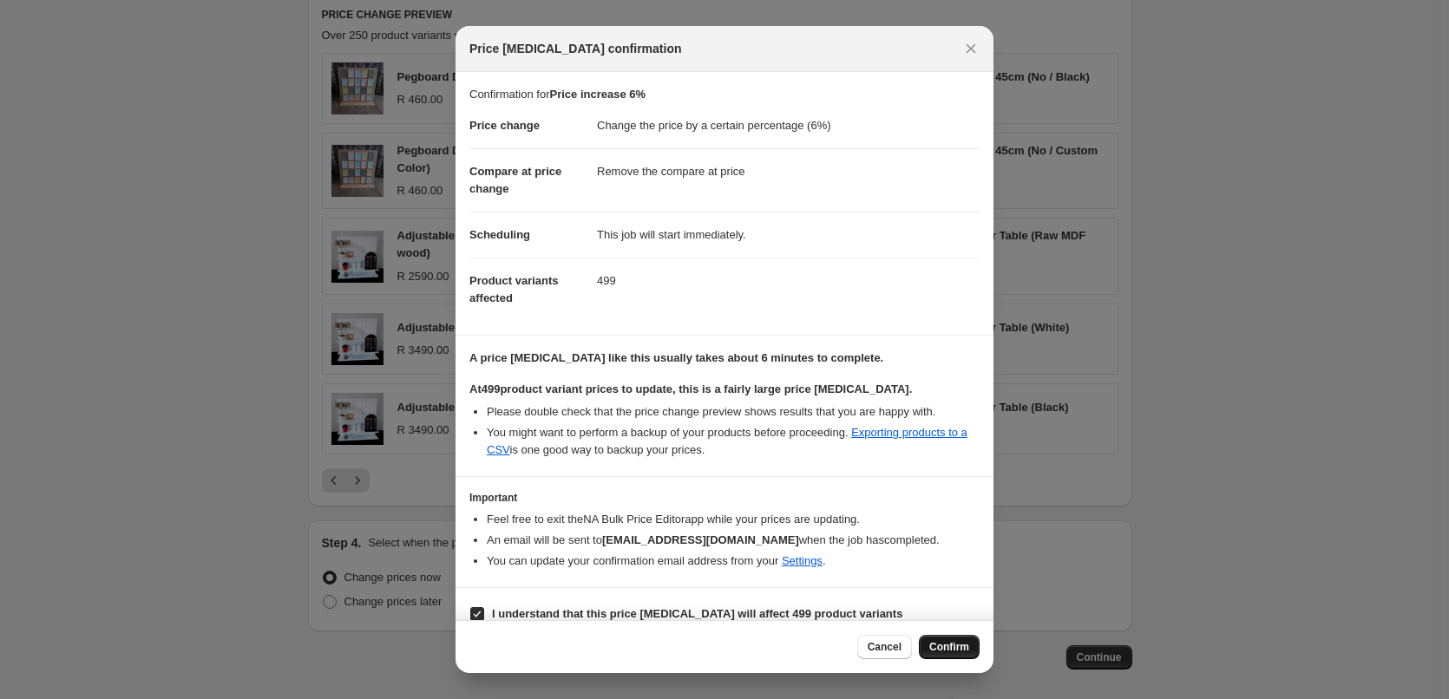
click at [943, 651] on span "Confirm" at bounding box center [949, 647] width 40 height 14
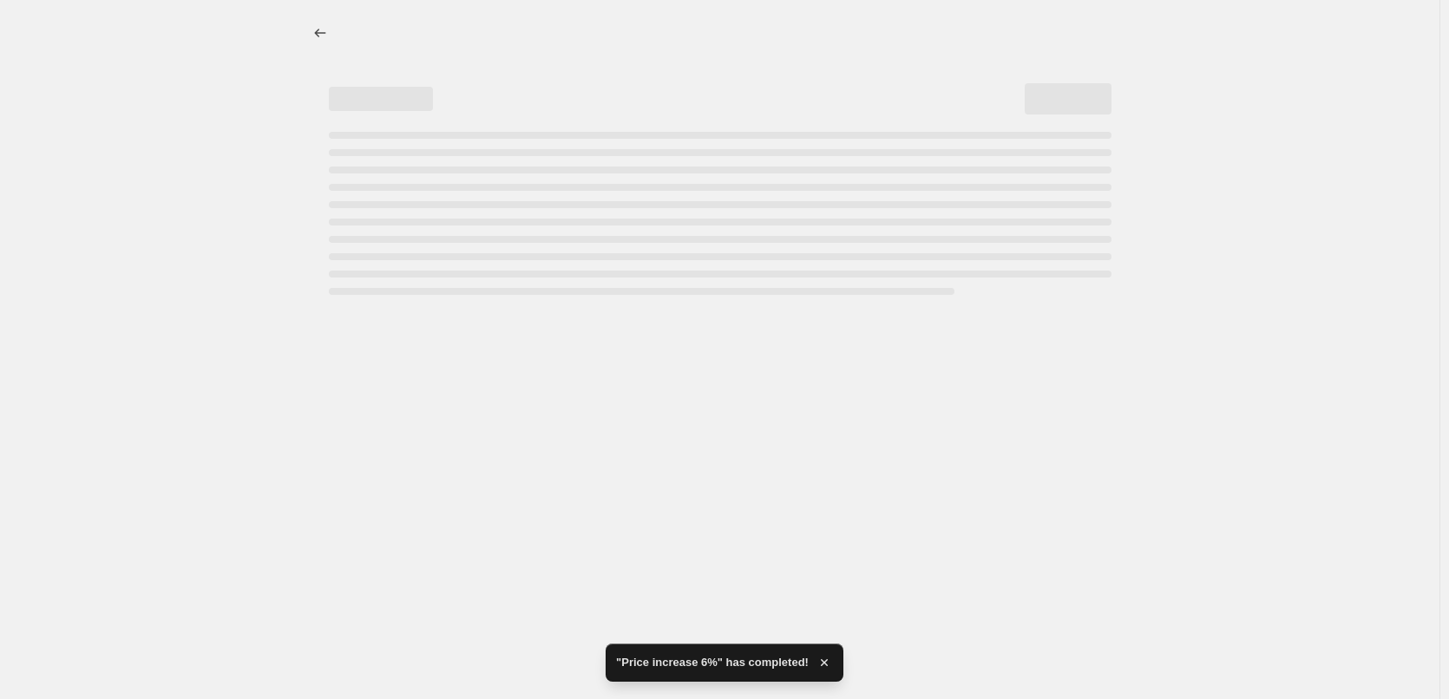
select select "percentage"
select select "remove"
select select "collection"
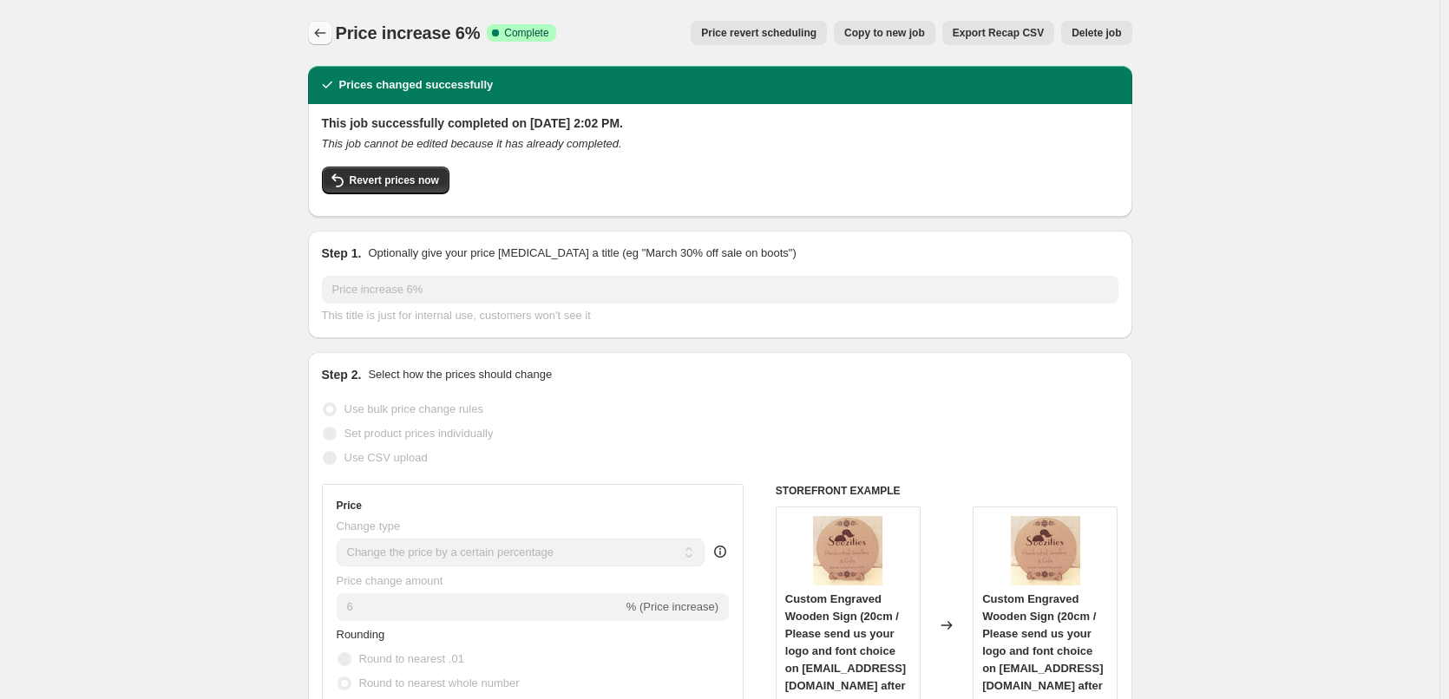
click at [329, 31] on icon "Price change jobs" at bounding box center [319, 32] width 17 height 17
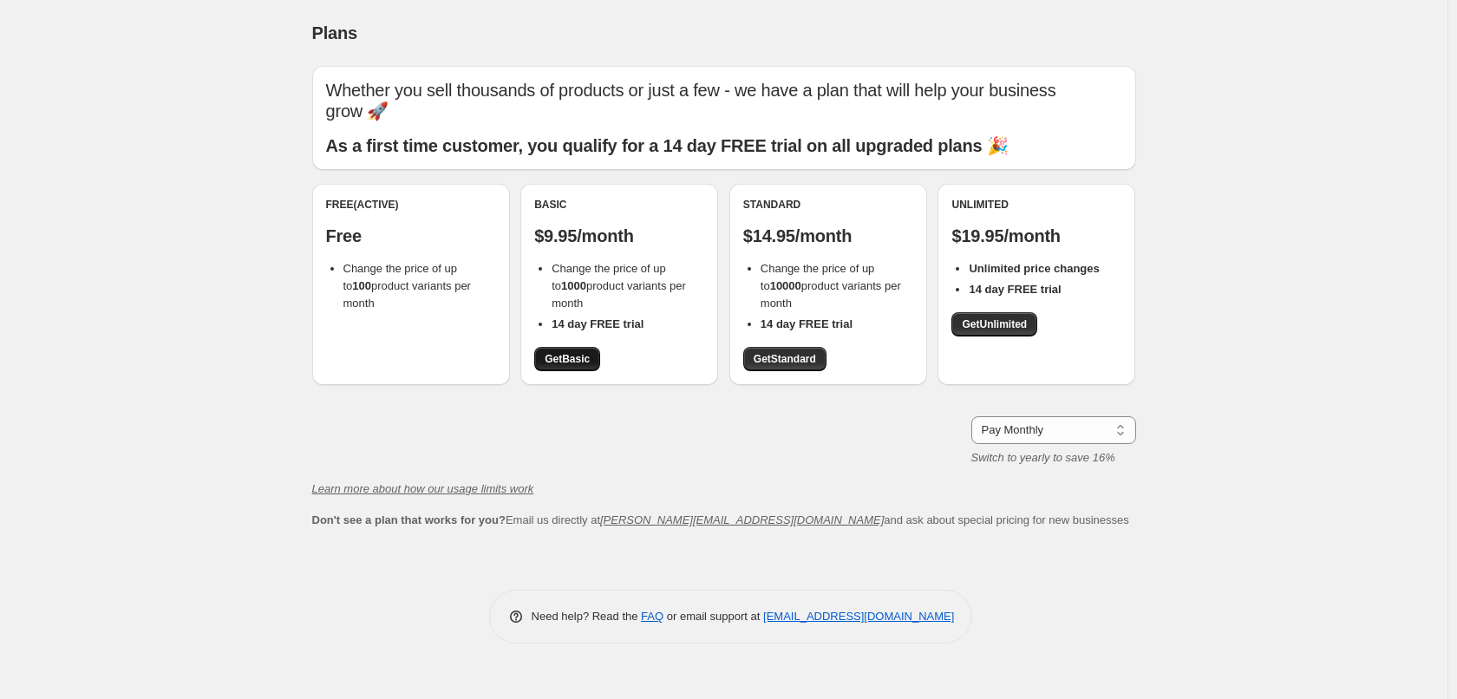
click at [578, 368] on link "Get Basic" at bounding box center [567, 359] width 66 height 24
